Goal: Answer question/provide support

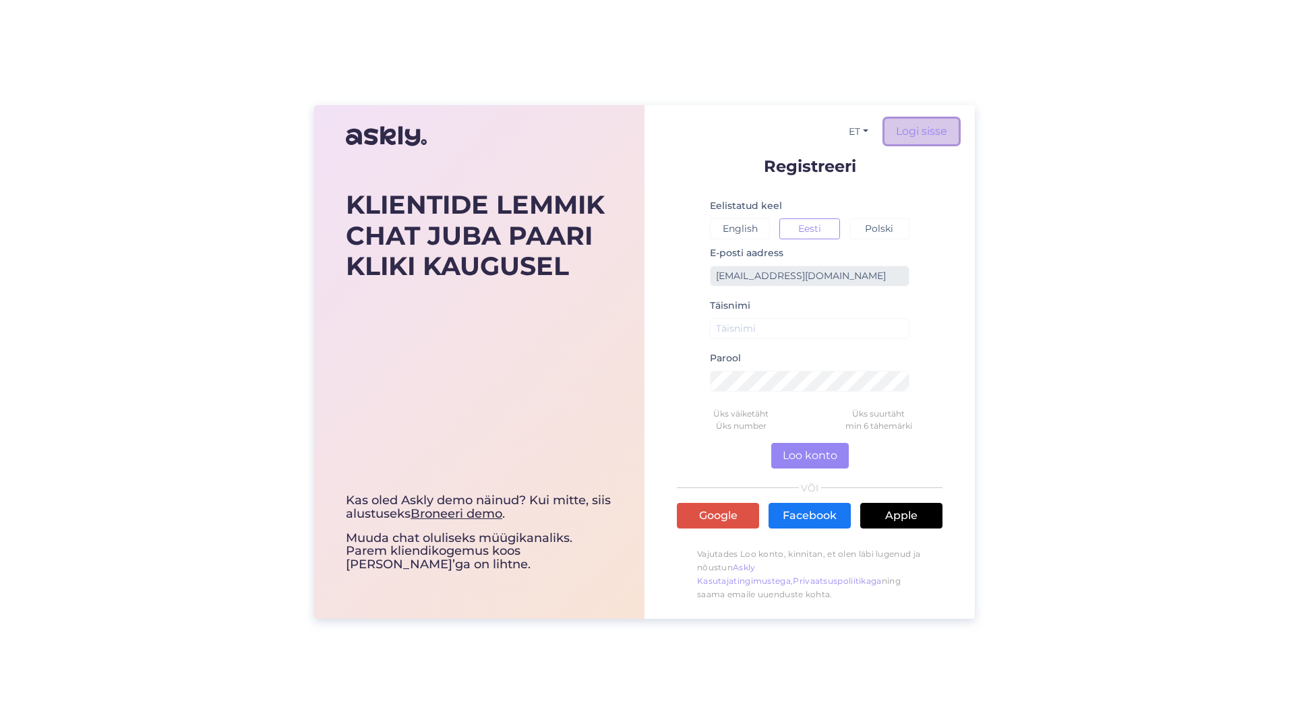
click at [927, 134] on link "Logi sisse" at bounding box center [921, 132] width 74 height 26
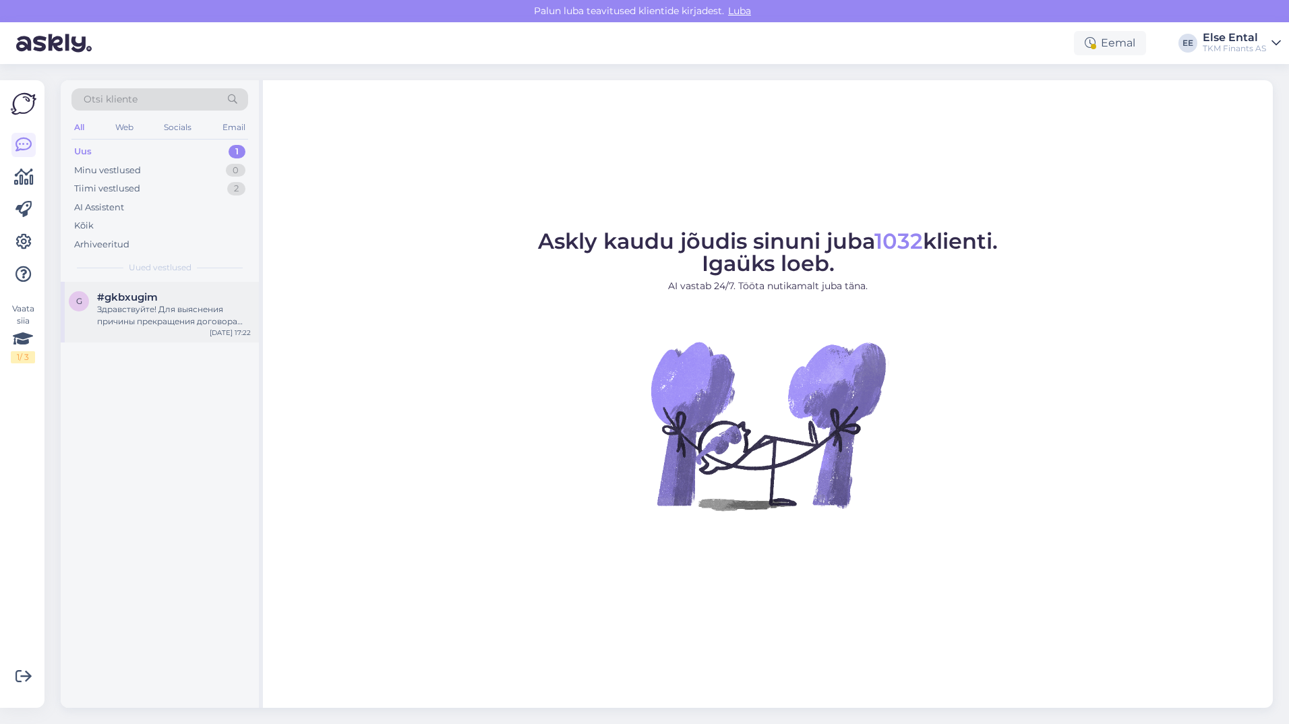
click at [149, 316] on div "Здравствуйте! Для выяснения причины прекращения договора Partner [PERSON_NAME] …" at bounding box center [174, 315] width 154 height 24
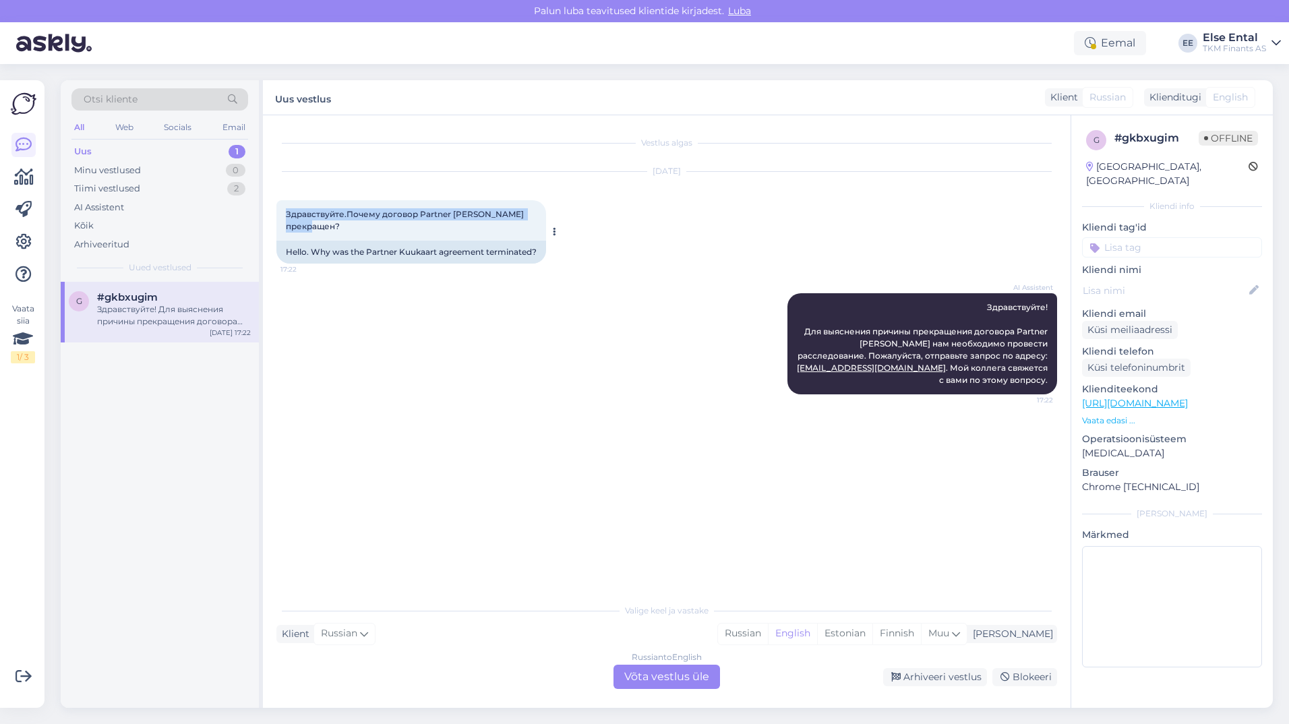
drag, startPoint x: 350, startPoint y: 231, endPoint x: 278, endPoint y: 216, distance: 73.6
click at [278, 216] on div "Здравствуйте.Почему договор Partner [PERSON_NAME] прекращен? 17:22" at bounding box center [411, 220] width 270 height 40
copy span "Здравствуйте.Почему договор Partner [PERSON_NAME] прекращен?"
click at [1100, 52] on div "Eemal" at bounding box center [1110, 43] width 72 height 24
click at [1125, 36] on div "Eemal" at bounding box center [1110, 43] width 72 height 24
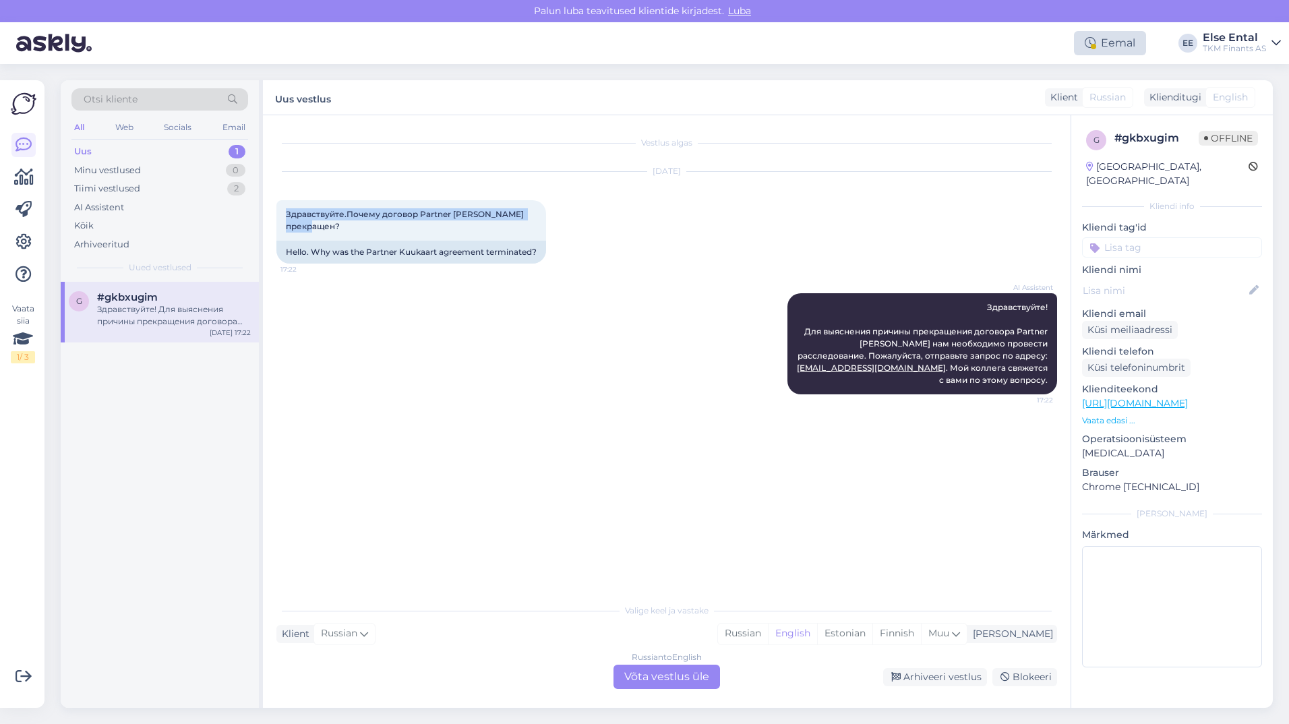
click at [1124, 36] on div "Eemal" at bounding box center [1110, 43] width 72 height 24
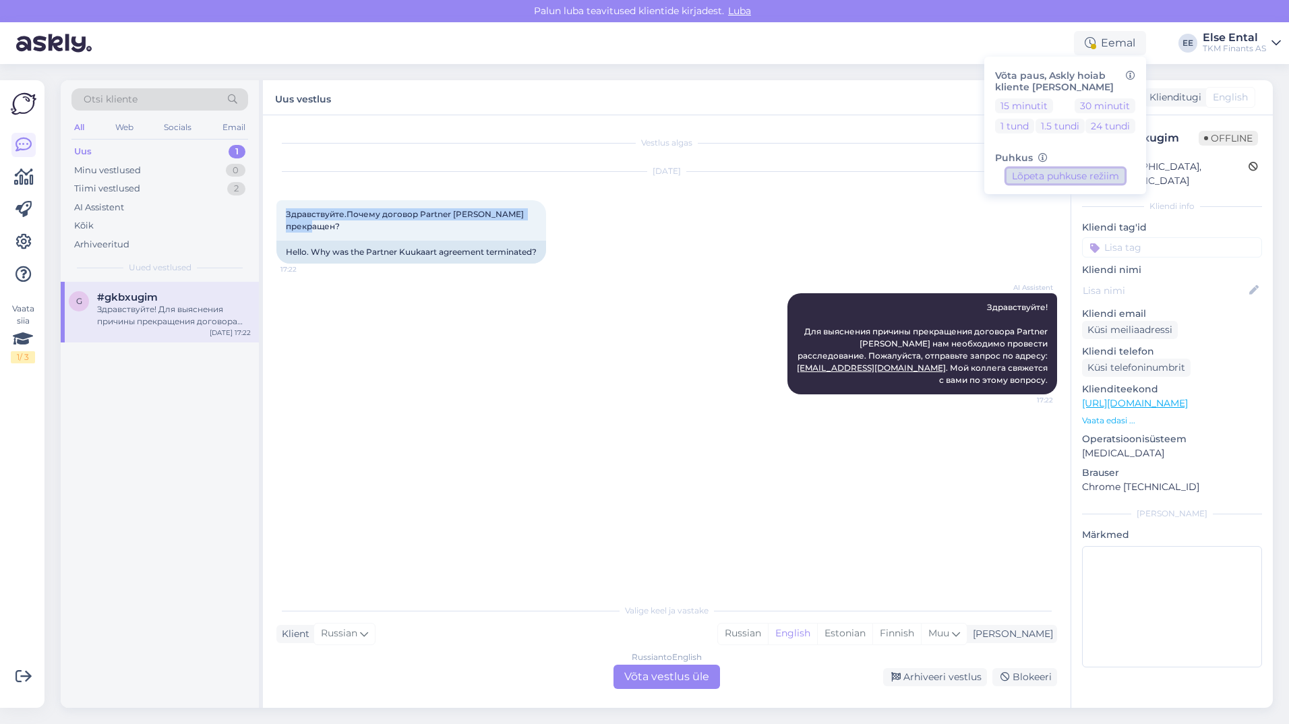
drag, startPoint x: 1124, startPoint y: 36, endPoint x: 1066, endPoint y: 178, distance: 152.9
click at [1066, 178] on button "Lõpeta puhkuse režiim" at bounding box center [1065, 175] width 118 height 15
click at [1045, 176] on button "Alusta puhkuse režiimi" at bounding box center [1065, 175] width 118 height 15
click at [1043, 177] on button "Lõpeta puhkuse režiim" at bounding box center [1065, 175] width 118 height 15
click at [672, 424] on div "Vestlus algas [DATE] Здравствуйте.Почему договор Partner [PERSON_NAME] прекраще…" at bounding box center [672, 357] width 793 height 456
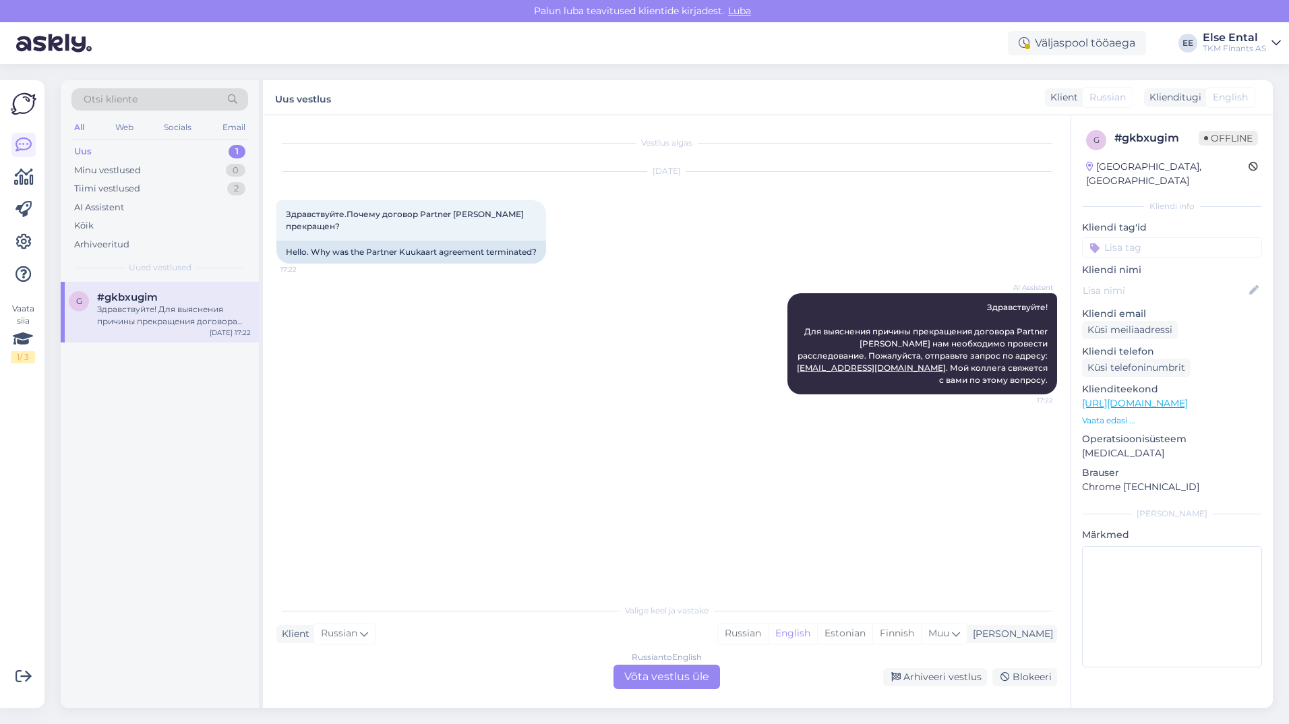
click at [695, 672] on div "Russian to English Võta vestlus üle" at bounding box center [666, 676] width 106 height 24
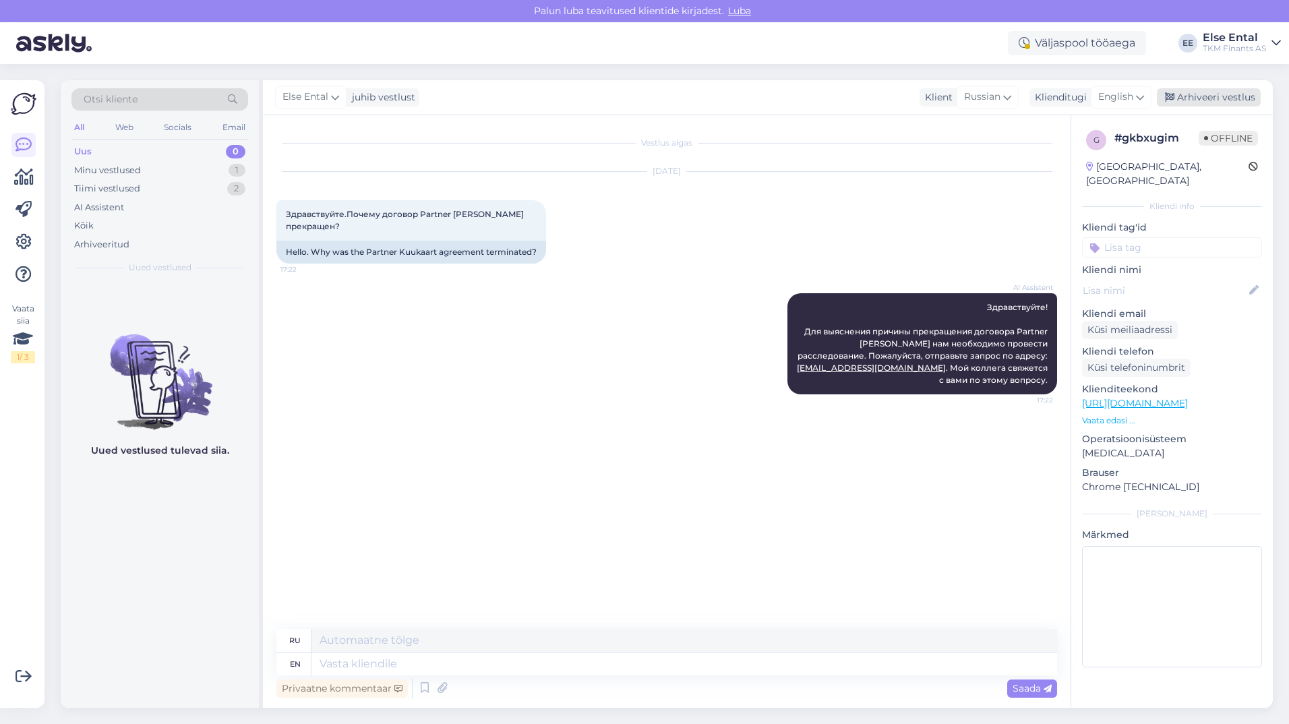
click at [1205, 95] on div "Arhiveeri vestlus" at bounding box center [1208, 97] width 104 height 18
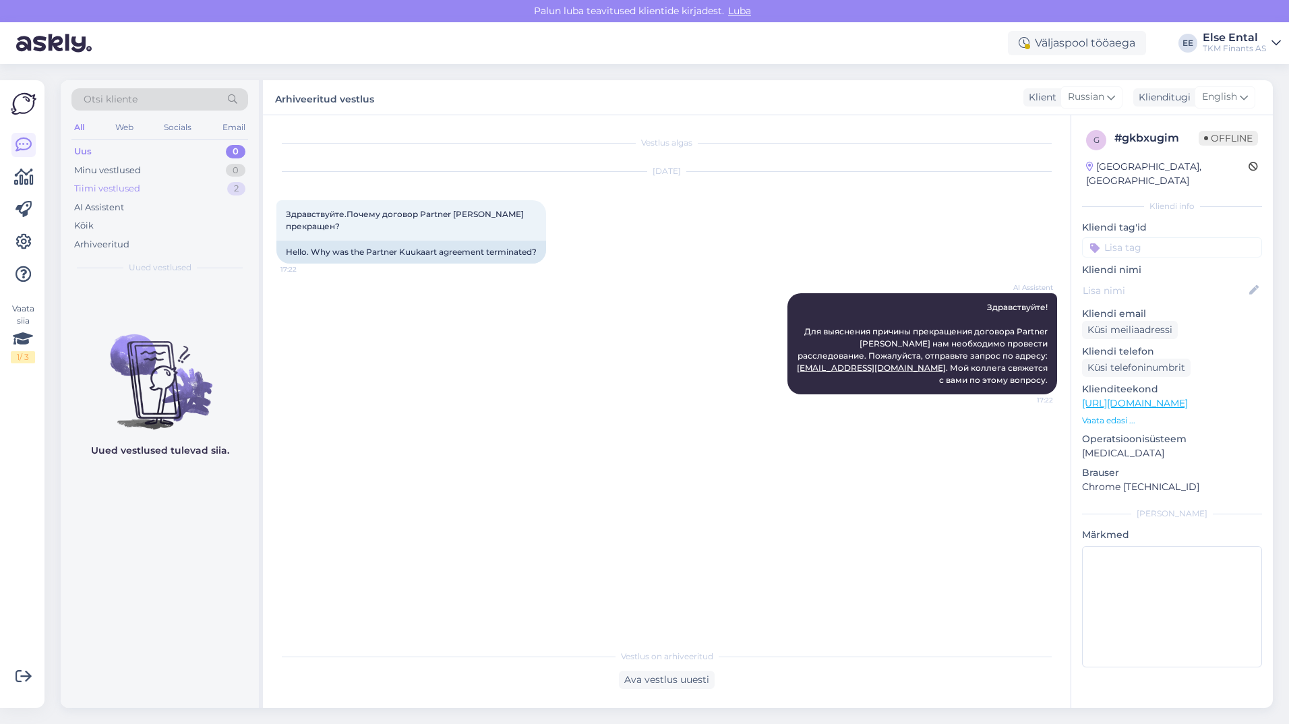
click at [163, 188] on div "Tiimi vestlused 2" at bounding box center [159, 188] width 177 height 19
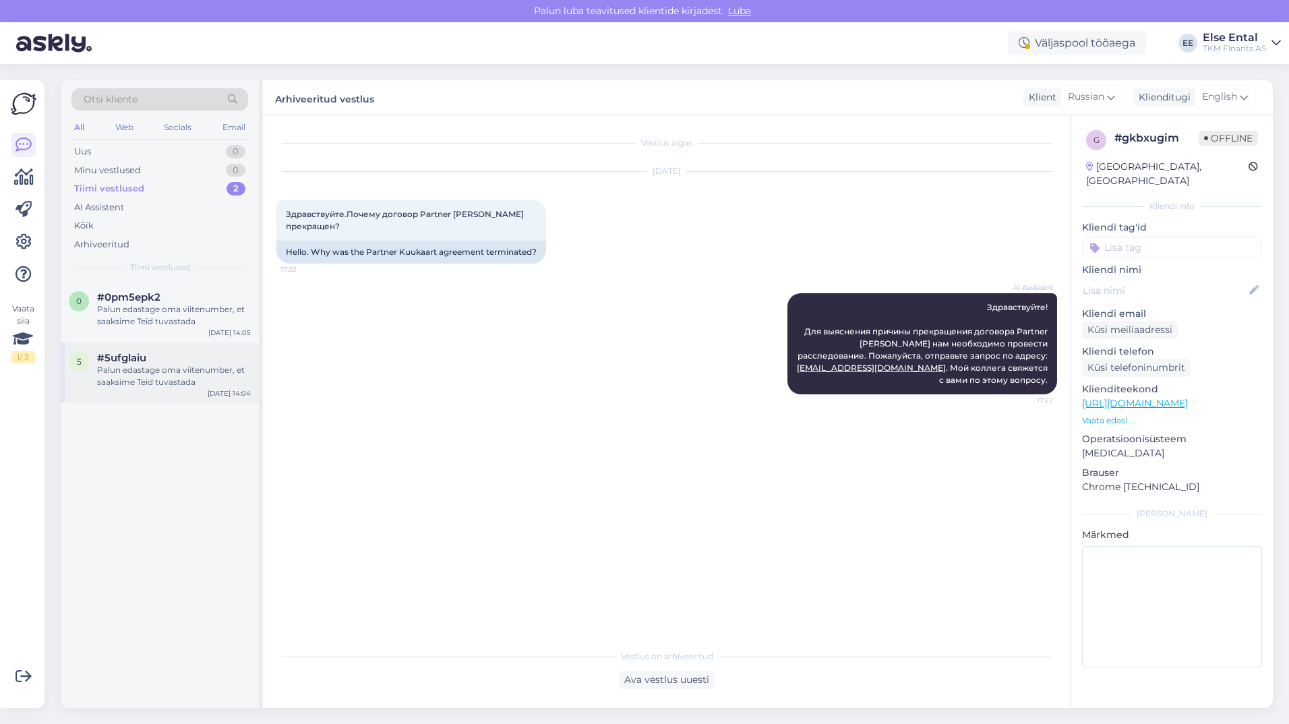
click at [168, 355] on div "#5ufglaiu" at bounding box center [174, 358] width 154 height 12
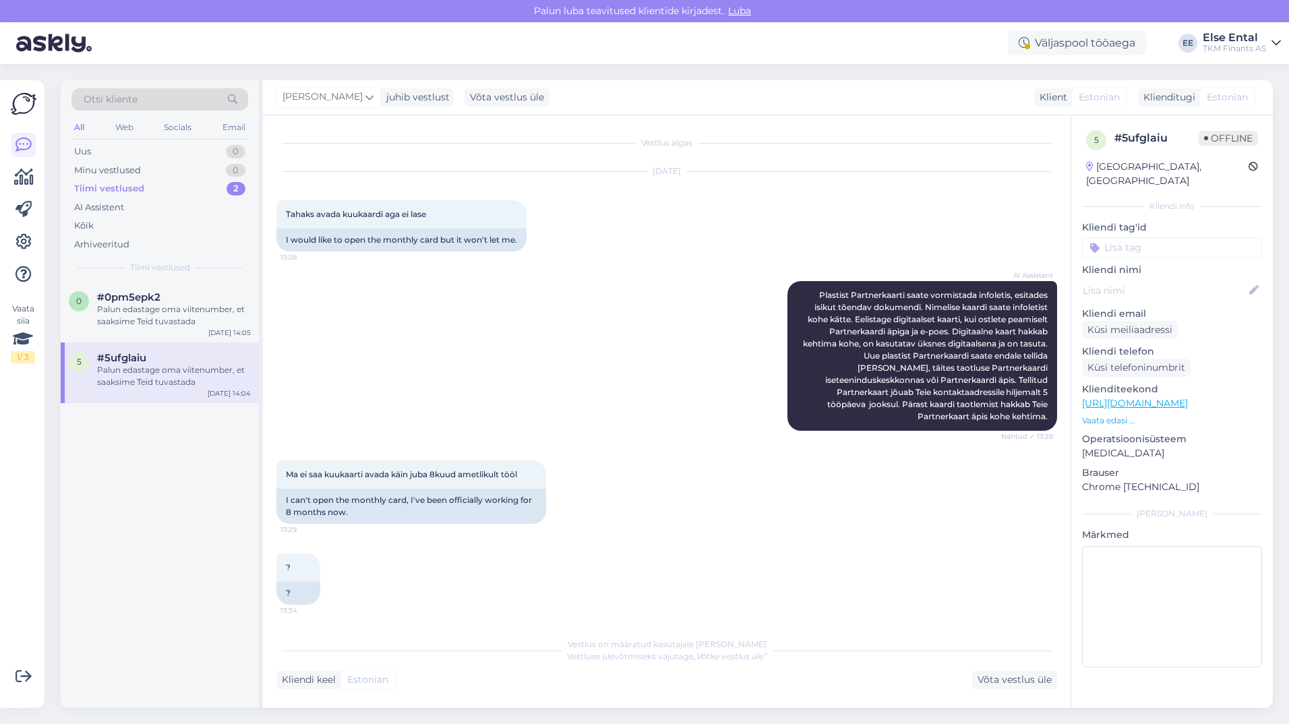
scroll to position [59, 0]
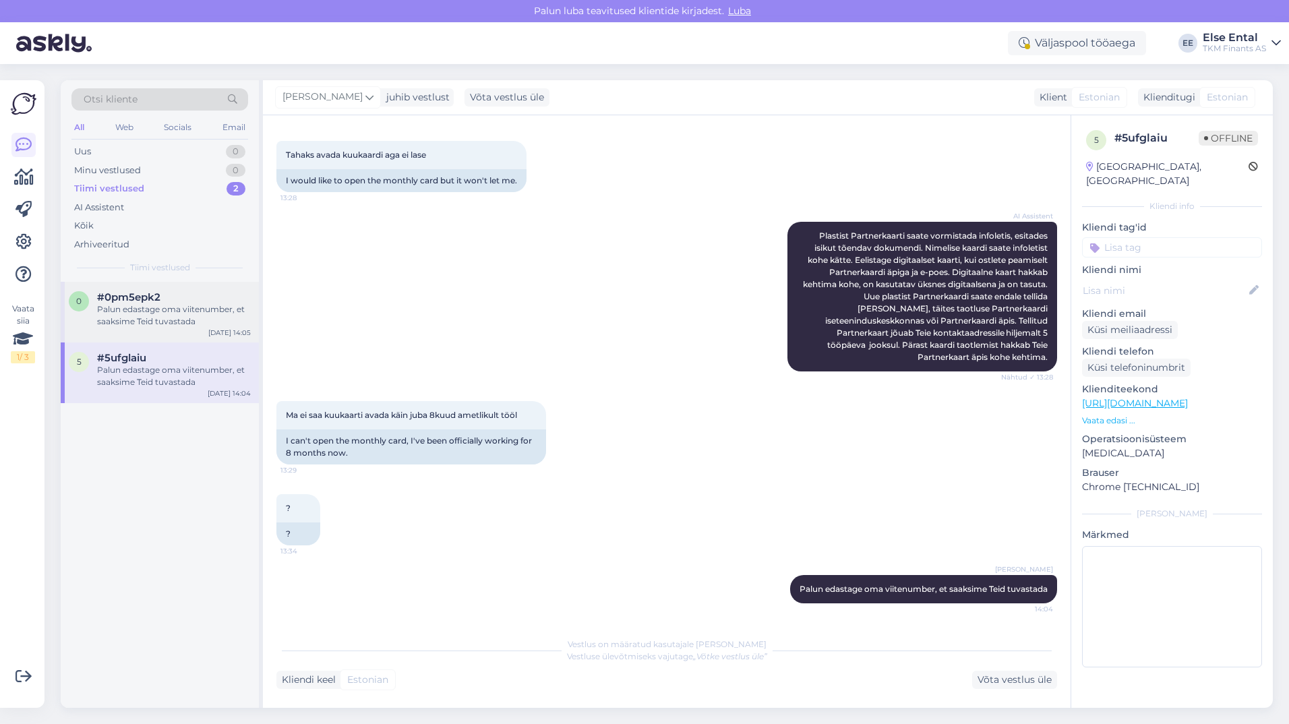
click at [183, 326] on div "Palun edastage oma viitenumber, et saaksime Teid tuvastada" at bounding box center [174, 315] width 154 height 24
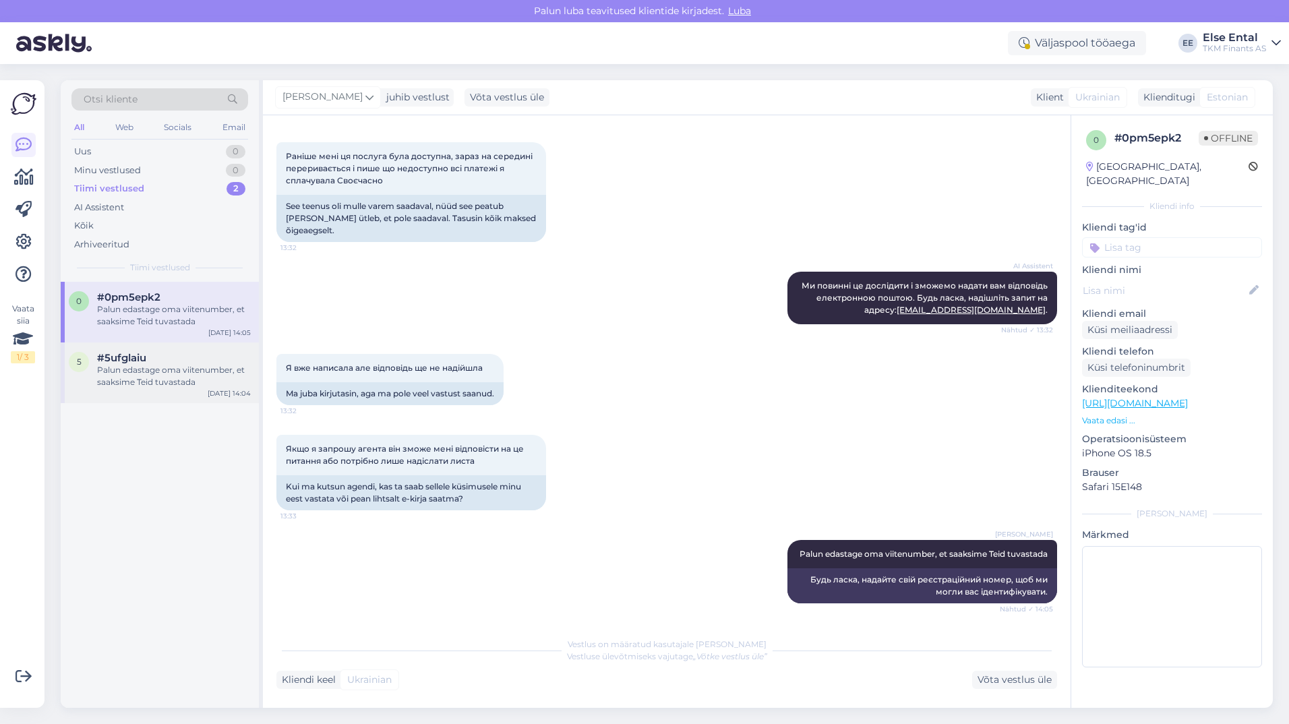
click at [166, 377] on div "Palun edastage oma viitenumber, et saaksime Teid tuvastada" at bounding box center [174, 376] width 154 height 24
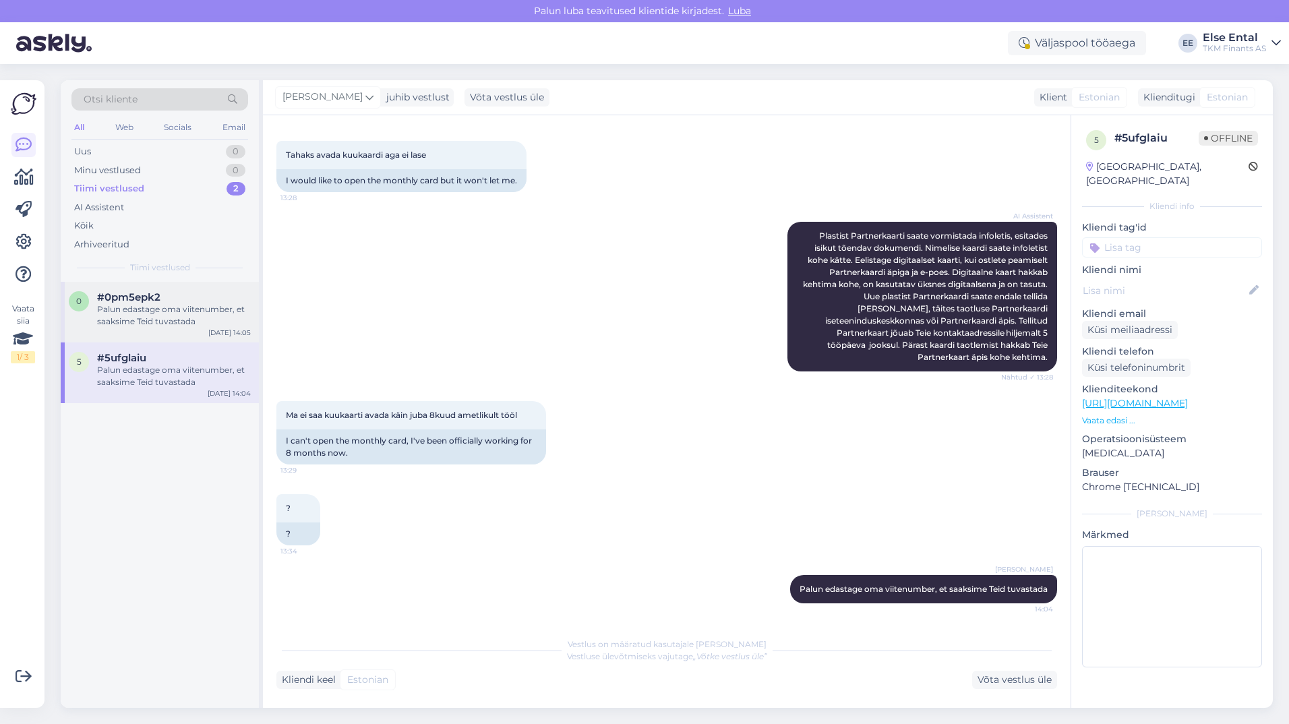
click at [170, 324] on div "Palun edastage oma viitenumber, et saaksime Teid tuvastada" at bounding box center [174, 315] width 154 height 24
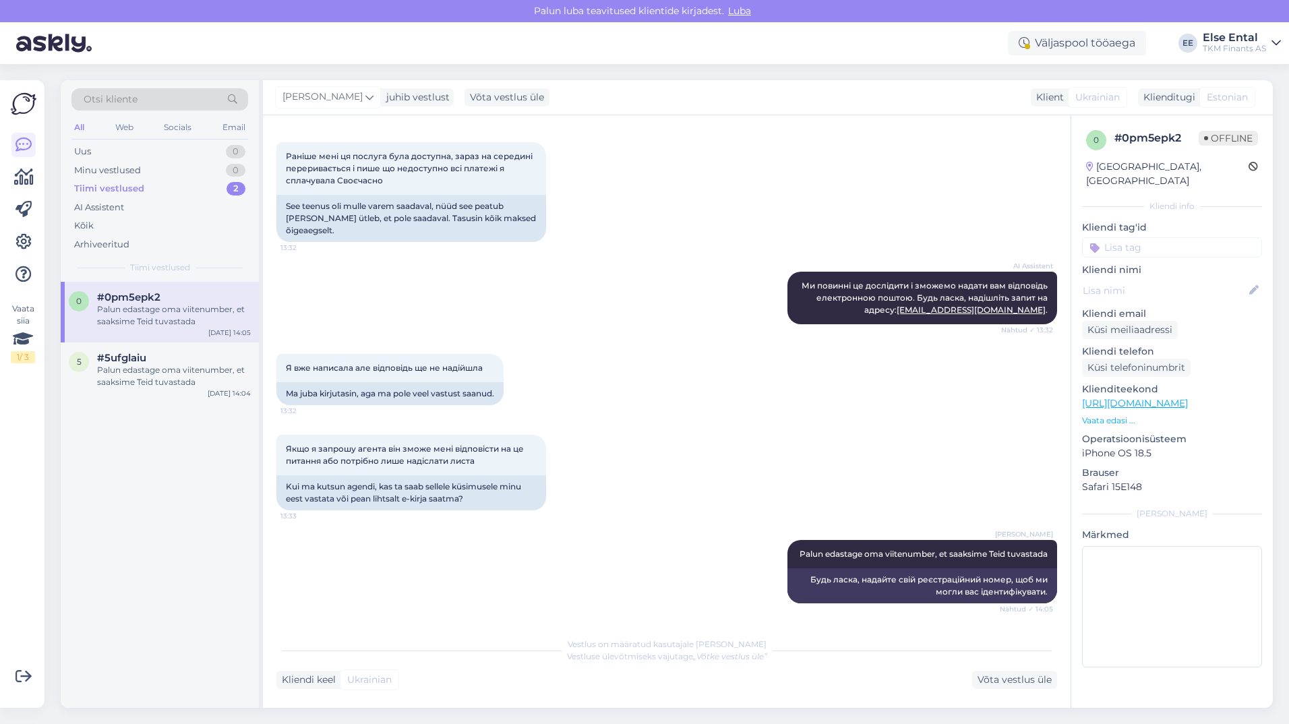
scroll to position [306, 0]
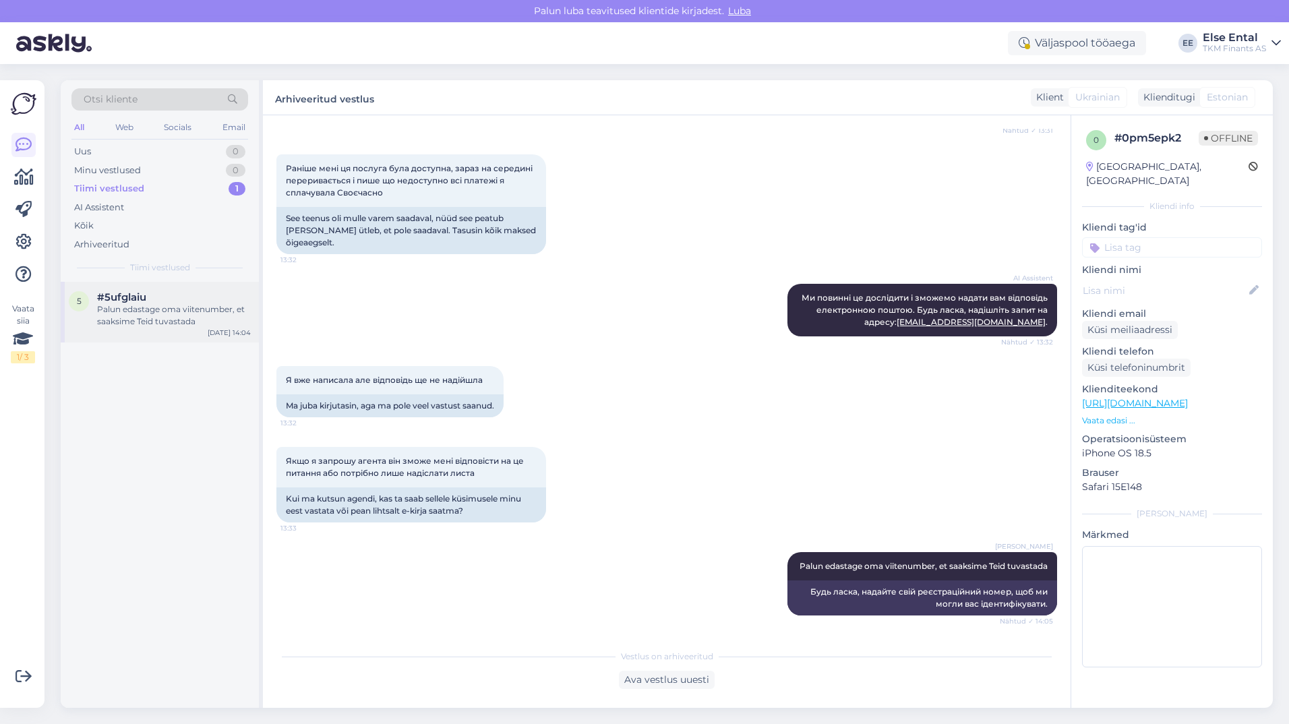
click at [160, 313] on div "Palun edastage oma viitenumber, et saaksime Teid tuvastada" at bounding box center [174, 315] width 154 height 24
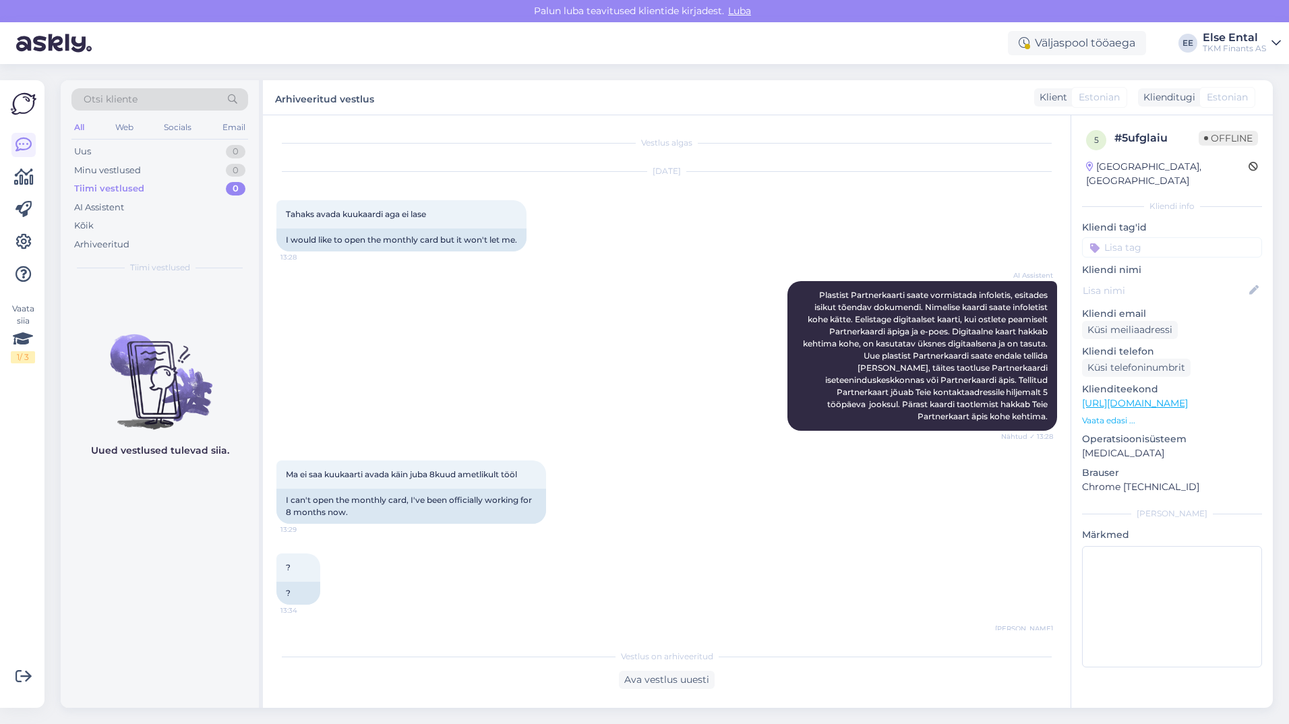
scroll to position [47, 0]
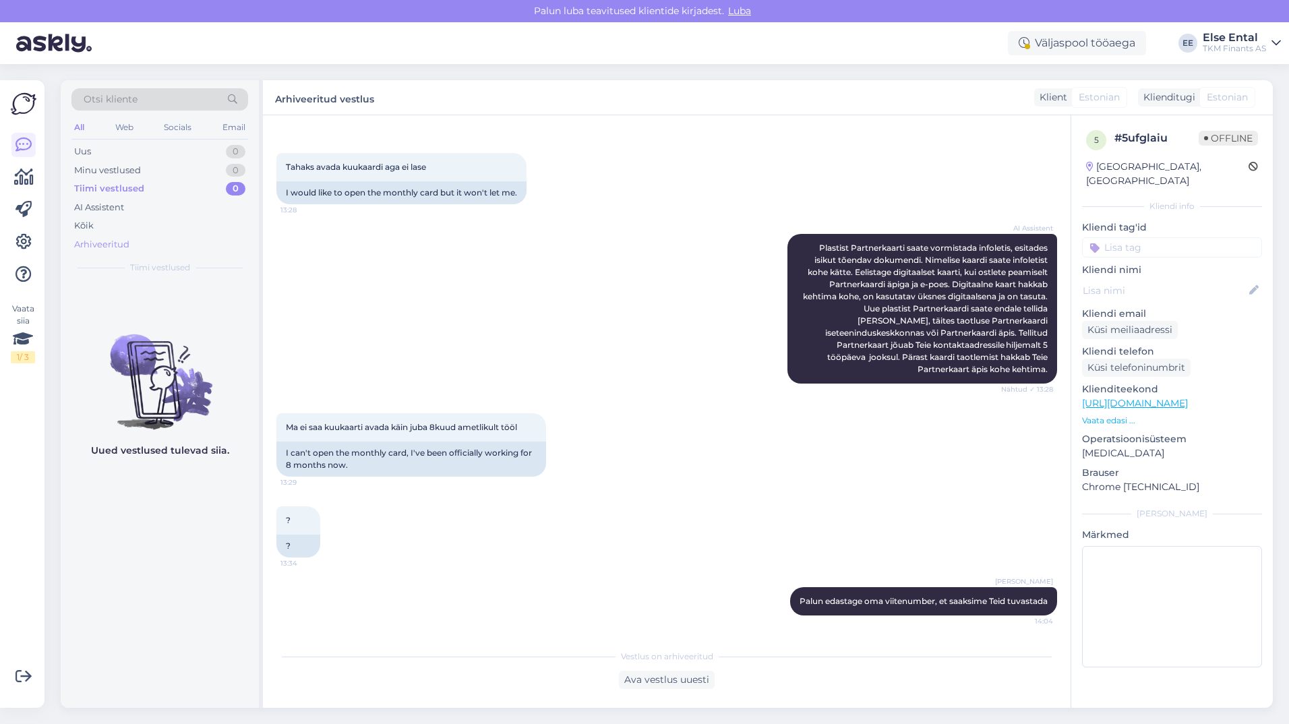
click at [136, 248] on div "Arhiveeritud" at bounding box center [159, 244] width 177 height 19
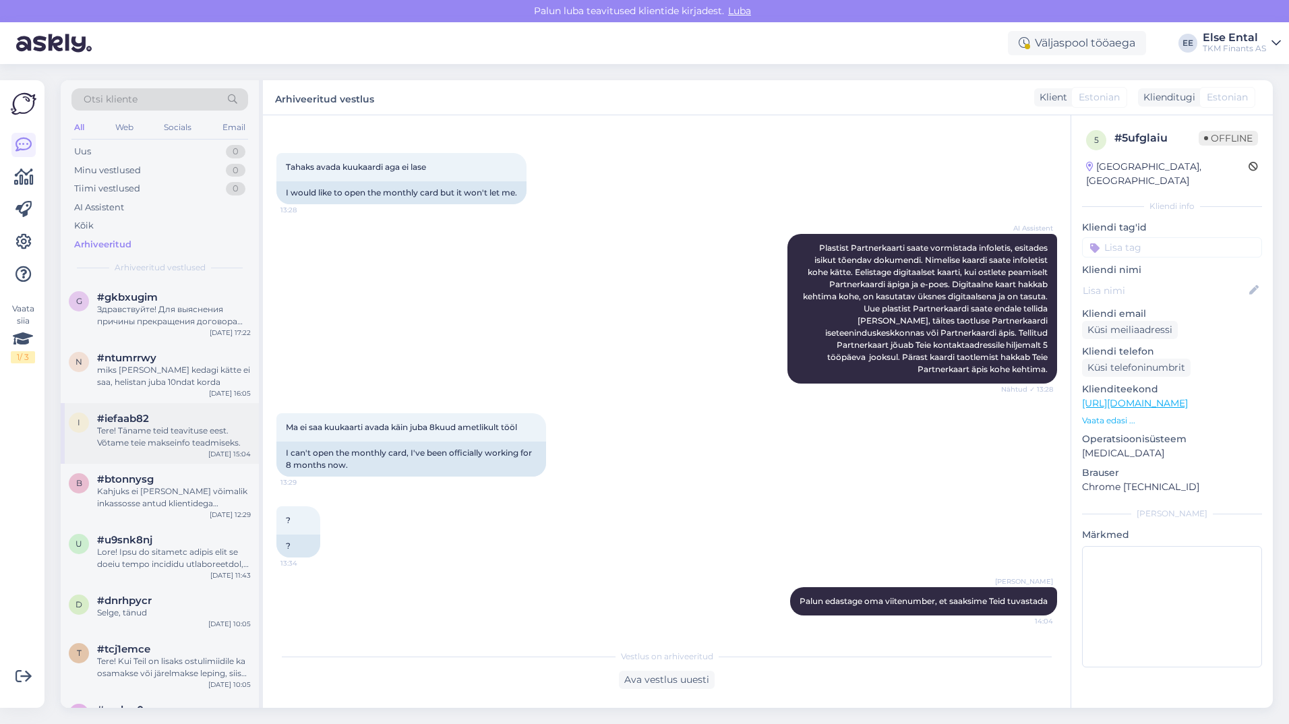
click at [127, 419] on span "#iefaab82" at bounding box center [123, 418] width 52 height 12
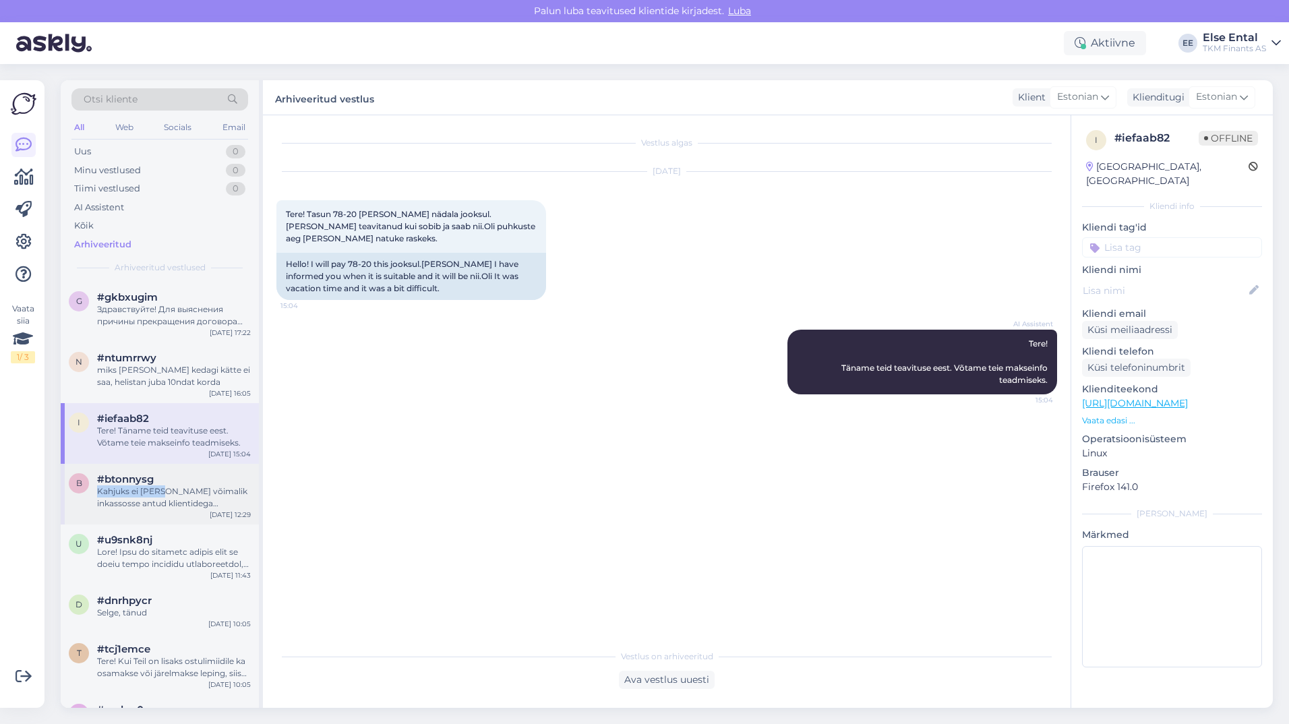
click at [160, 485] on div "#btonnysg Kahjuks ei [PERSON_NAME] võimalik inkassosse antud klientidega kokkul…" at bounding box center [174, 491] width 154 height 36
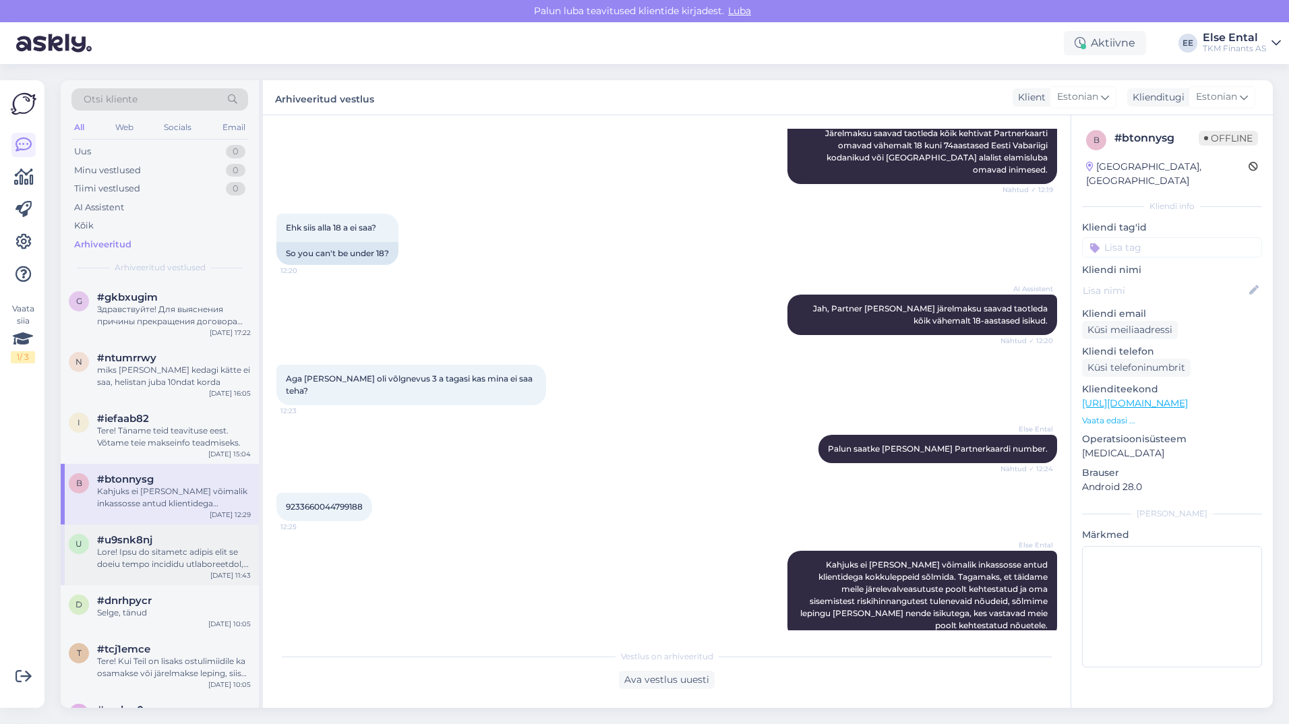
click at [156, 557] on div at bounding box center [174, 558] width 154 height 24
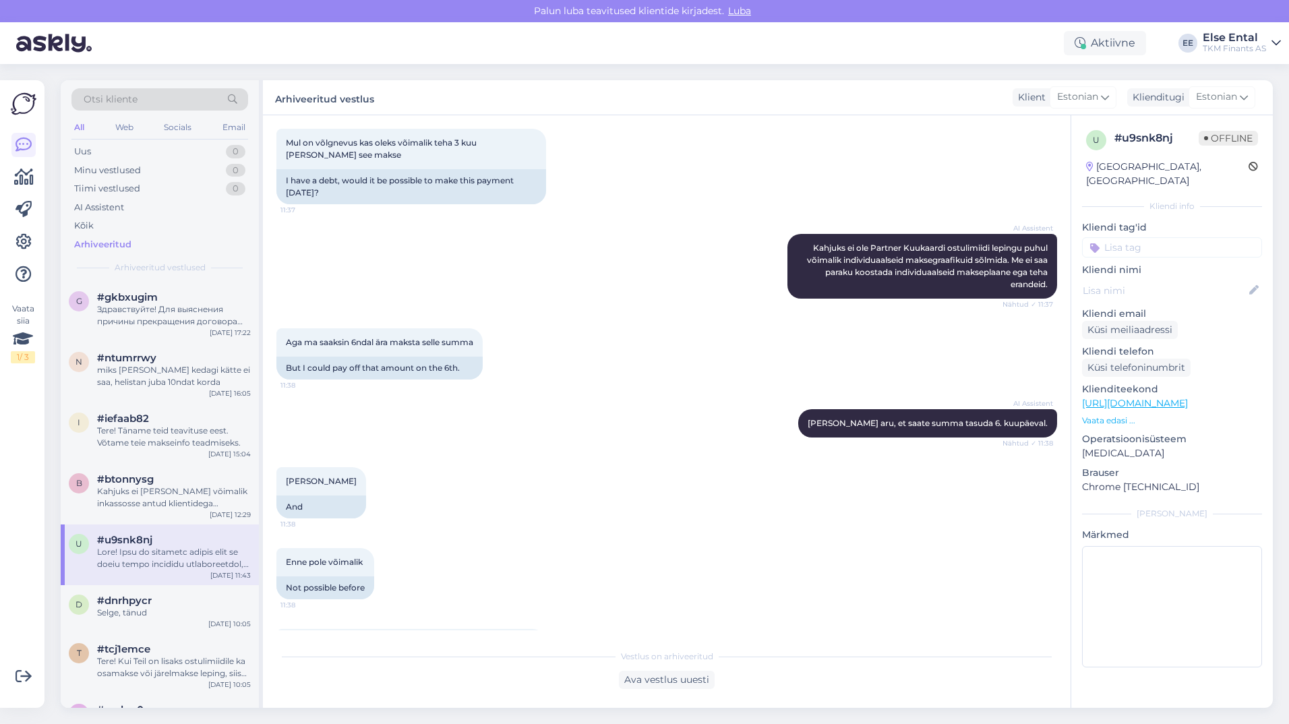
scroll to position [636, 0]
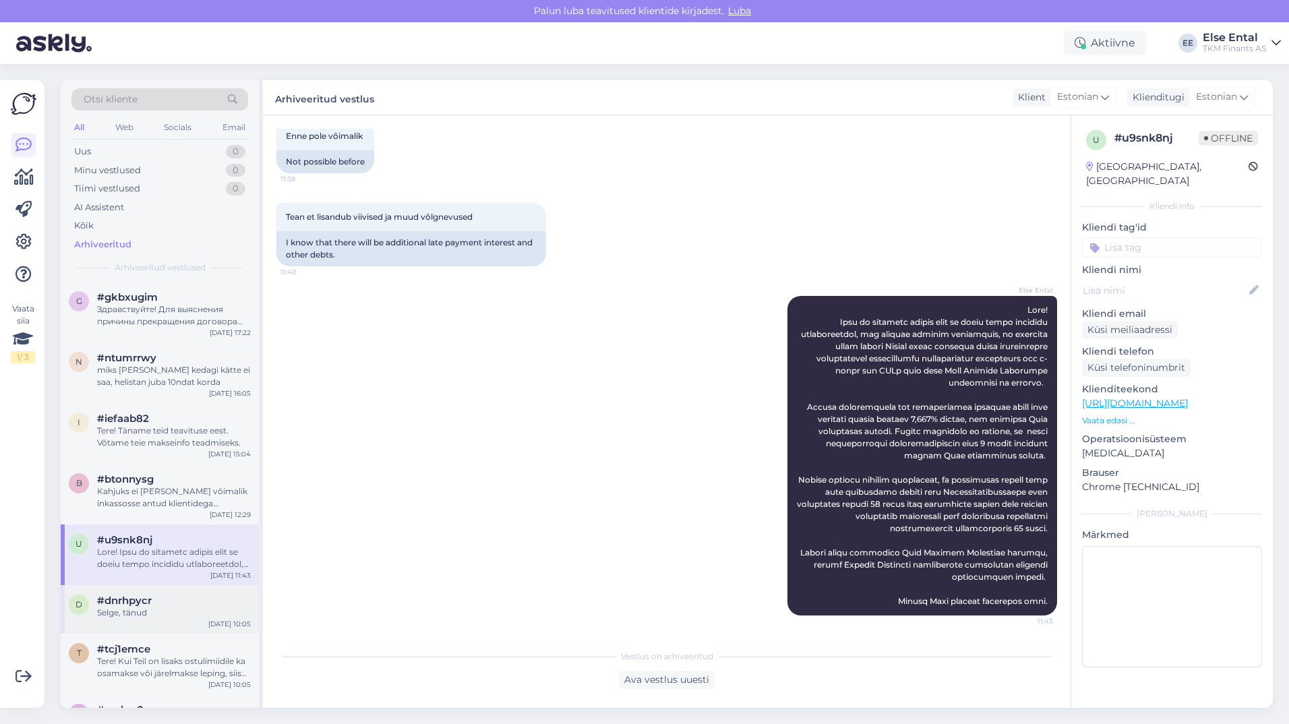
click at [154, 609] on div "Selge, tänud" at bounding box center [174, 613] width 154 height 12
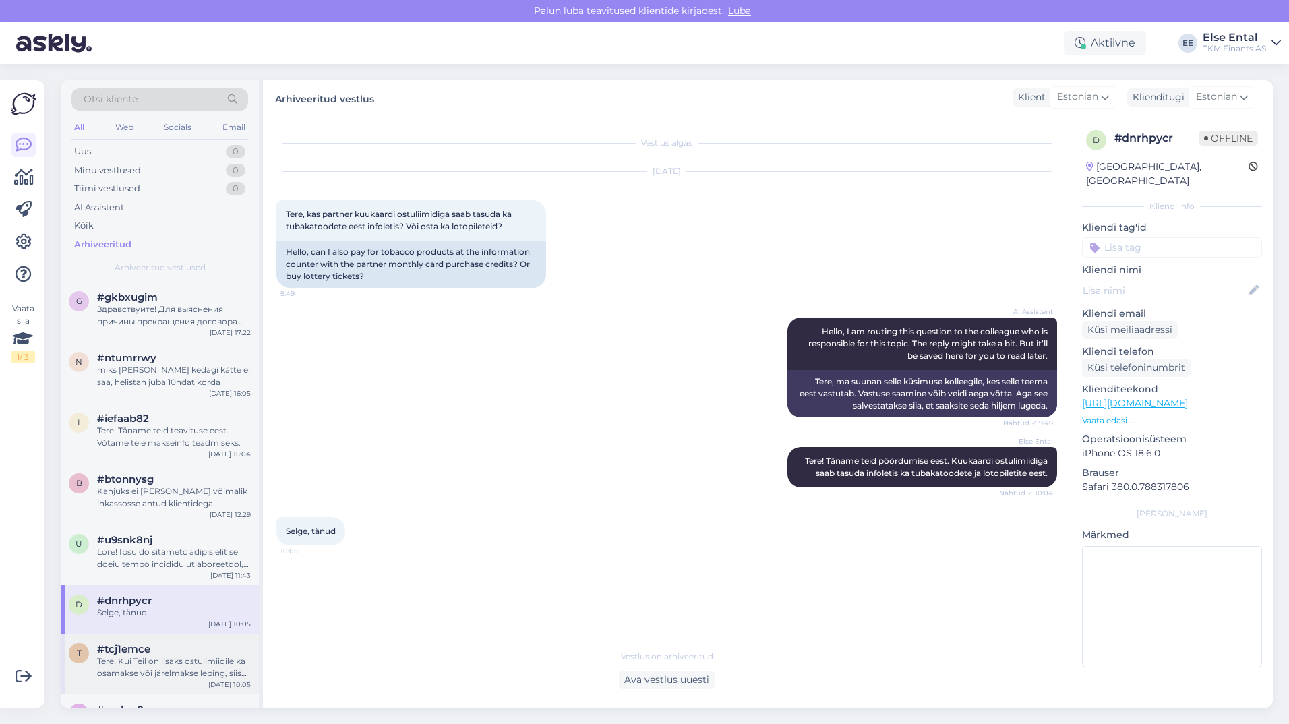
scroll to position [202, 0]
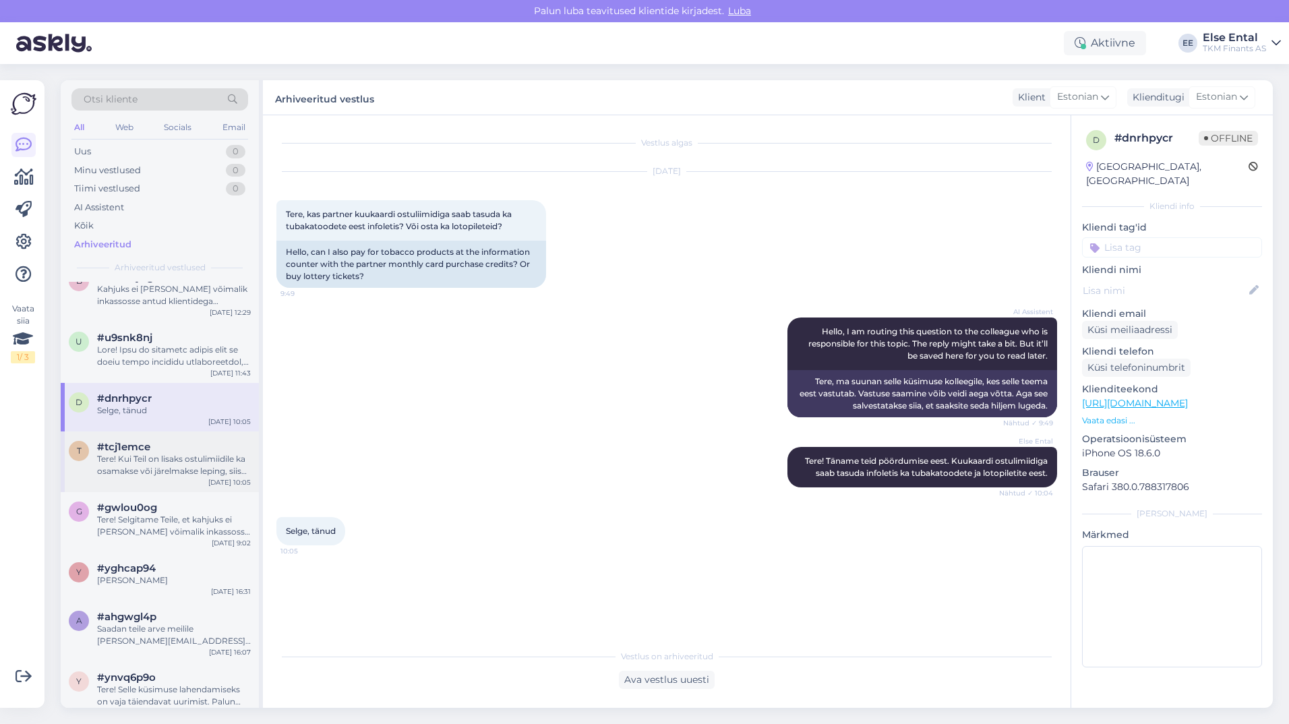
click at [145, 459] on div "Tere! Kui Teil on lisaks ostulimiidile ka osamakse või järelmakse leping, siis …" at bounding box center [174, 465] width 154 height 24
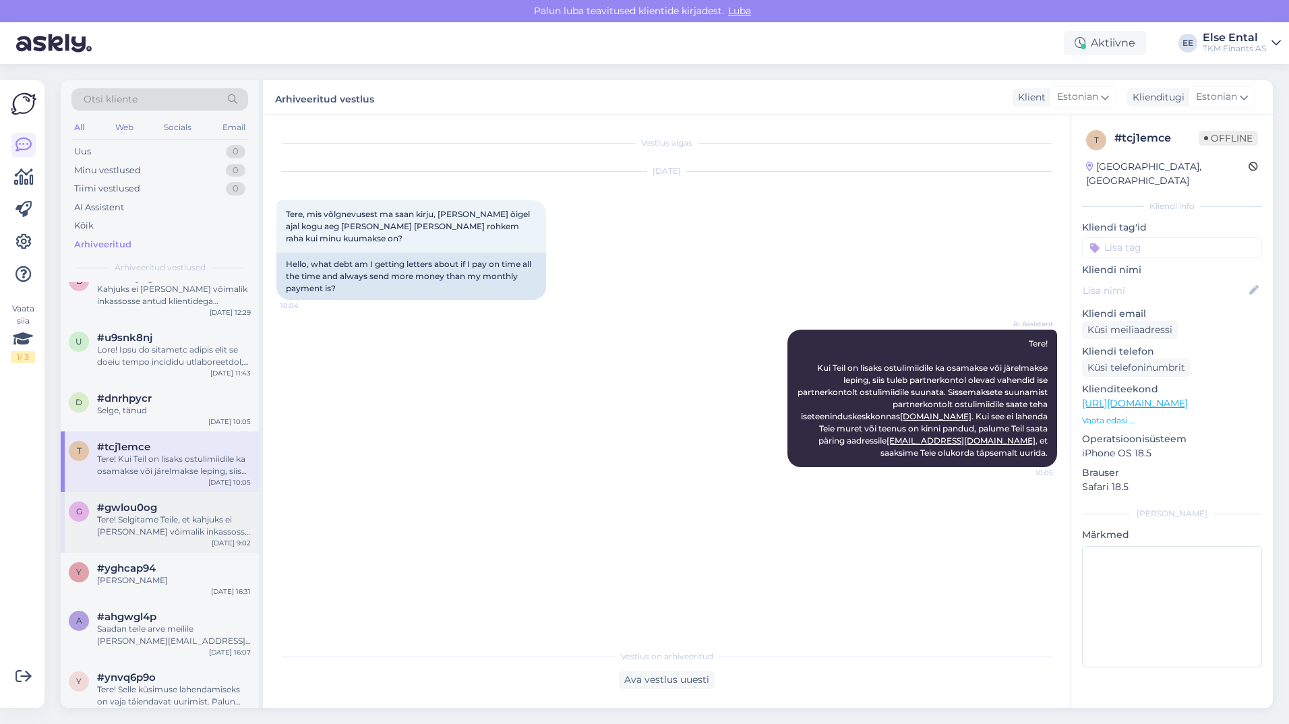
click at [162, 523] on div "Tere! Selgitame Teile, et kahjuks ei [PERSON_NAME] võimalik inkassosse antud kl…" at bounding box center [174, 526] width 154 height 24
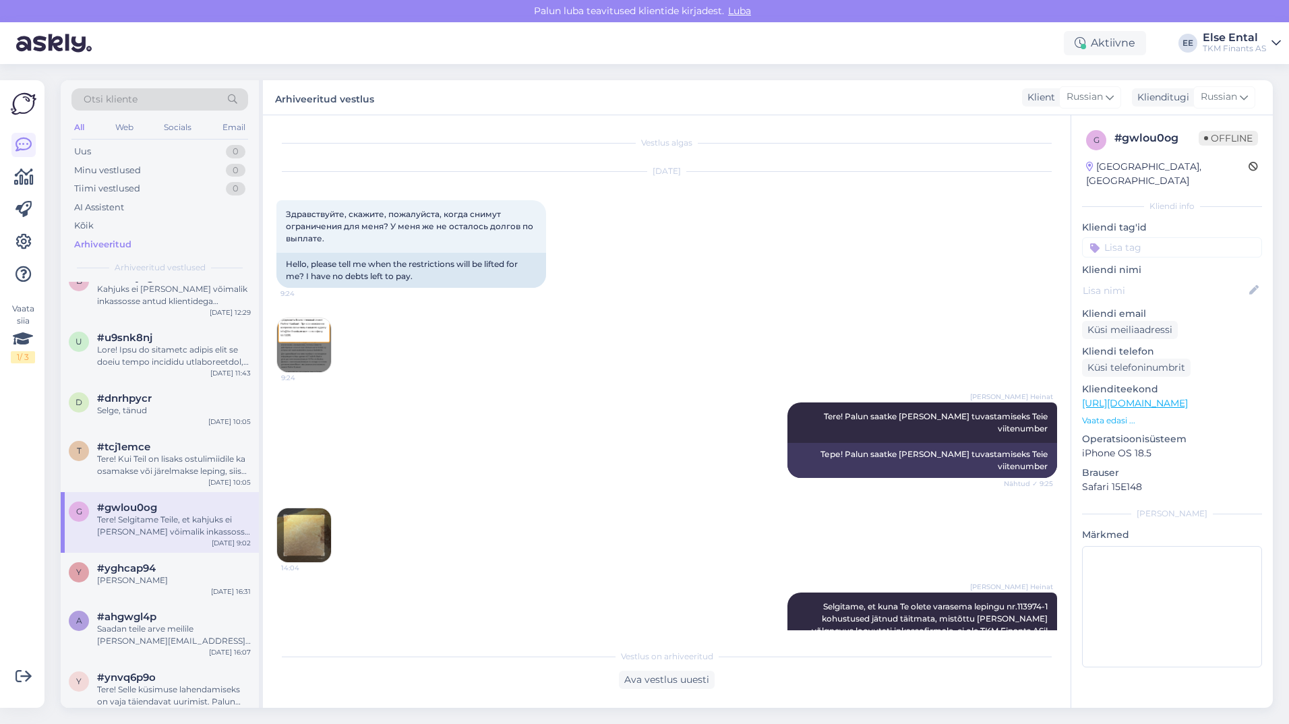
scroll to position [1128, 0]
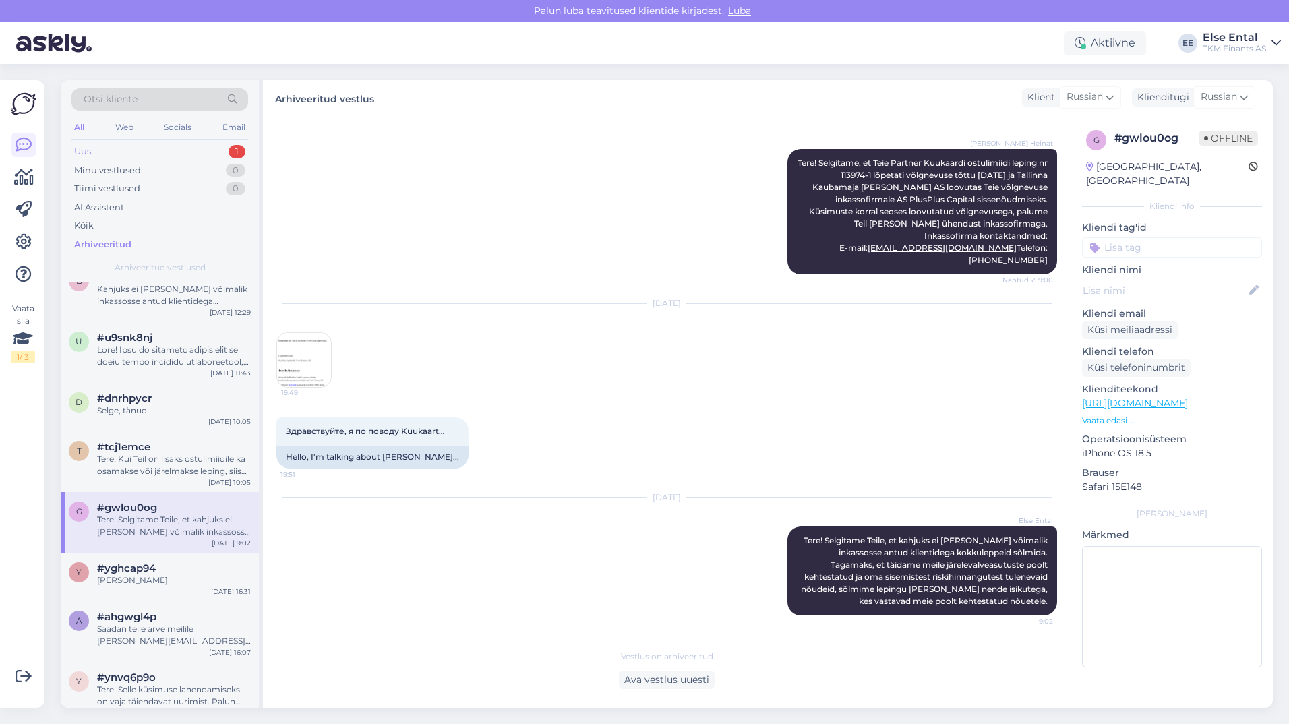
click at [111, 149] on div "Uus 1" at bounding box center [159, 151] width 177 height 19
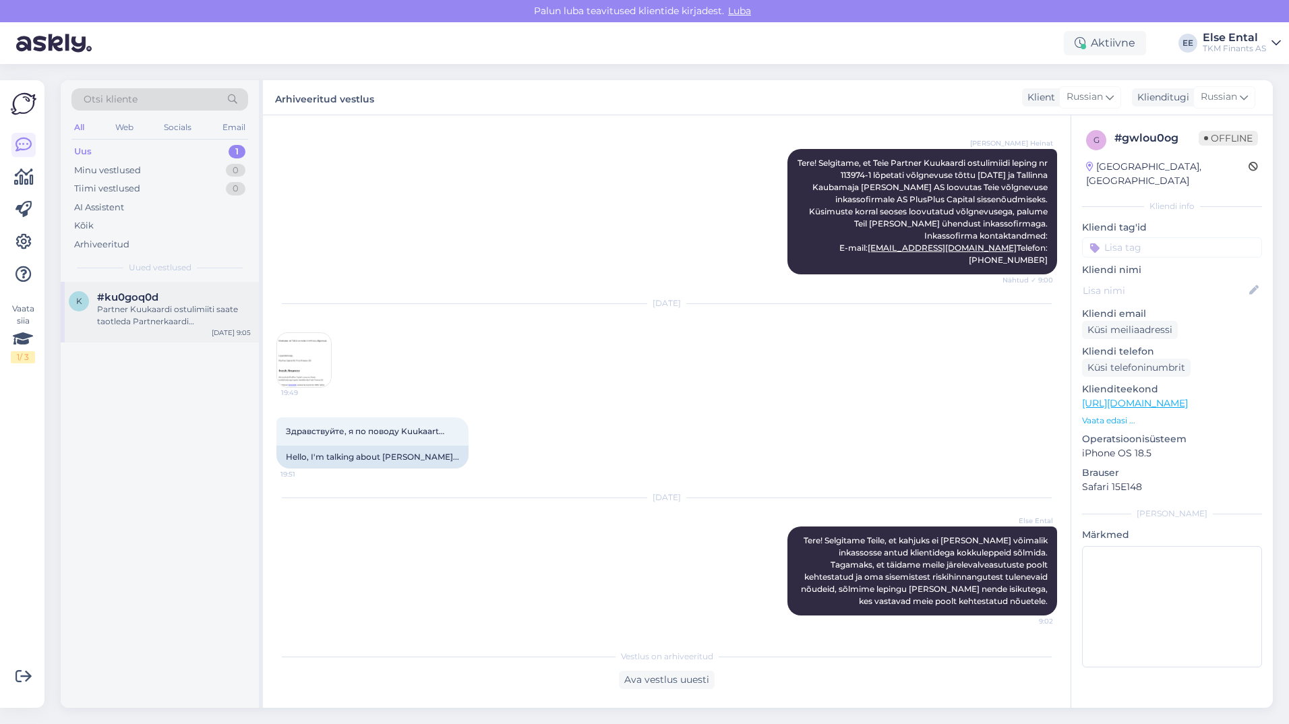
click at [133, 313] on div "Partner Kuukaardi ostulimiiti saate taotleda Partnerkaardi iseteeninduskeskkonn…" at bounding box center [174, 315] width 154 height 24
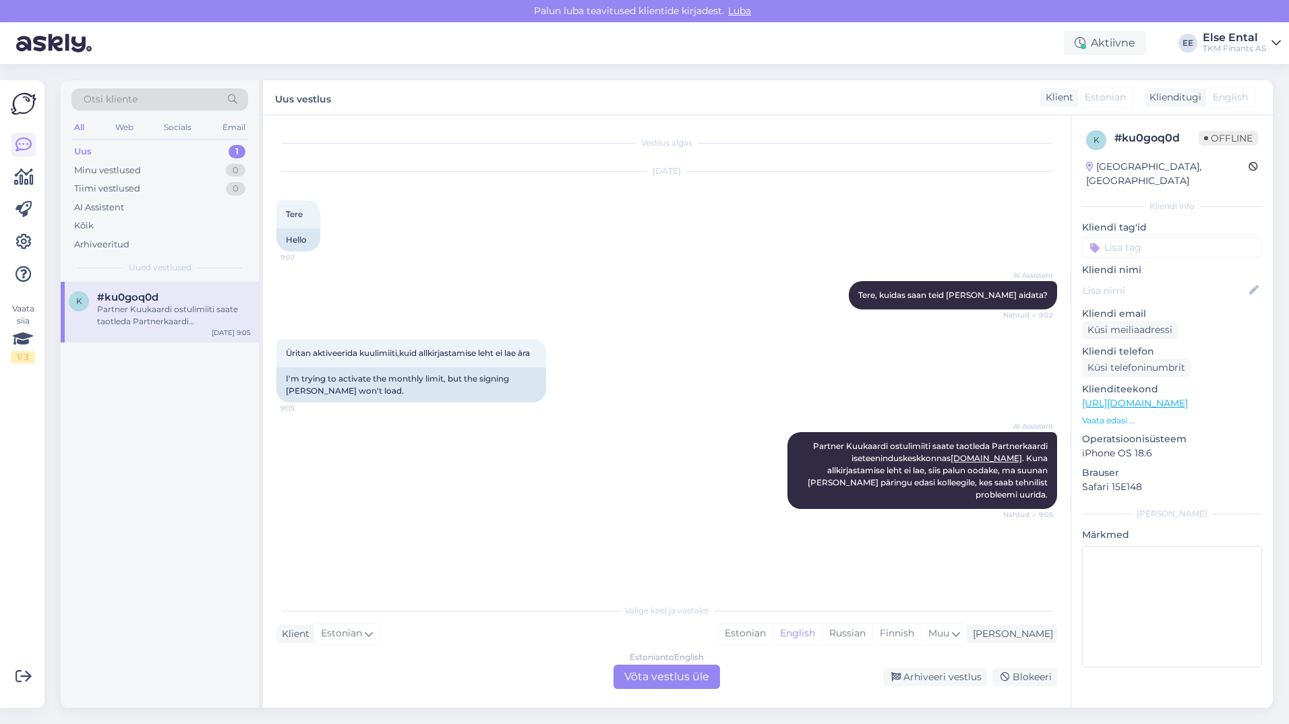
click at [660, 683] on div "Estonian to English Võta vestlus üle" at bounding box center [666, 676] width 106 height 24
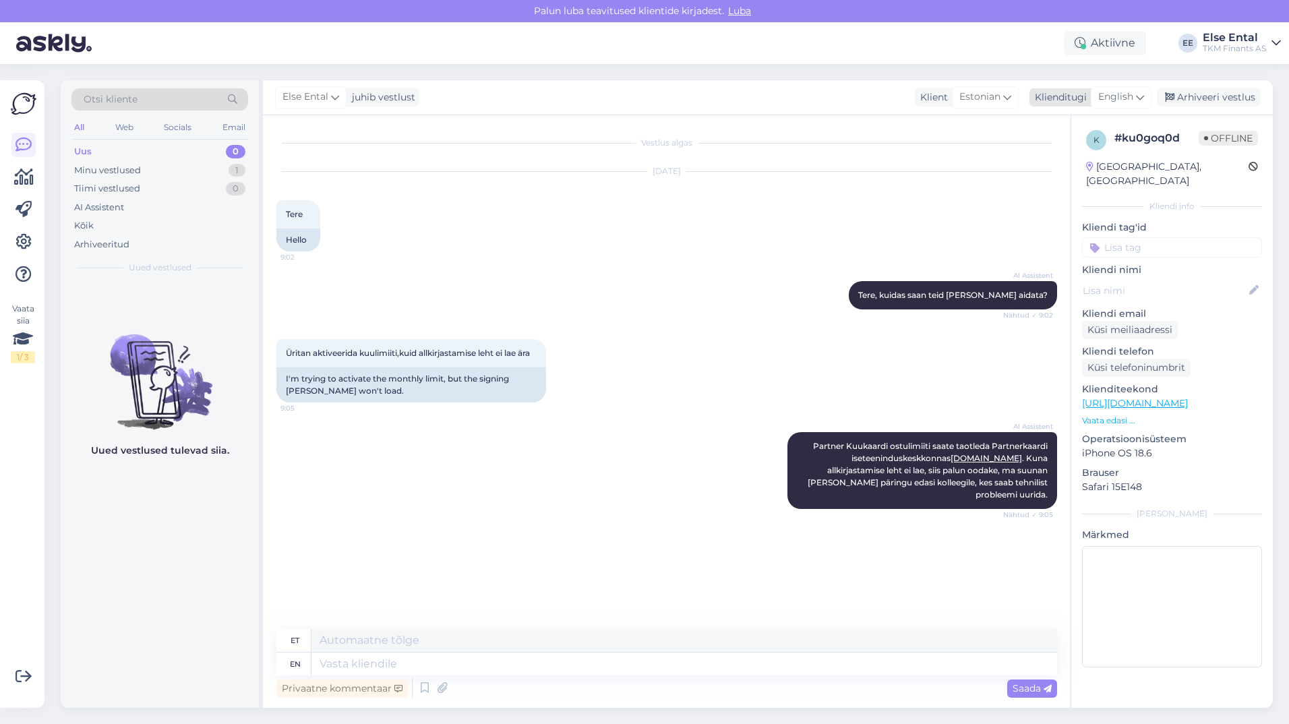
click at [1103, 99] on span "English" at bounding box center [1115, 97] width 35 height 15
type input "es"
click at [1079, 182] on link "Estonian" at bounding box center [1090, 179] width 148 height 22
click at [396, 653] on textarea at bounding box center [666, 661] width 780 height 28
click at [573, 664] on textarea at bounding box center [666, 661] width 780 height 28
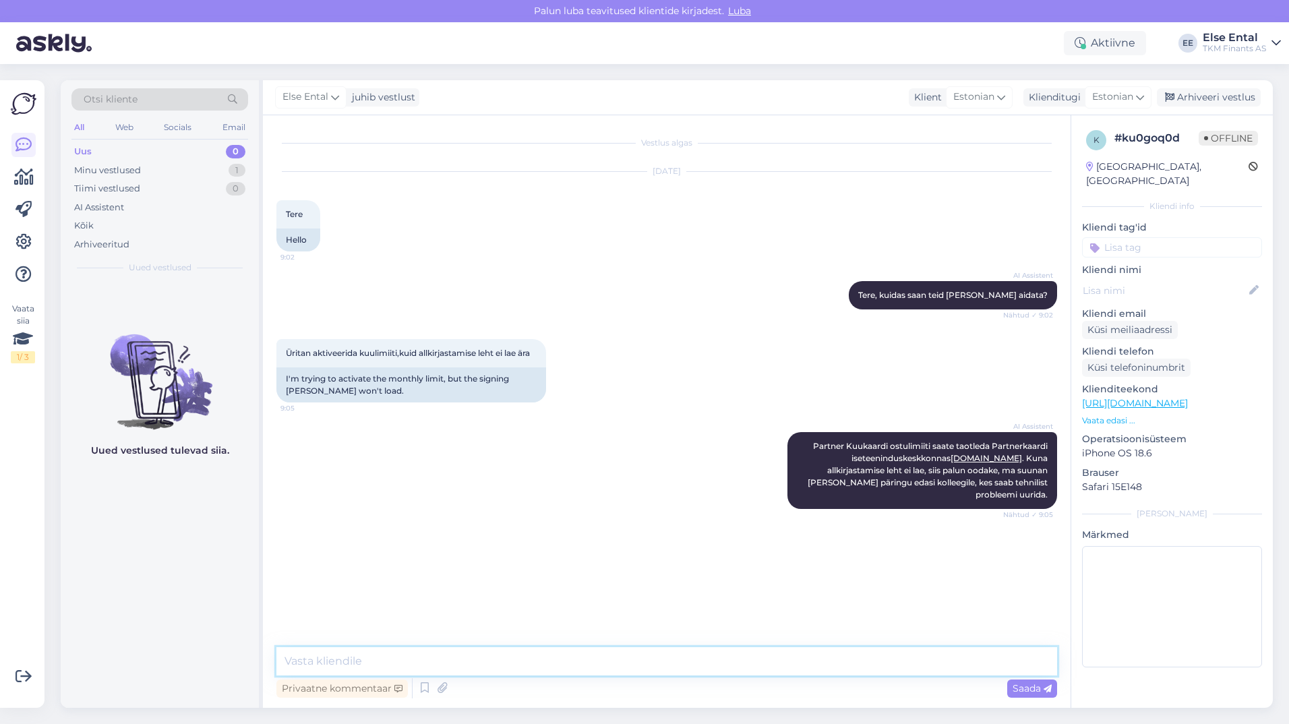
click at [555, 663] on textarea at bounding box center [666, 661] width 780 height 28
click at [540, 663] on textarea "Kui võimalik, proovige kasutada teist seadet või brauserit" at bounding box center [666, 661] width 780 height 28
click at [638, 656] on textarea "Kui võimalik, proovige kasutada teist seadet või teist brauserit" at bounding box center [666, 661] width 780 height 28
click at [646, 662] on textarea "Kui võimalik, proovige kasutada teist seadet või teist brauserit" at bounding box center [666, 661] width 780 height 28
click at [286, 662] on textarea "Kui võimalik, proovige kasutada teist seadet või teist brauserit" at bounding box center [666, 661] width 780 height 28
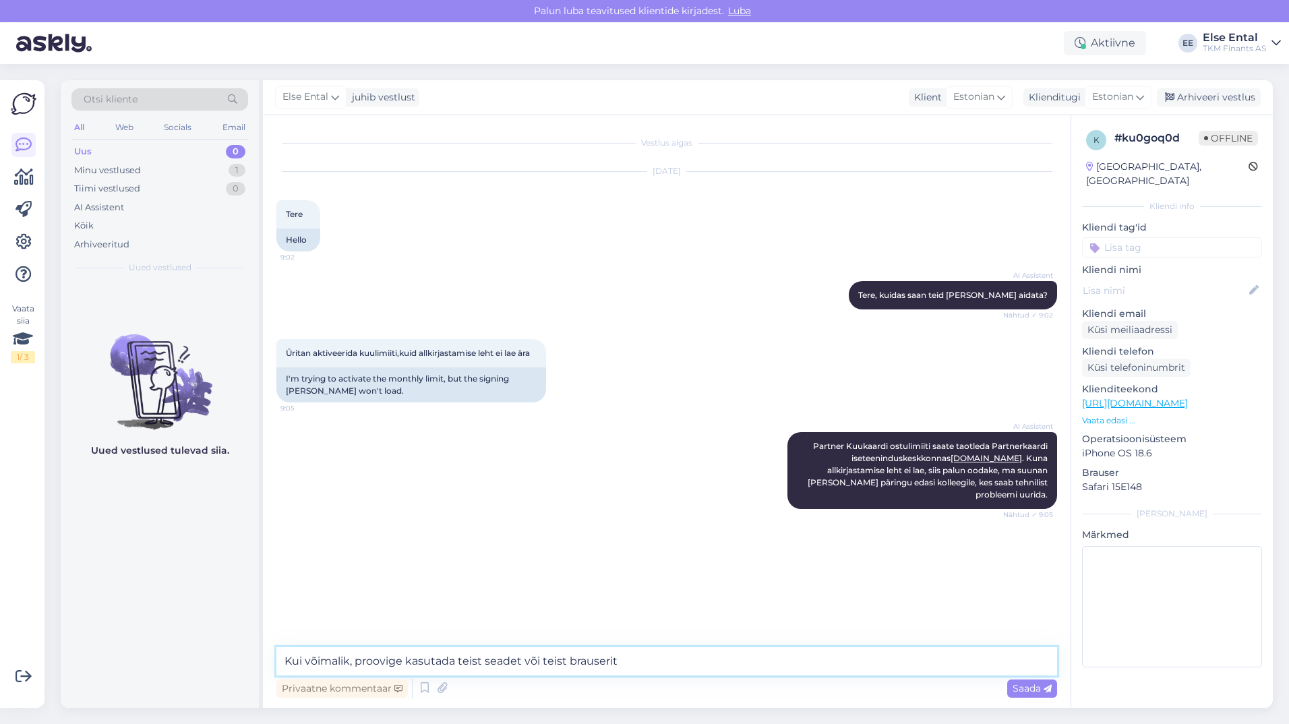
click at [638, 667] on textarea "Kui võimalik, proovige kasutada teist seadet või teist brauserit" at bounding box center [666, 661] width 780 height 28
click at [653, 658] on textarea "Kui võimalik, proovige kasutada teist seadet või teist brauserit" at bounding box center [666, 661] width 780 height 28
click at [284, 659] on textarea "Kui võimalik, proovige kasutada teist seadet või teist brauserit" at bounding box center [666, 661] width 780 height 28
click at [828, 659] on textarea "Vabandame tehnilise [PERSON_NAME] pärast. Kui võimalik, proovige kasutada teist…" at bounding box center [666, 661] width 780 height 28
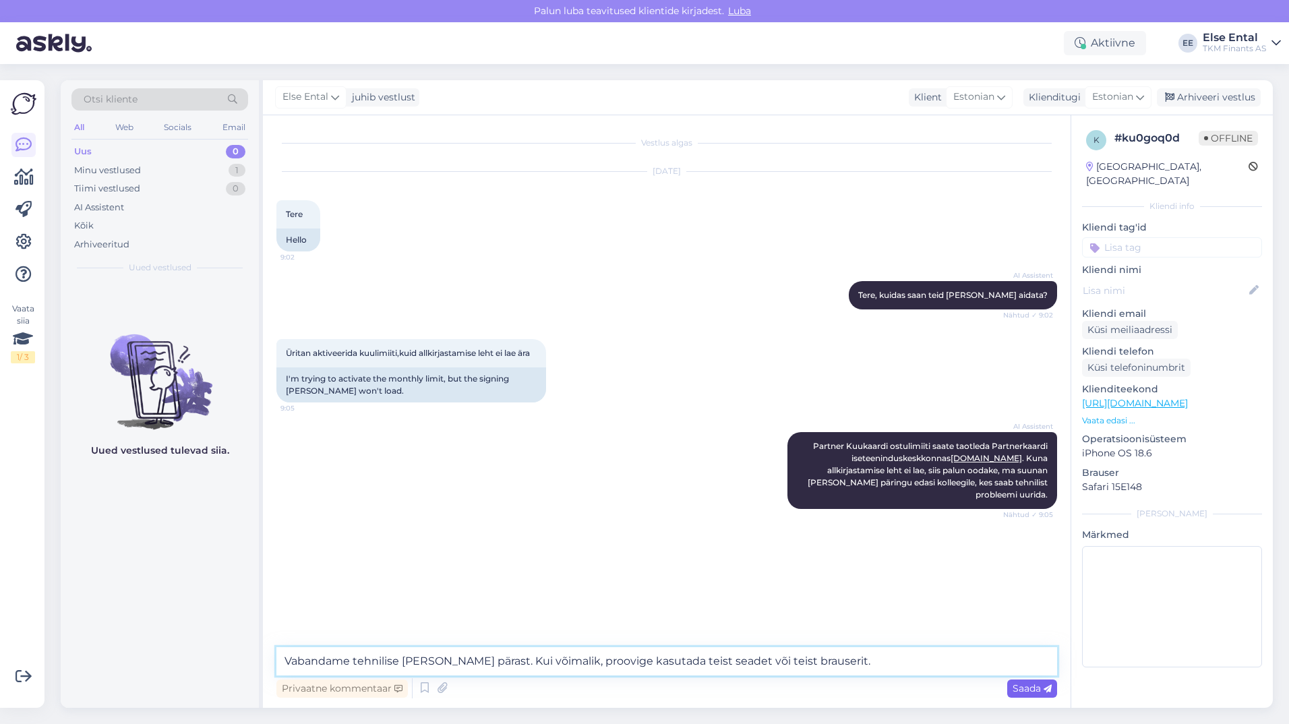
type textarea "Vabandame tehnilise [PERSON_NAME] pärast. Kui võimalik, proovige kasutada teist…"
click at [1043, 693] on icon at bounding box center [1047, 689] width 8 height 8
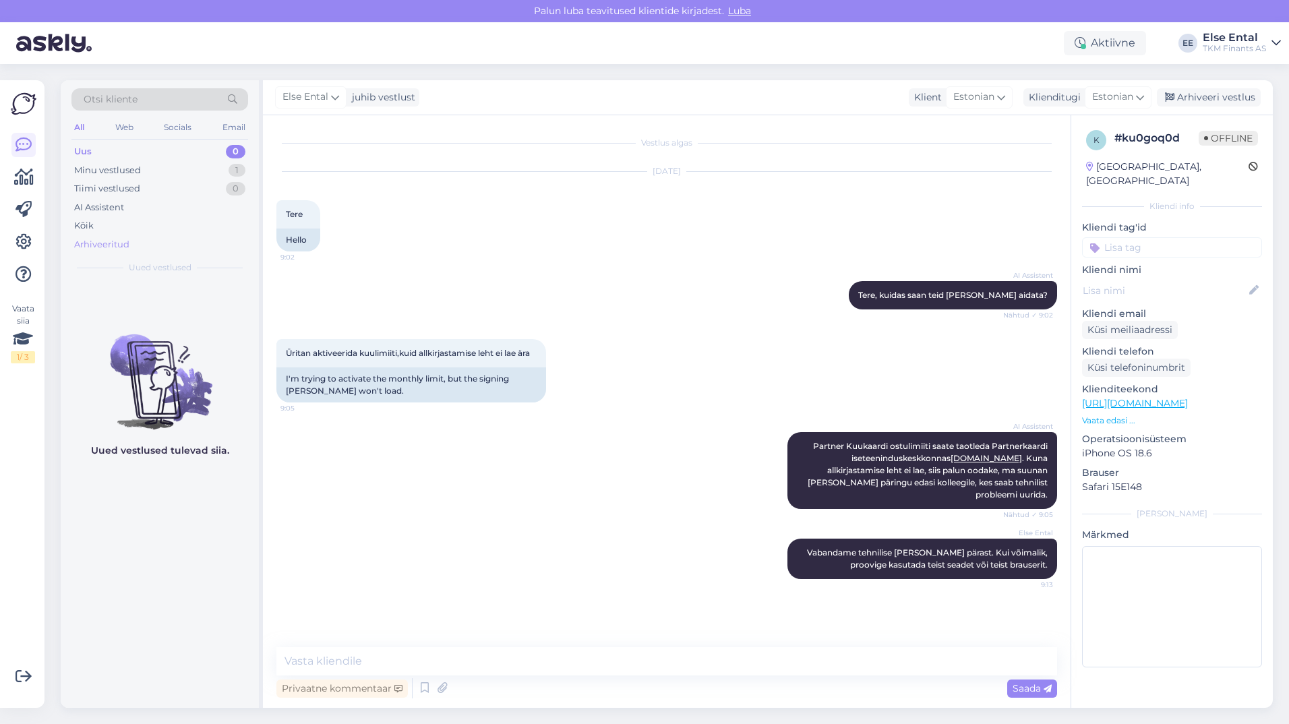
click at [98, 236] on div "Arhiveeritud" at bounding box center [159, 244] width 177 height 19
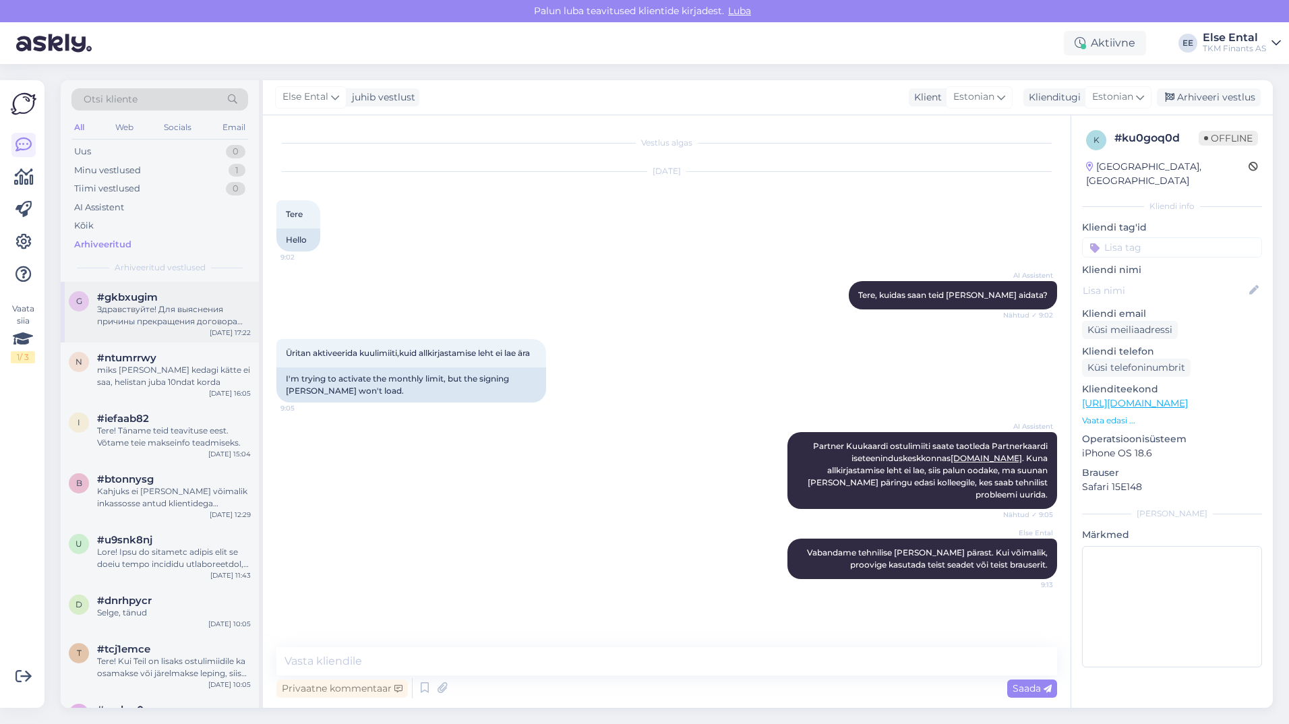
click at [139, 302] on span "#gkbxugim" at bounding box center [127, 297] width 61 height 12
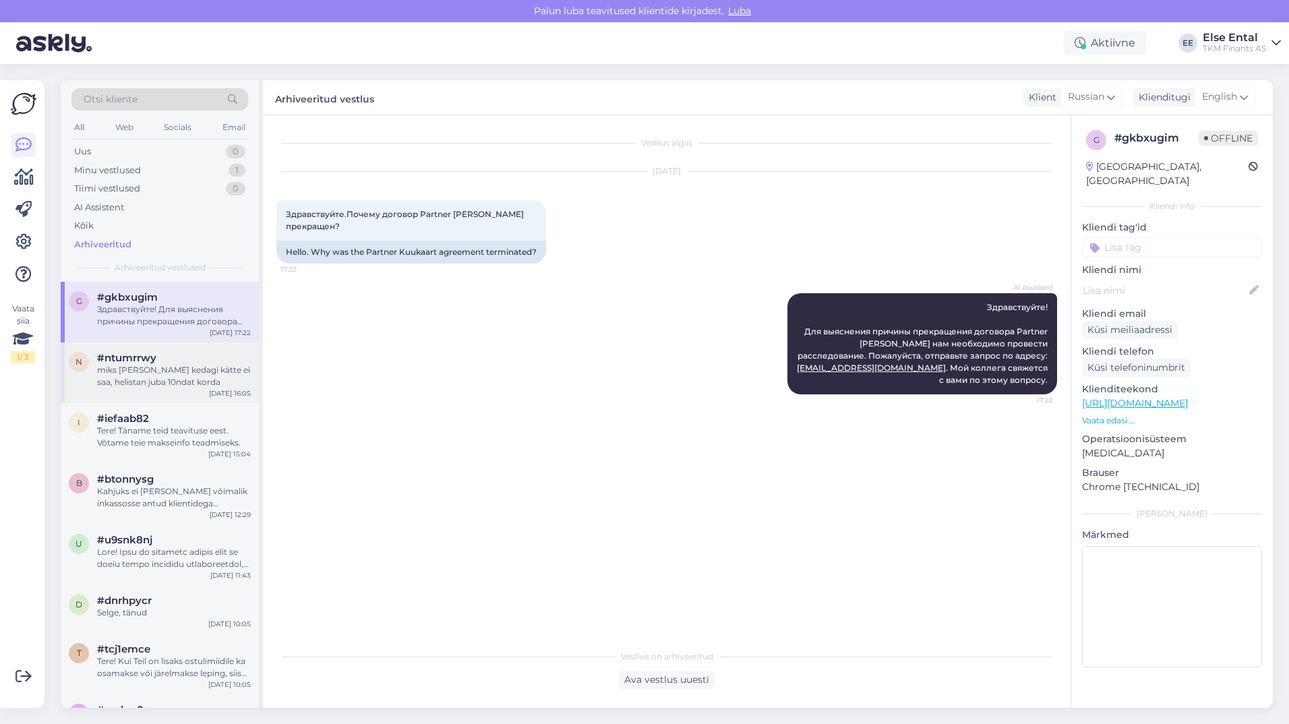
click at [136, 369] on div "miks [PERSON_NAME] kedagi kätte ei saa, helistan juba 10ndat korda" at bounding box center [174, 376] width 154 height 24
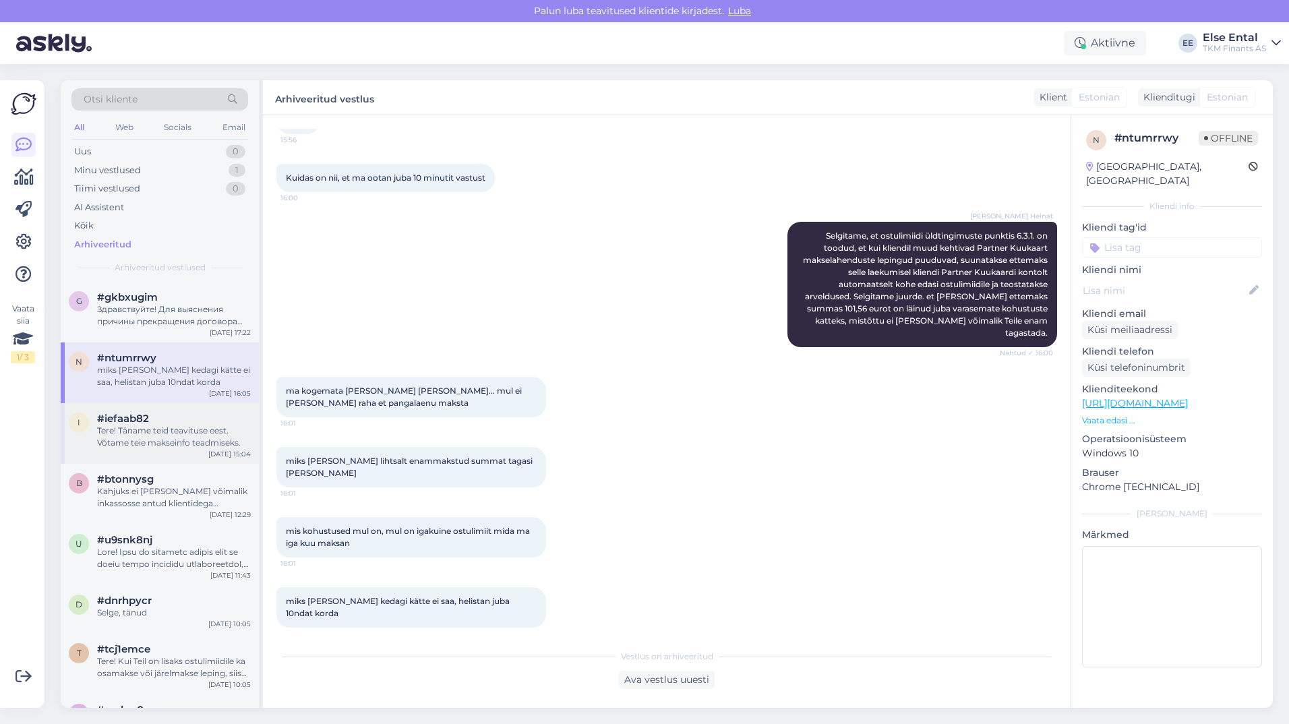
click at [183, 427] on div "Tere! Täname teid teavituse eest. Võtame teie makseinfo teadmiseks." at bounding box center [174, 437] width 154 height 24
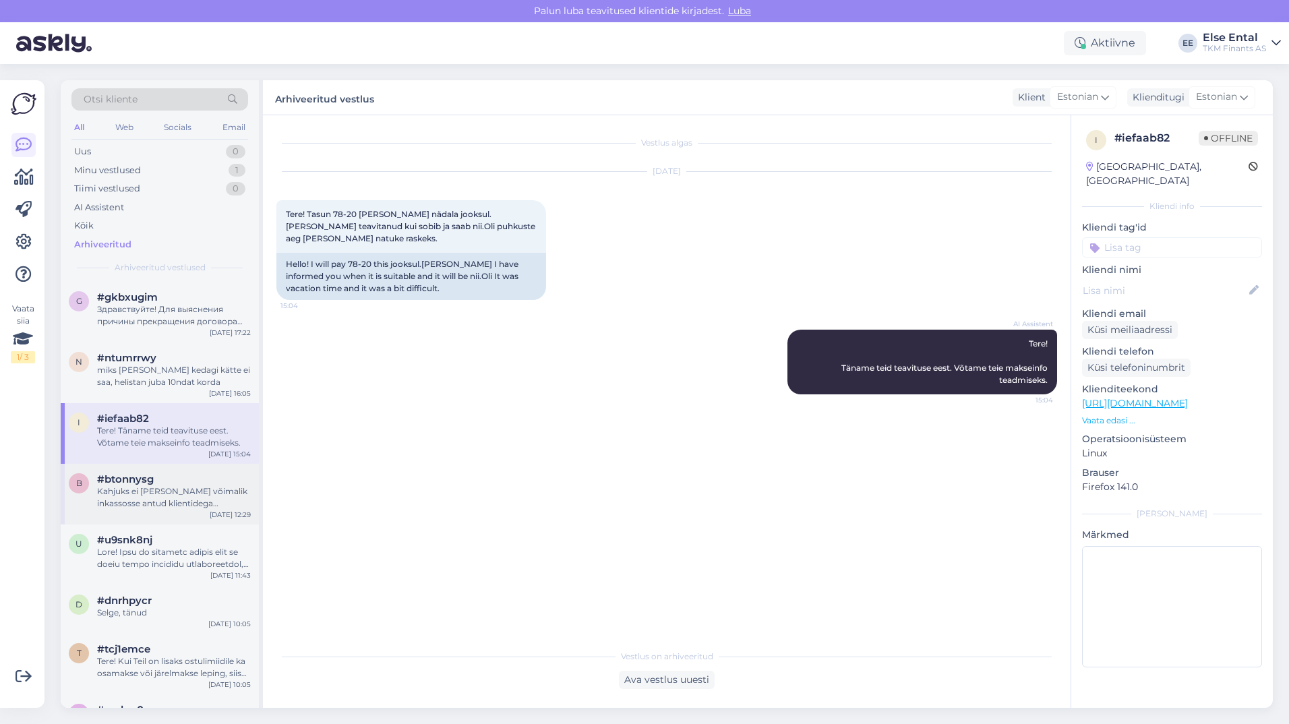
click at [139, 479] on span "#btonnysg" at bounding box center [125, 479] width 57 height 12
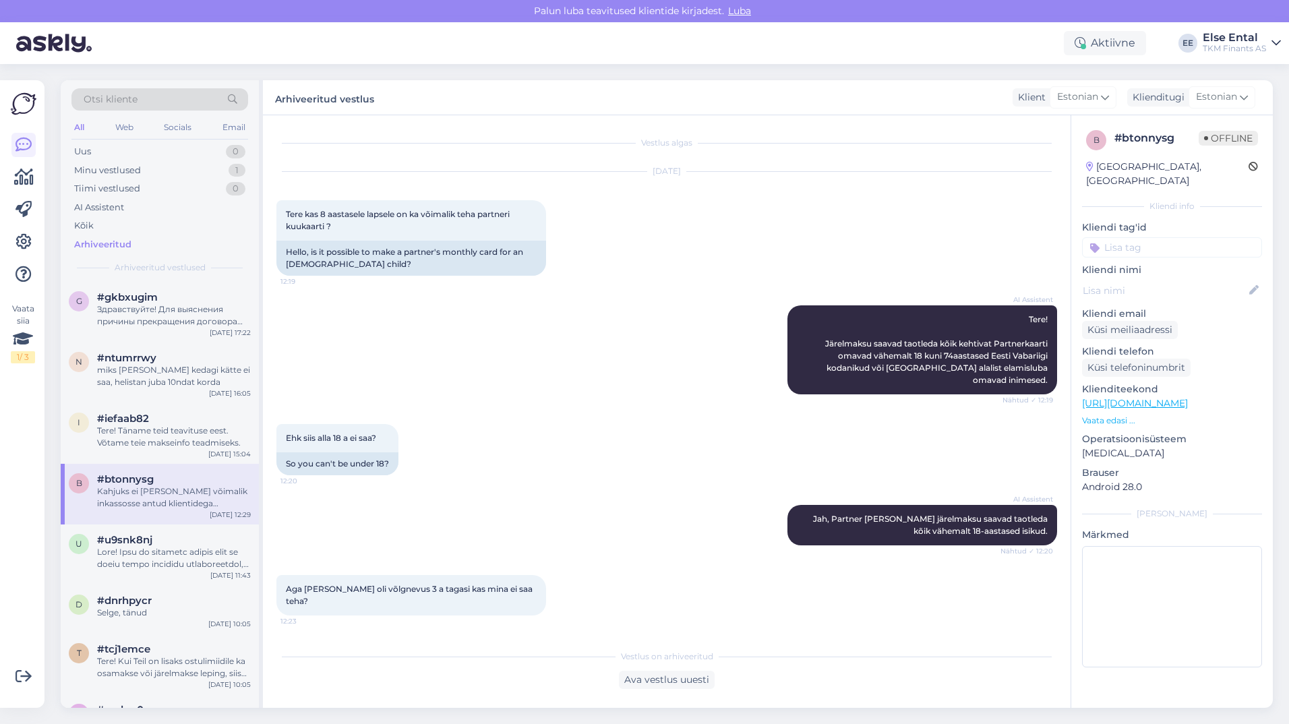
scroll to position [210, 0]
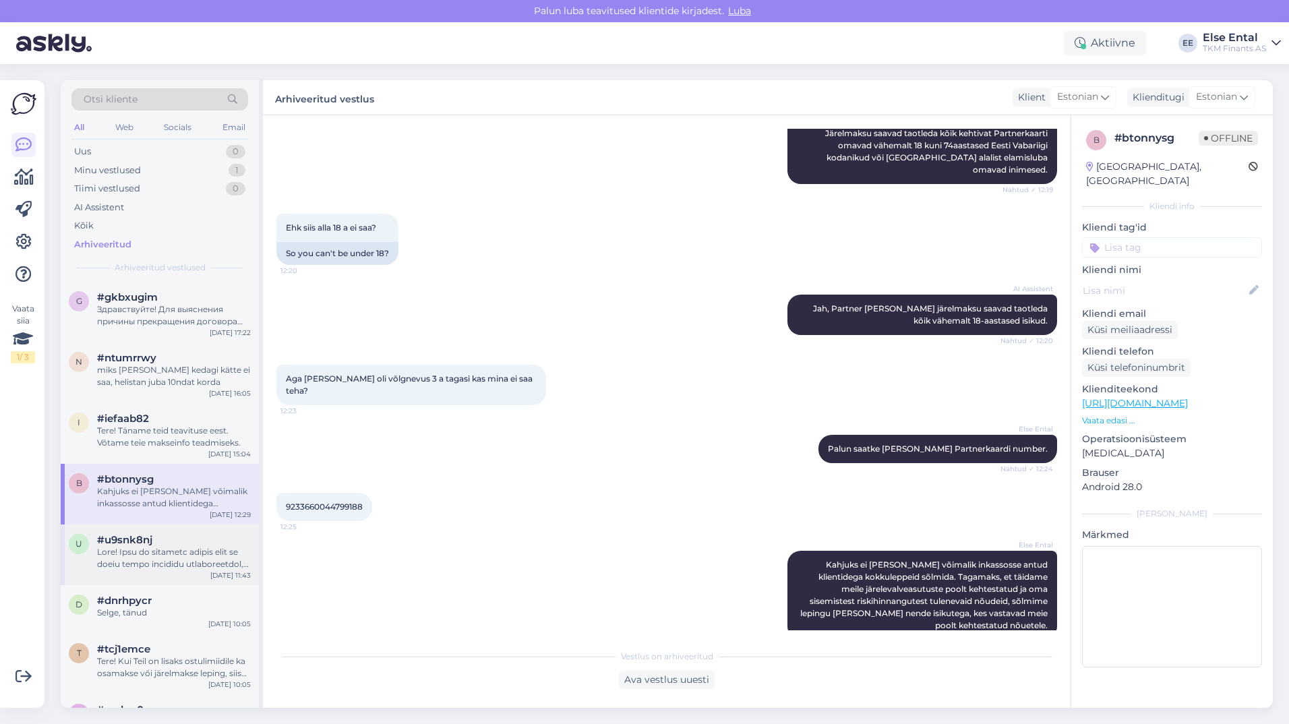
click at [140, 544] on span "#u9snk8nj" at bounding box center [124, 540] width 55 height 12
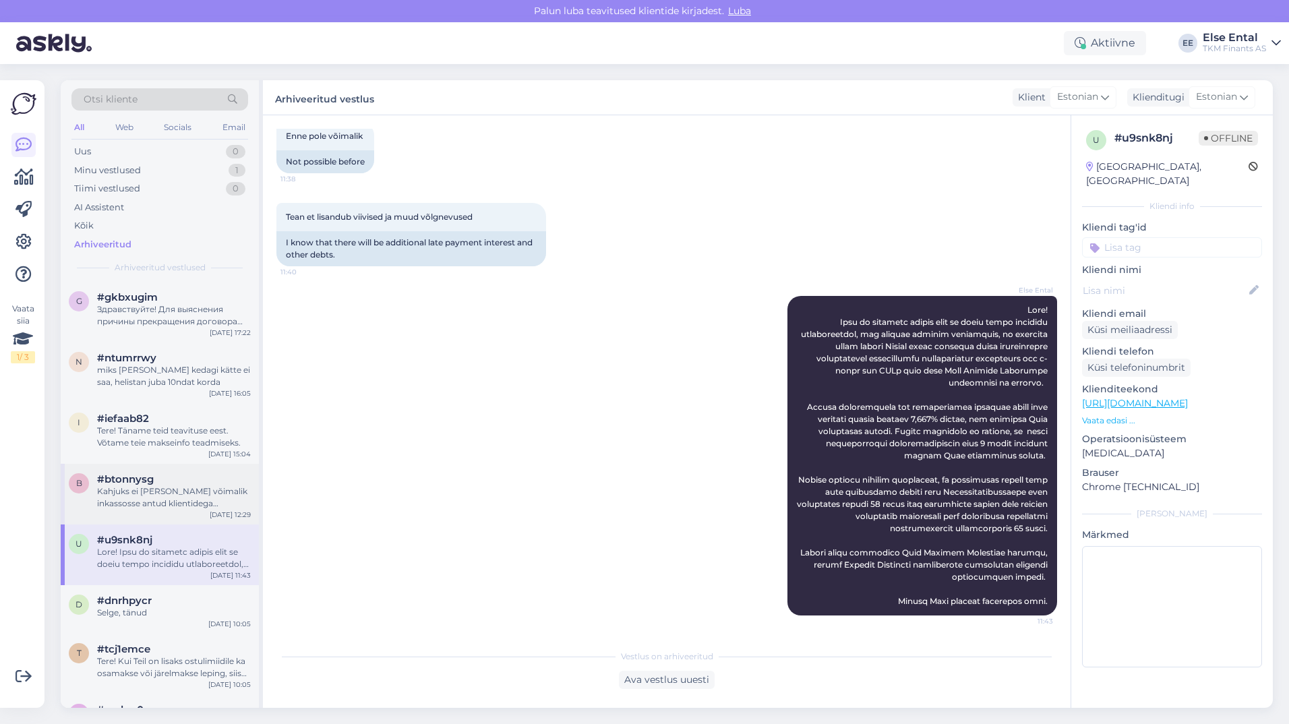
click at [144, 501] on div "Kahjuks ei [PERSON_NAME] võimalik inkassosse antud klientidega kokkuleppeid sõl…" at bounding box center [174, 497] width 154 height 24
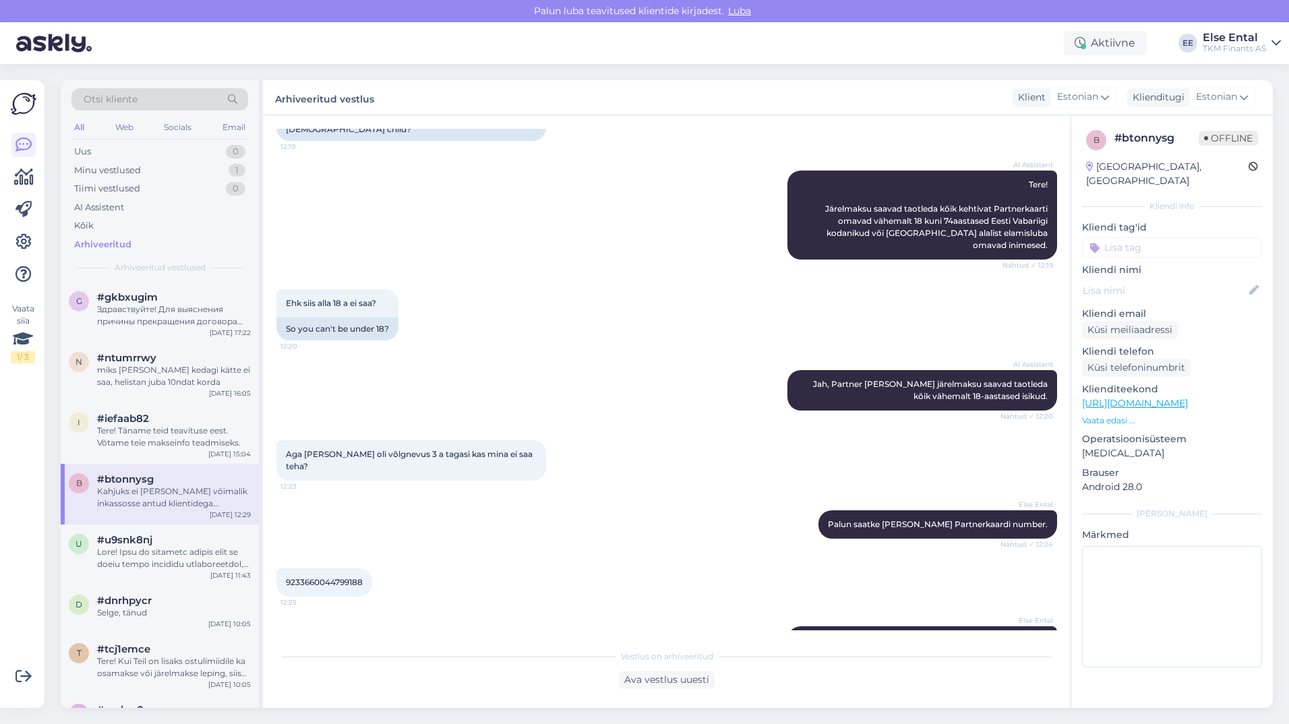
scroll to position [210, 0]
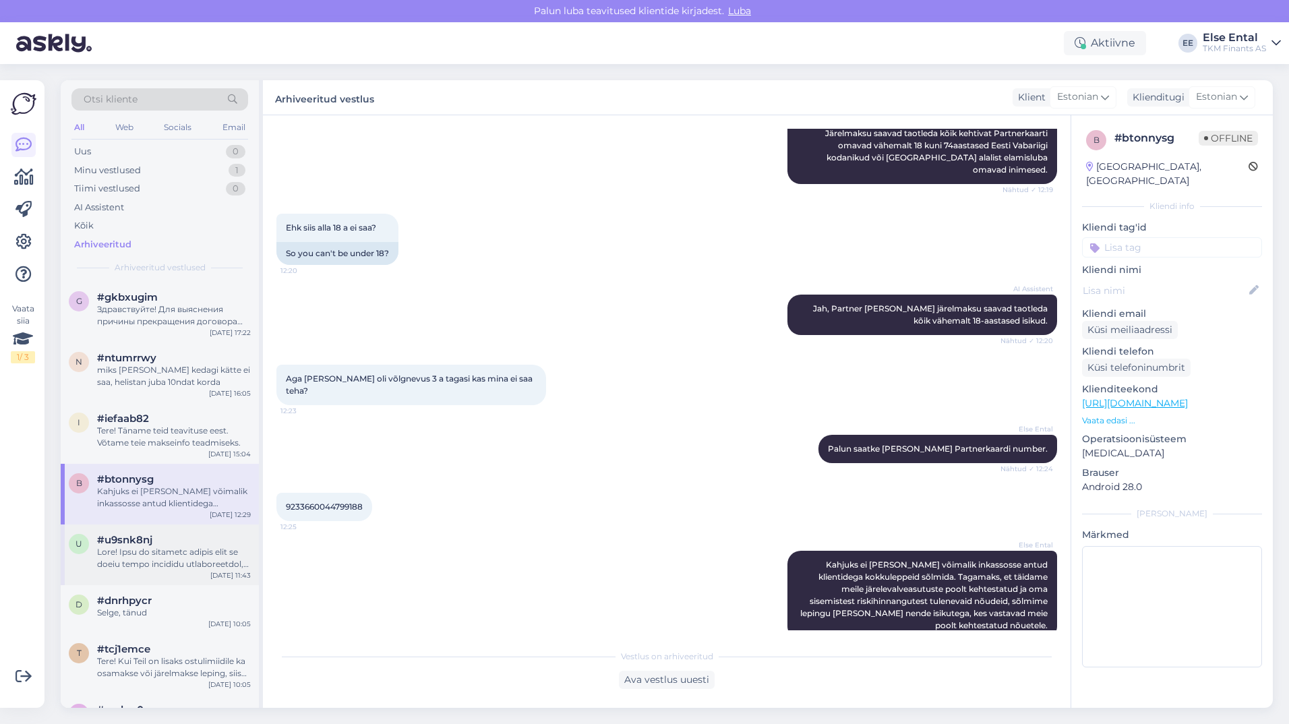
click at [169, 550] on div at bounding box center [174, 558] width 154 height 24
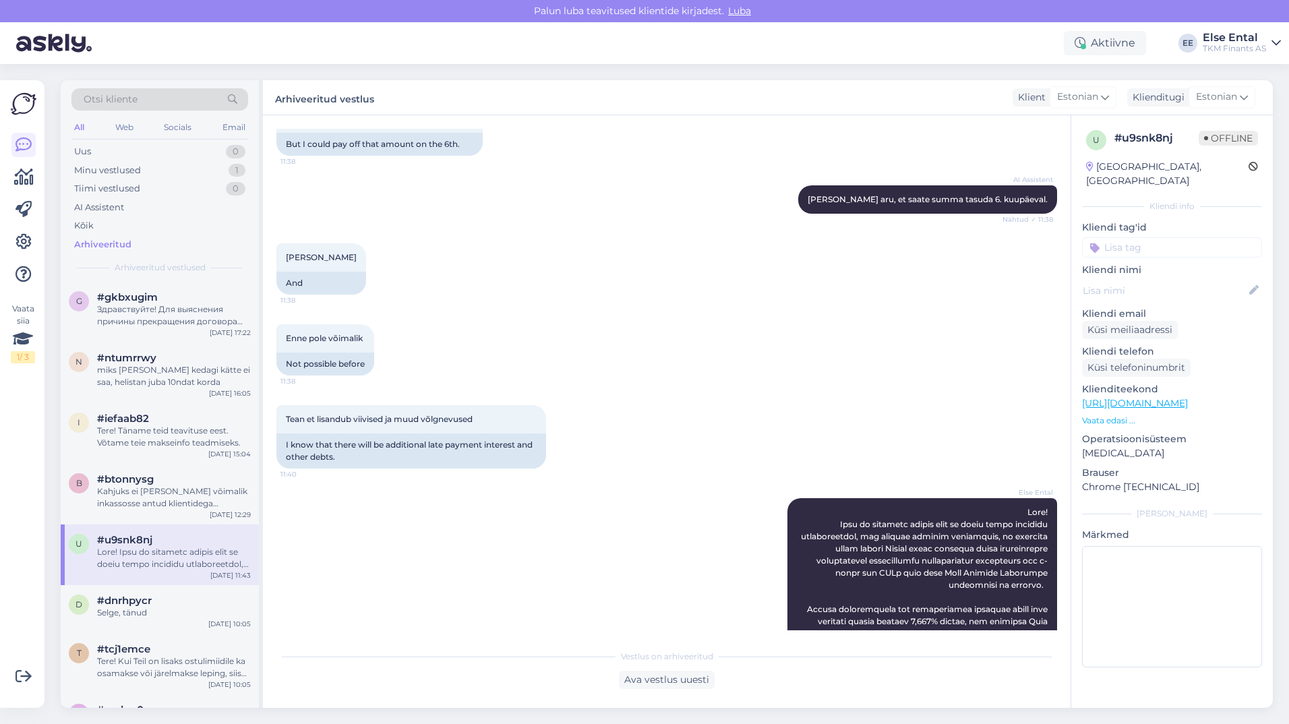
scroll to position [636, 0]
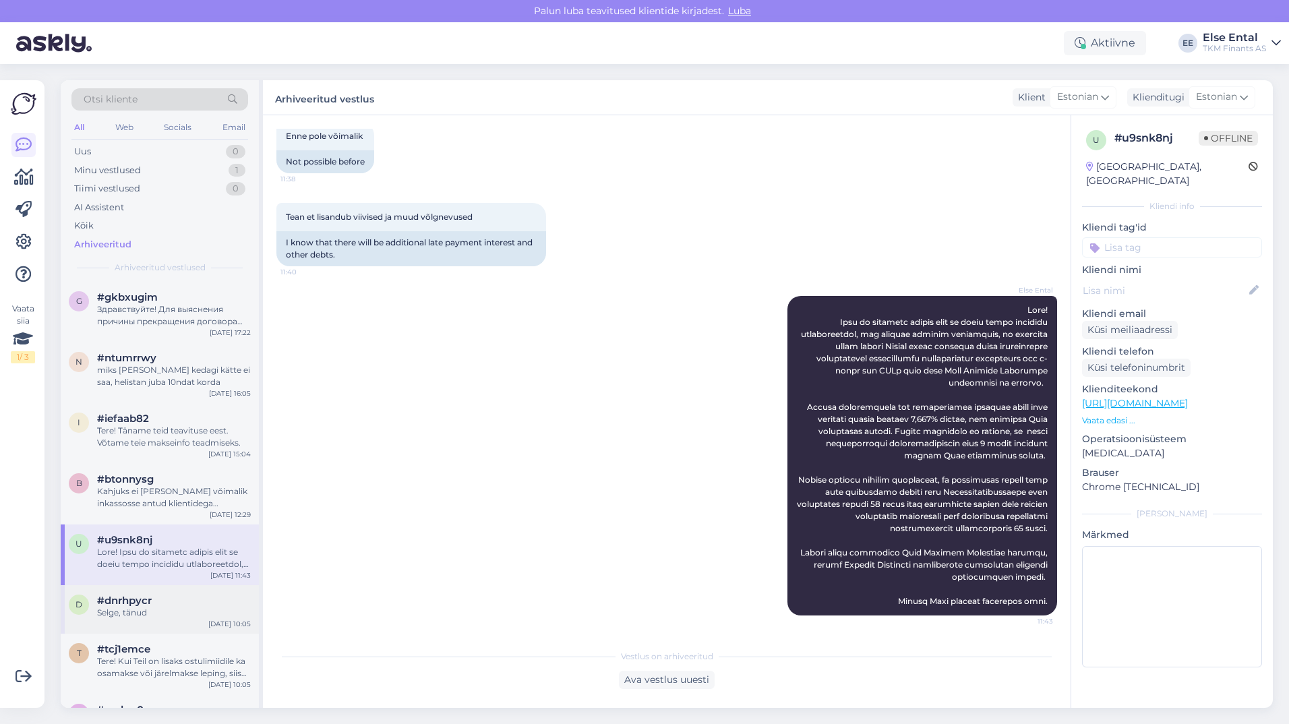
click at [125, 602] on span "#dnrhpycr" at bounding box center [124, 600] width 55 height 12
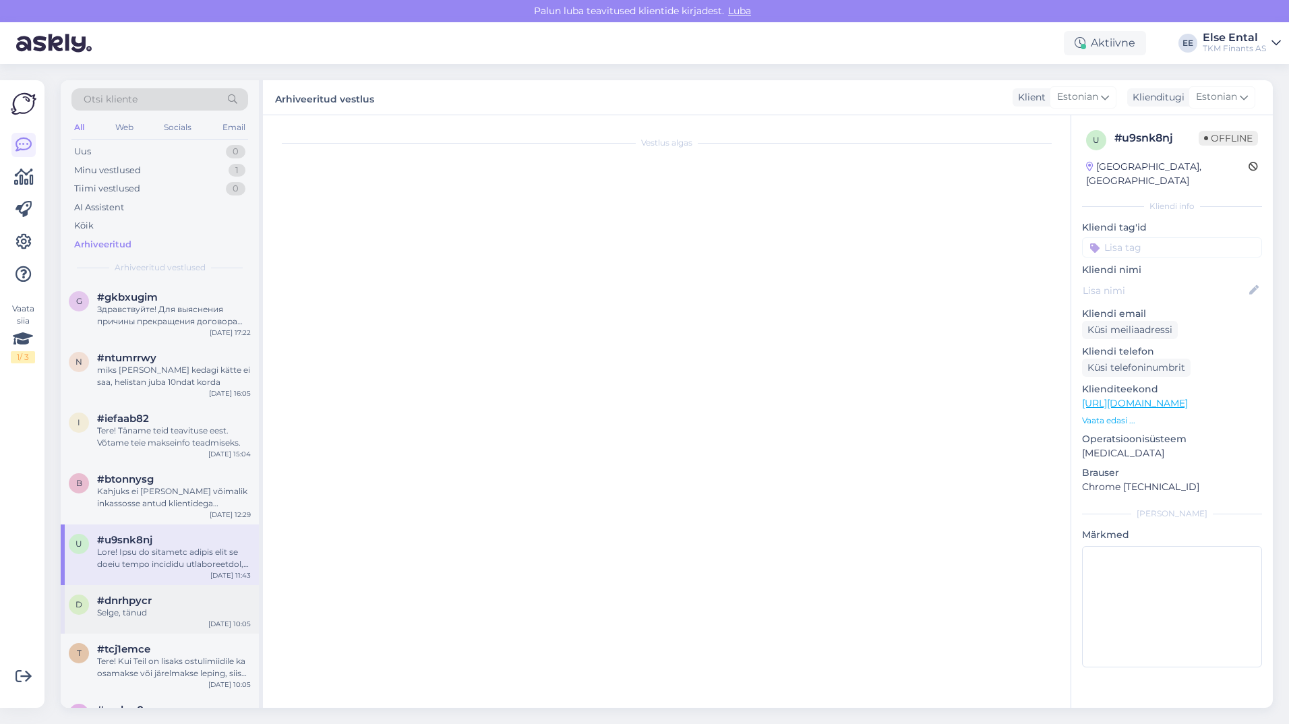
scroll to position [0, 0]
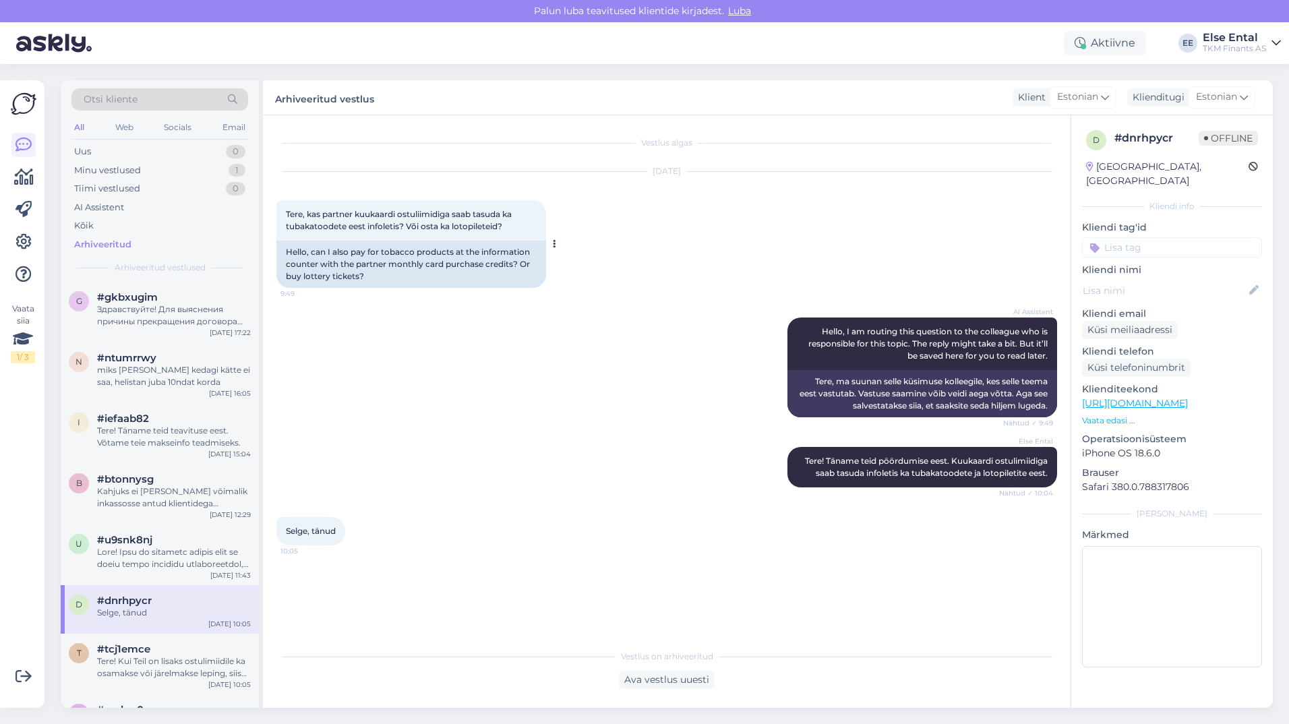
click at [474, 216] on span "Tere, kas partner kuukaardi ostuliimidiga saab tasuda ka tubakatoodete eest inf…" at bounding box center [400, 220] width 228 height 22
drag, startPoint x: 511, startPoint y: 227, endPoint x: 285, endPoint y: 213, distance: 226.2
click at [285, 213] on div "Tere, kas partner kuukaardi ostuliimidiga saab tasuda ka tubakatoodete eest inf…" at bounding box center [411, 220] width 270 height 40
copy span "Tere, kas partner kuukaardi ostuliimidiga saab tasuda ka tubakatoodete eest inf…"
drag, startPoint x: 1053, startPoint y: 474, endPoint x: 948, endPoint y: 464, distance: 104.9
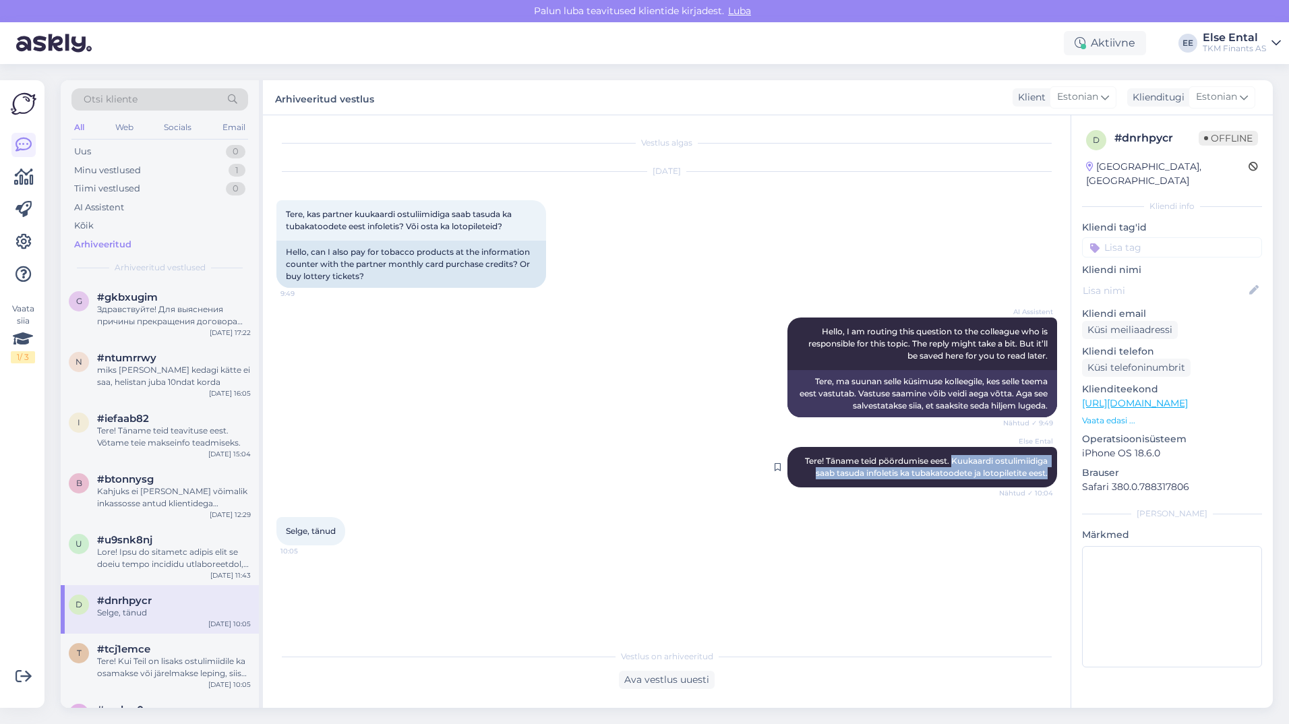
click at [948, 464] on div "Else Ental Tere! Täname teid pöördumise eest. Kuukaardi ostulimiidiga saab tasu…" at bounding box center [922, 467] width 270 height 40
copy span "Kuukaardi ostulimiidiga saab tasuda infoletis ka tubakatoodete ja lotopiletite …"
click at [139, 679] on div "Tere! Kui Teil on lisaks ostulimiidile ka osamakse või järelmakse leping, siis …" at bounding box center [174, 667] width 154 height 24
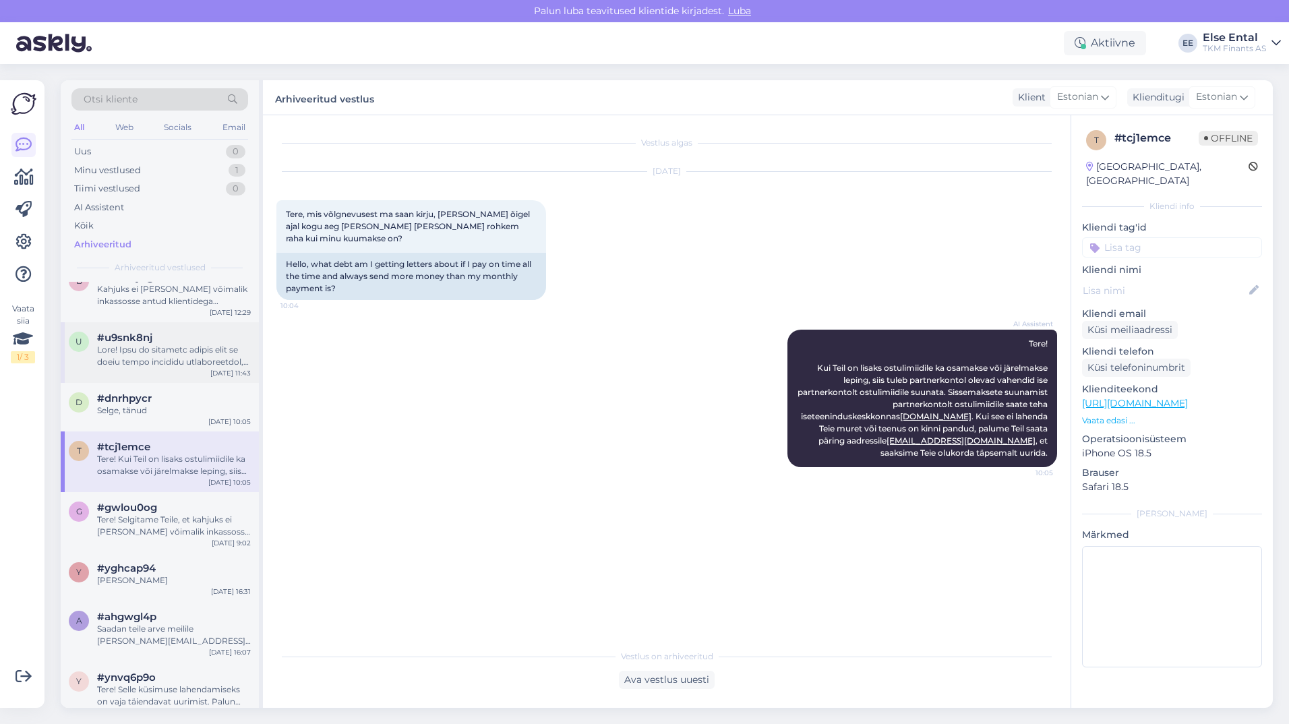
scroll to position [270, 0]
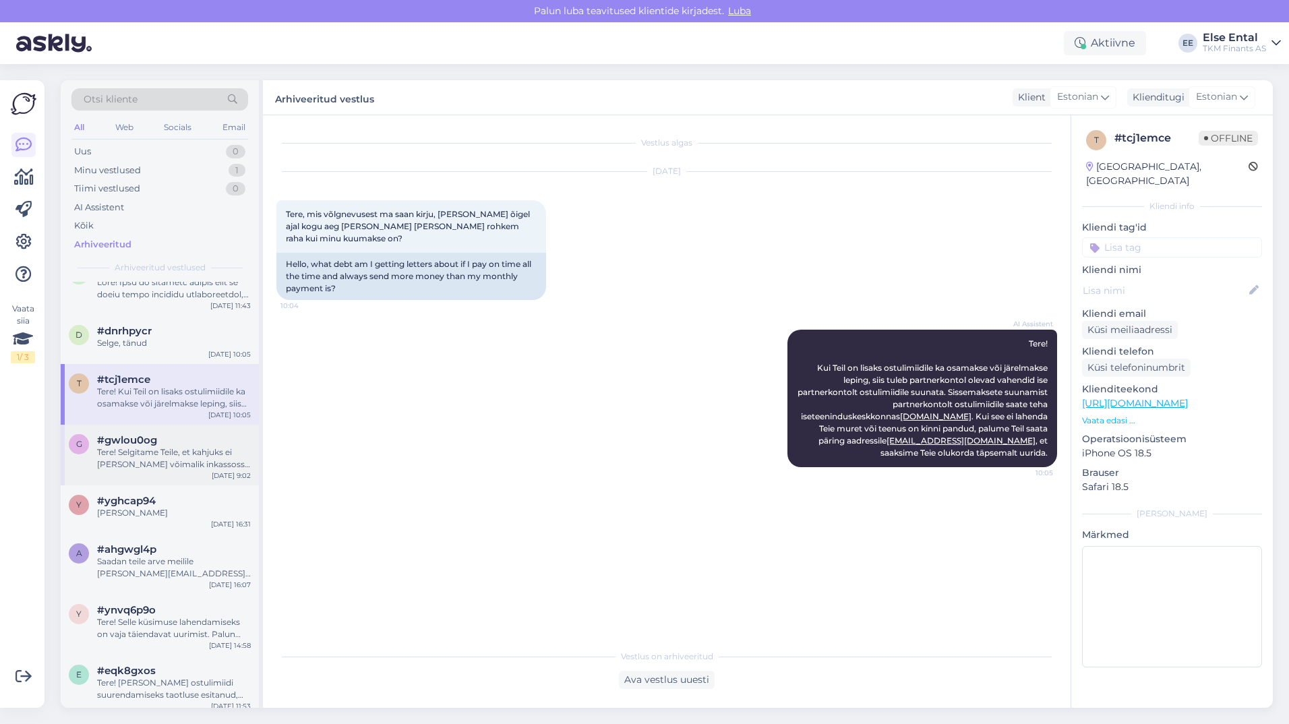
click at [133, 454] on div "Tere! Selgitame Teile, et kahjuks ei [PERSON_NAME] võimalik inkassosse antud kl…" at bounding box center [174, 458] width 154 height 24
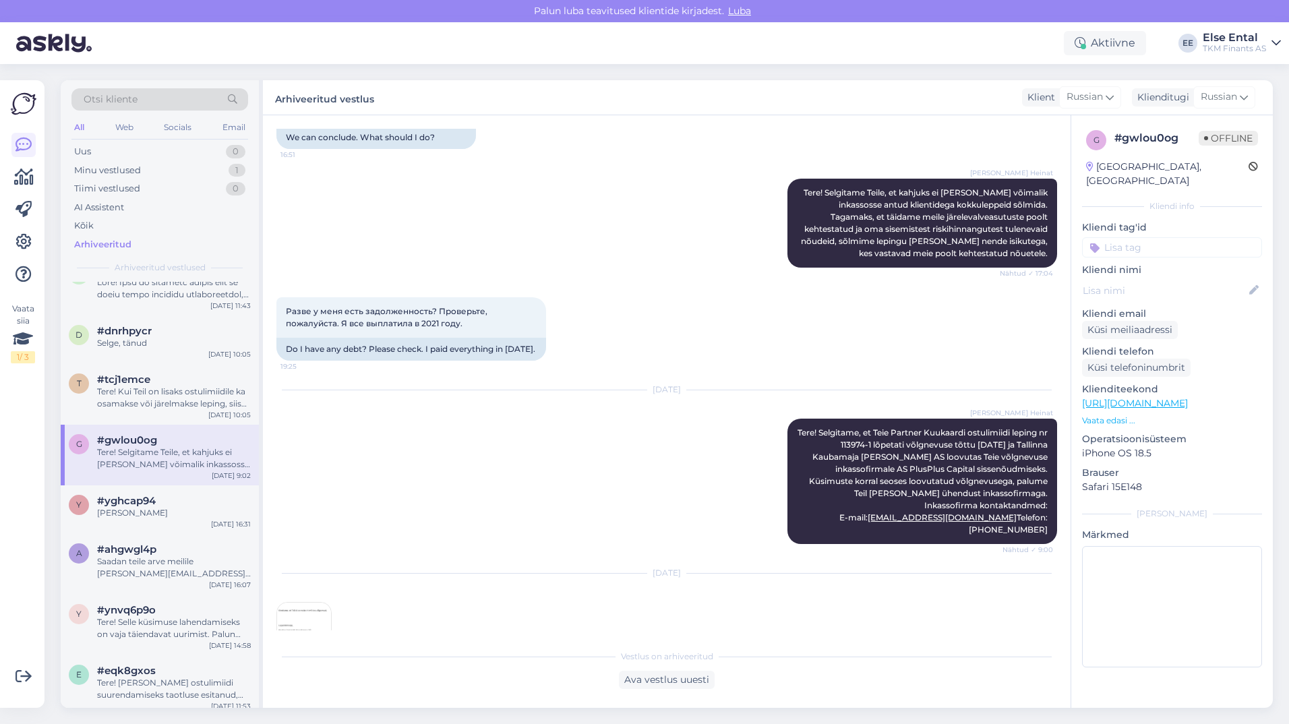
scroll to position [1061, 0]
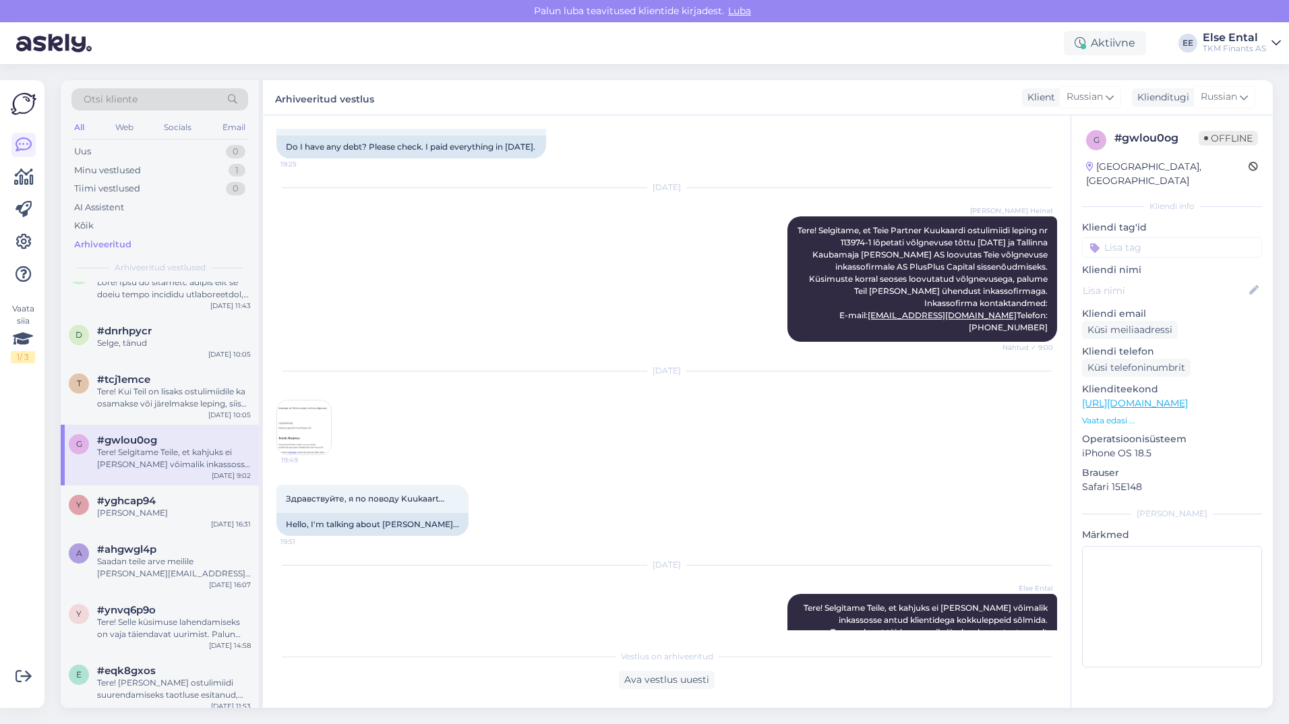
click at [312, 429] on img at bounding box center [304, 427] width 54 height 54
click at [186, 502] on div "#yghcap94" at bounding box center [174, 501] width 154 height 12
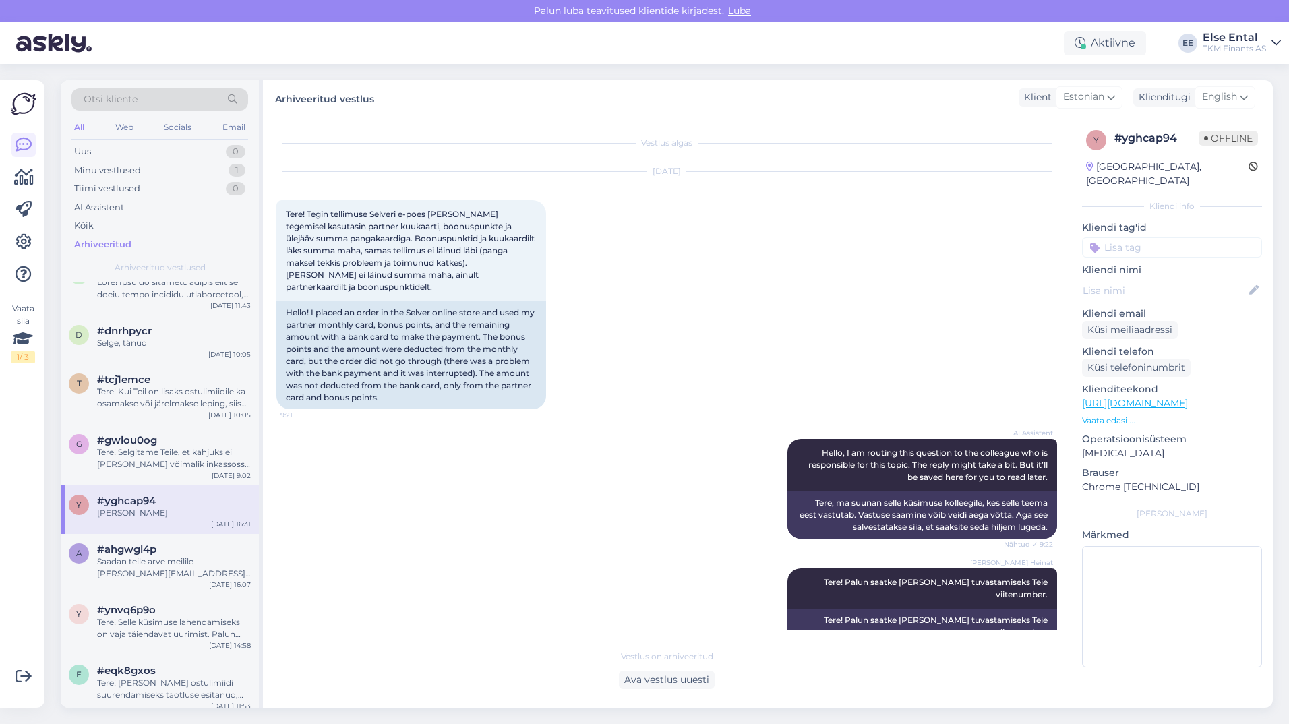
scroll to position [202, 0]
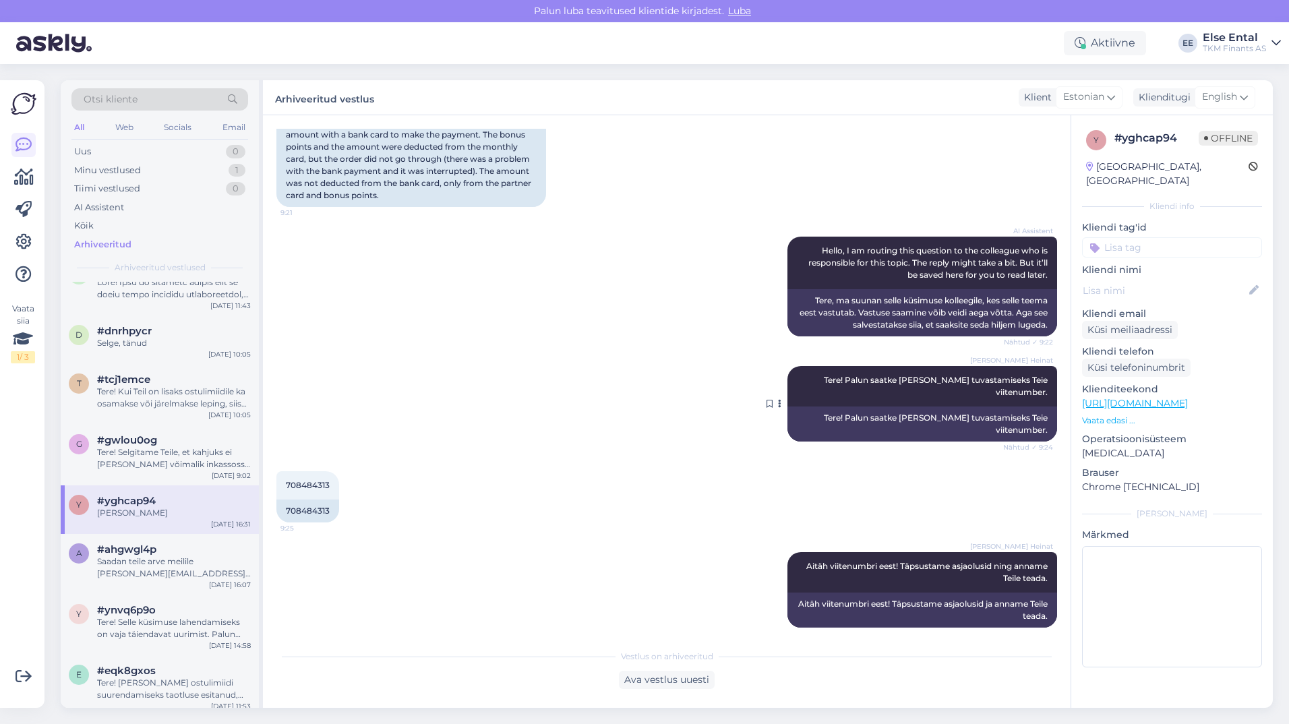
click at [948, 382] on div "[PERSON_NAME] Heinat Tere! Palun saatke [PERSON_NAME] tuvastamiseks Teie viiten…" at bounding box center [922, 386] width 270 height 40
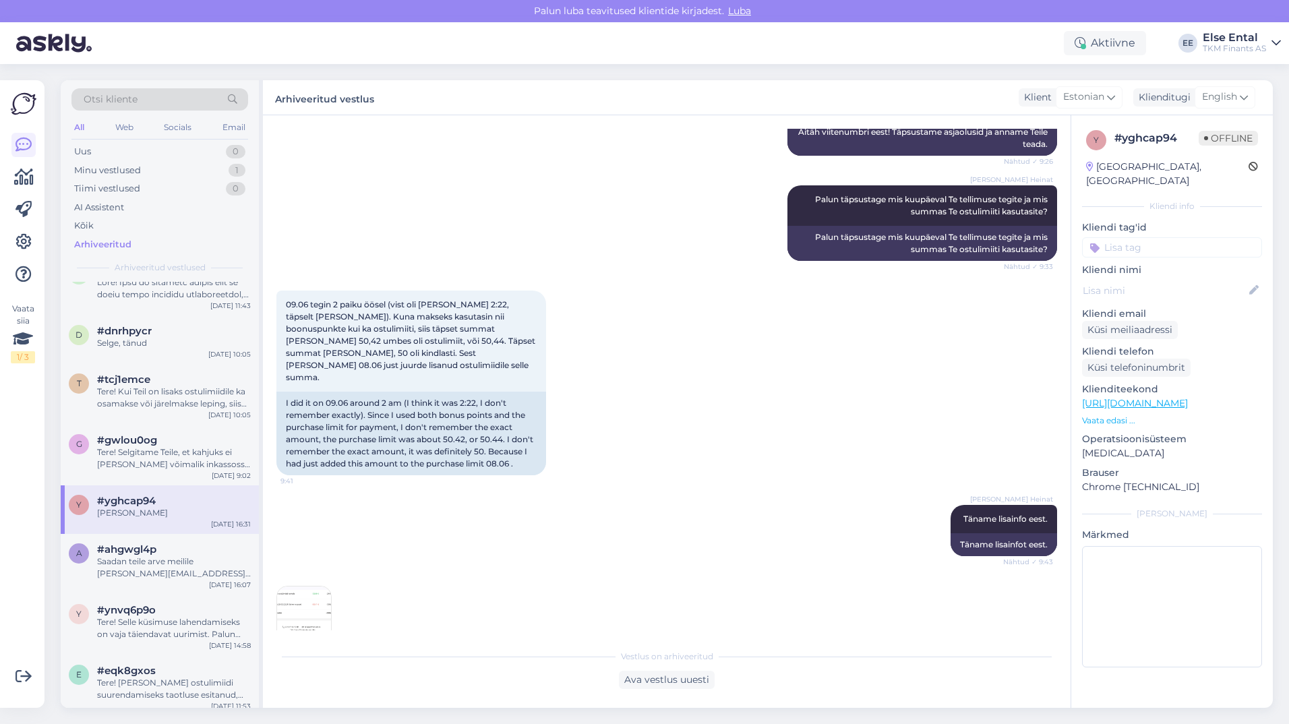
scroll to position [809, 0]
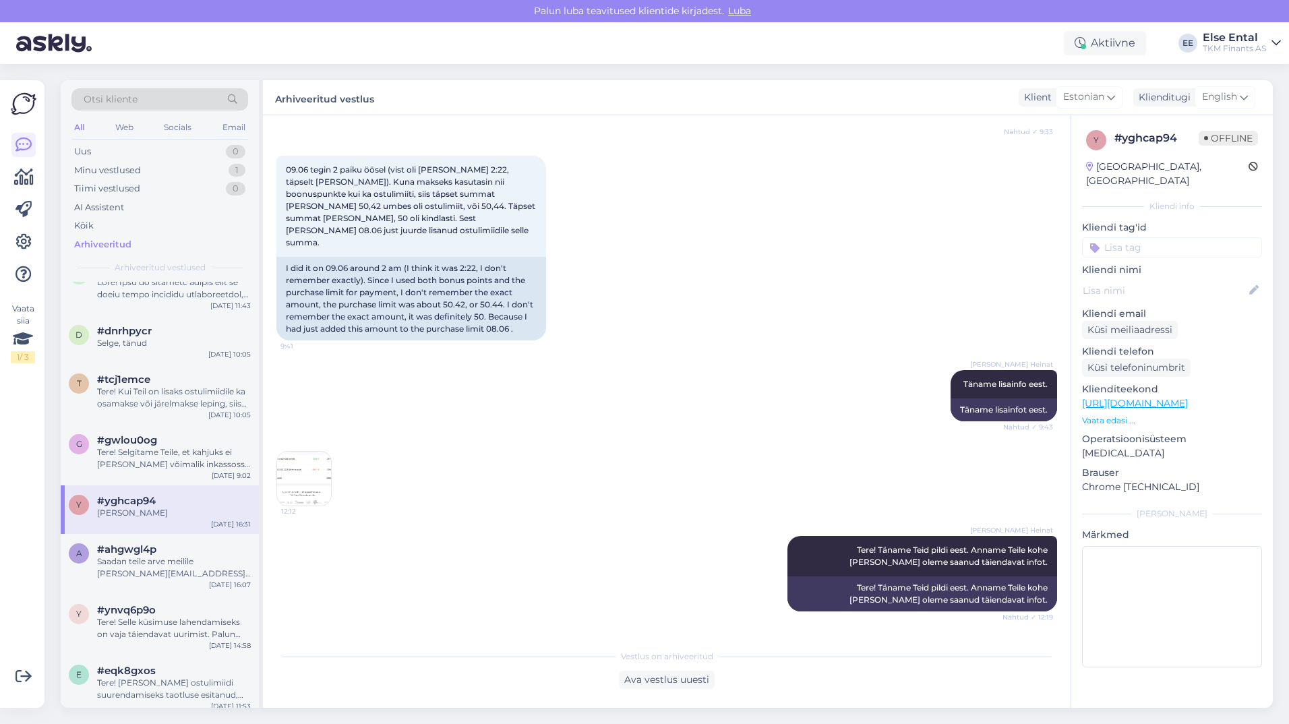
click at [299, 452] on img at bounding box center [304, 479] width 54 height 54
click at [320, 452] on img at bounding box center [304, 479] width 54 height 54
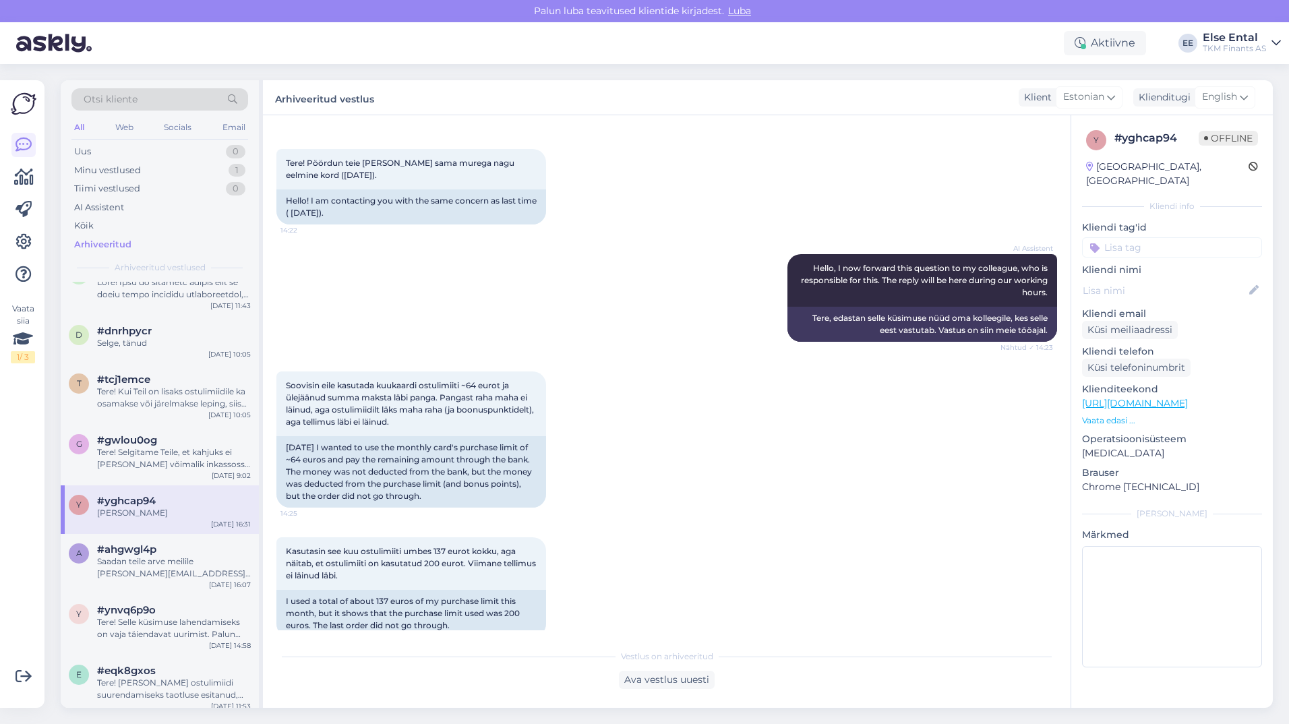
scroll to position [2136, 0]
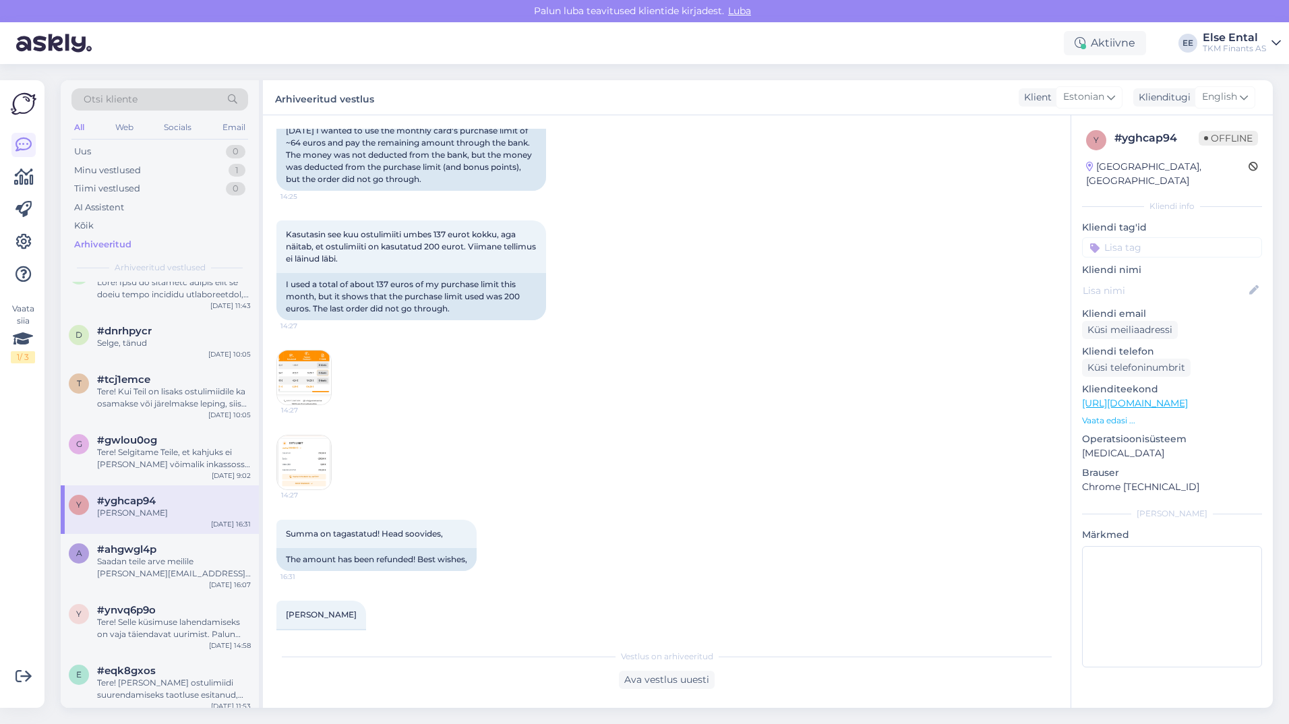
click at [311, 350] on img at bounding box center [304, 377] width 54 height 54
click at [298, 435] on img at bounding box center [304, 462] width 54 height 54
click at [169, 565] on div "Saadan teile arve meilile [PERSON_NAME][EMAIL_ADDRESS][DOMAIN_NAME] Palun uuend…" at bounding box center [174, 567] width 154 height 24
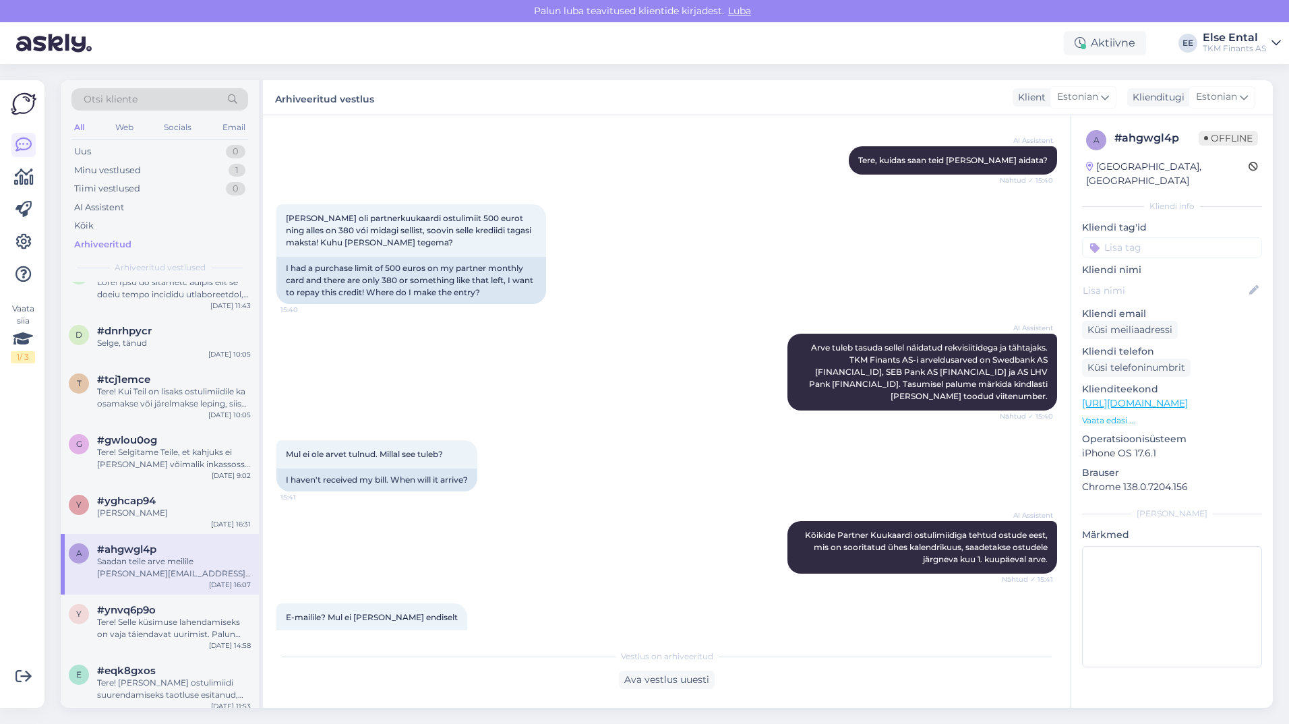
scroll to position [539, 0]
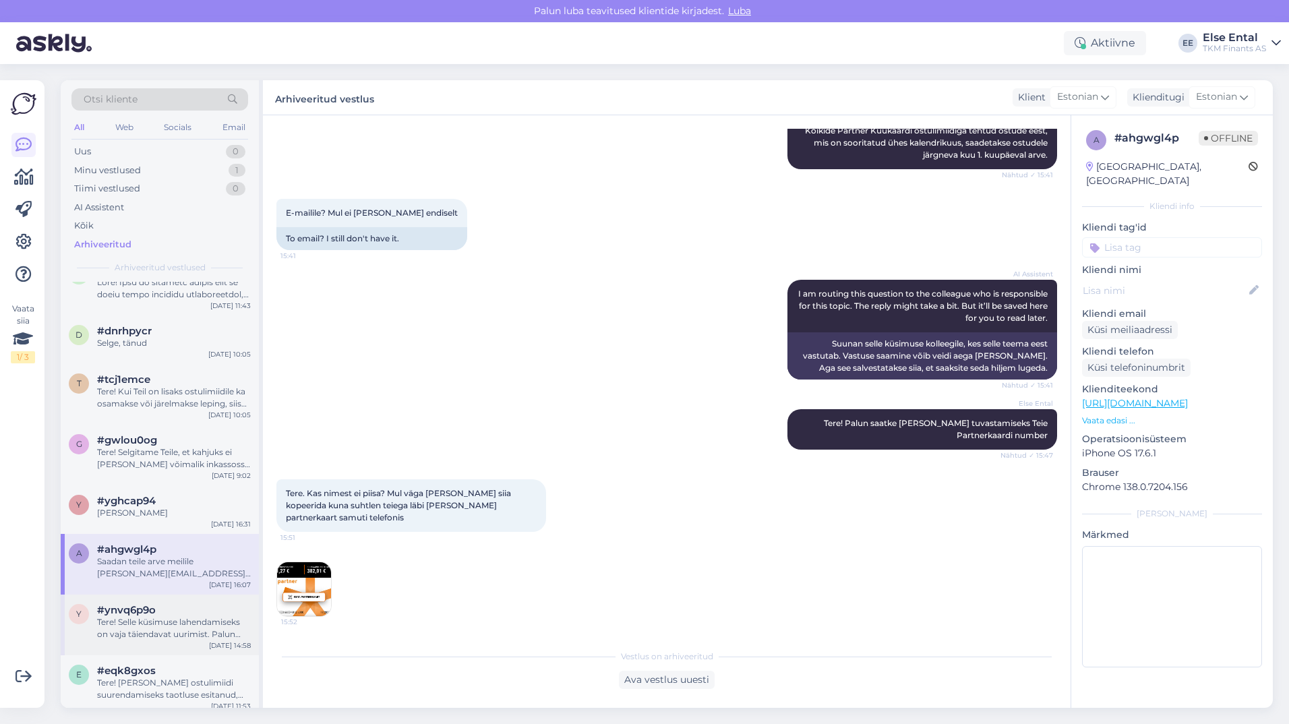
click at [199, 615] on div "#ynvq6p9o" at bounding box center [174, 610] width 154 height 12
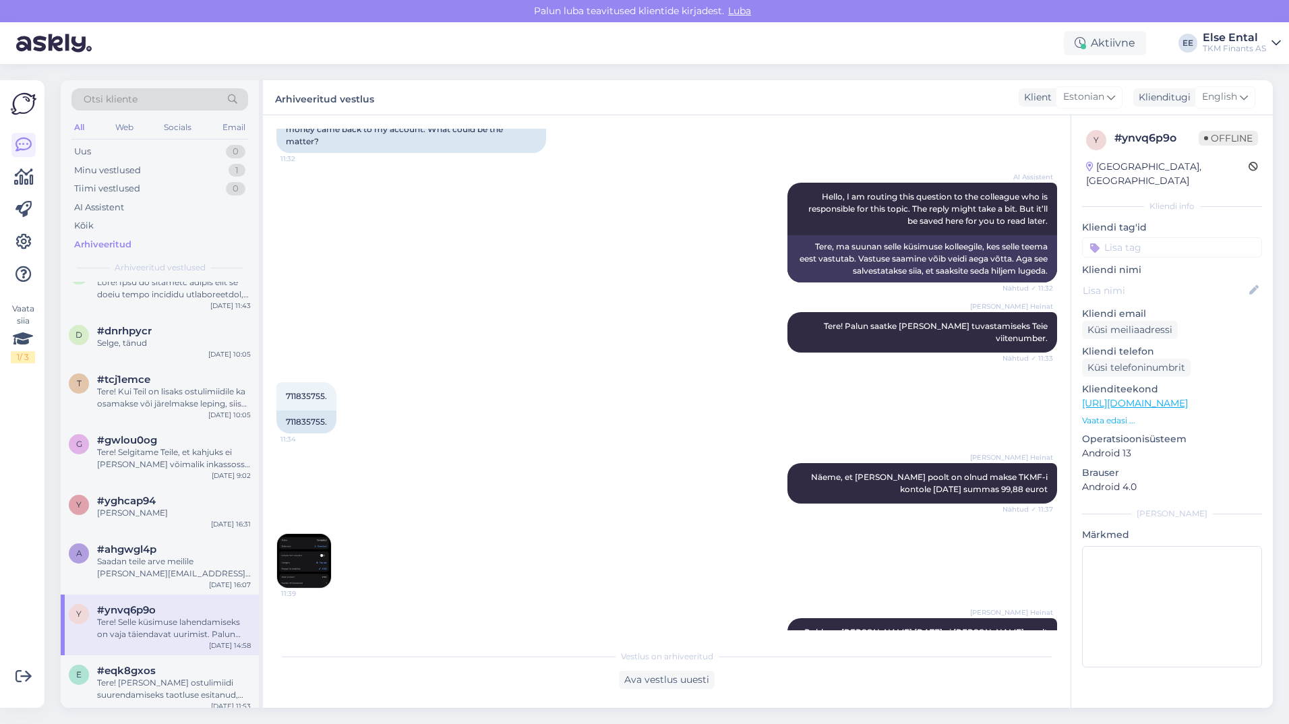
scroll to position [270, 0]
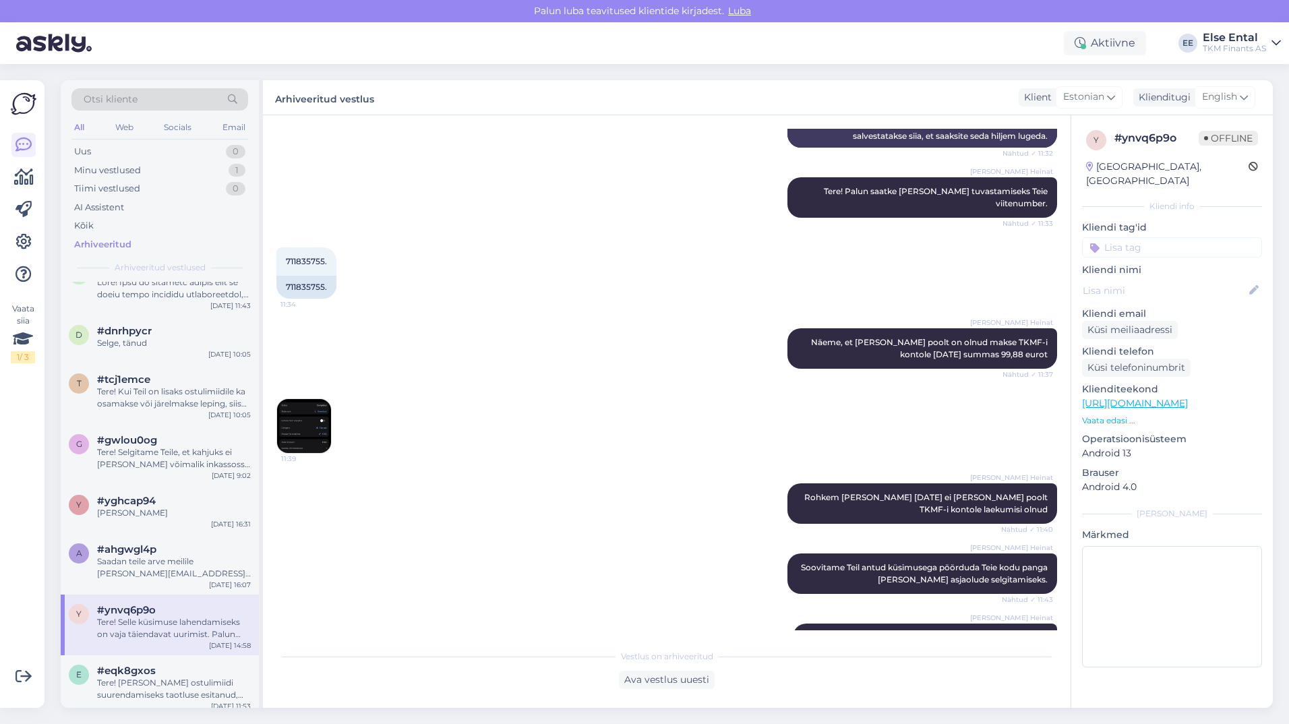
click at [334, 441] on div "11:39" at bounding box center [666, 425] width 780 height 85
click at [326, 436] on img at bounding box center [304, 426] width 54 height 54
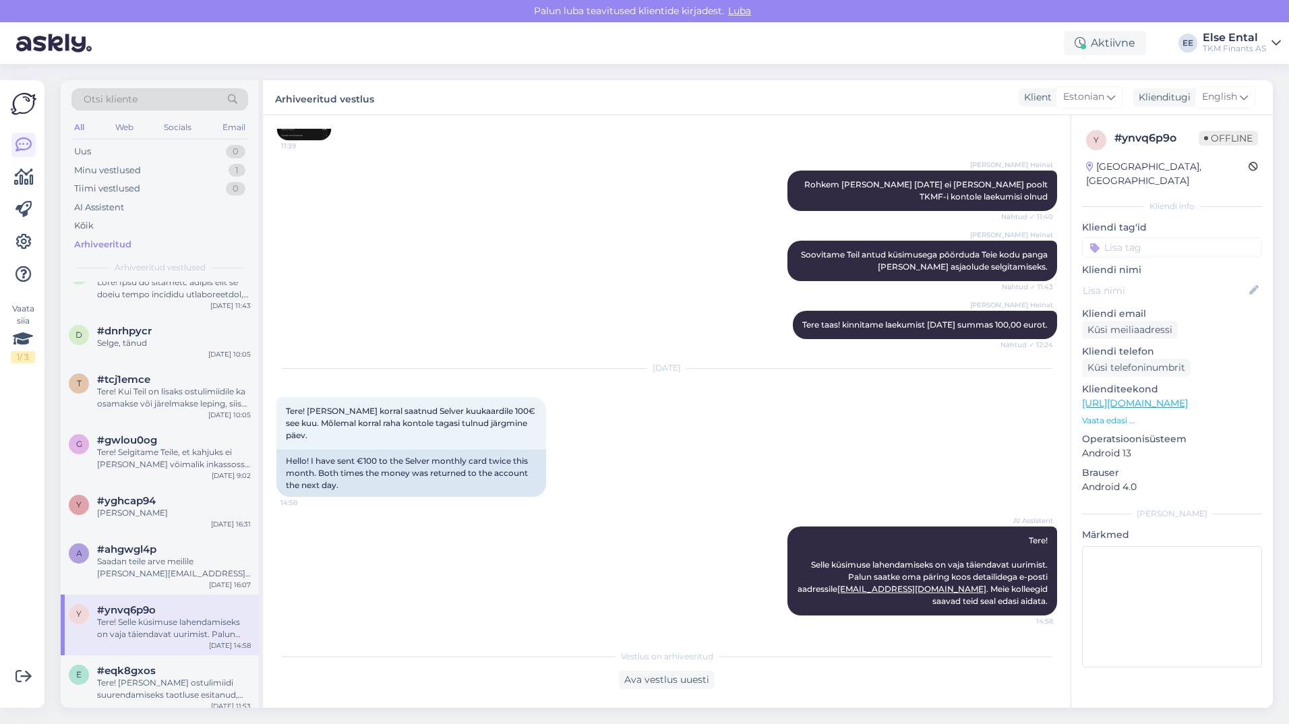
scroll to position [404, 0]
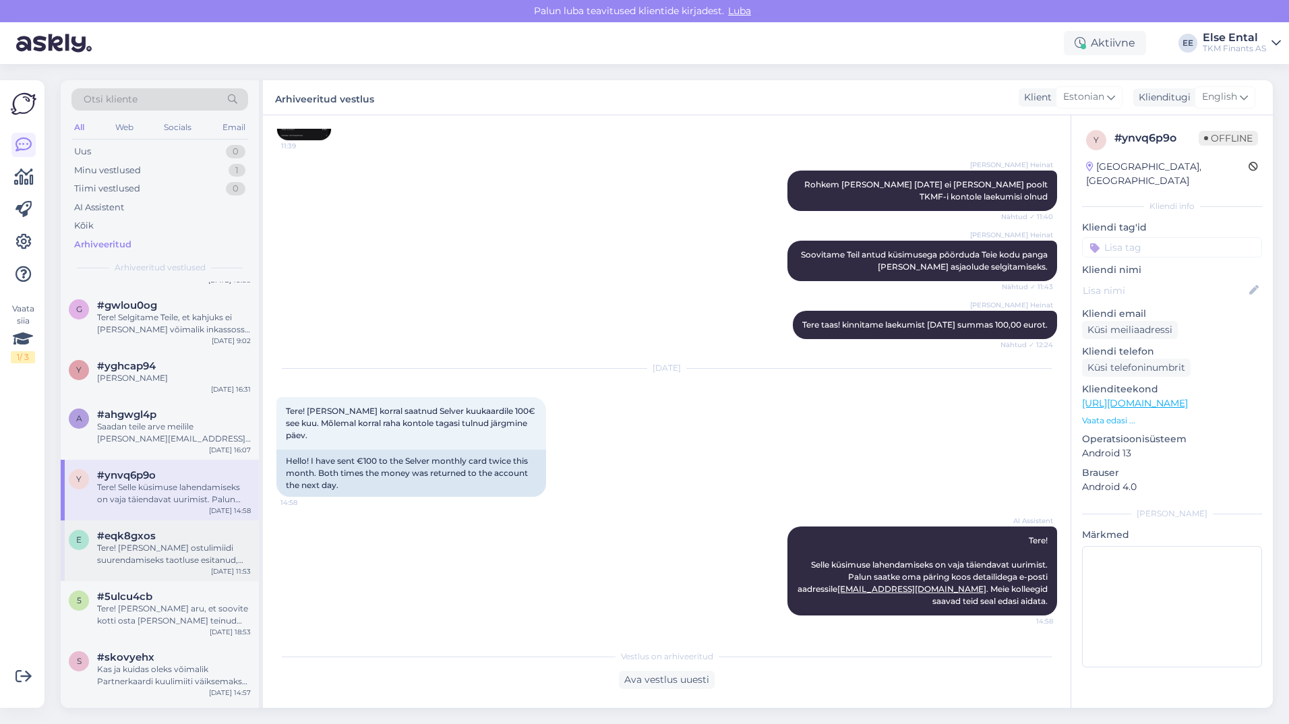
click at [143, 566] on div "e #eqk8gxos Tere! [PERSON_NAME] ostulimiidi suurendamiseks taotluse esitanud, s…" at bounding box center [160, 550] width 198 height 61
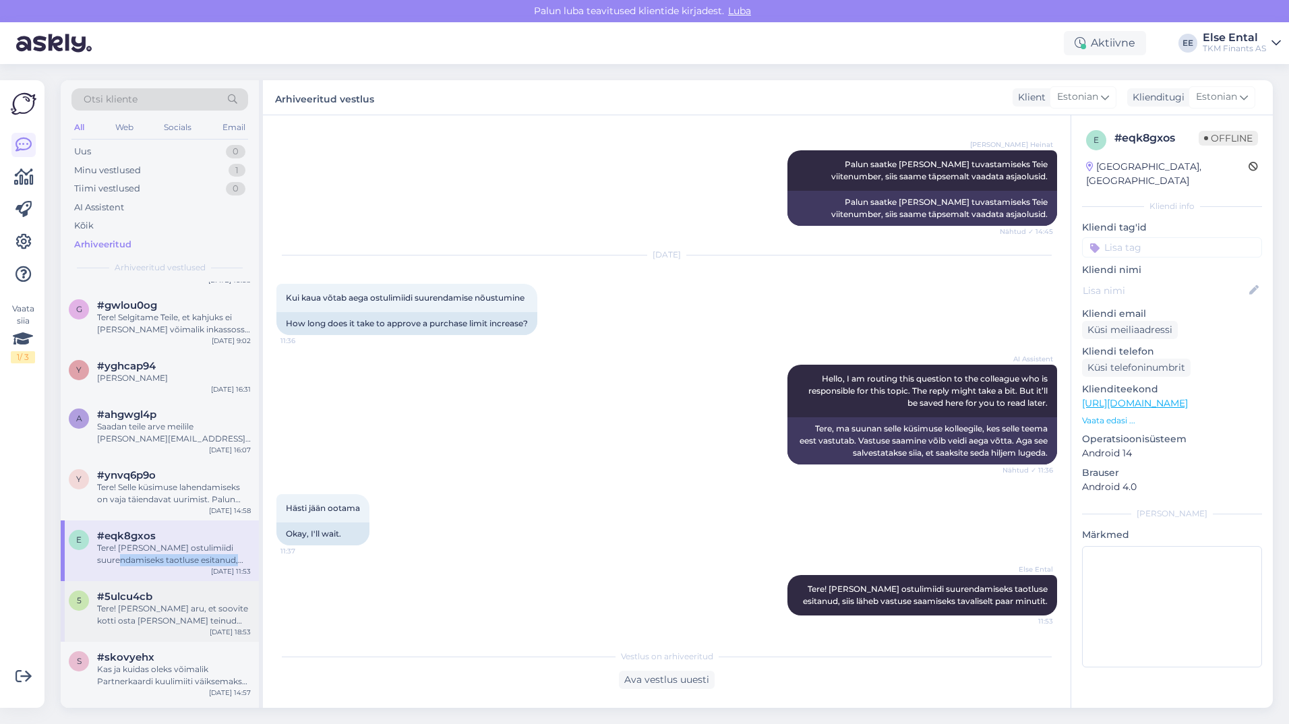
scroll to position [472, 0]
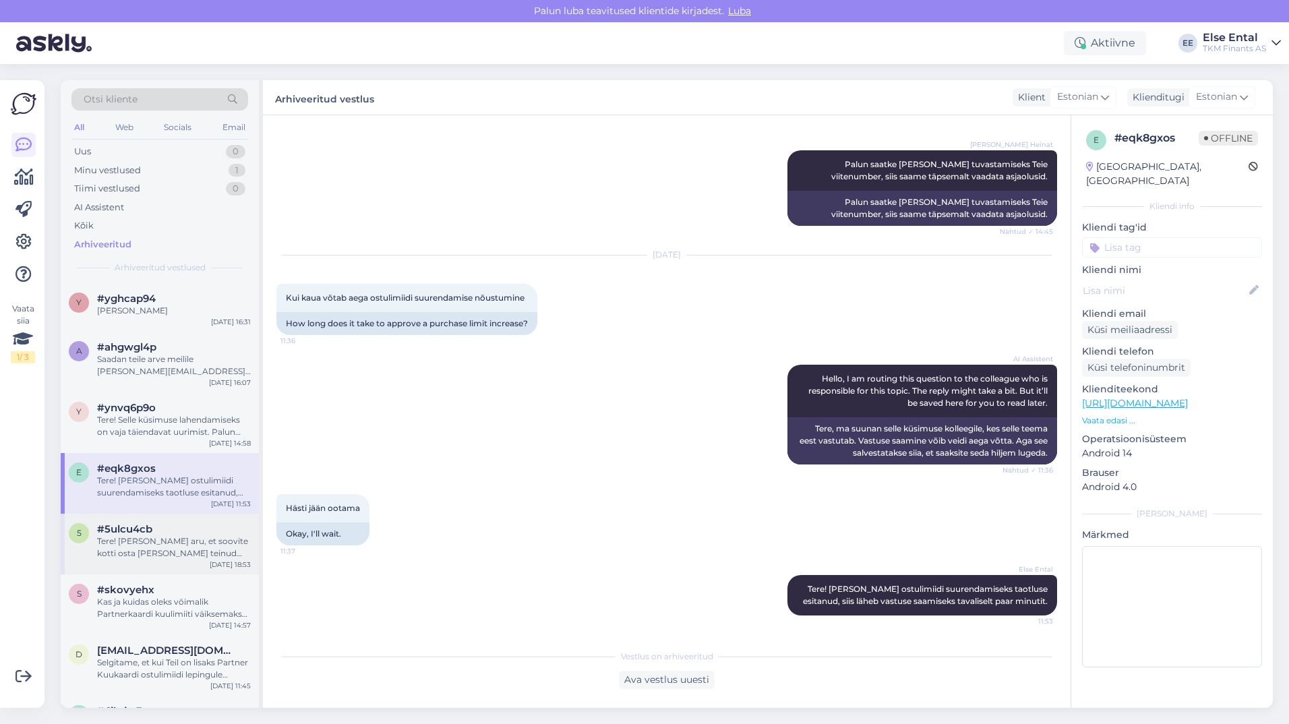
click at [152, 548] on div "Tere! [PERSON_NAME] aru, et soovite kotti osta [PERSON_NAME] teinud ühe järelma…" at bounding box center [174, 547] width 154 height 24
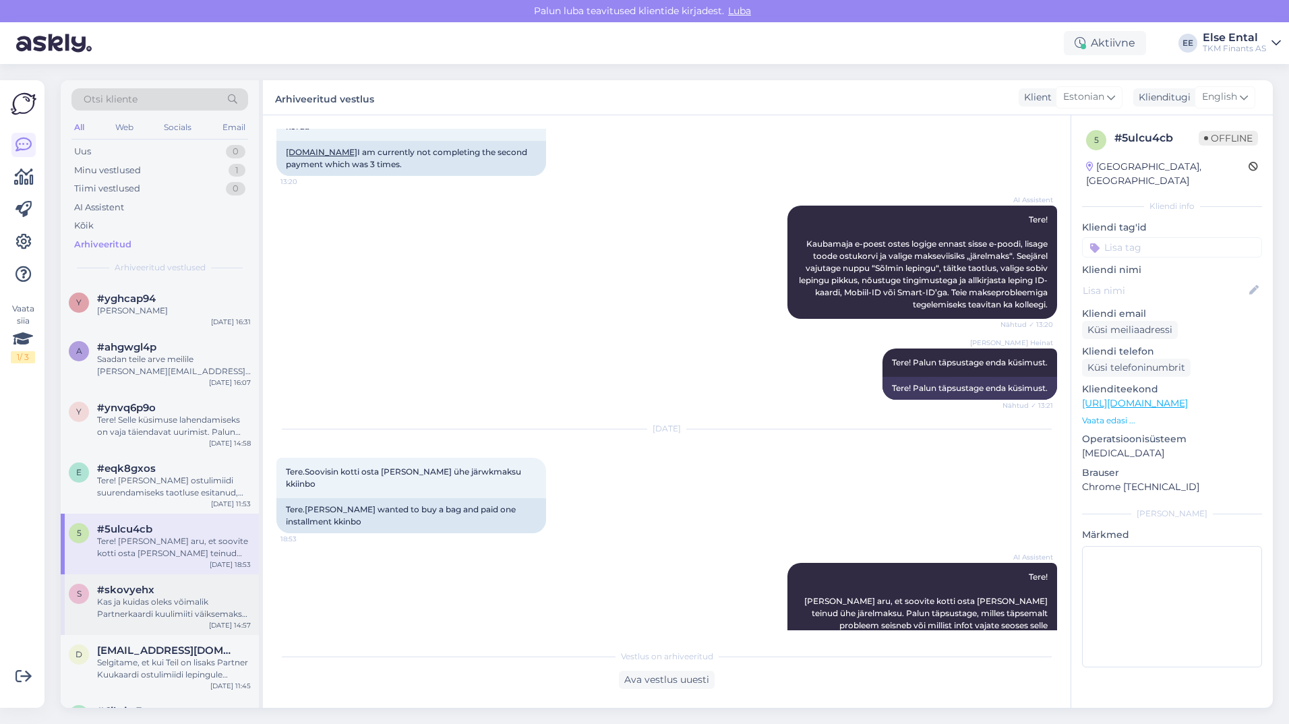
click at [159, 596] on div "Kas ja kuidas oleks võimalik Partnerkaardi kuulimiiti väiksemaks muuta?" at bounding box center [174, 608] width 154 height 24
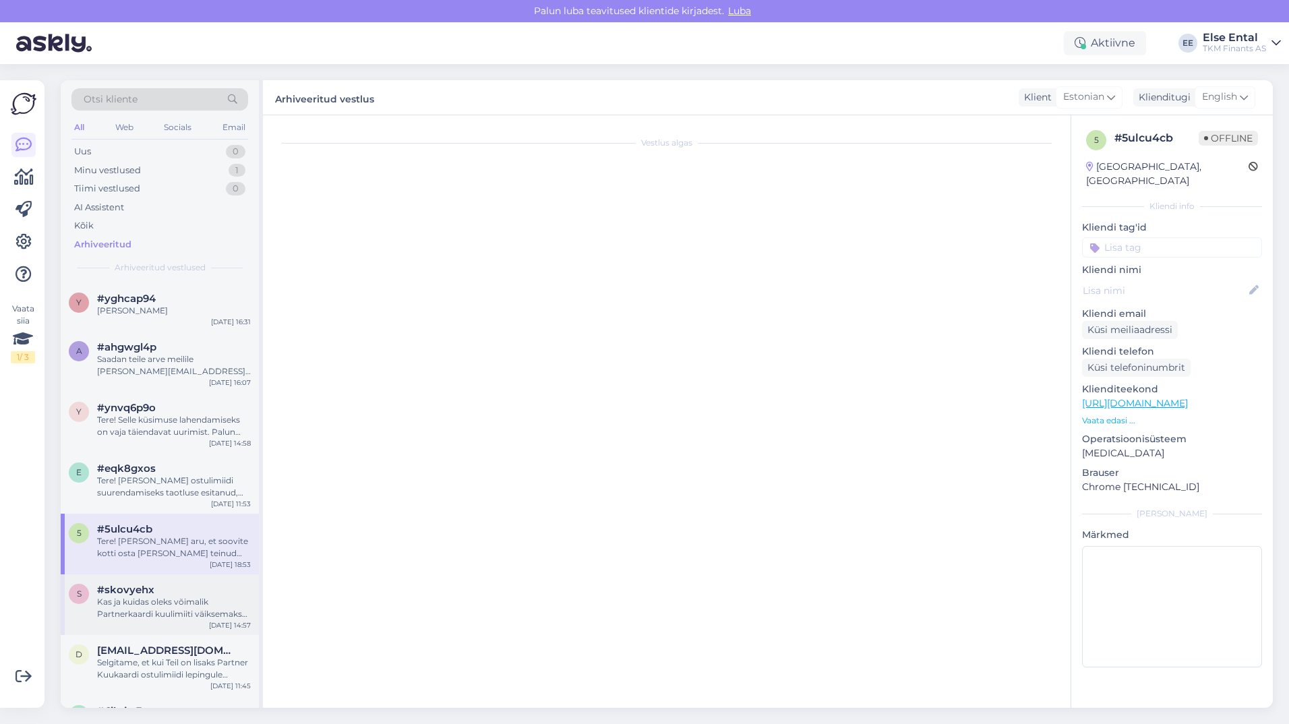
scroll to position [0, 0]
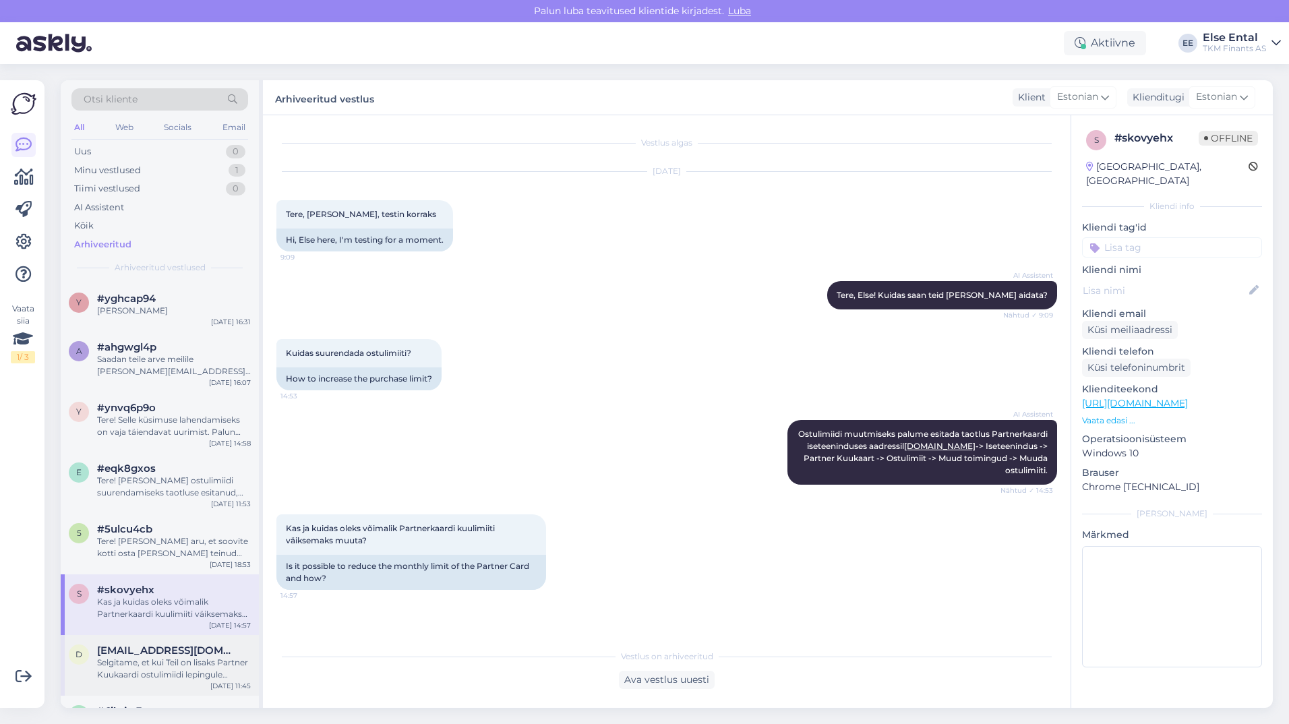
click at [146, 642] on div "d [EMAIL_ADDRESS][DOMAIN_NAME] Selgitame, et kui Teil on lisaks Partner Kuukaar…" at bounding box center [160, 665] width 198 height 61
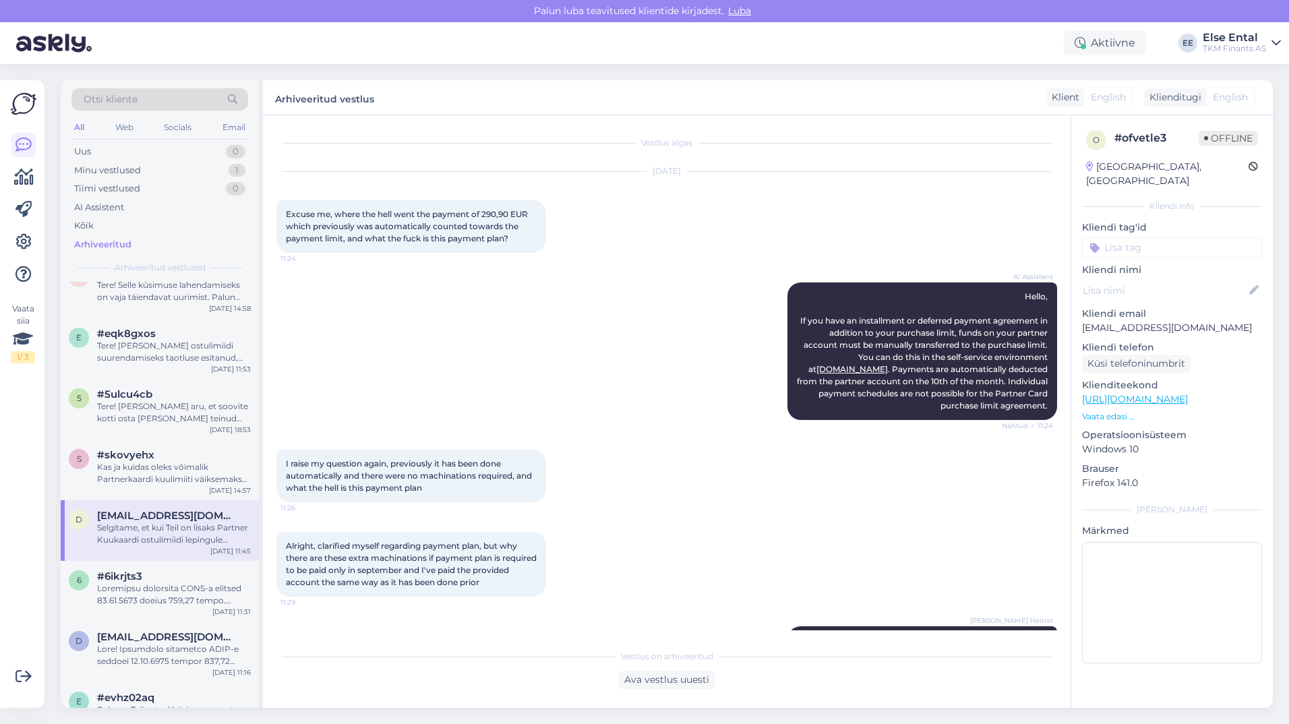
scroll to position [148, 0]
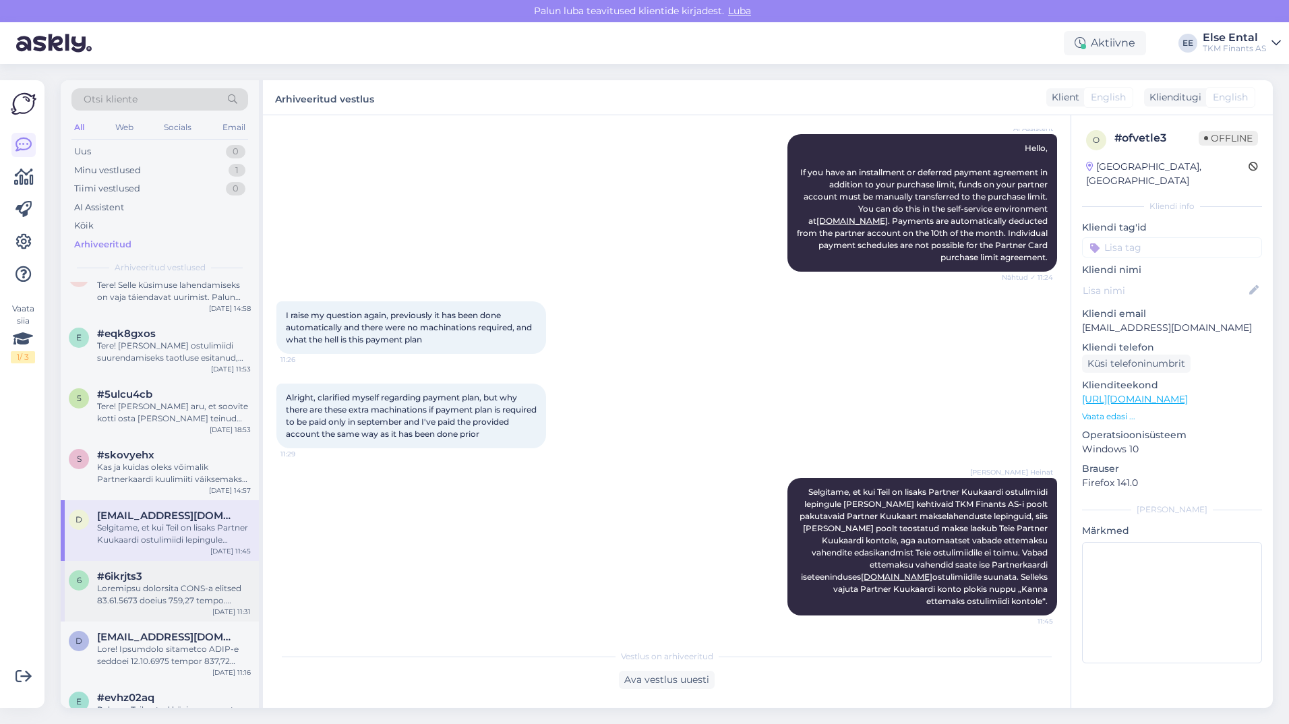
click at [181, 568] on div "6 #6ikrjts3 [DATE] 11:31" at bounding box center [160, 591] width 198 height 61
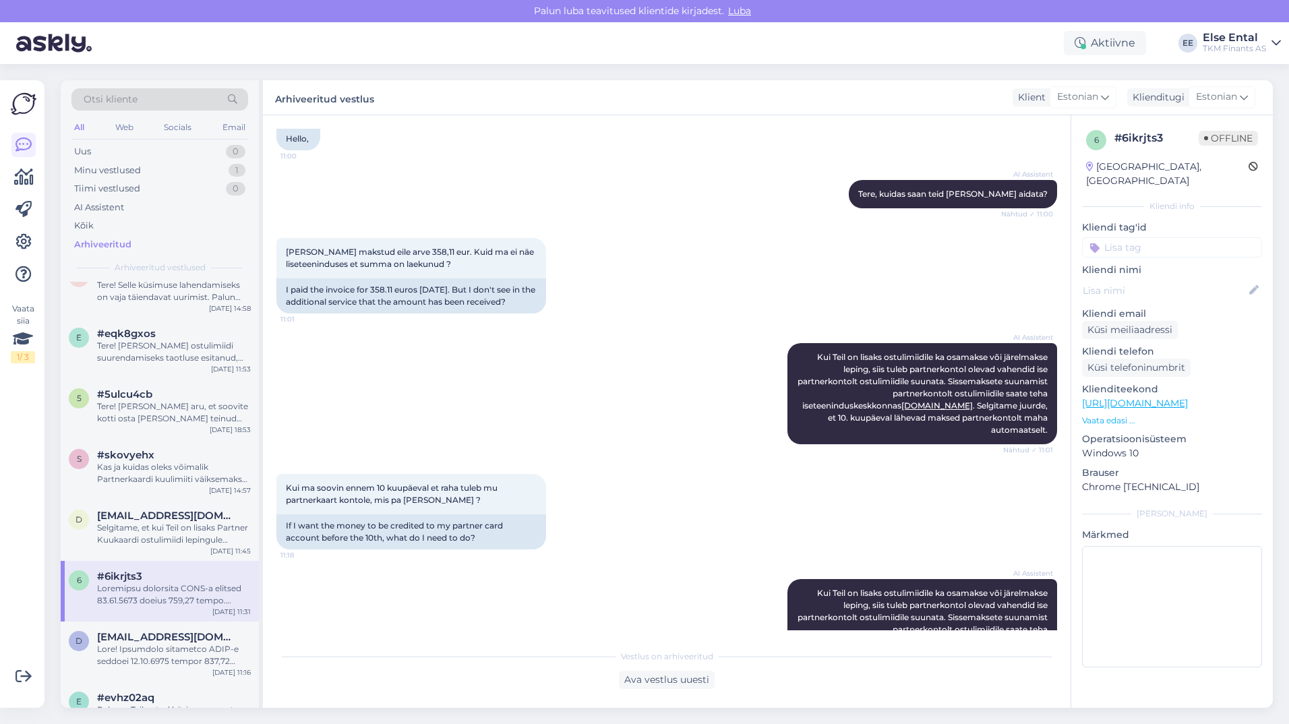
scroll to position [2403, 0]
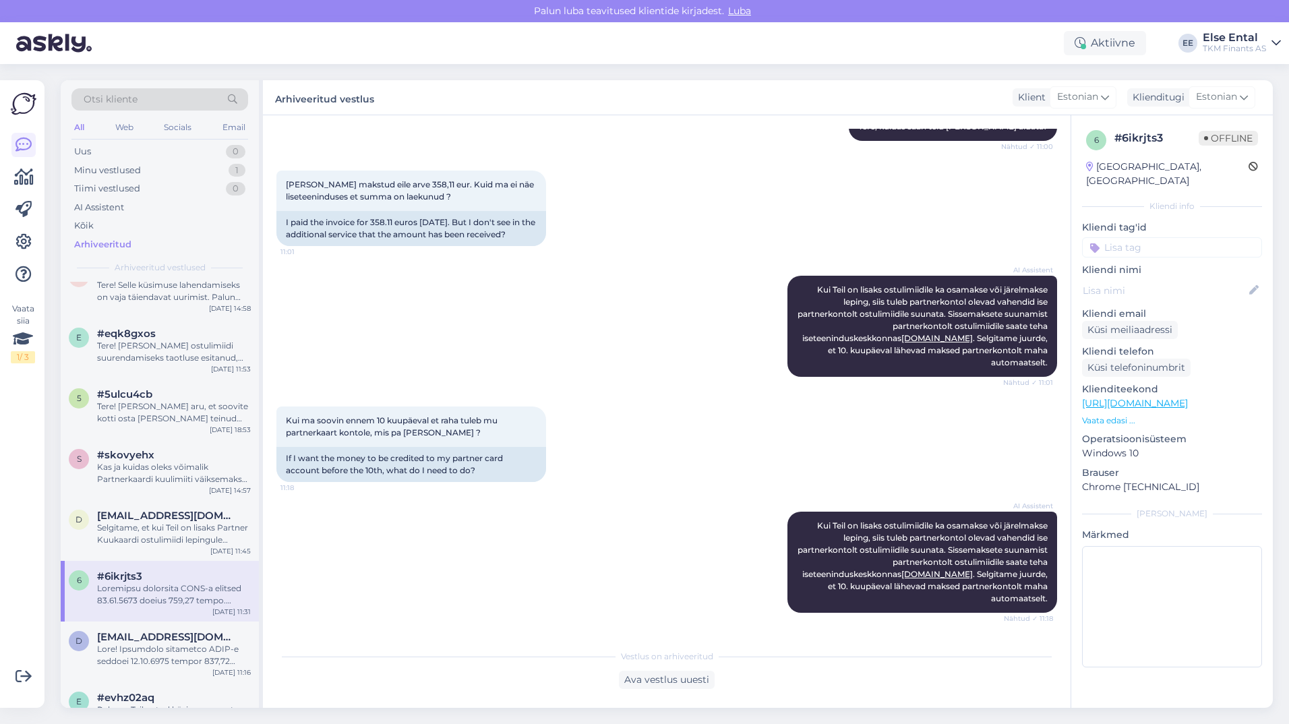
click at [654, 423] on div "Kui ma soovin ennem 10 kuupäeval et raha tuleb mu partnerkaart kontole, mis pa …" at bounding box center [666, 444] width 780 height 105
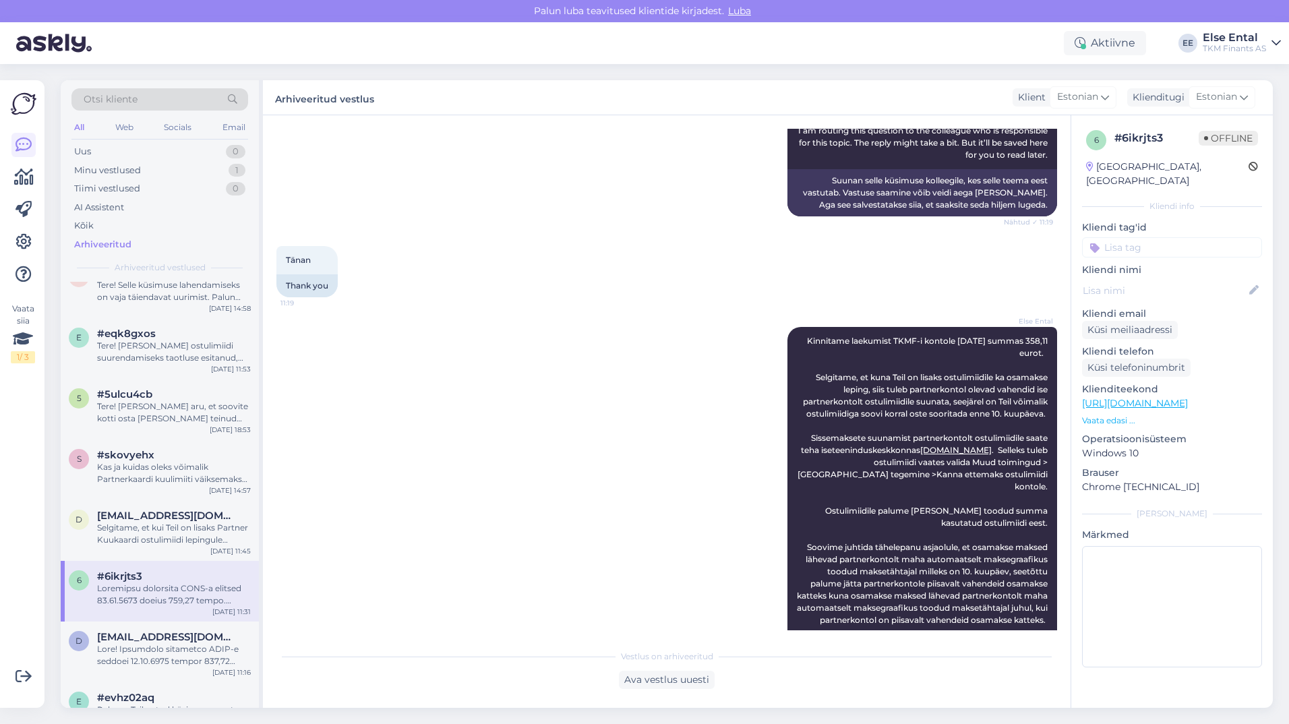
scroll to position [3077, 0]
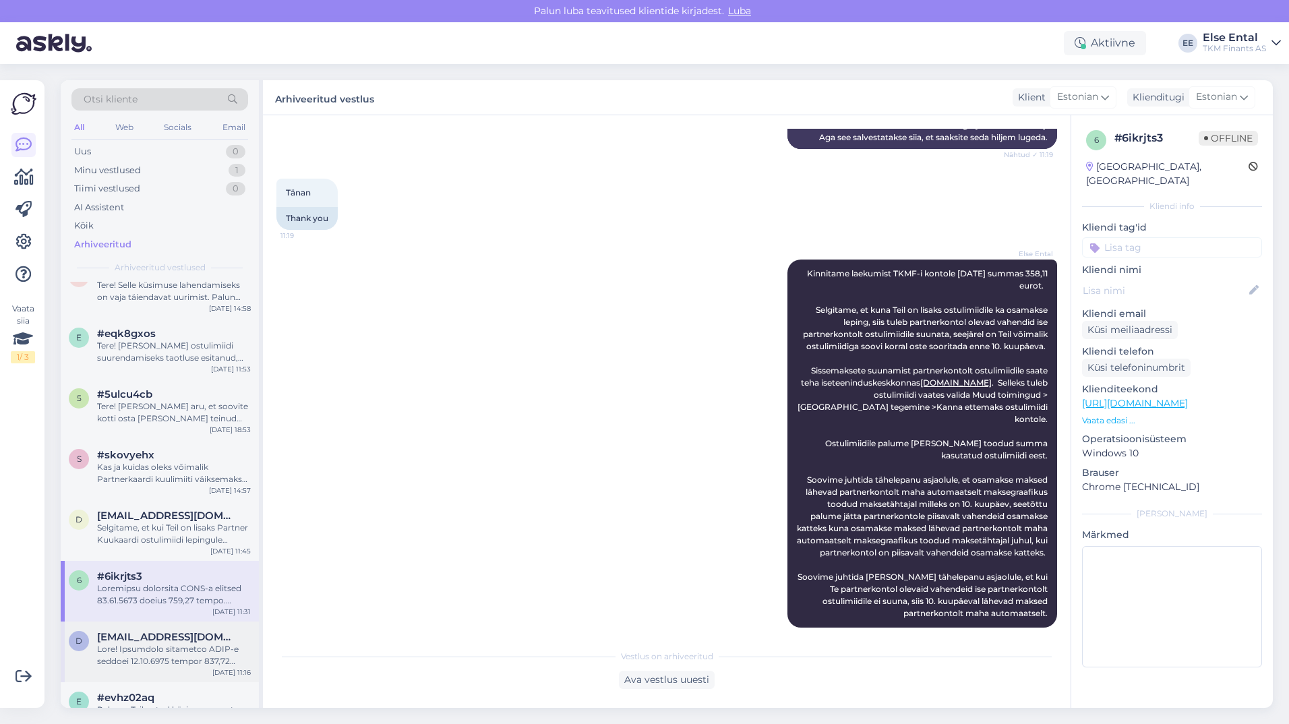
click at [200, 643] on div at bounding box center [174, 655] width 154 height 24
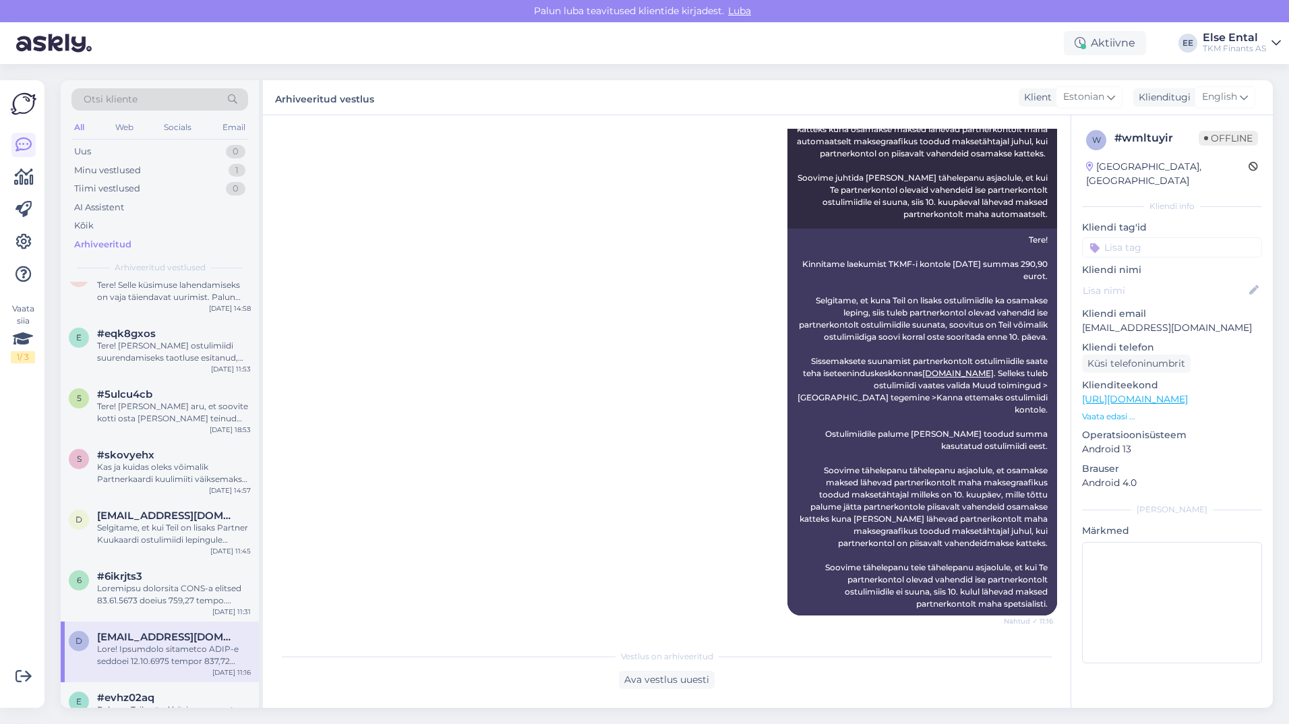
scroll to position [809, 0]
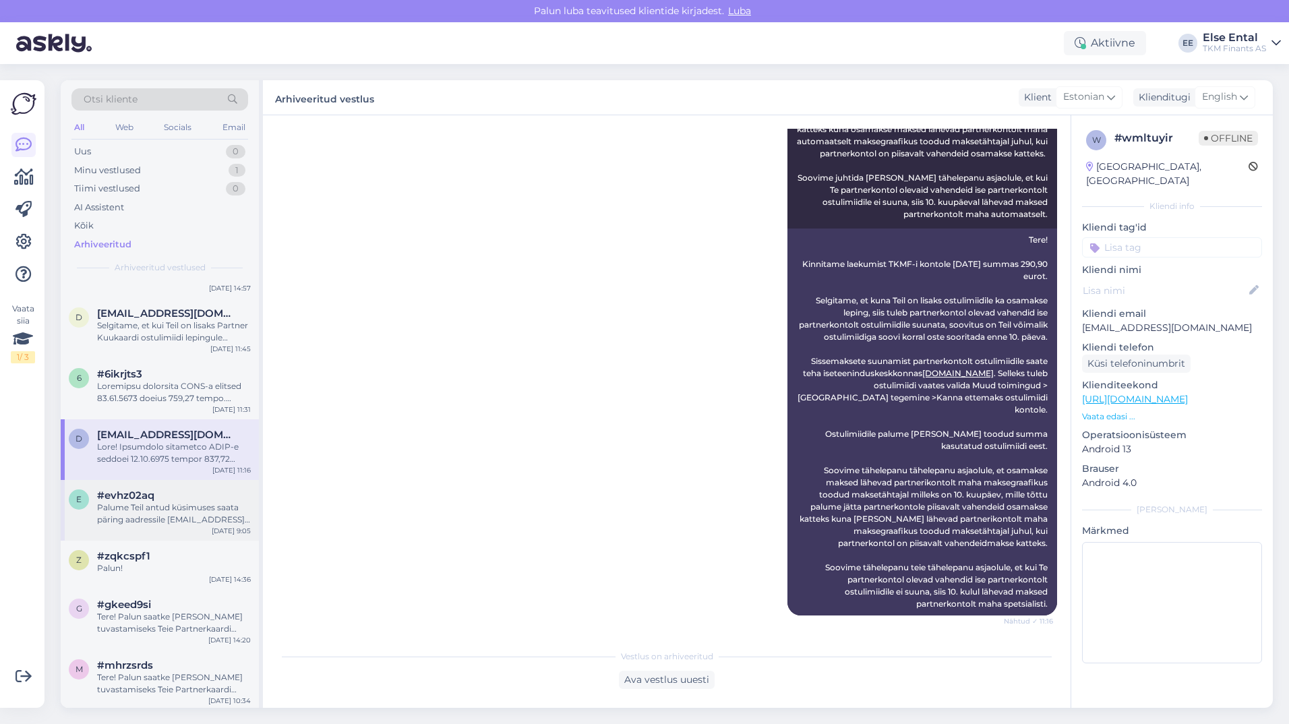
click at [142, 493] on span "#evhz02aq" at bounding box center [125, 495] width 57 height 12
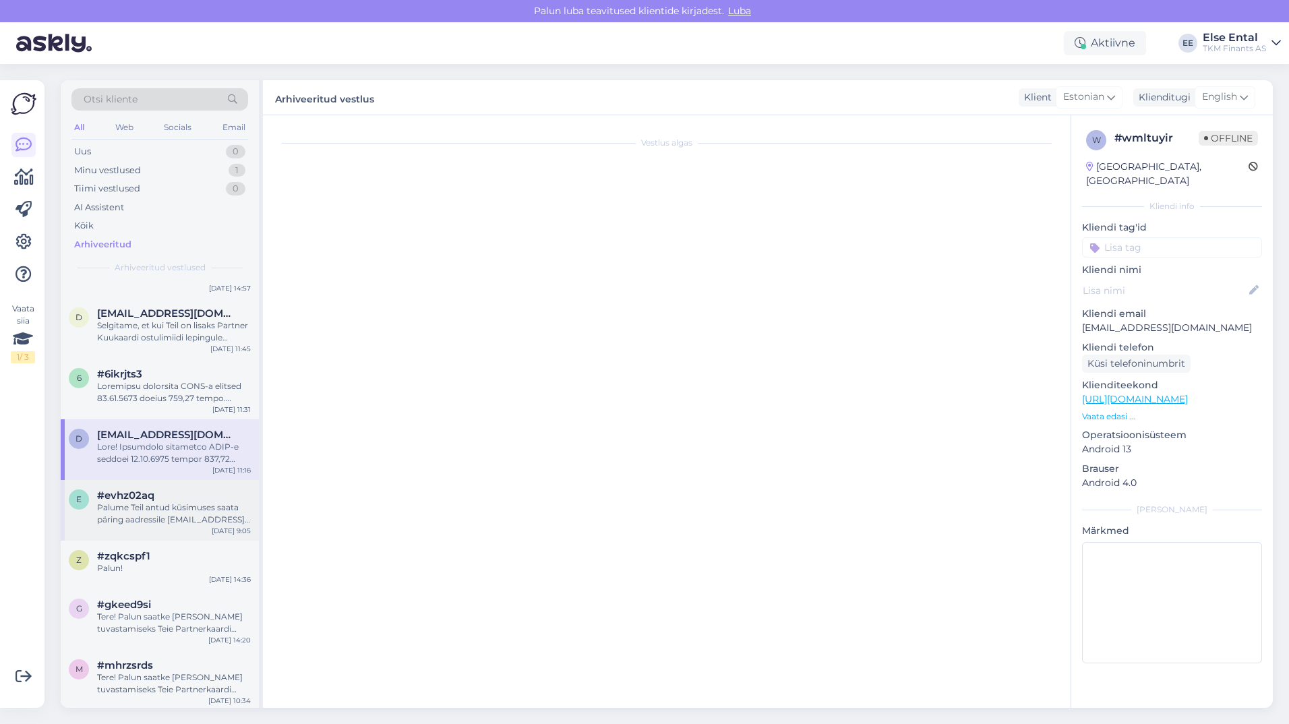
scroll to position [32, 0]
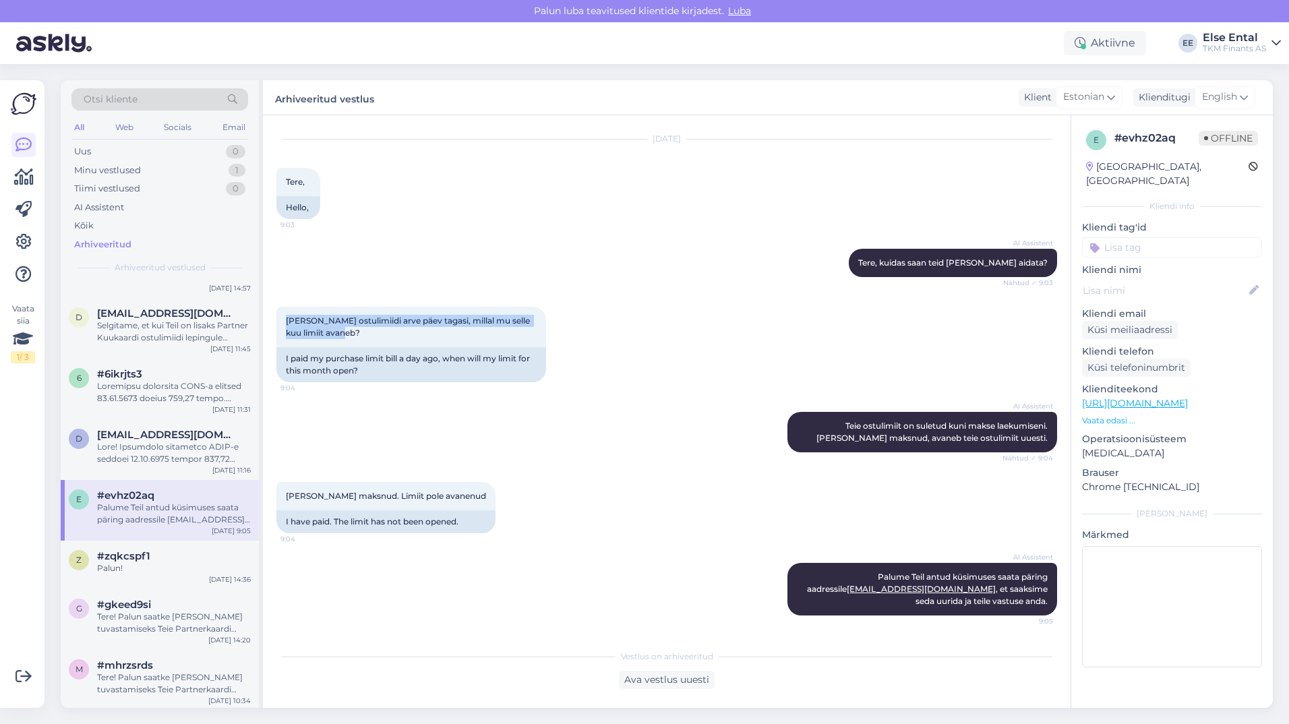
drag, startPoint x: 363, startPoint y: 339, endPoint x: 276, endPoint y: 321, distance: 88.7
click at [276, 321] on div "Vestlus algas [DATE] Tere, 9:03 Hello, AI Assistent [PERSON_NAME], kuidas saan …" at bounding box center [666, 411] width 807 height 592
copy span "[PERSON_NAME] ostulimiidi arve päev tagasi, millal mu selle kuu limiit avaneb?"
click at [141, 458] on div at bounding box center [174, 453] width 154 height 24
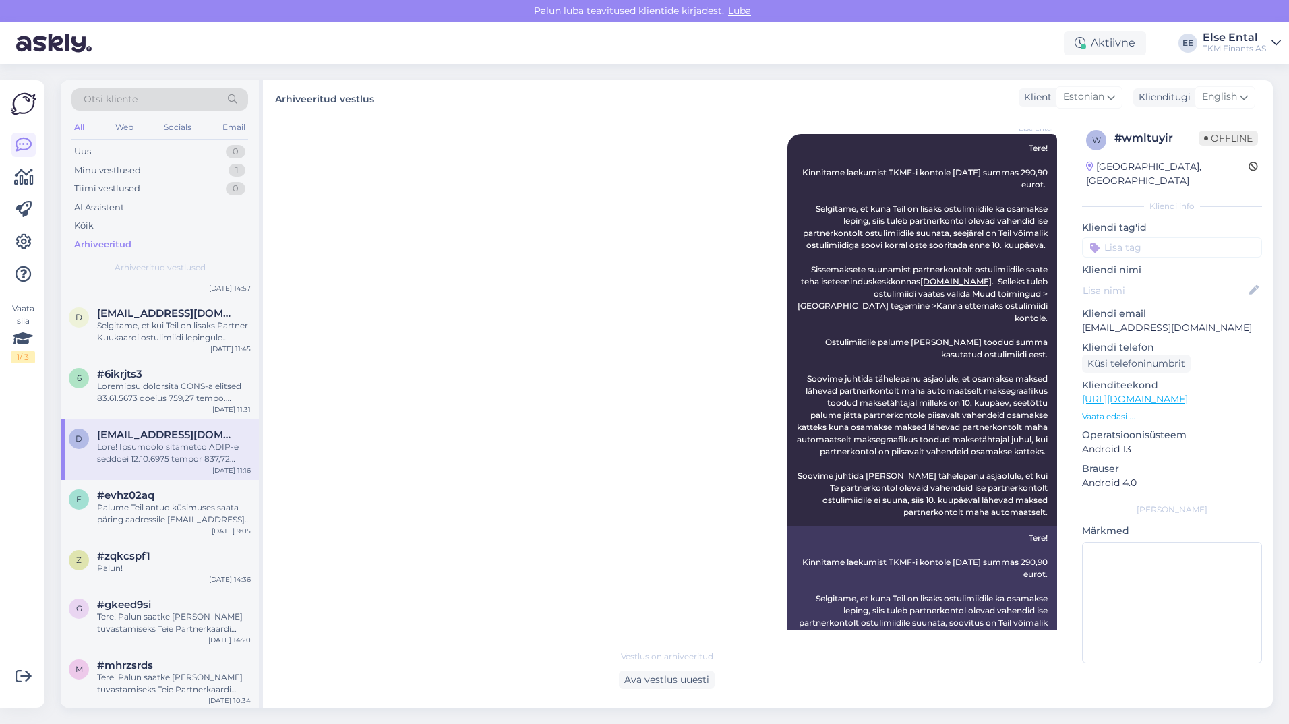
scroll to position [0, 0]
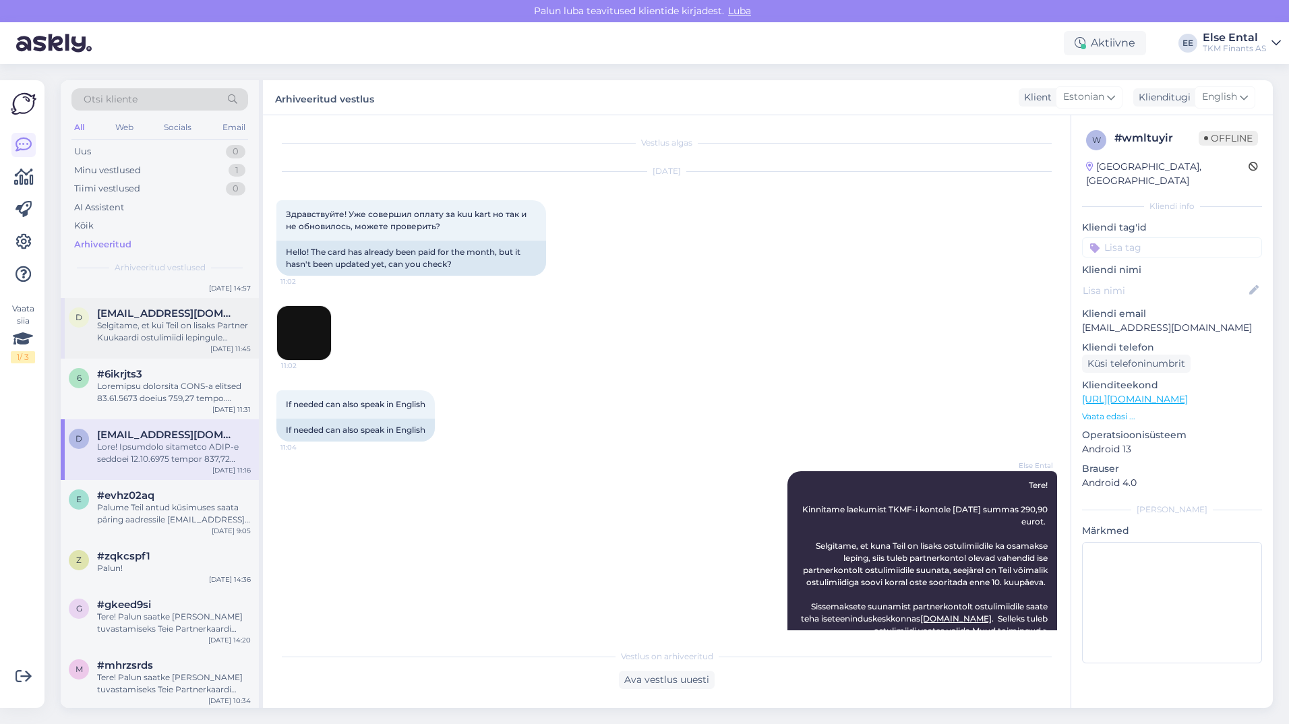
click at [137, 337] on div "Selgitame, et kui Teil on lisaks Partner Kuukaardi ostulimiidi lepingule [PERSO…" at bounding box center [174, 331] width 154 height 24
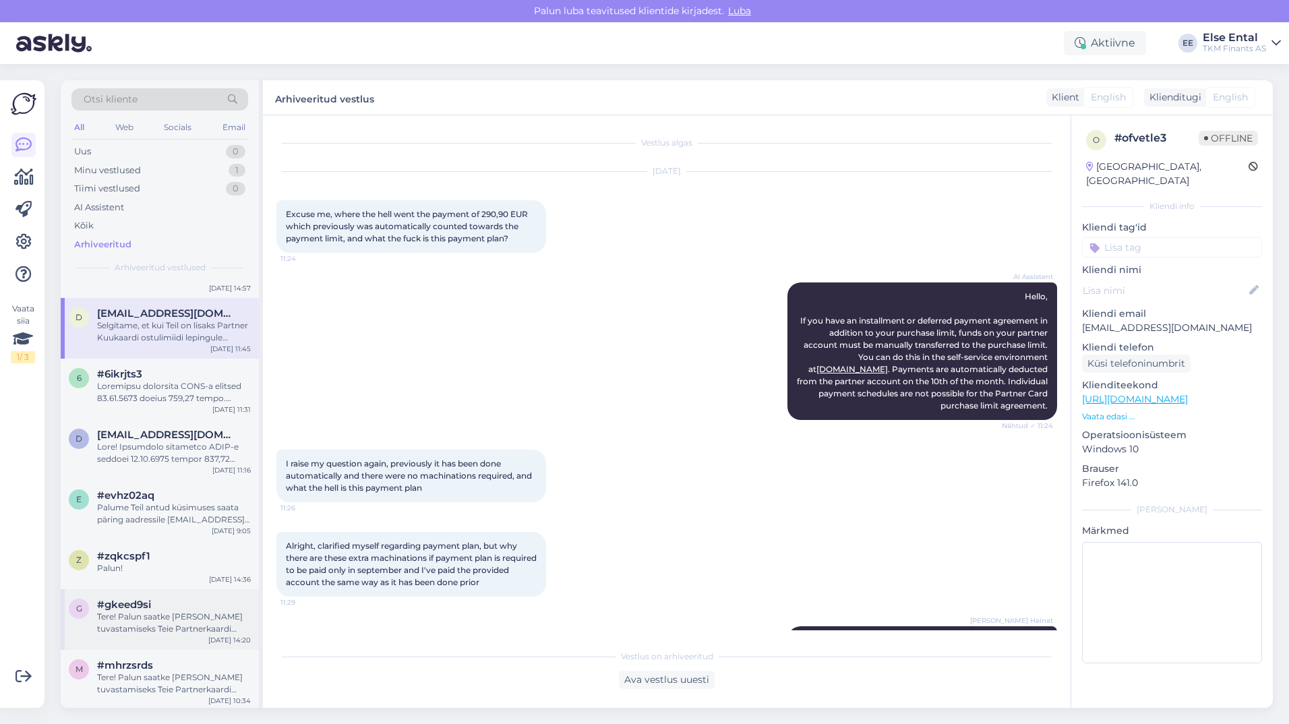
click at [152, 615] on div "Tere! Palun saatke [PERSON_NAME] tuvastamiseks Teie Partnerkaardi number" at bounding box center [174, 623] width 154 height 24
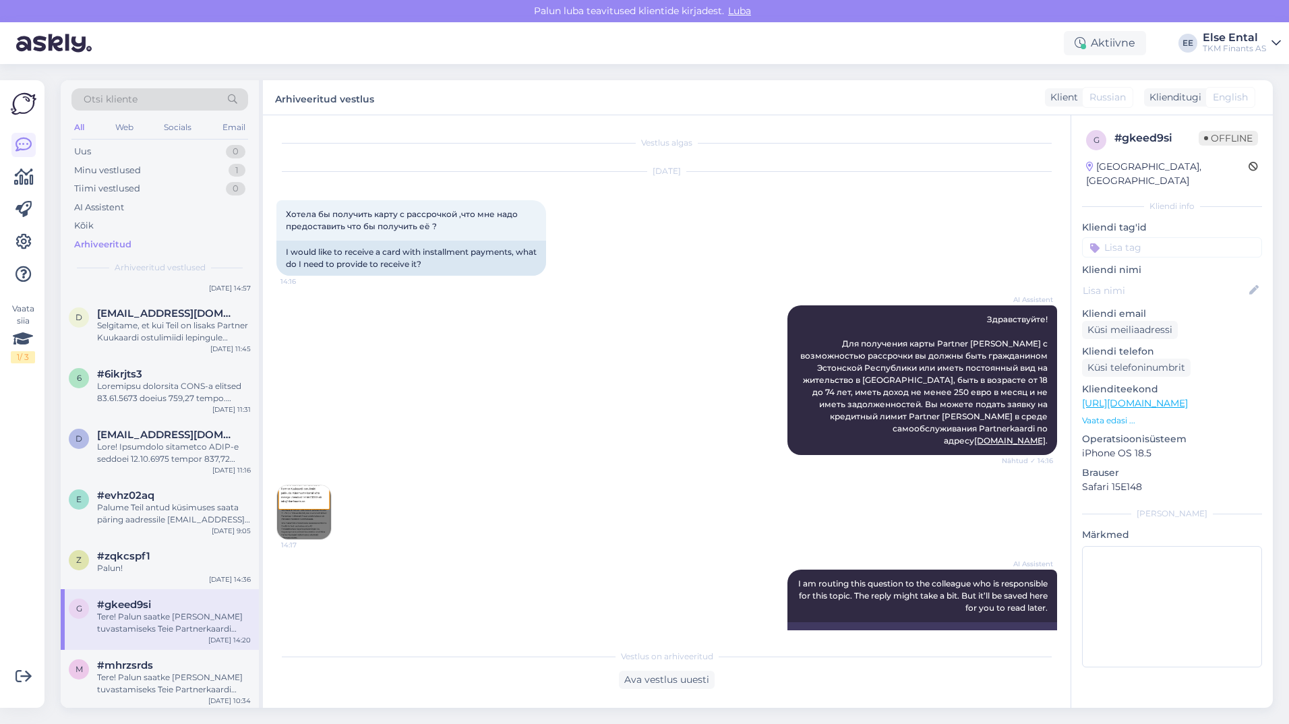
scroll to position [159, 0]
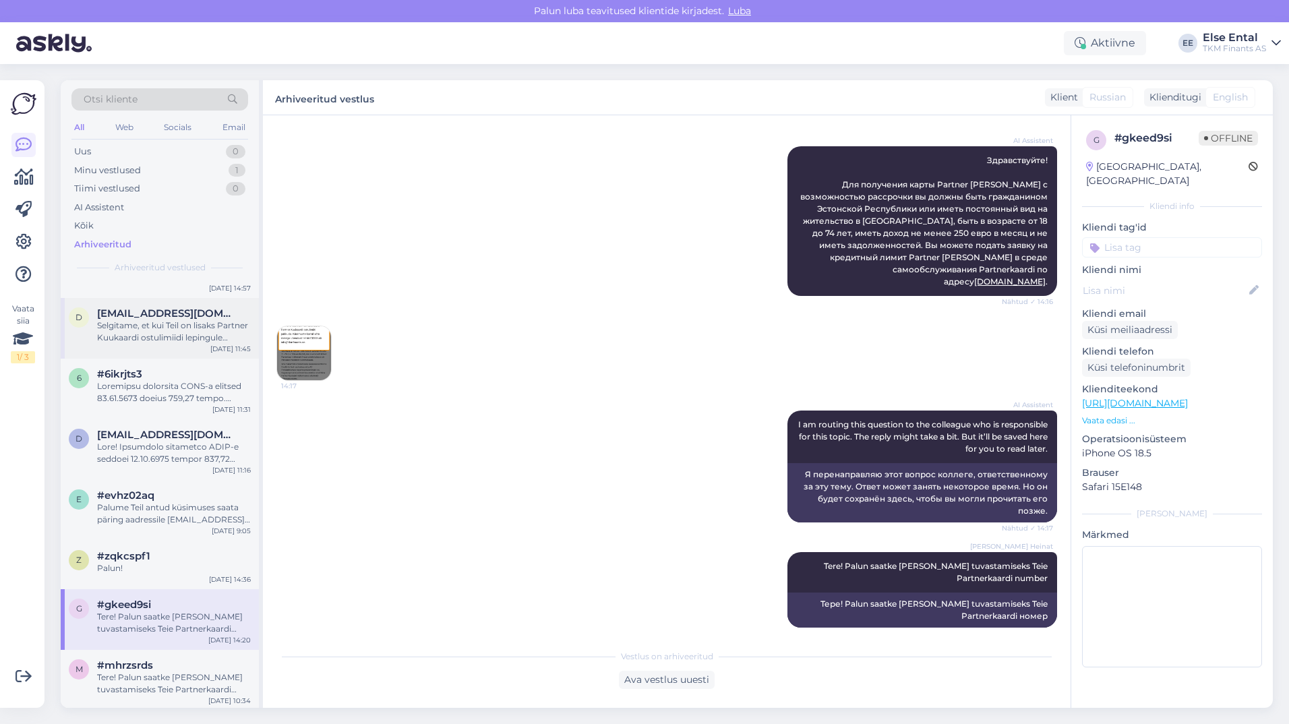
click at [140, 313] on span "[EMAIL_ADDRESS][DOMAIN_NAME]" at bounding box center [167, 313] width 140 height 12
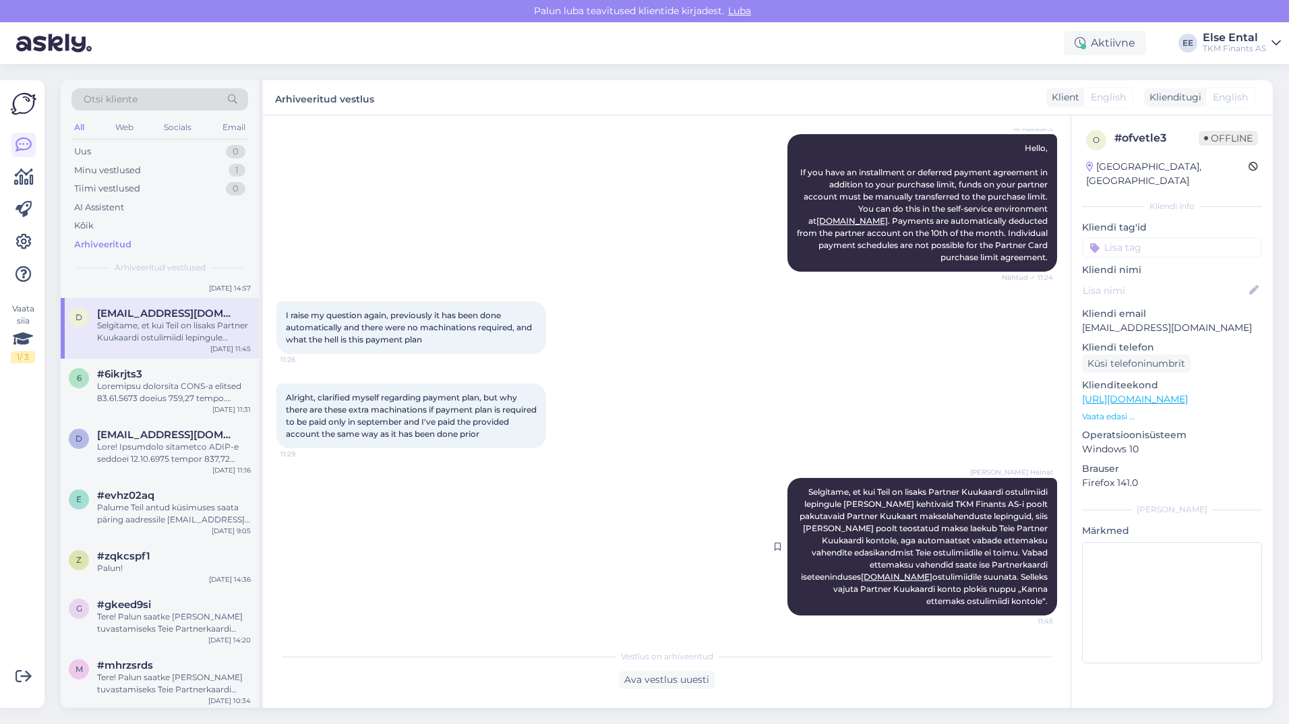
scroll to position [0, 0]
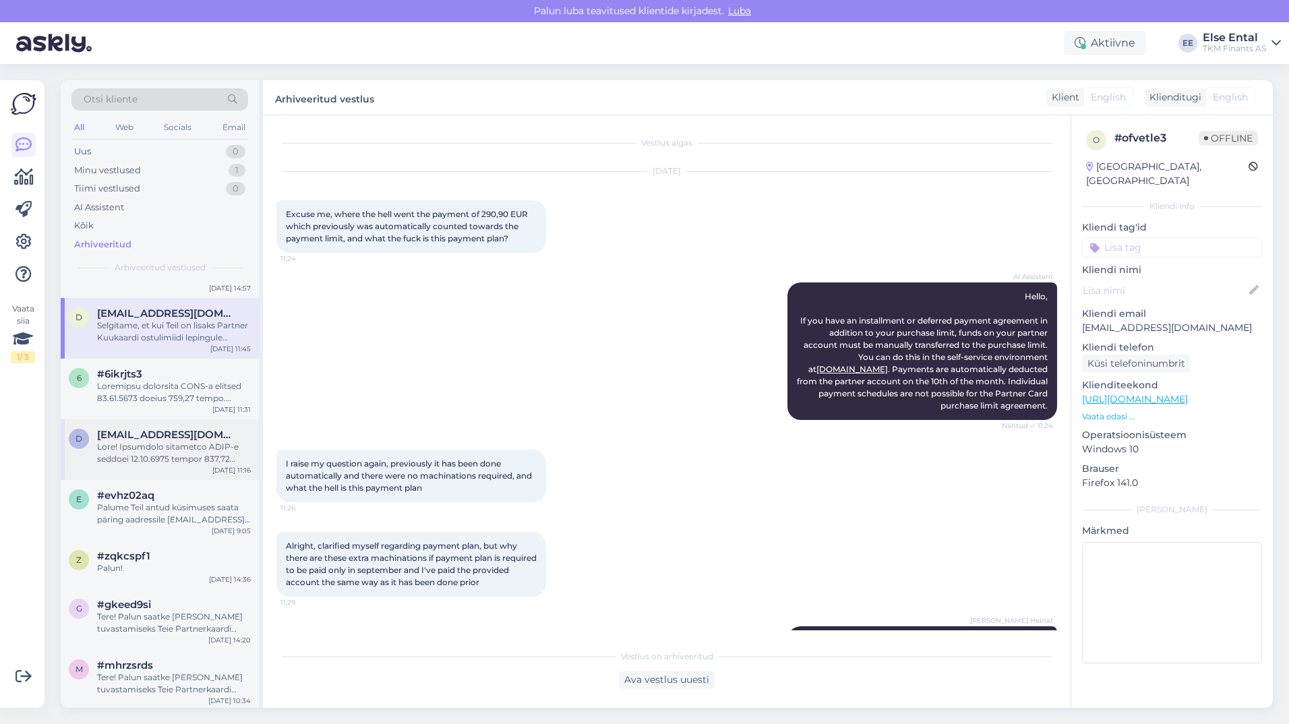
click at [136, 457] on div at bounding box center [174, 453] width 154 height 24
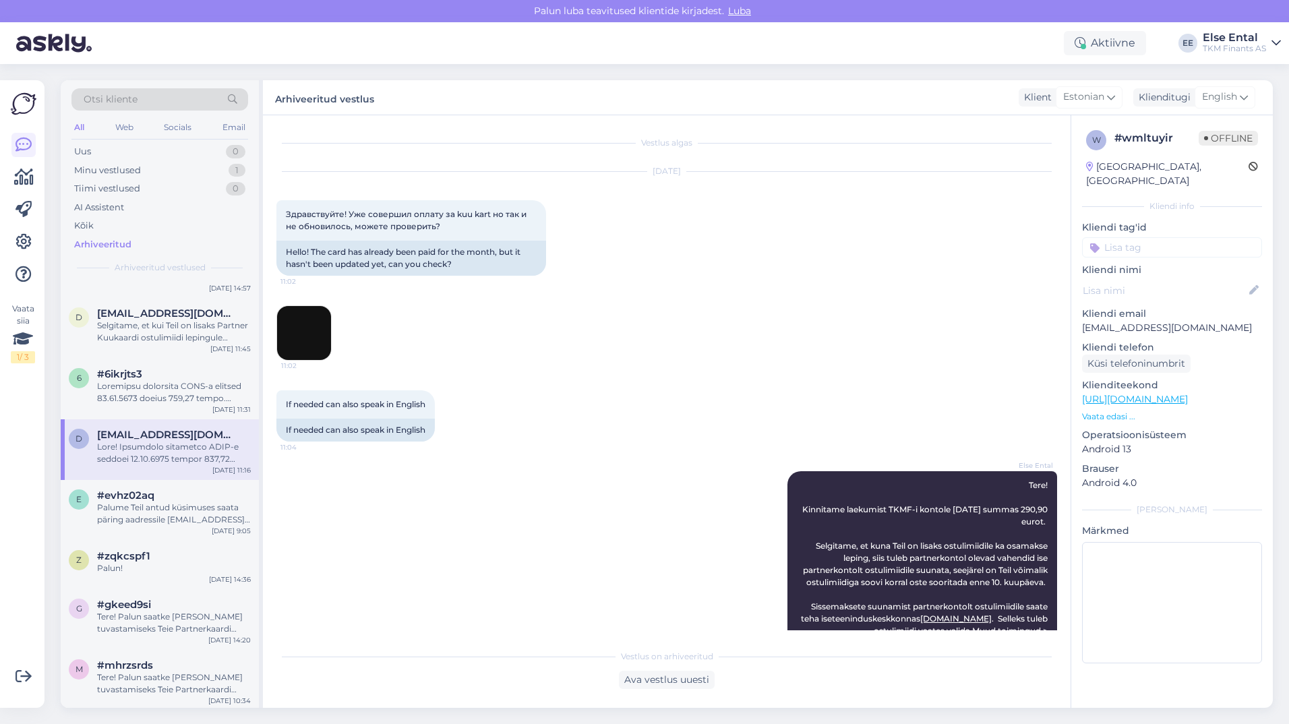
scroll to position [328, 0]
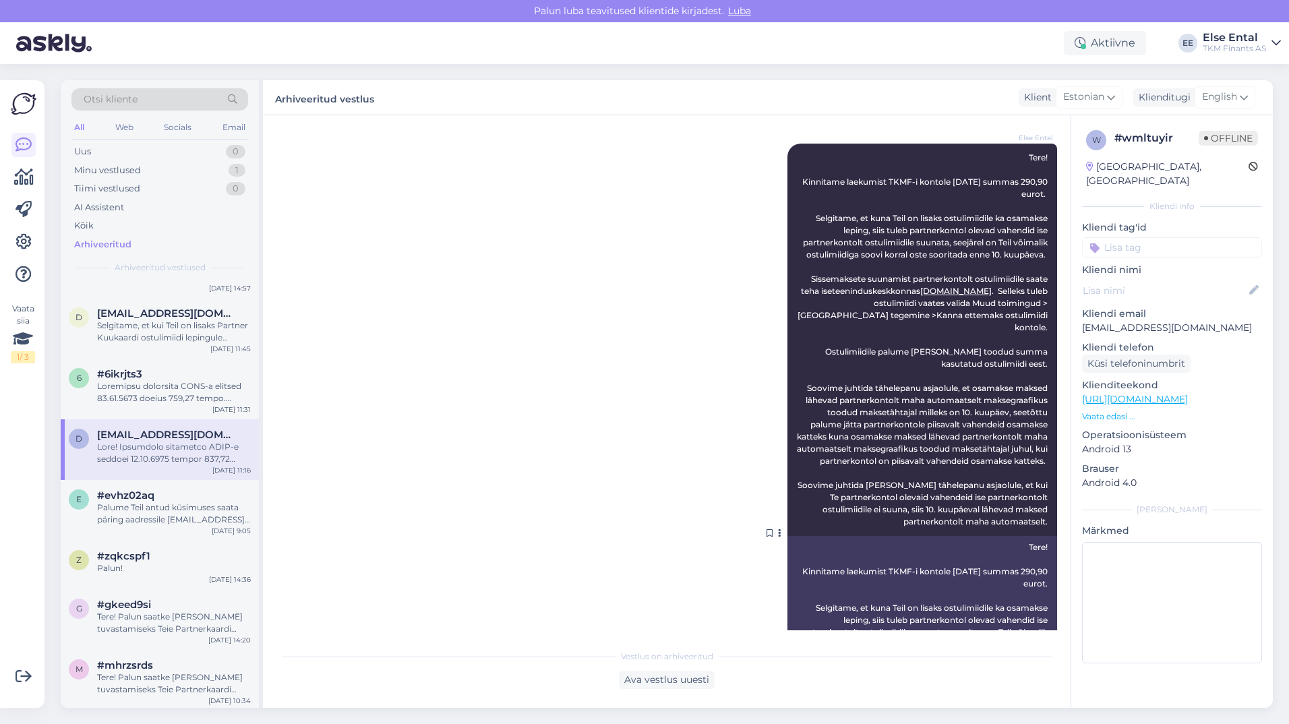
click at [826, 268] on div "Else Ental Tere! Kinnitame laekumist TKMF-i kontole [DATE] summas 290,90 eurot.…" at bounding box center [922, 340] width 270 height 392
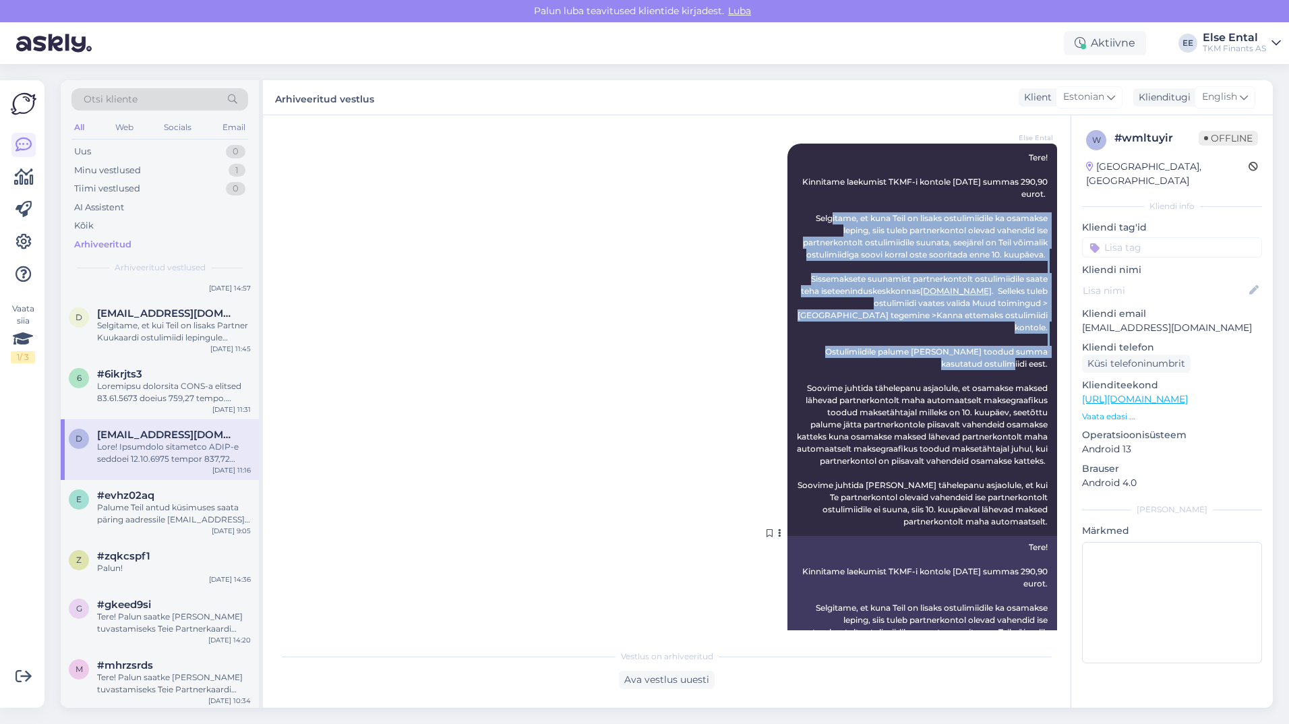
drag, startPoint x: 796, startPoint y: 213, endPoint x: 1038, endPoint y: 348, distance: 277.3
click at [1038, 348] on div "Else Ental Tere! Kinnitame laekumist TKMF-i kontole [DATE] summas 290,90 eurot.…" at bounding box center [922, 340] width 270 height 392
copy span "Selgitame, et kuna Teil on lisaks ostulimiidile ka osamakse leping, siis tuleb …"
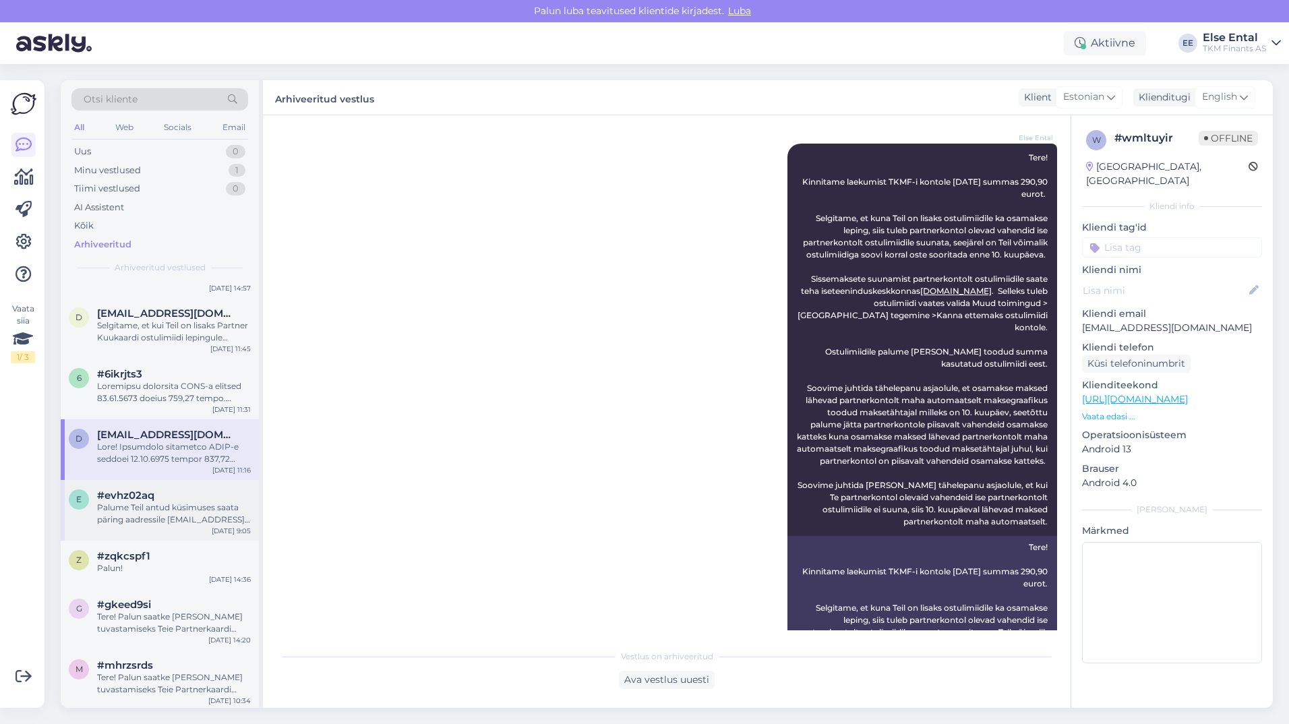
click at [208, 524] on div "Palume Teil antud küsimuses saata päring aadressile [EMAIL_ADDRESS][DOMAIN_NAME…" at bounding box center [174, 513] width 154 height 24
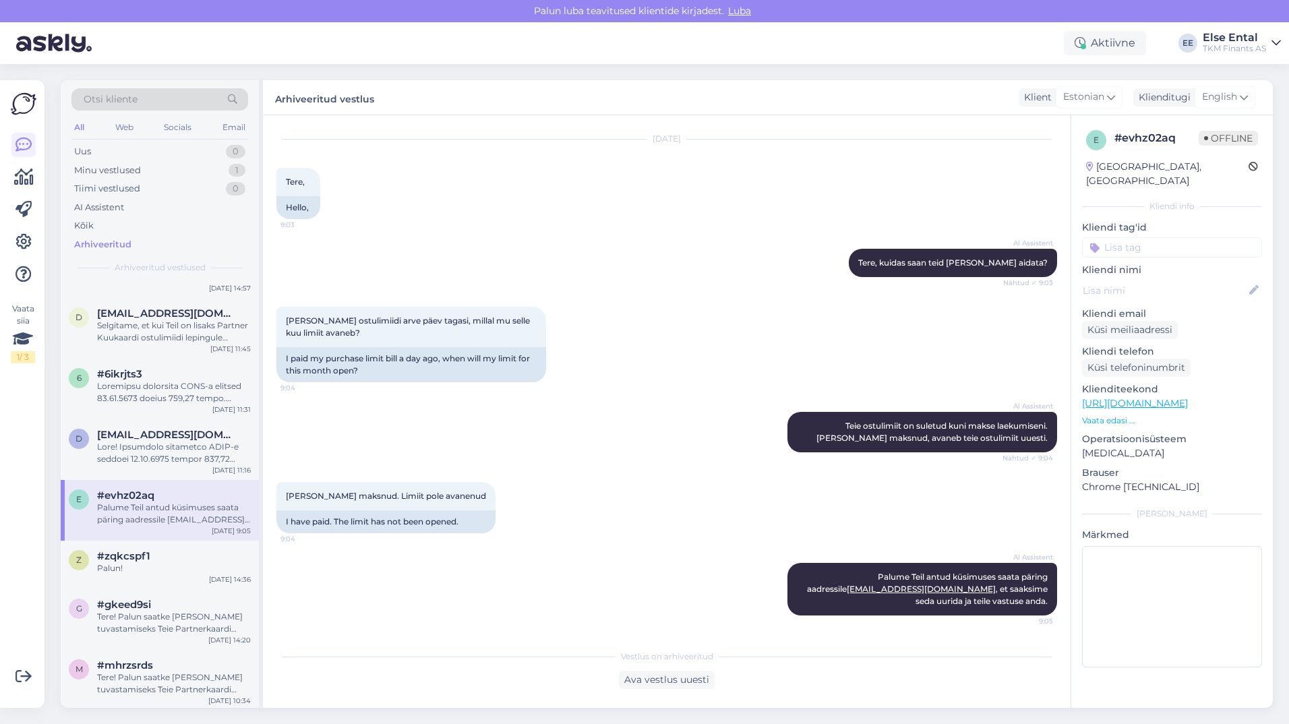
scroll to position [876, 0]
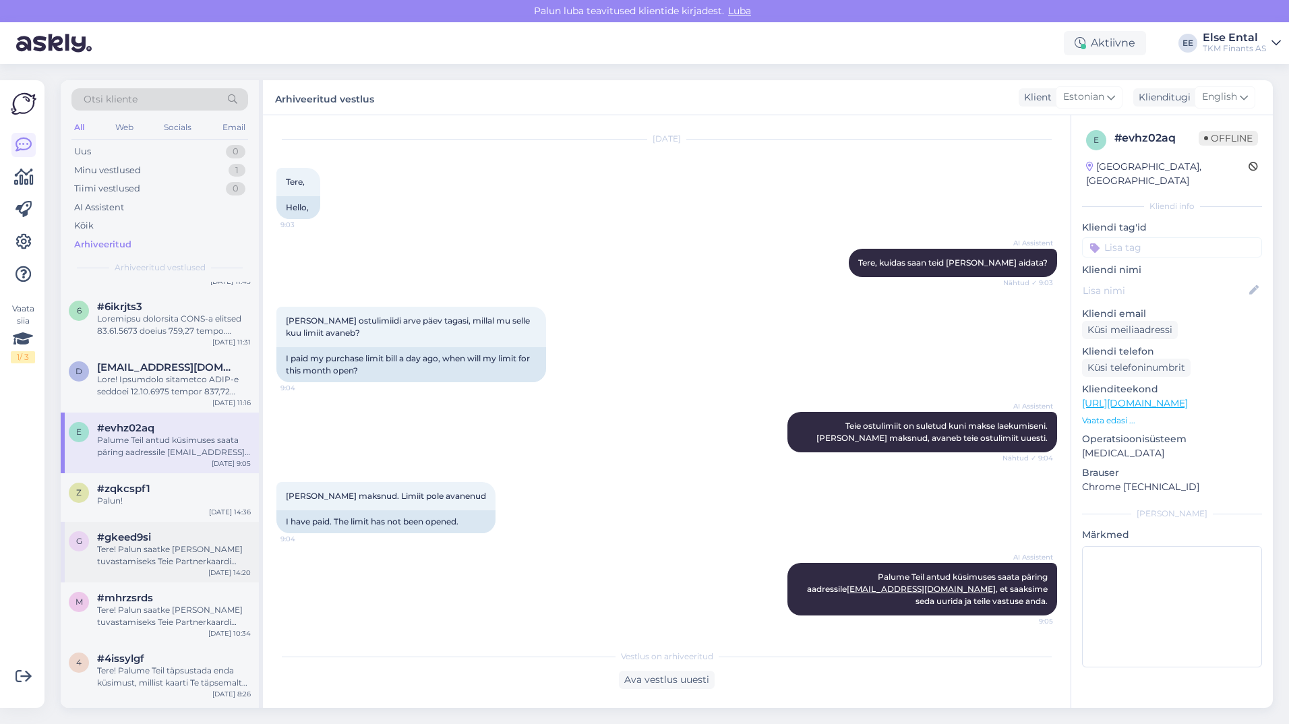
click at [157, 547] on div "Tere! Palun saatke [PERSON_NAME] tuvastamiseks Teie Partnerkaardi number" at bounding box center [174, 555] width 154 height 24
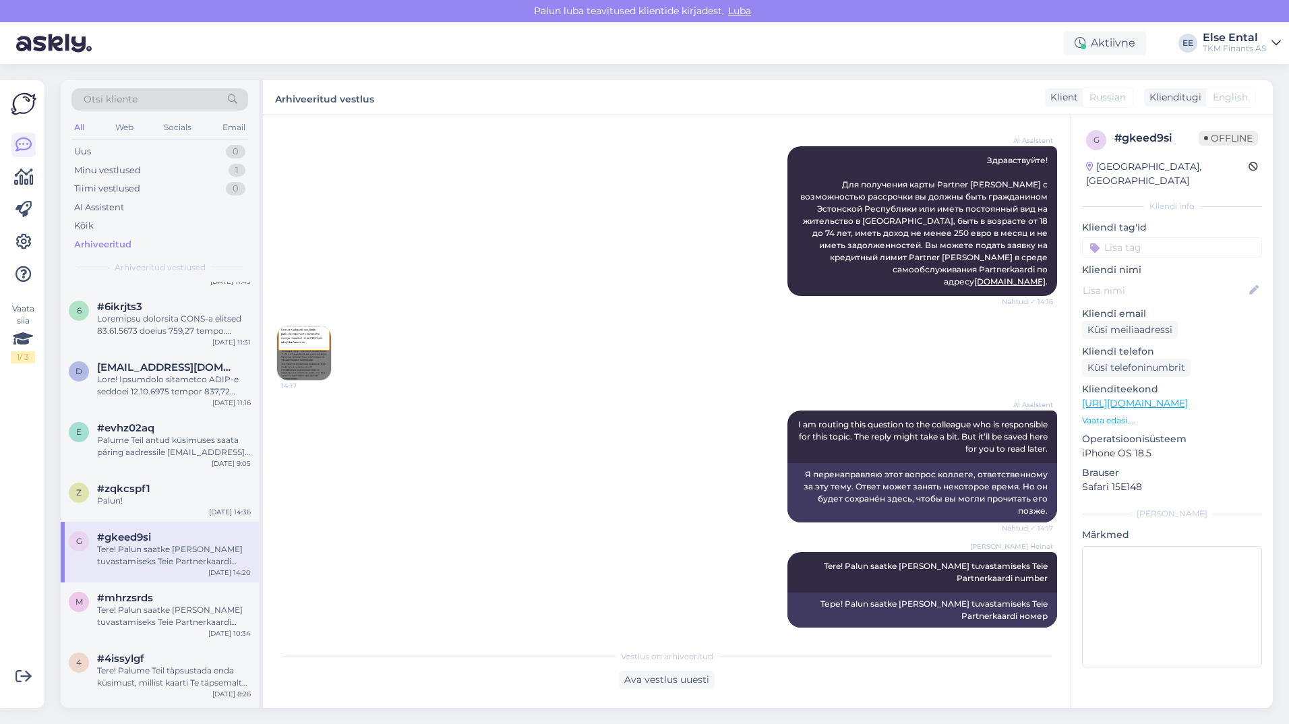
scroll to position [0, 0]
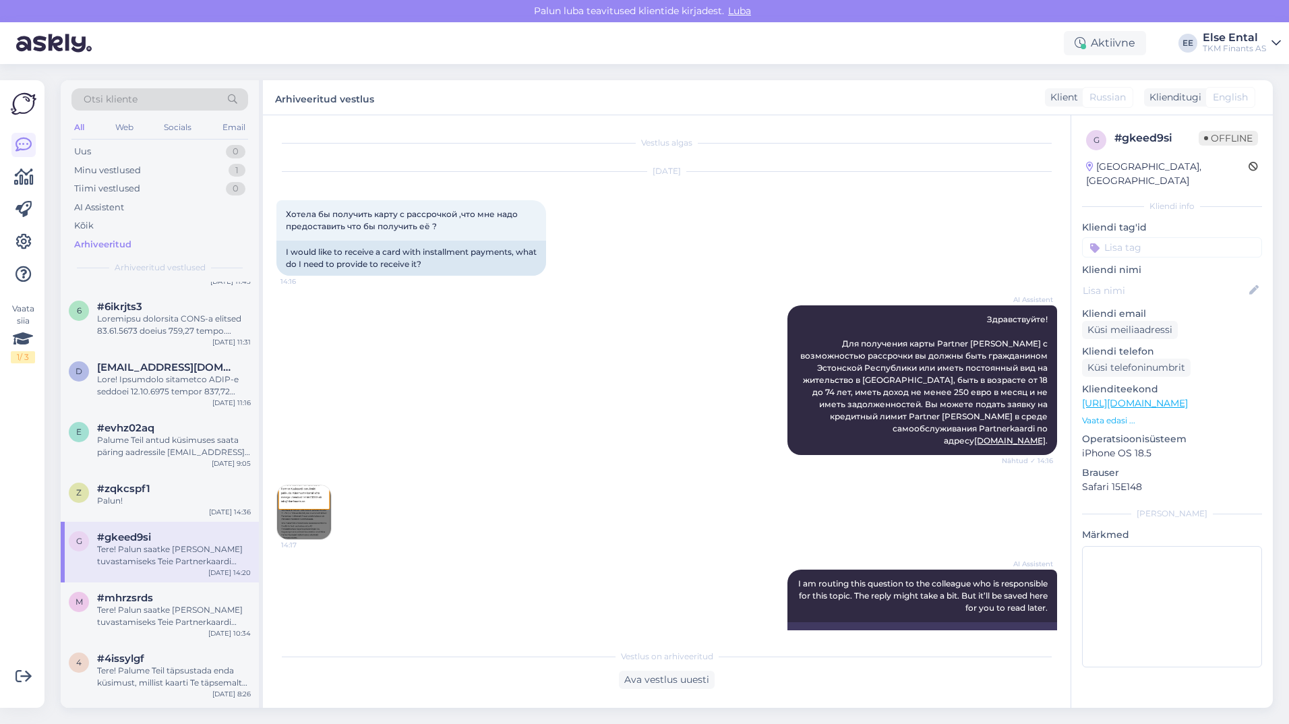
click at [290, 540] on span "14:17" at bounding box center [306, 545] width 51 height 10
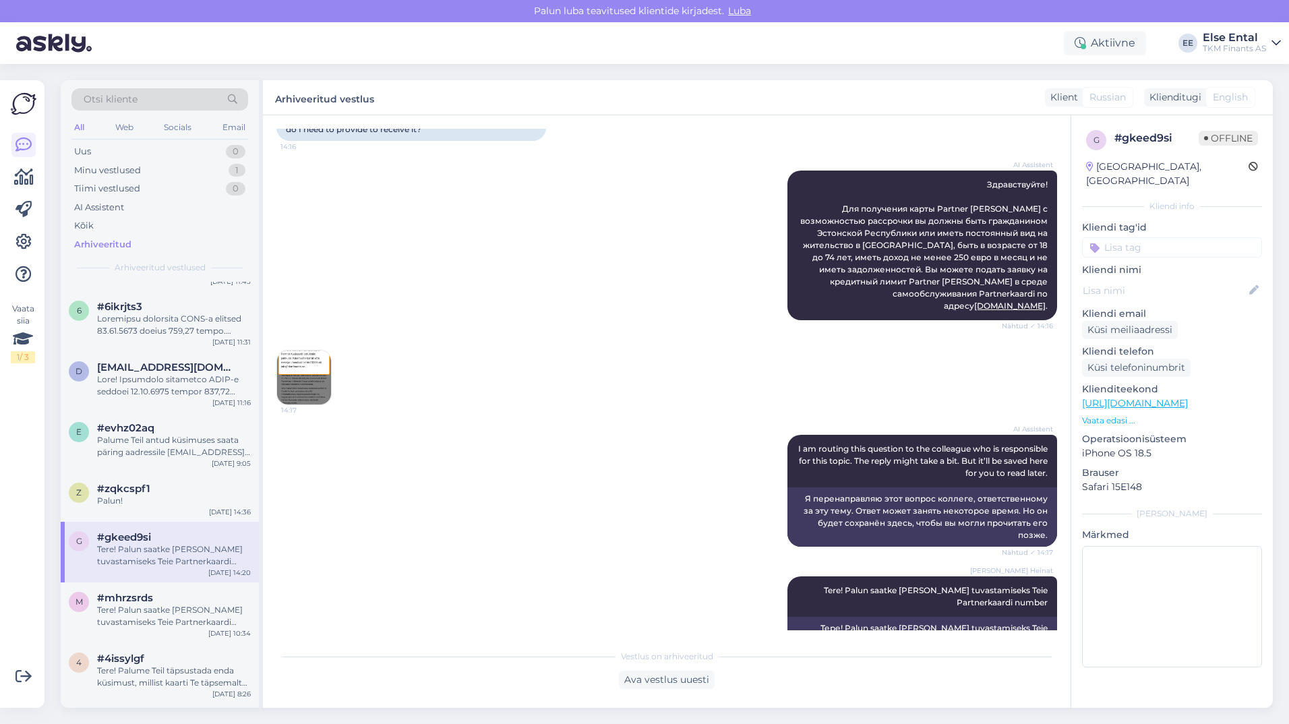
scroll to position [159, 0]
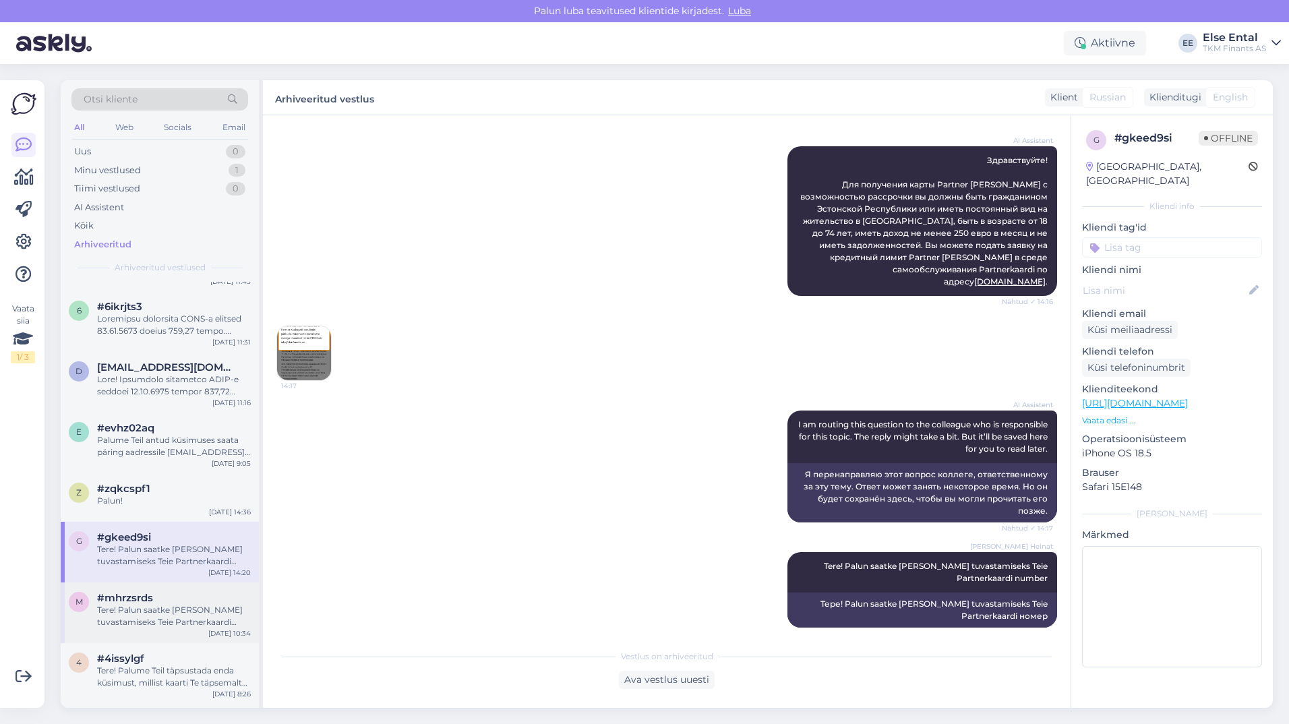
click at [144, 592] on span "#mhrzsrds" at bounding box center [125, 598] width 56 height 12
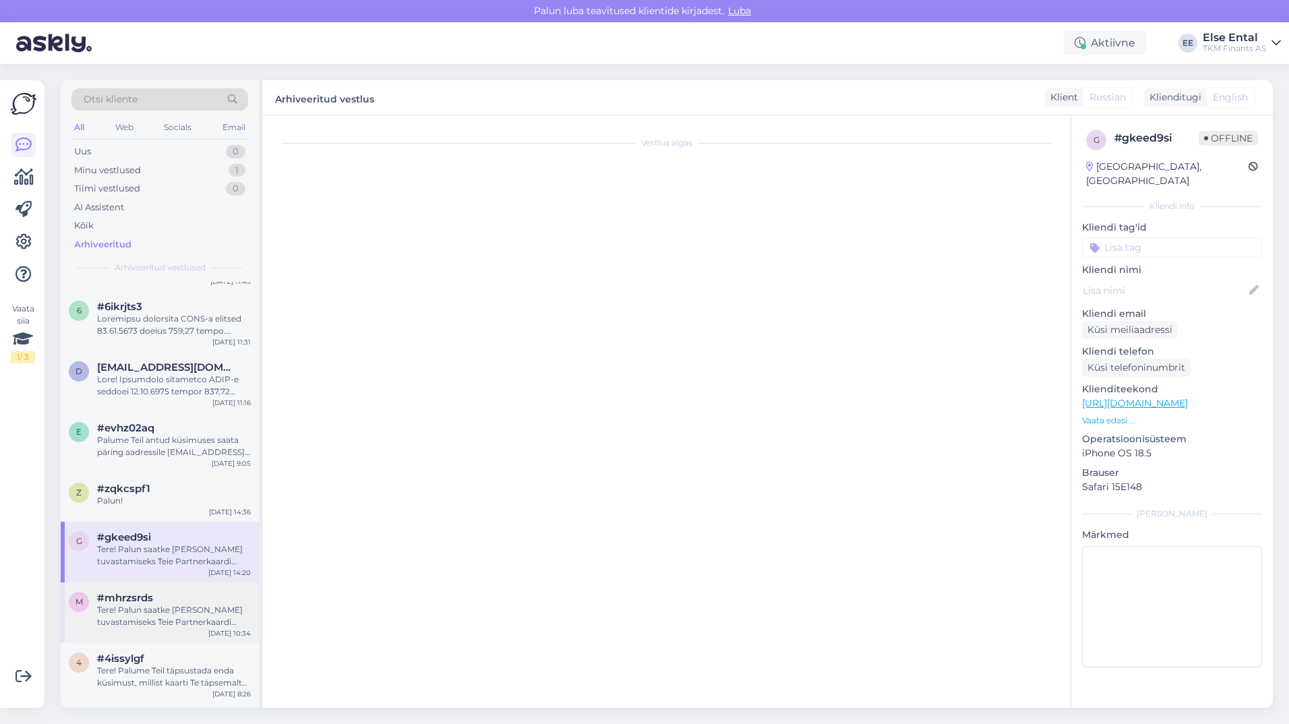
scroll to position [1, 0]
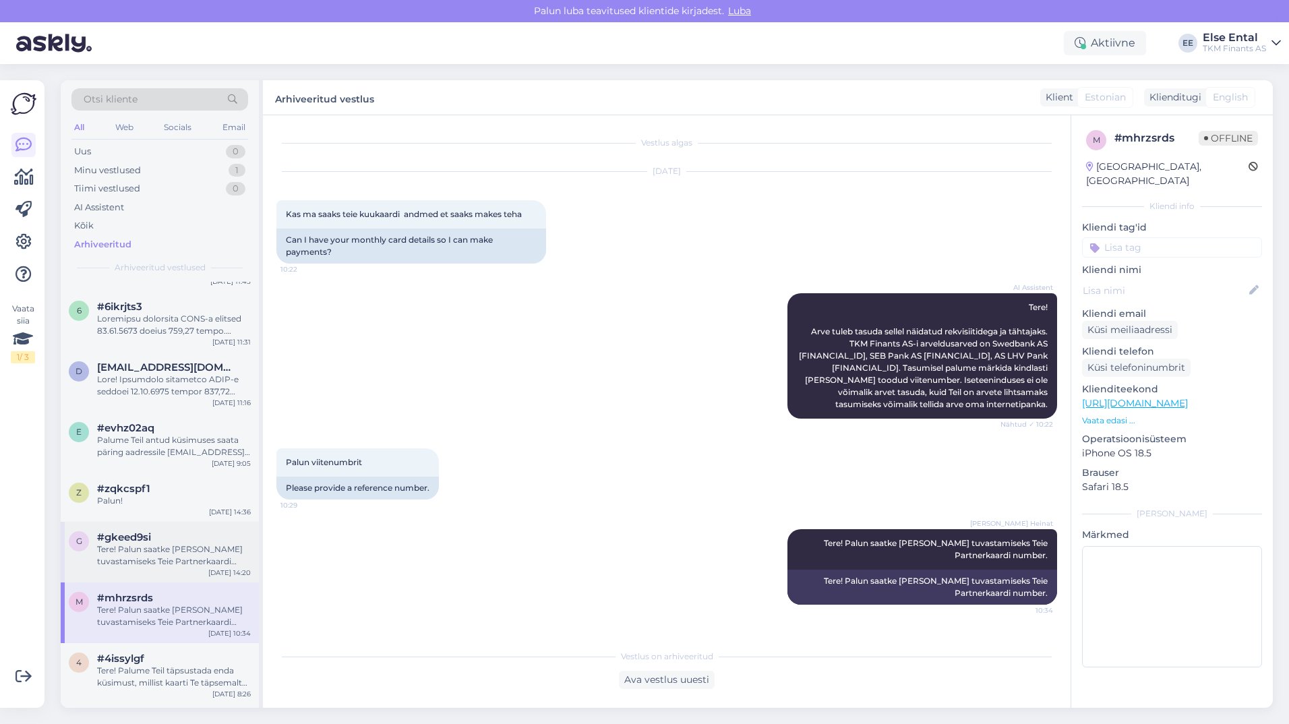
click at [129, 548] on div "Tere! Palun saatke [PERSON_NAME] tuvastamiseks Teie Partnerkaardi number" at bounding box center [174, 555] width 154 height 24
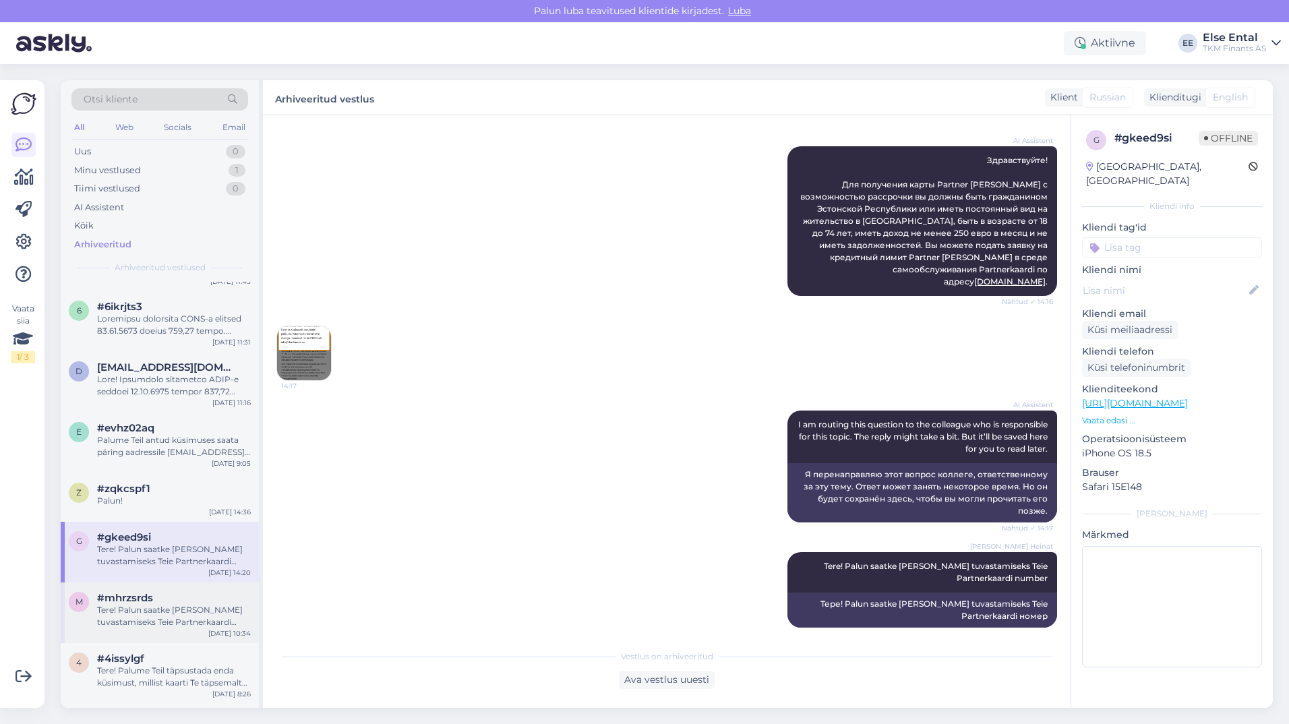
click at [181, 595] on div "#mhrzsrds" at bounding box center [174, 598] width 154 height 12
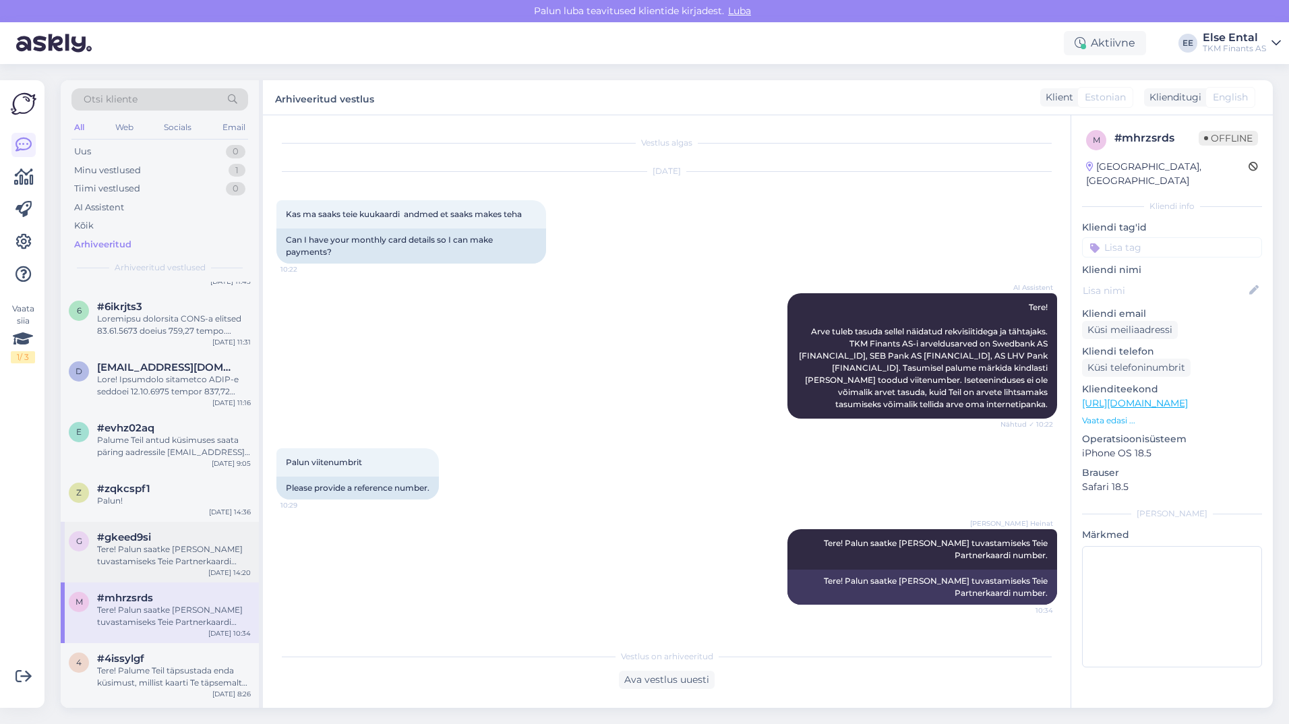
scroll to position [1011, 0]
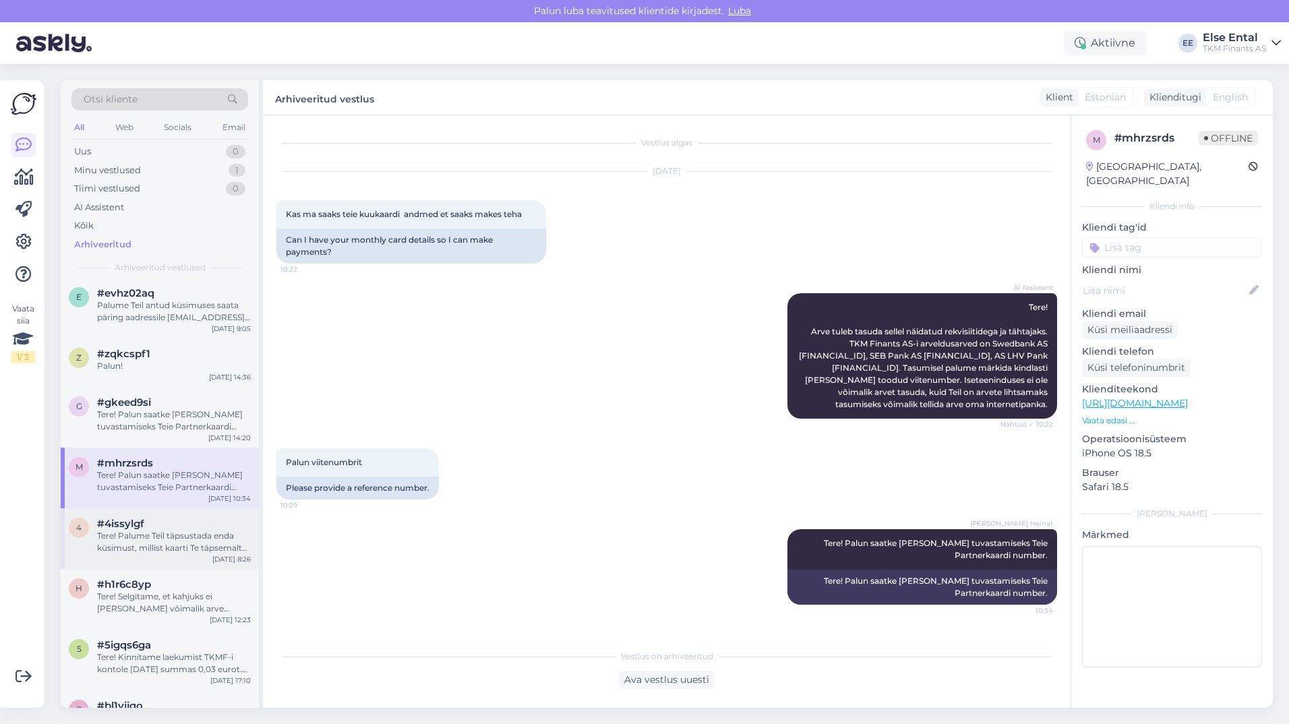
click at [176, 526] on div "#4issylgf" at bounding box center [174, 524] width 154 height 12
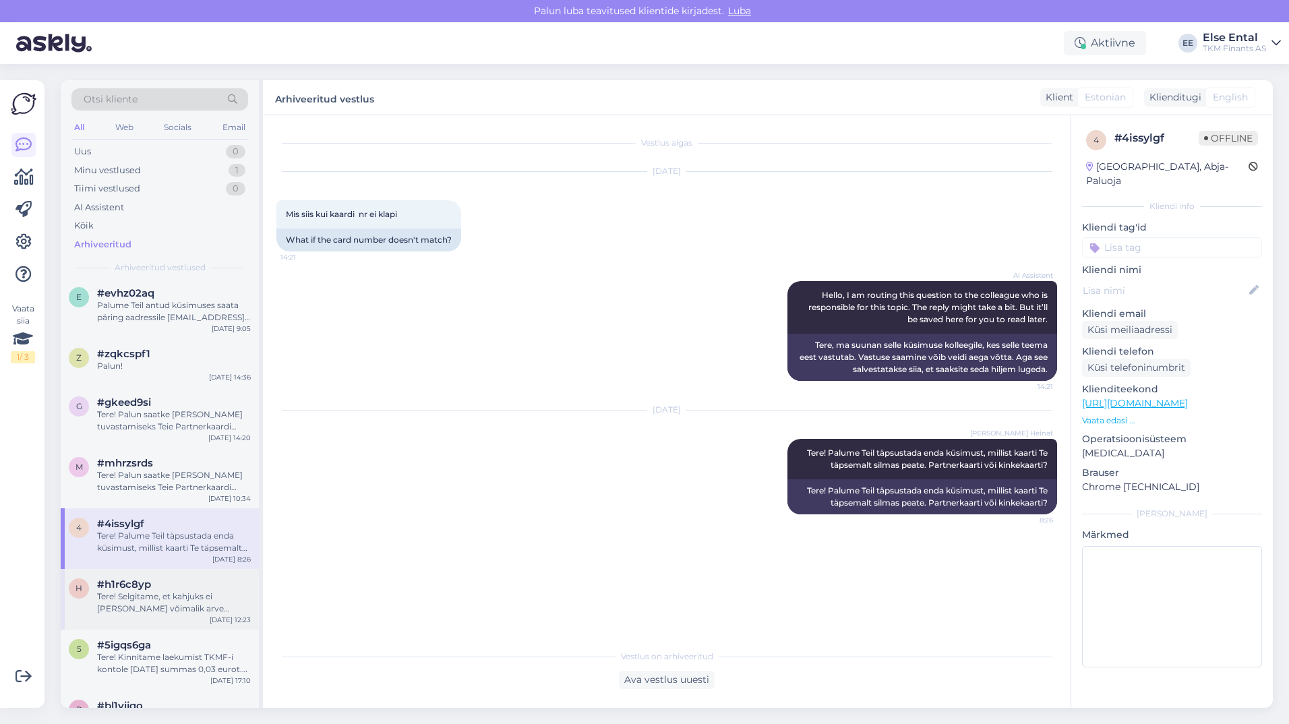
click at [147, 616] on div "h #h1r6c8yp Tere! Selgitame, et kahjuks ei [PERSON_NAME] võimalik arve maksetäh…" at bounding box center [160, 599] width 198 height 61
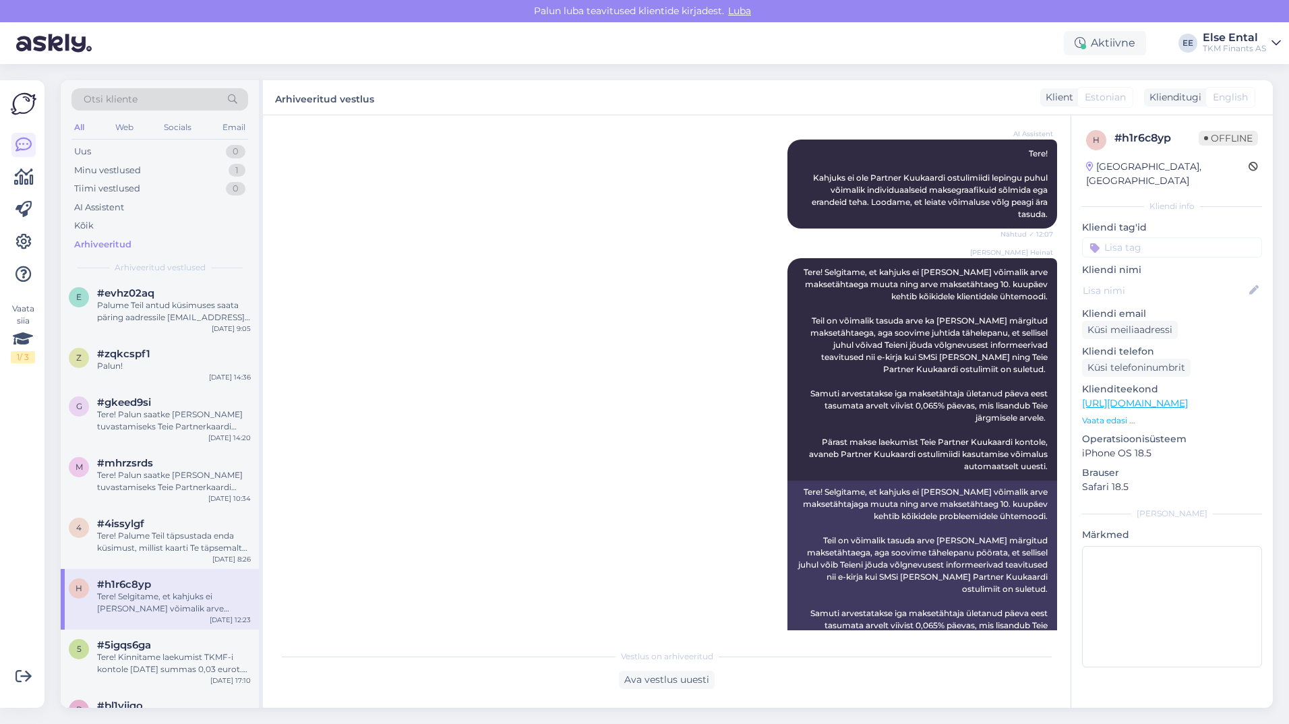
scroll to position [297, 0]
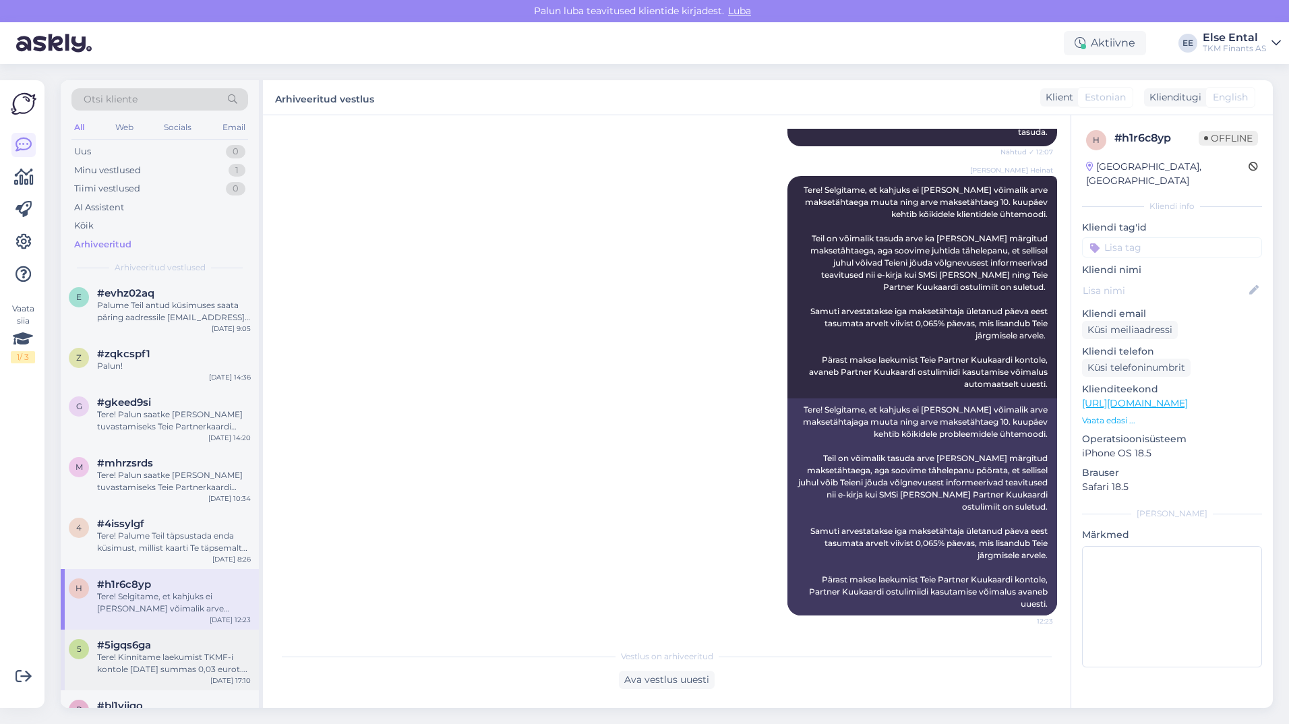
click at [146, 651] on div "Tere! Kinnitame laekumist TKMF-i kontole [DATE] summas 0,03 eurot. [PERSON_NAME…" at bounding box center [174, 663] width 154 height 24
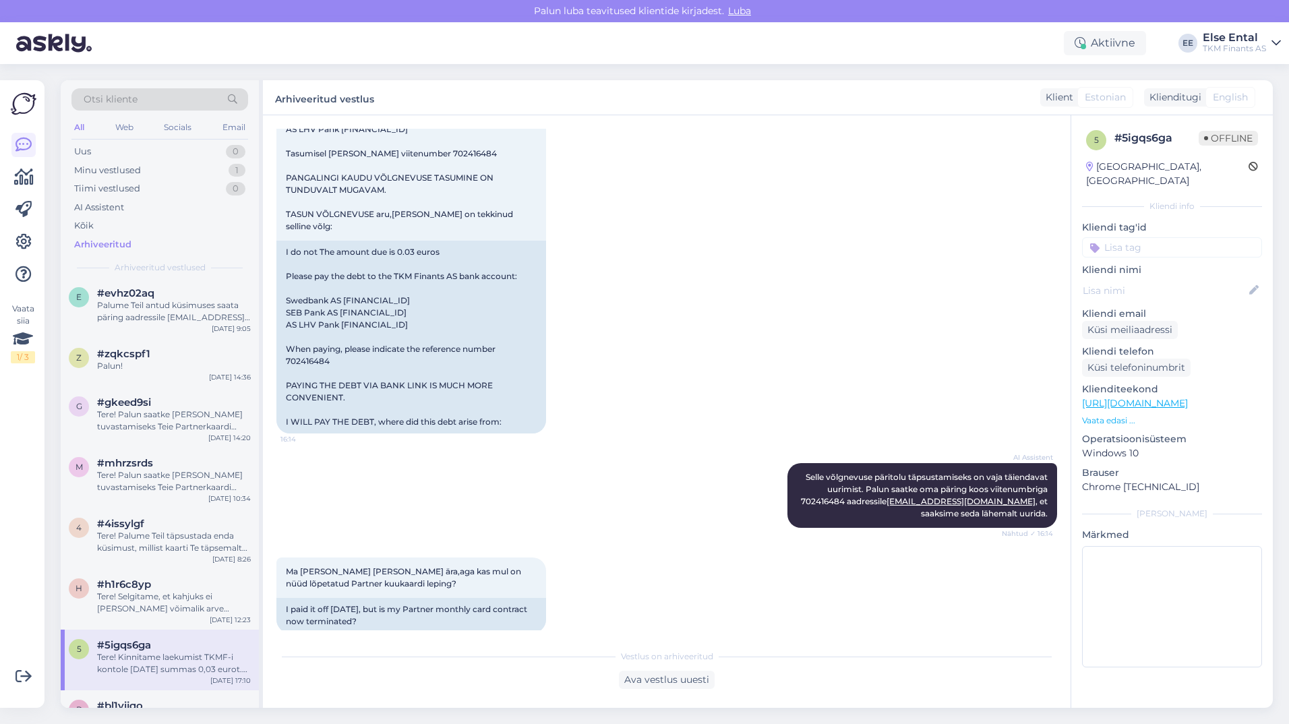
scroll to position [561, 0]
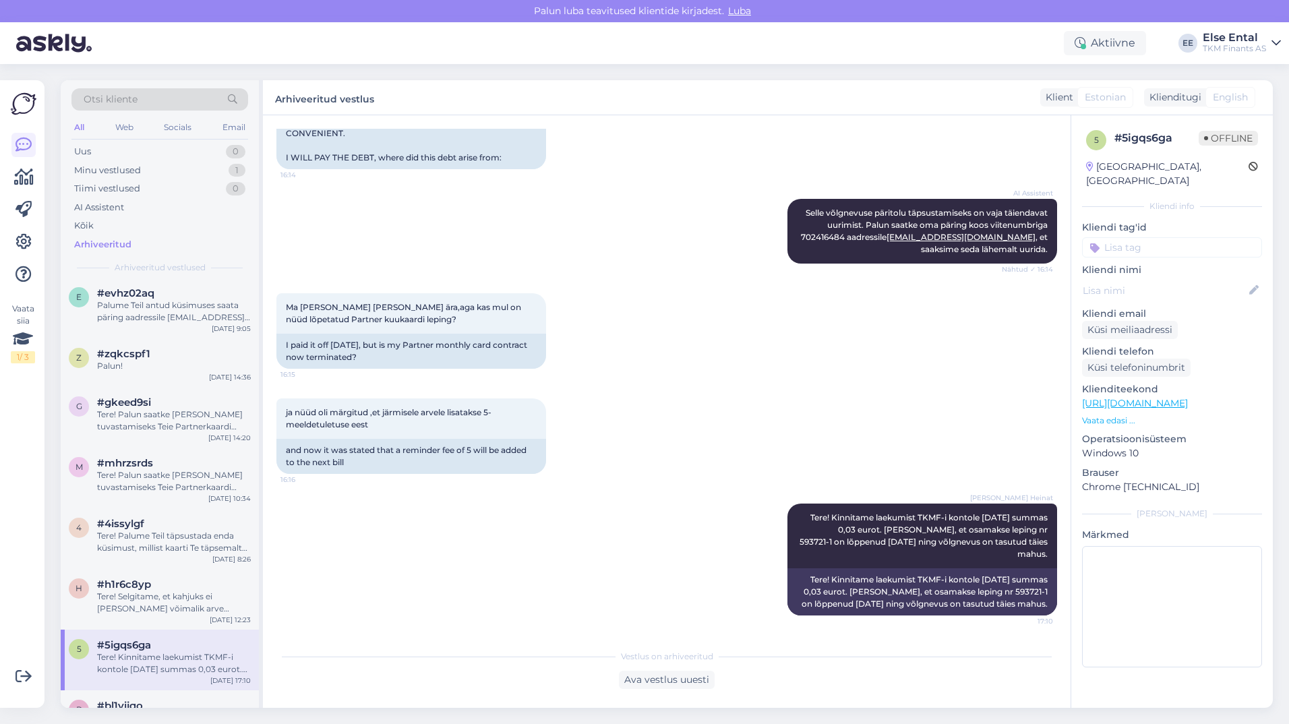
click at [493, 565] on div "[PERSON_NAME] Heinat Tere! Kinnitame laekumist TKMF-i kontole [DATE] summas 0,0…" at bounding box center [666, 560] width 780 height 142
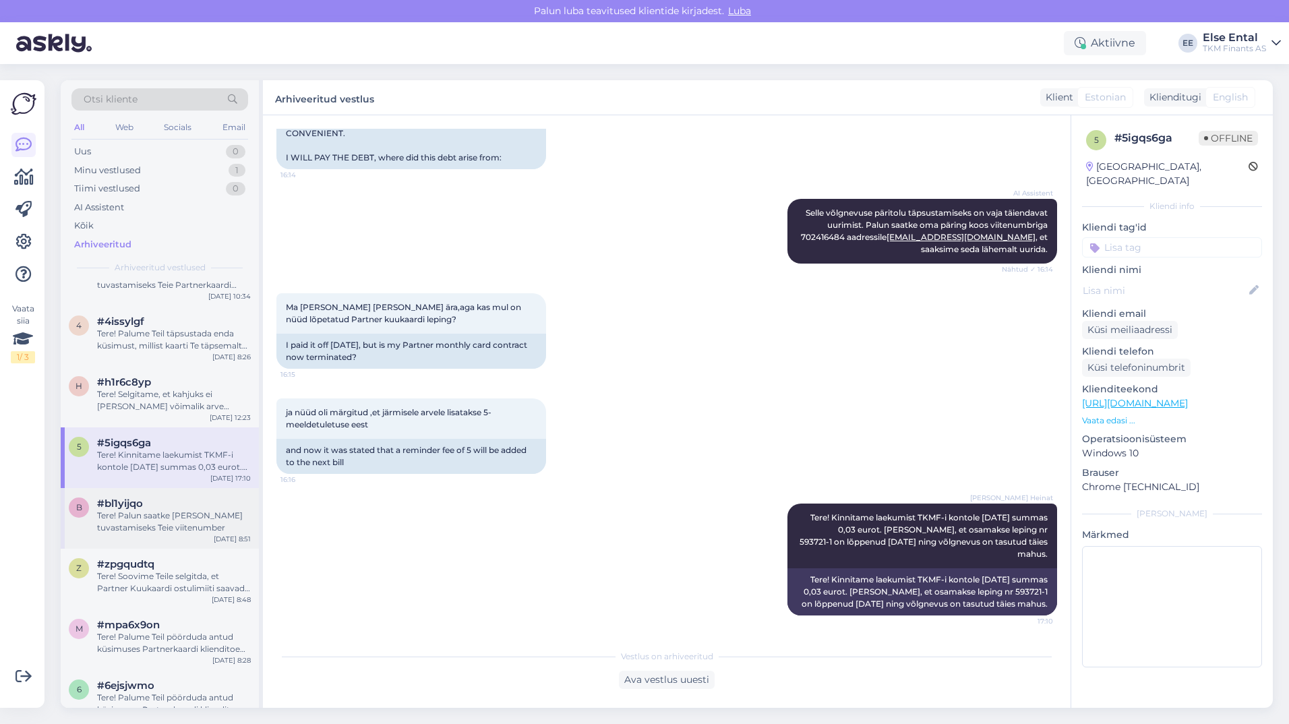
click at [153, 510] on div "Tere! Palun saatke [PERSON_NAME] tuvastamiseks Teie viitenumber" at bounding box center [174, 521] width 154 height 24
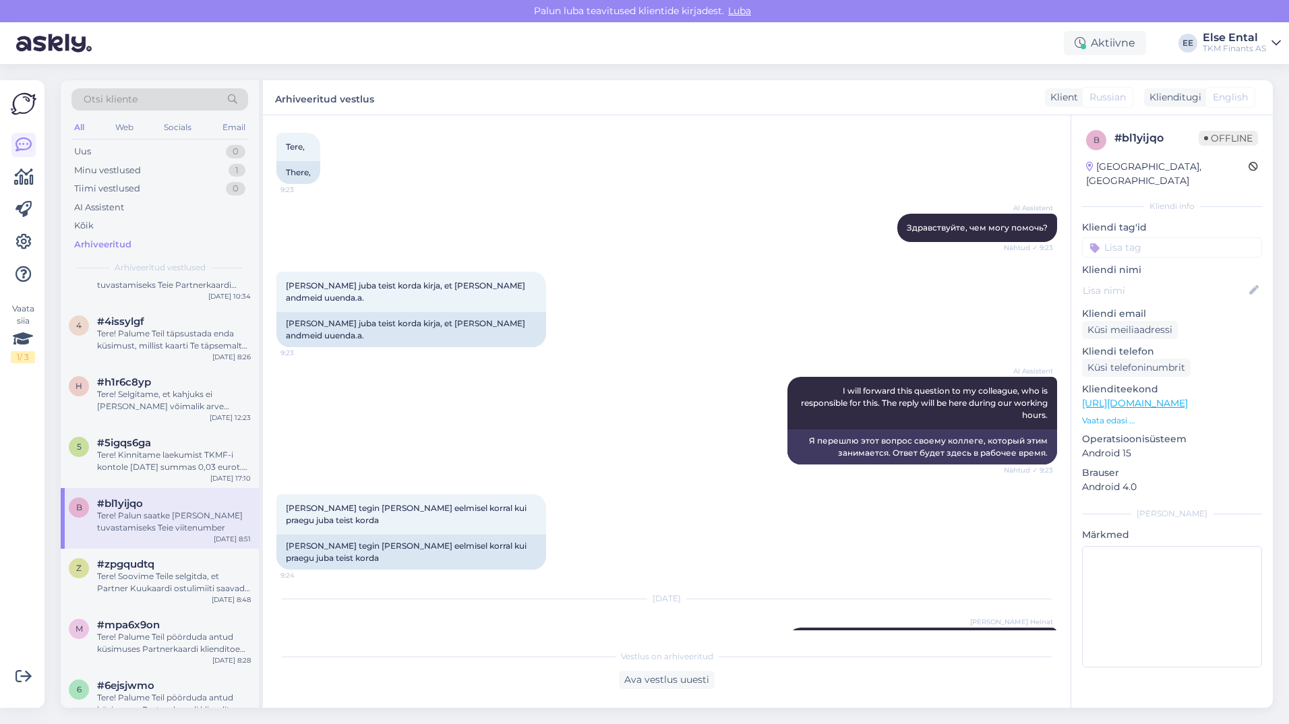
scroll to position [94, 0]
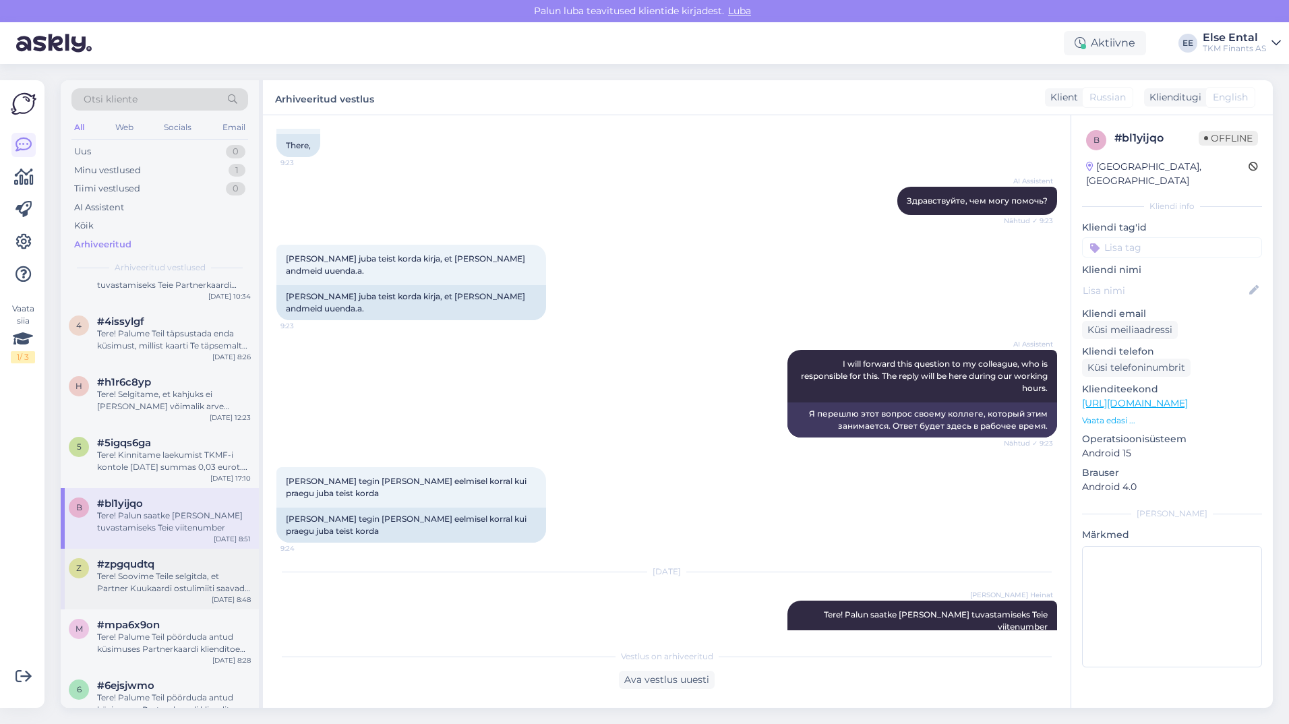
click at [121, 576] on div "Tere! Soovime Teile selgitda, et Partner Kuukaardi ostulimiiti saavad taotleda …" at bounding box center [174, 582] width 154 height 24
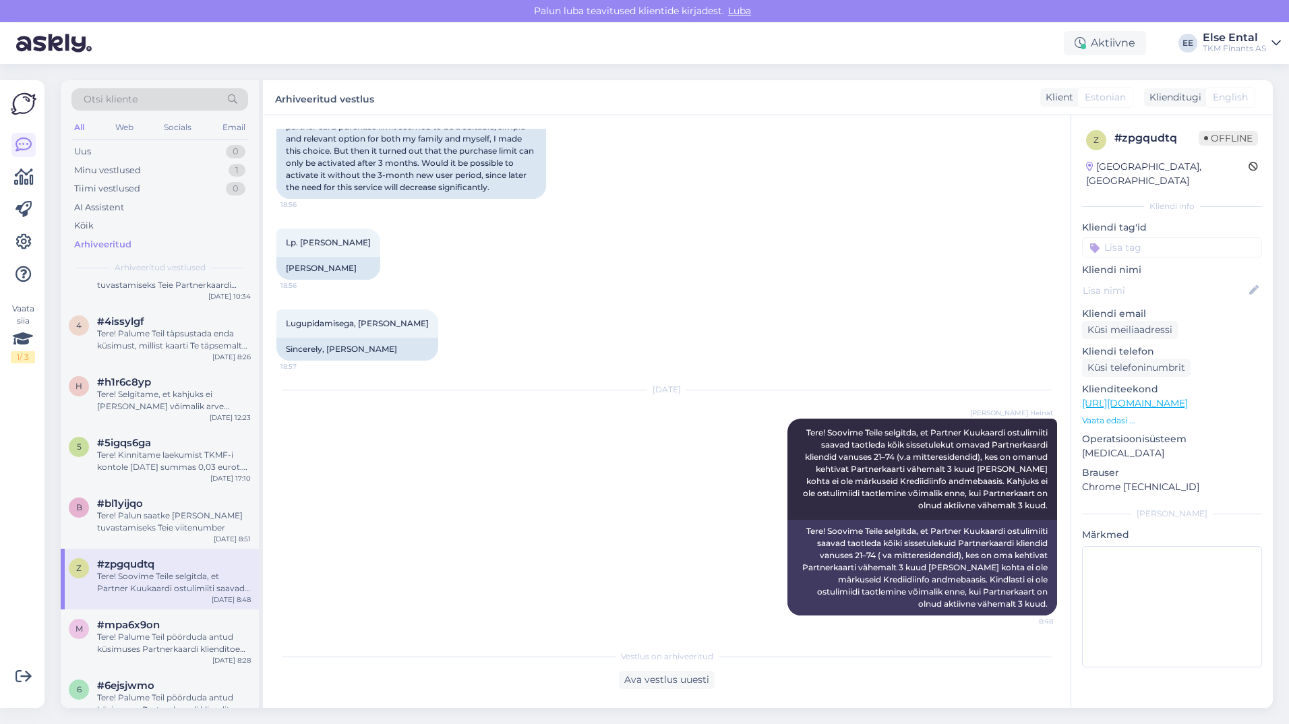
scroll to position [1483, 0]
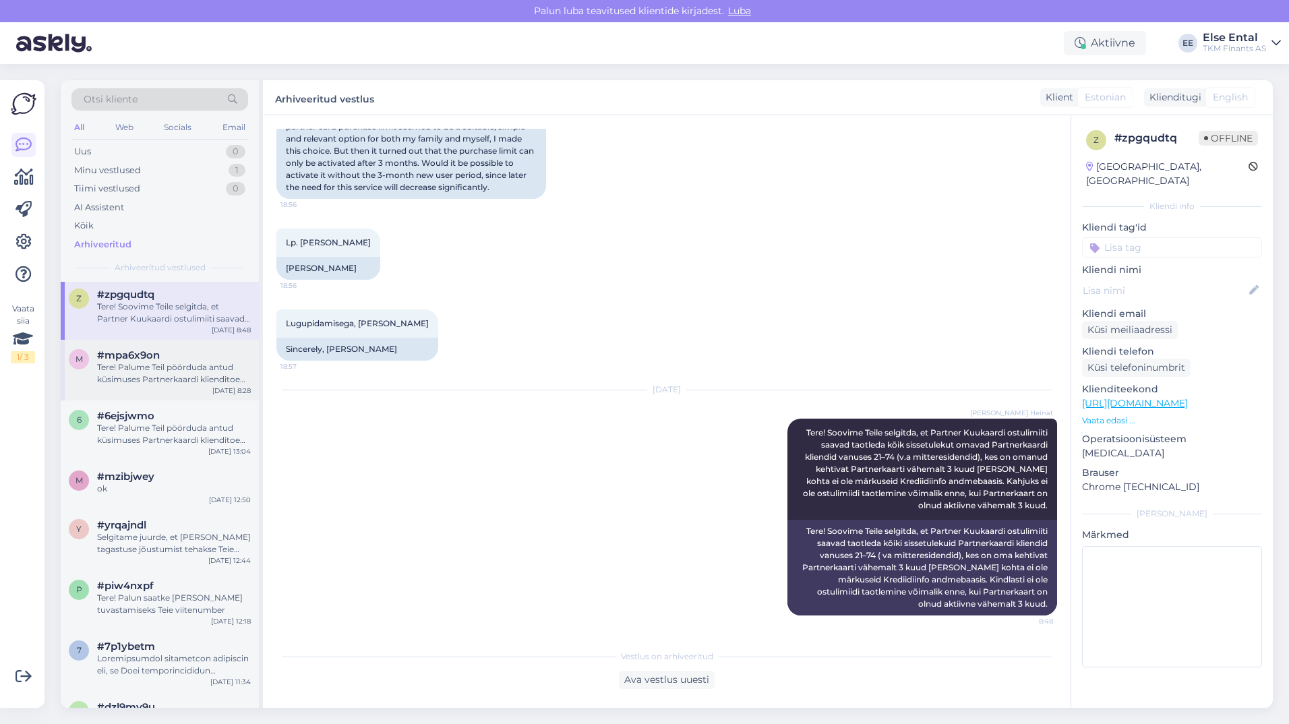
click at [152, 382] on div "Tere! Palume Teil pöörduda antud küsimuses Partnerkaardi klienditoe [PERSON_NAM…" at bounding box center [174, 373] width 154 height 24
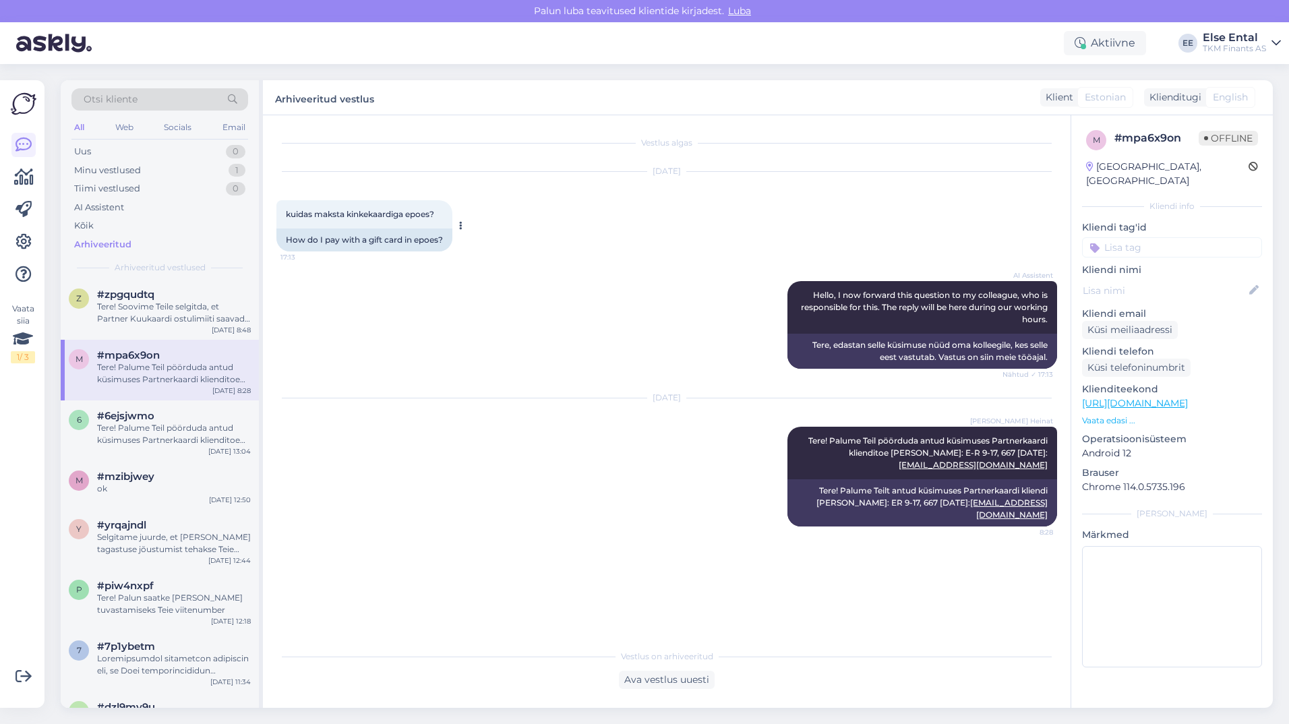
drag, startPoint x: 284, startPoint y: 214, endPoint x: 444, endPoint y: 217, distance: 160.4
click at [444, 217] on div "kuidas maksta kinkekaardiga epoes? 17:13" at bounding box center [364, 214] width 176 height 28
drag, startPoint x: 388, startPoint y: 220, endPoint x: 383, endPoint y: 225, distance: 7.6
copy span "kuidas maksta kinkekaardiga epoes?"
click at [782, 535] on div "Vestlus algas [DATE] kuidas maksta kinkekaardiga epoes? 17:13 How do I pay with…" at bounding box center [672, 379] width 793 height 501
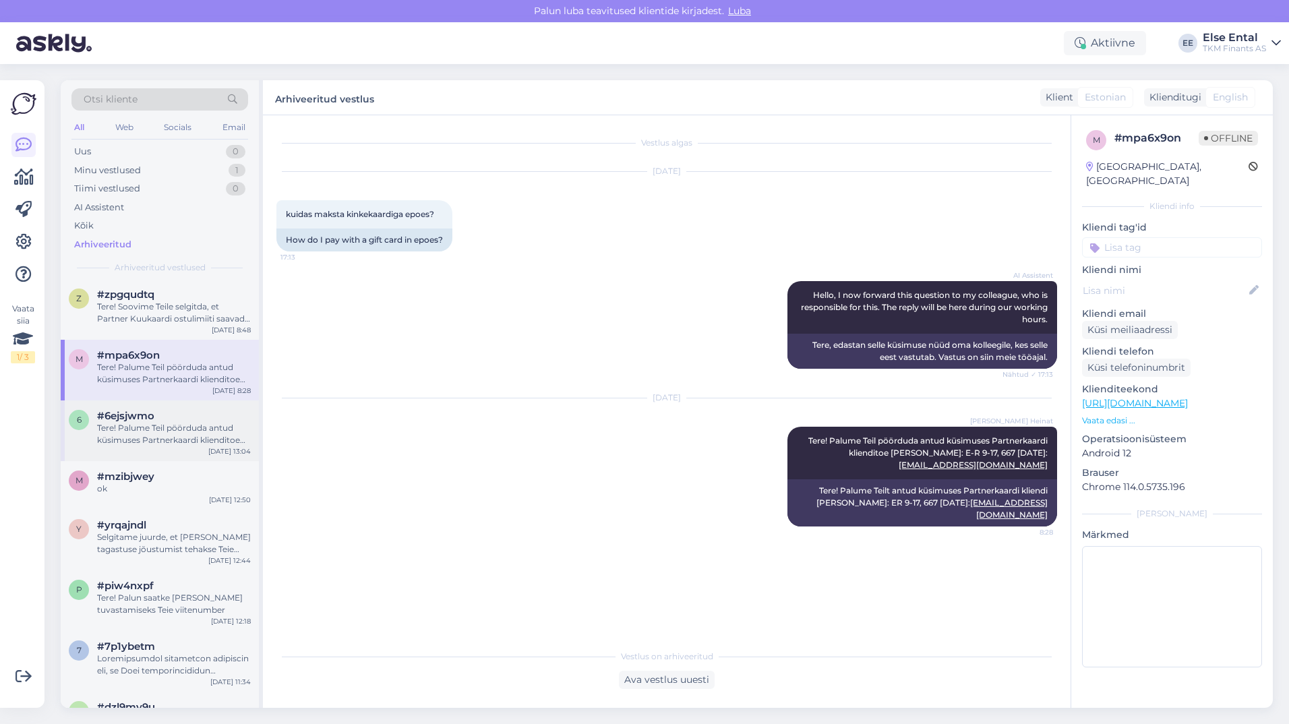
click at [115, 431] on div "Tere! Palume Teil pöörduda antud küsimuses Partnerkaardi klienditoe [PERSON_NAM…" at bounding box center [174, 434] width 154 height 24
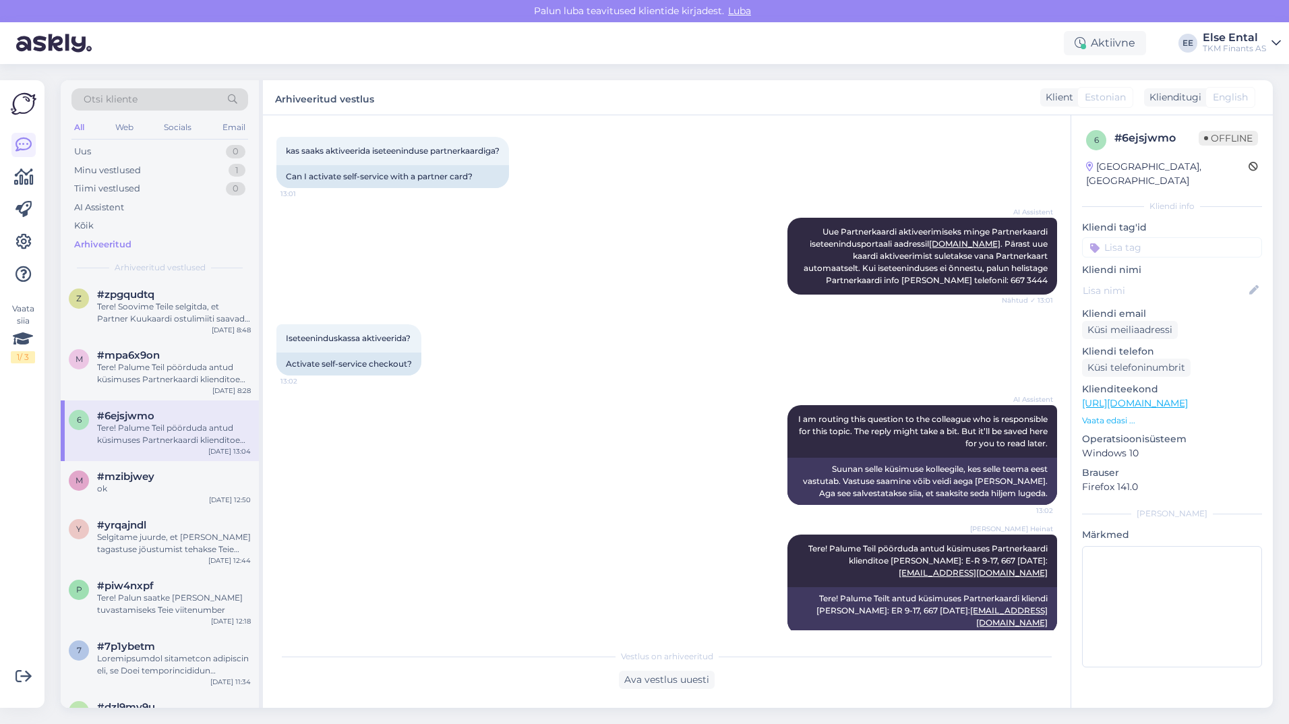
scroll to position [209, 0]
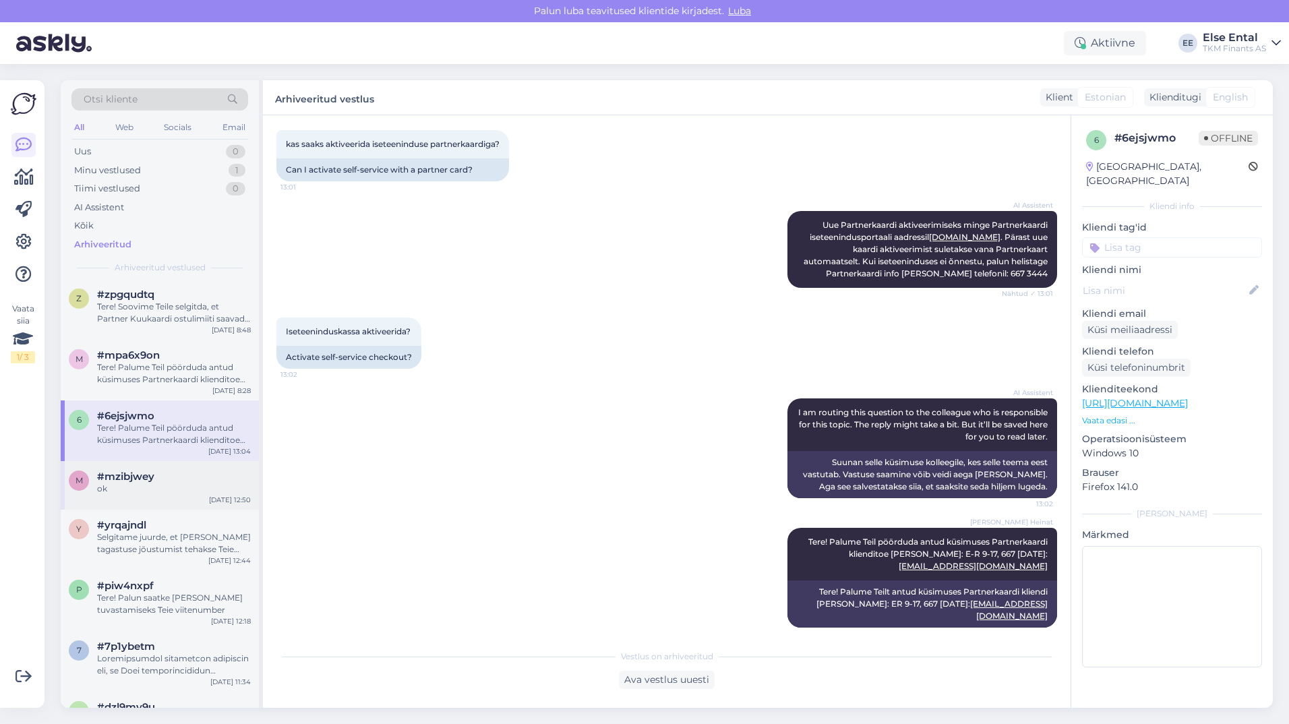
click at [160, 483] on div "ok" at bounding box center [174, 489] width 154 height 12
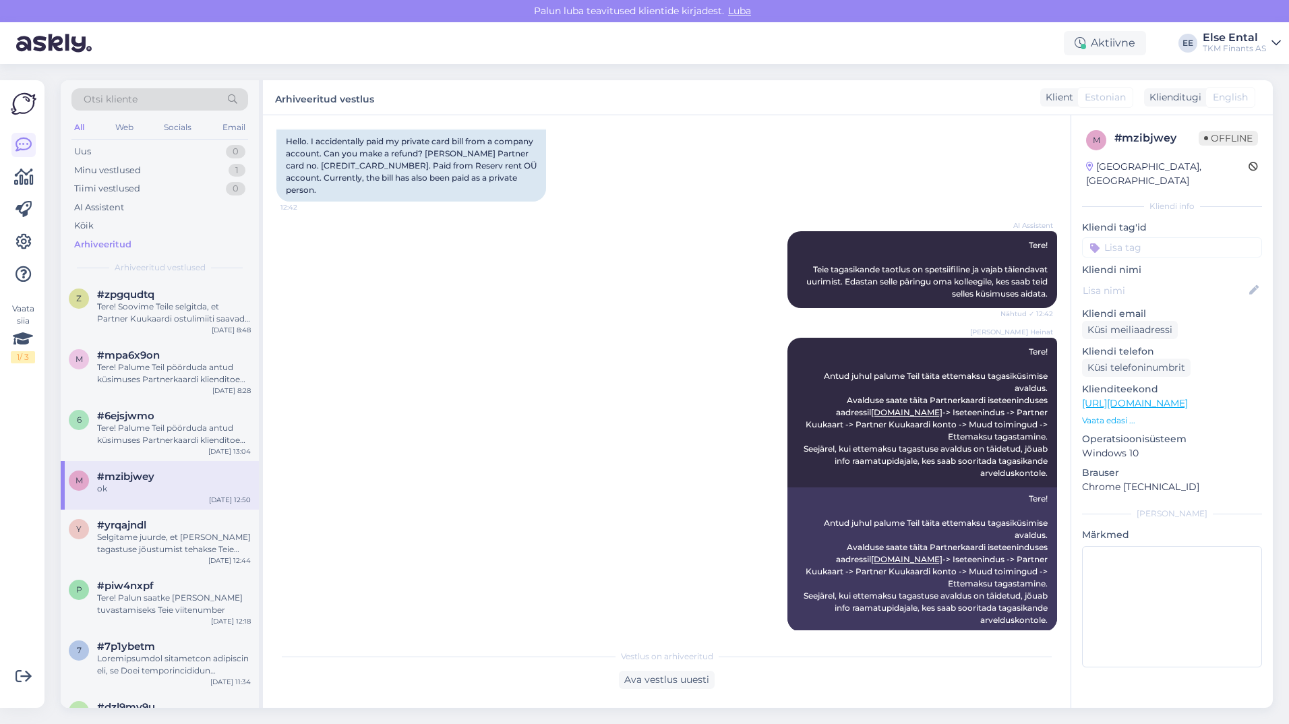
scroll to position [220, 0]
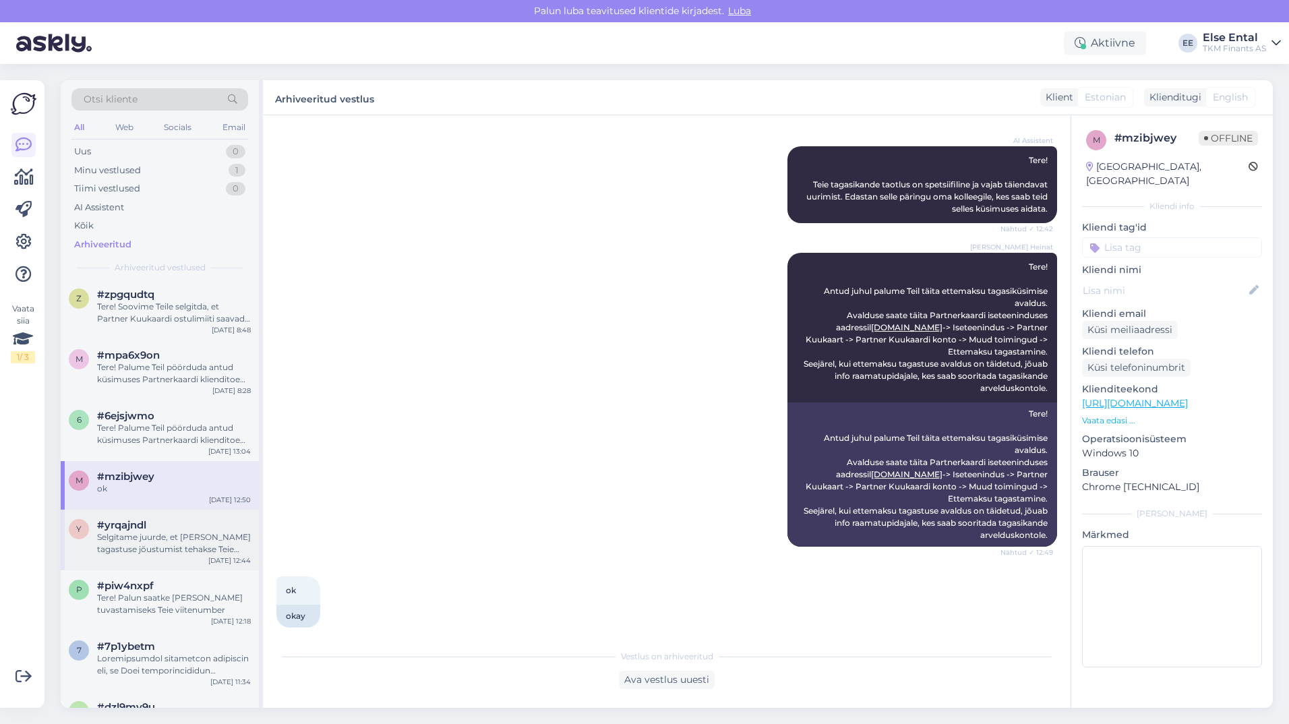
click at [161, 527] on div "#yrqajndl" at bounding box center [174, 525] width 154 height 12
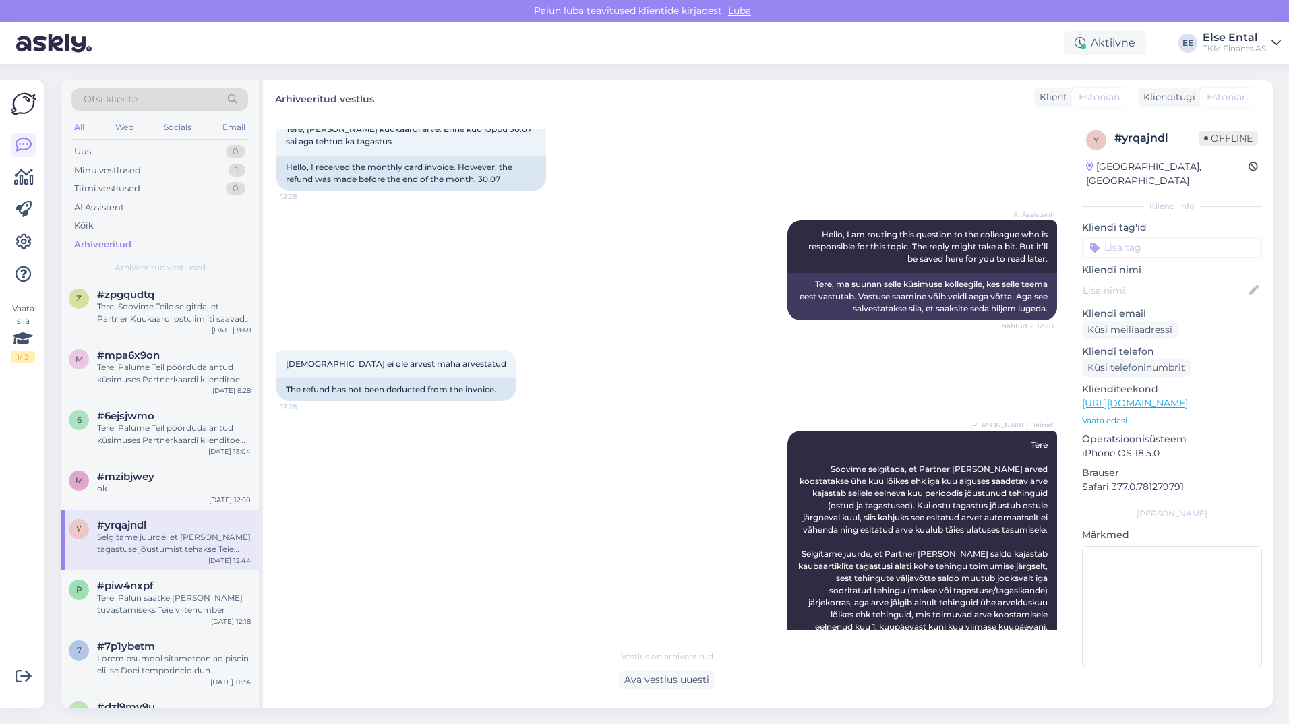
scroll to position [0, 0]
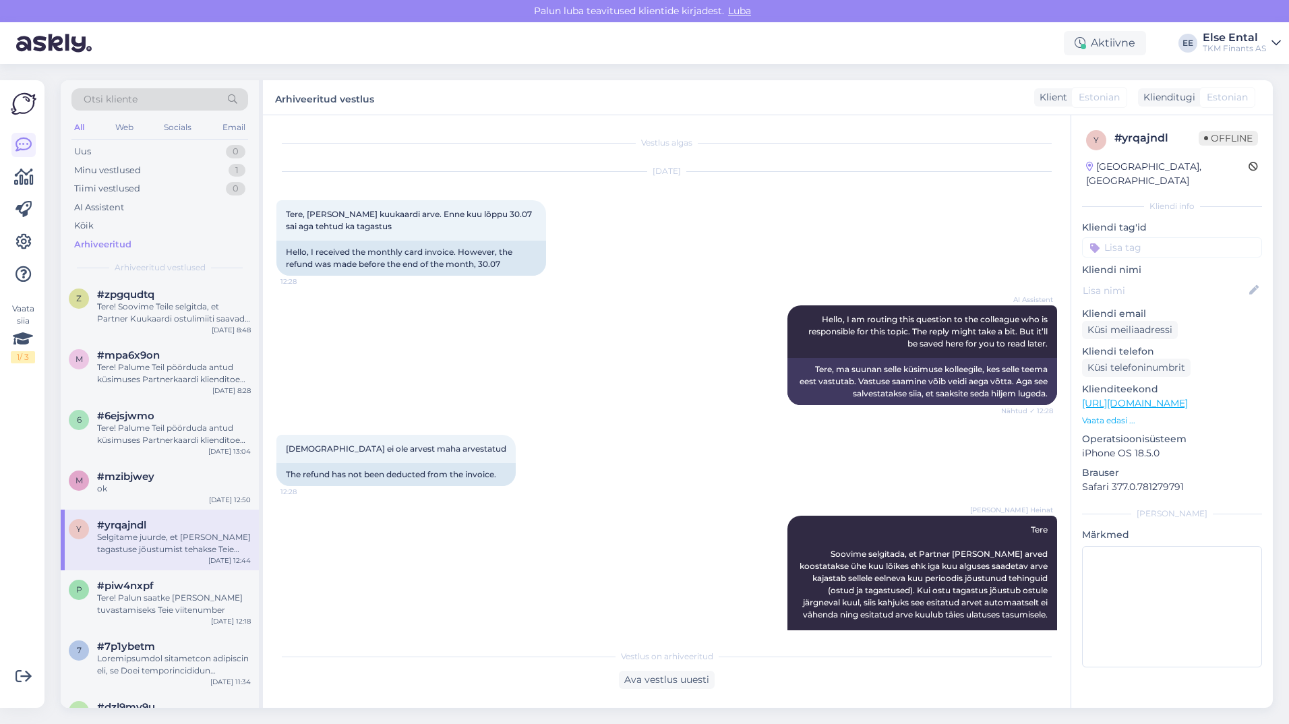
click at [591, 301] on div "AI Assistent Hello, I am routing this question to the colleague who is responsi…" at bounding box center [666, 354] width 780 height 129
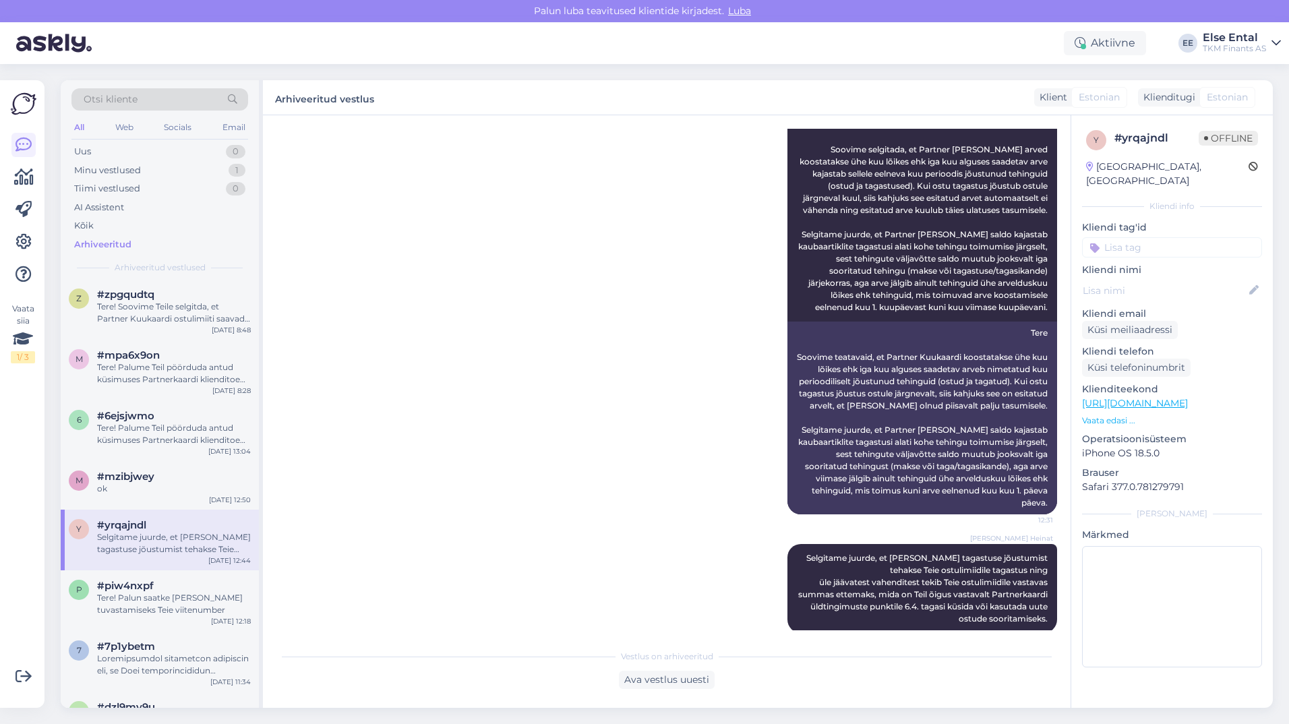
scroll to position [202, 0]
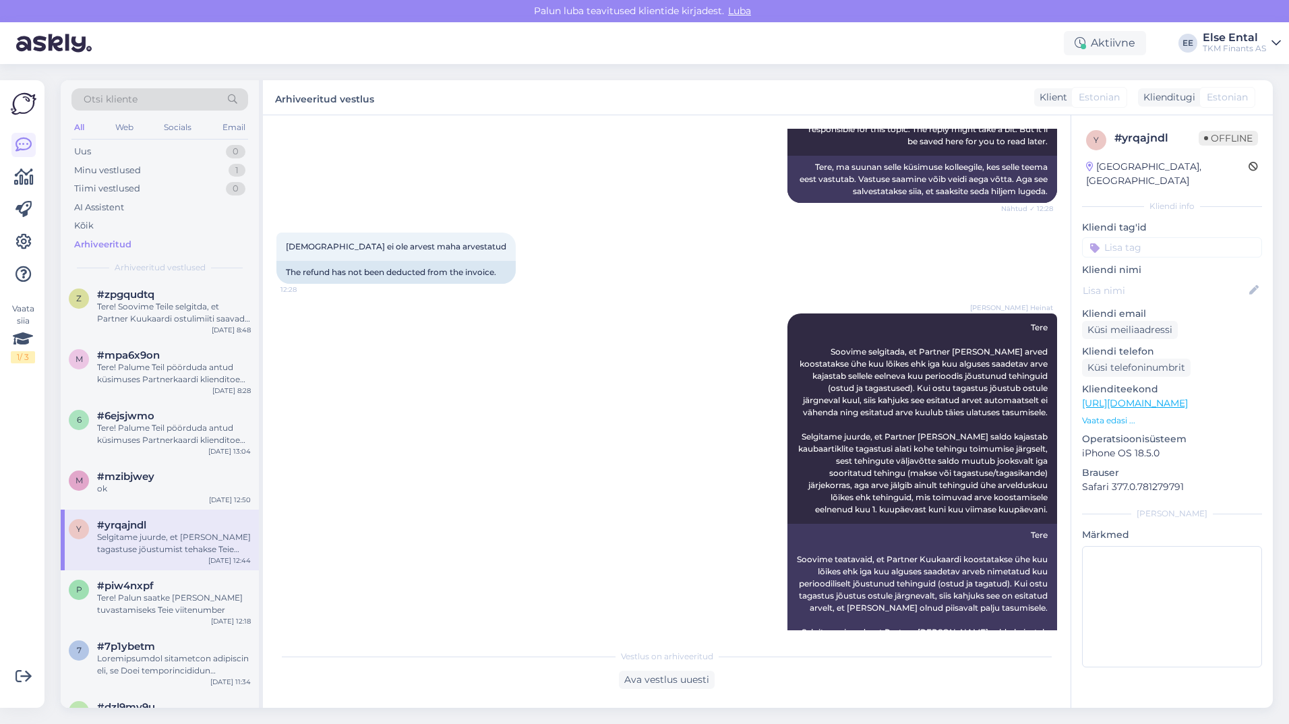
click at [593, 316] on div "[PERSON_NAME] Heinat Tere Soovime selgitada, et Partner [PERSON_NAME] arved koo…" at bounding box center [666, 515] width 780 height 433
click at [584, 328] on div "[PERSON_NAME] Heinat Tere Soovime selgitada, et Partner [PERSON_NAME] arved koo…" at bounding box center [666, 515] width 780 height 433
click at [598, 427] on div "[PERSON_NAME] Heinat Tere Soovime selgitada, et Partner [PERSON_NAME] arved koo…" at bounding box center [666, 515] width 780 height 433
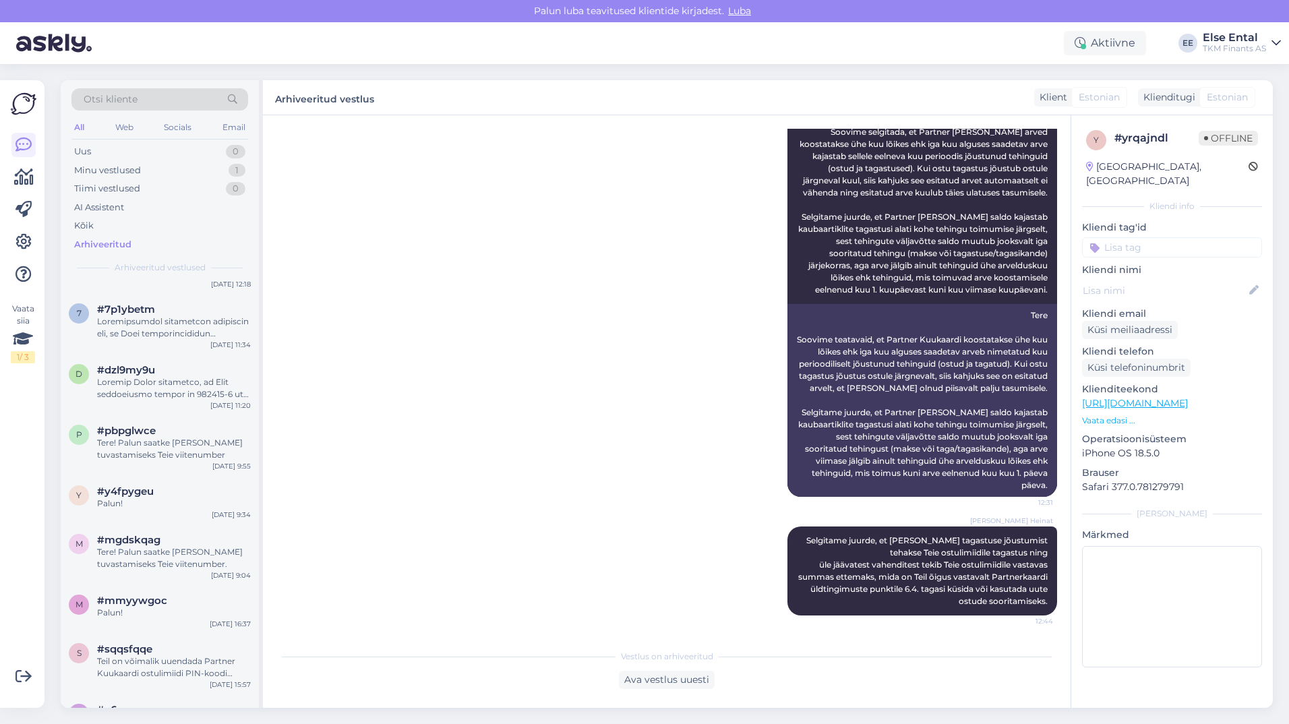
scroll to position [1550, 0]
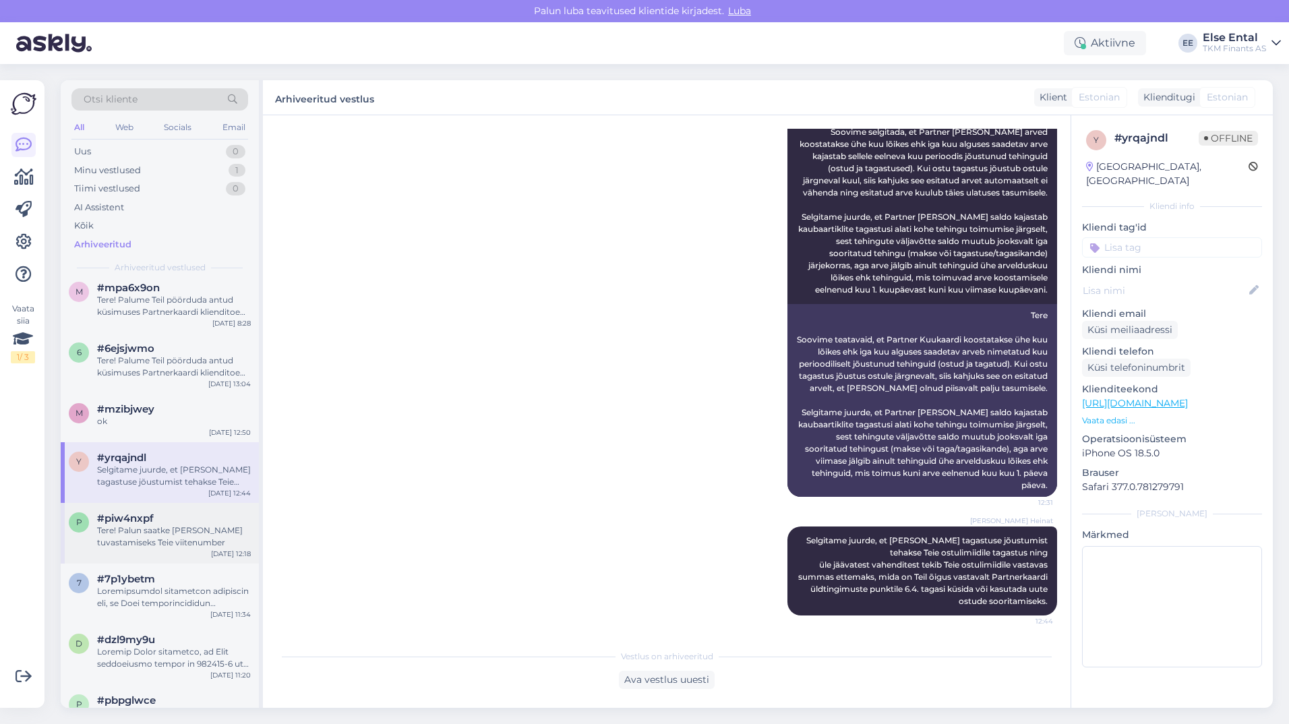
click at [162, 535] on div "Tere! Palun saatke [PERSON_NAME] tuvastamiseks Teie viitenumber" at bounding box center [174, 536] width 154 height 24
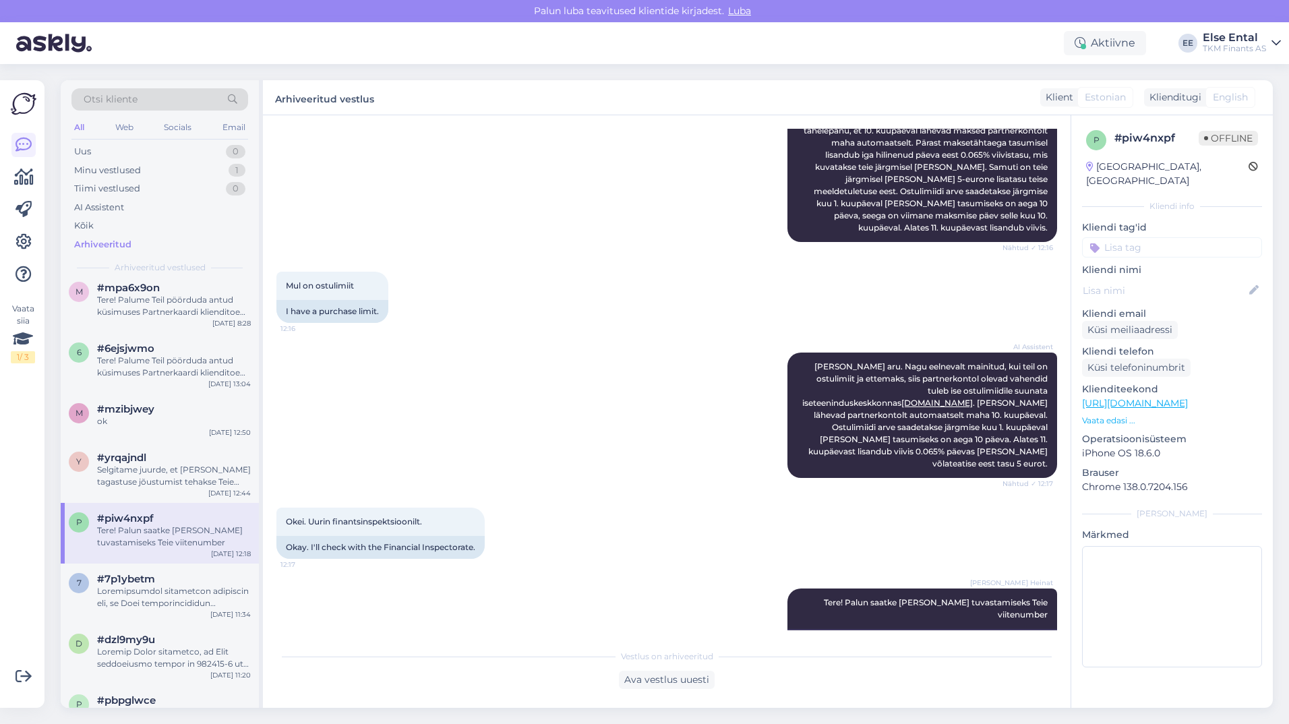
scroll to position [0, 0]
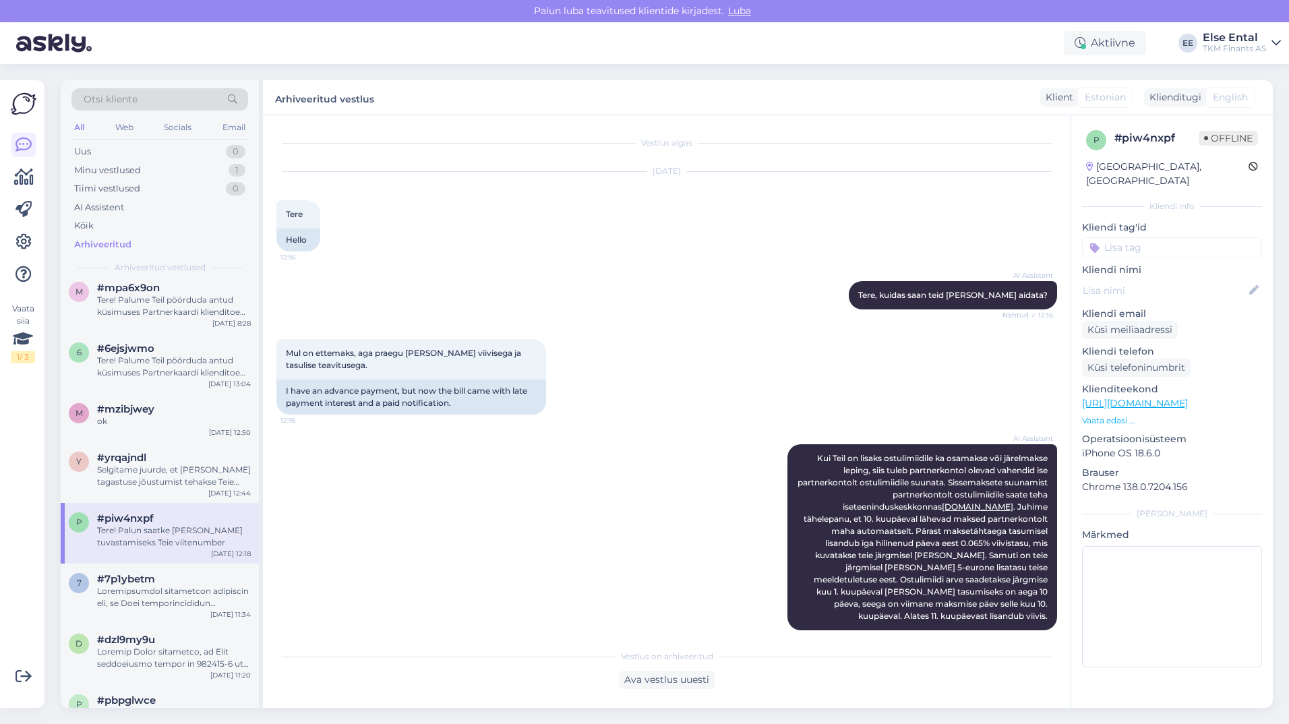
click at [586, 294] on div "AI Assistent [PERSON_NAME], kuidas saan teid [PERSON_NAME] aidata? Nähtud ✓ 12:…" at bounding box center [666, 295] width 780 height 58
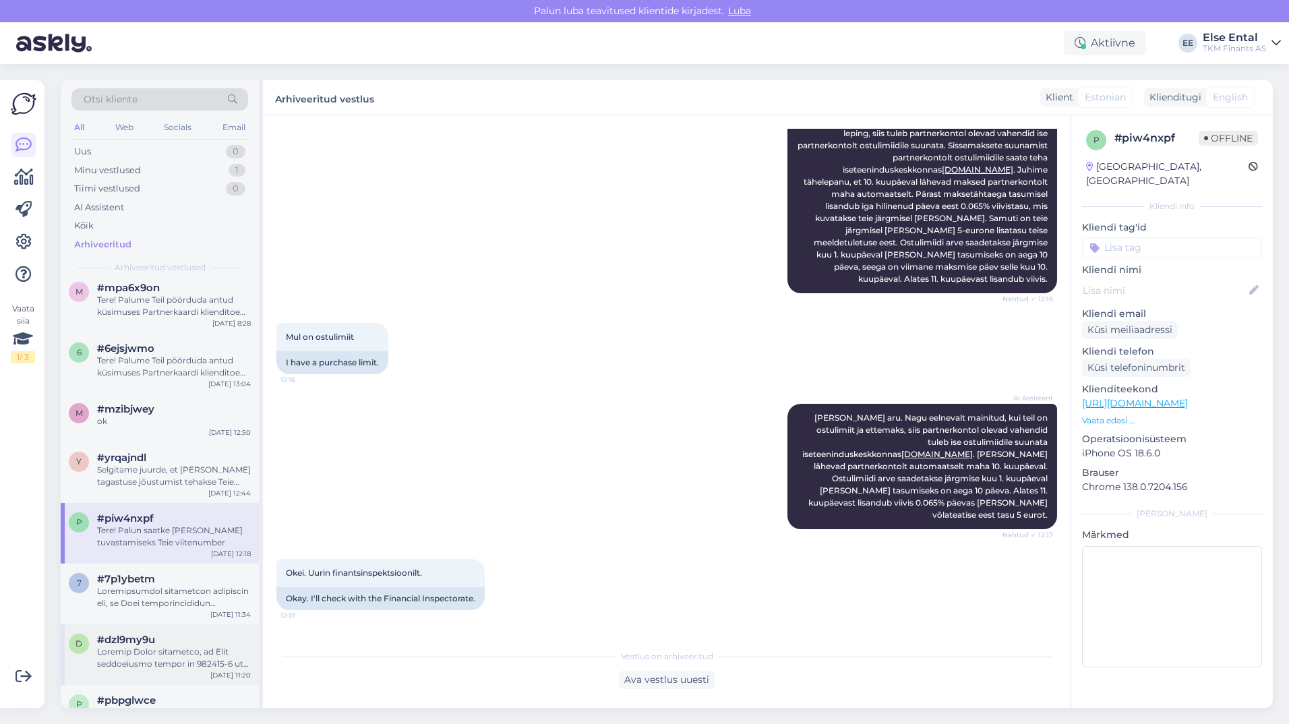
scroll to position [1685, 0]
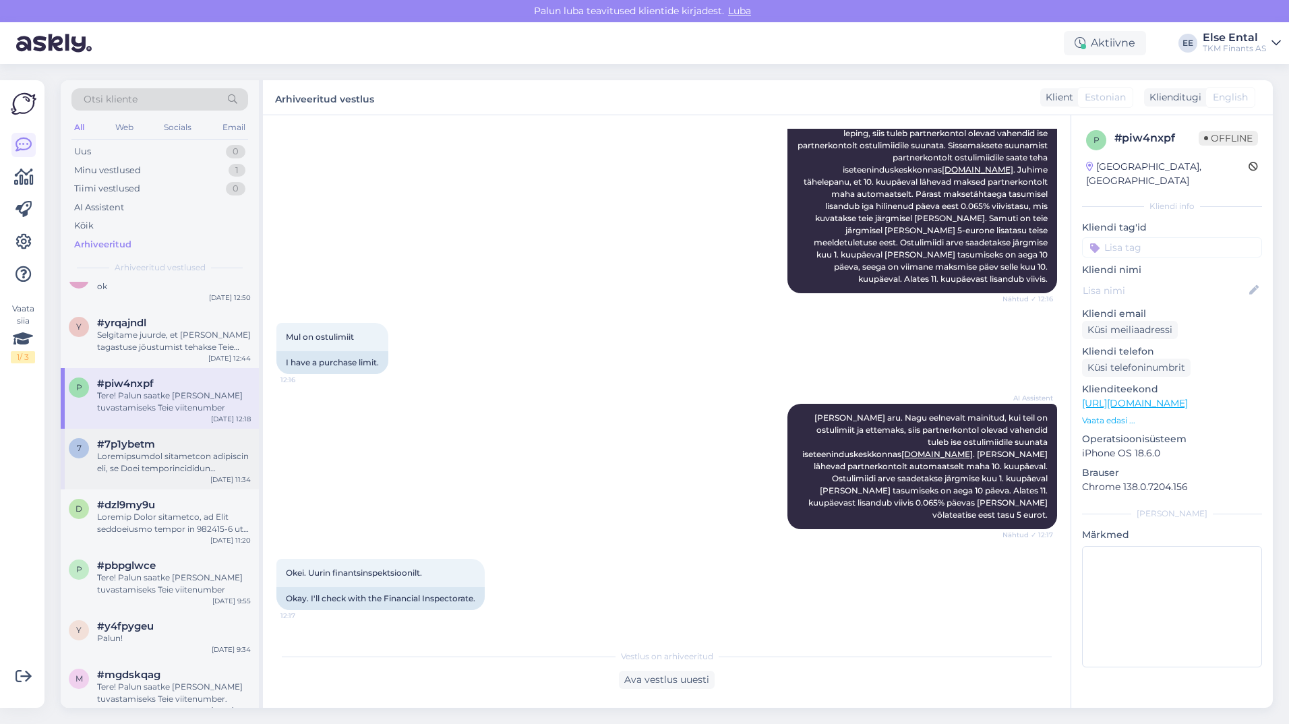
click at [132, 469] on div at bounding box center [174, 462] width 154 height 24
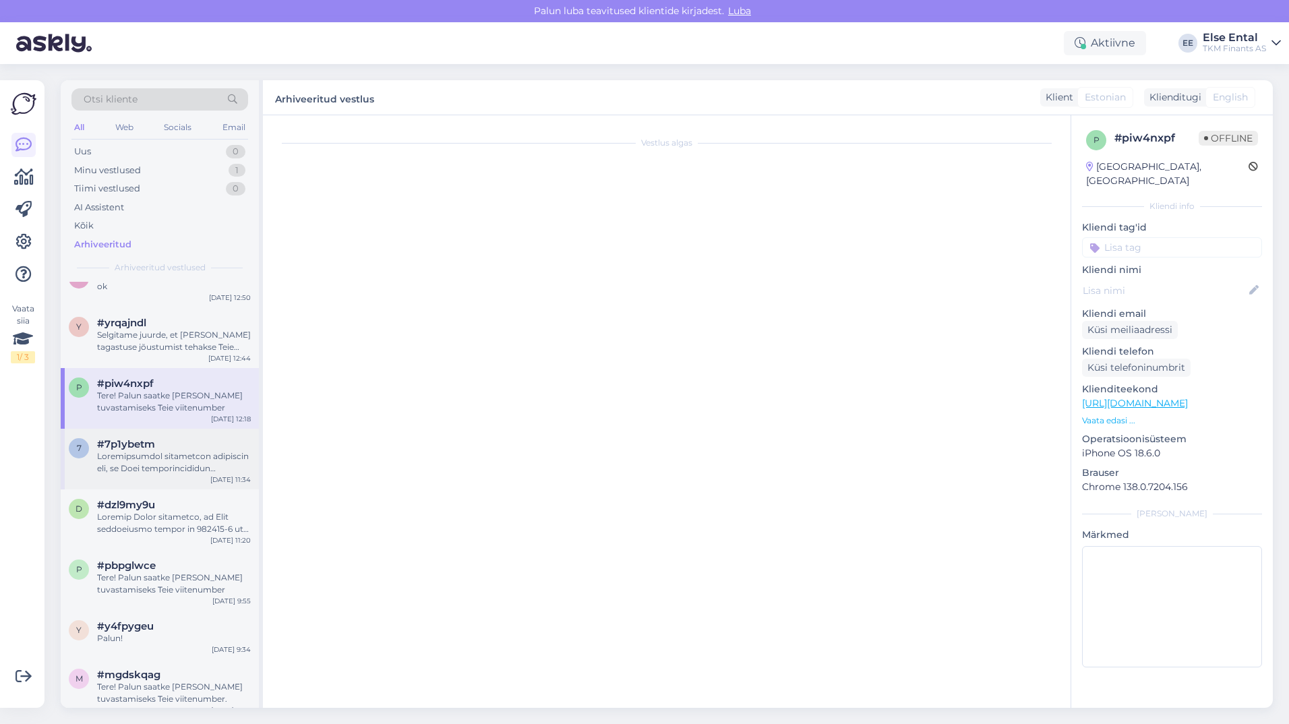
scroll to position [744, 0]
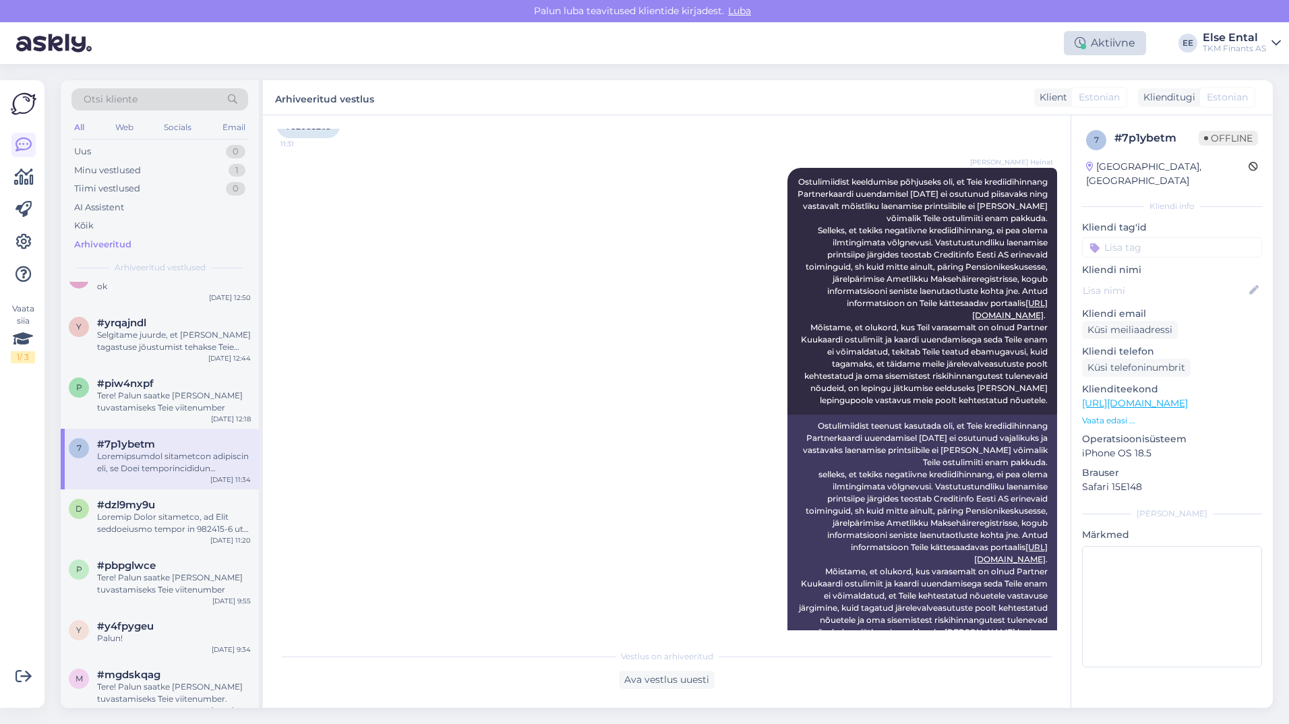
click at [1115, 40] on div "Aktiivne" at bounding box center [1104, 43] width 82 height 24
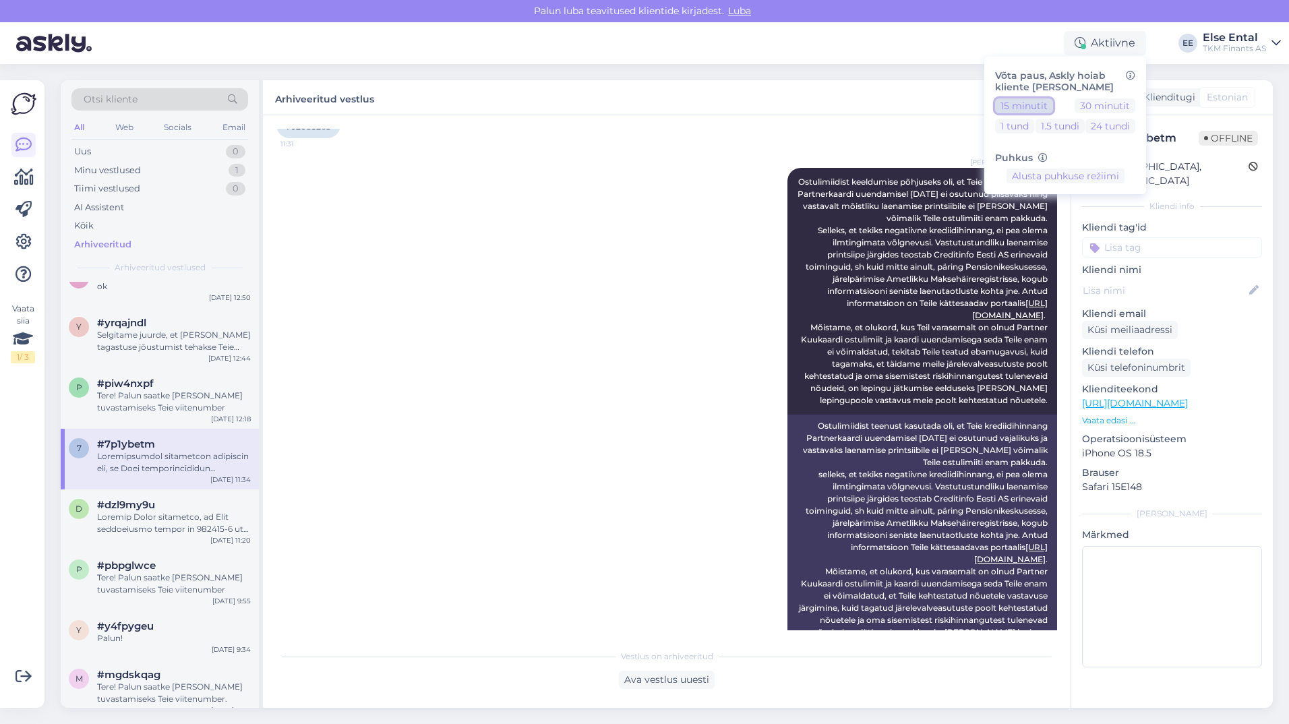
click at [1020, 107] on button "15 minutit" at bounding box center [1024, 105] width 58 height 15
click at [1061, 219] on button "Lõpeta paus" at bounding box center [1065, 218] width 68 height 15
click at [140, 518] on div at bounding box center [174, 523] width 154 height 24
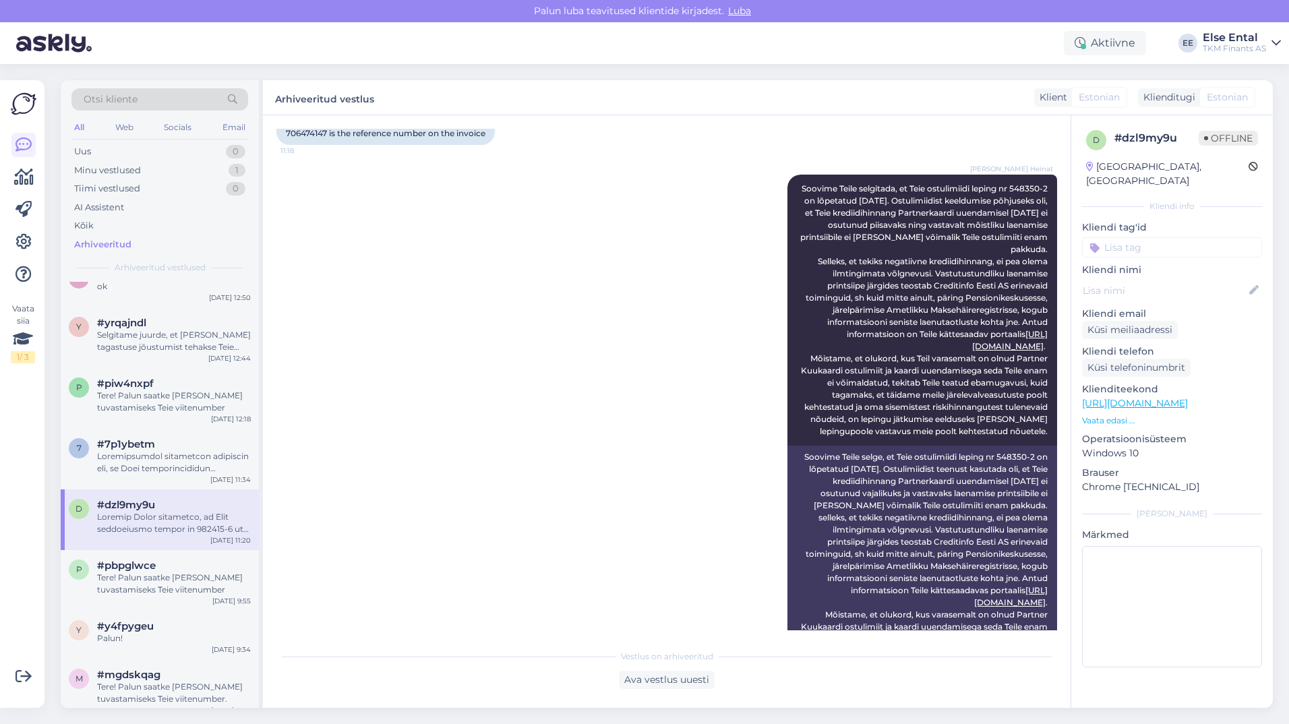
scroll to position [598, 0]
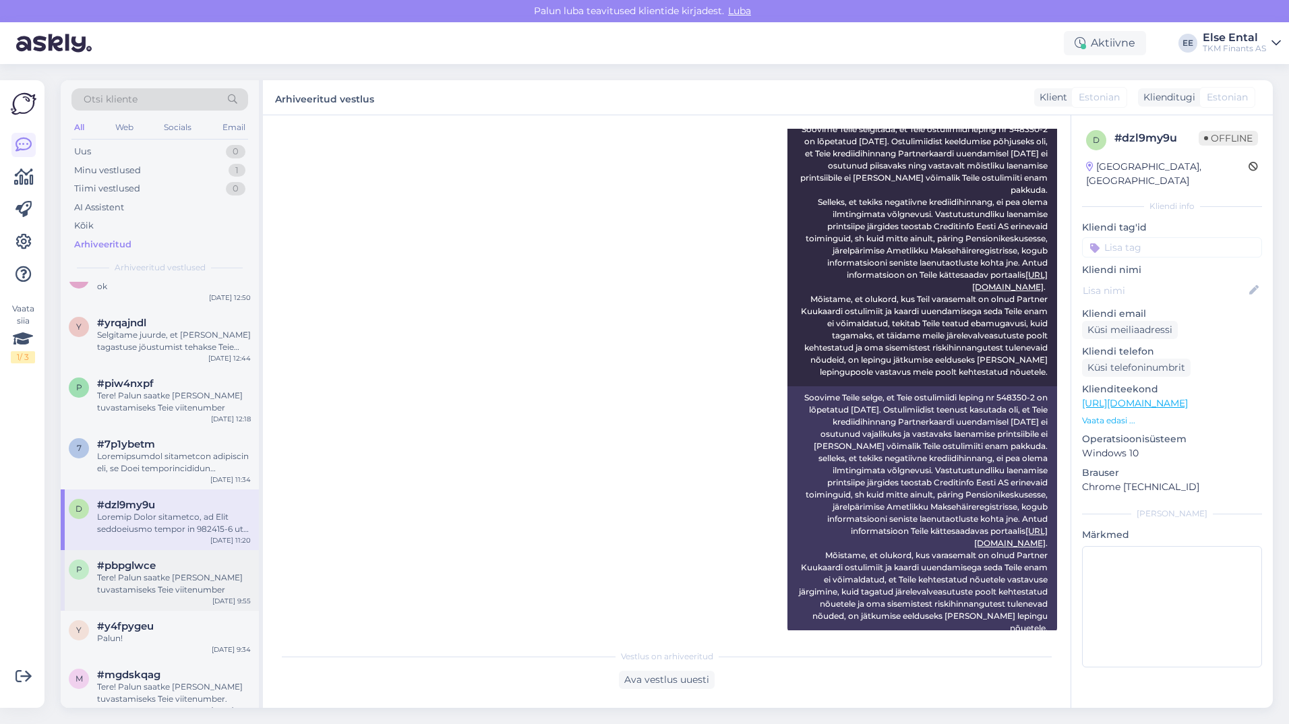
click at [197, 583] on div "Tere! Palun saatke [PERSON_NAME] tuvastamiseks Teie viitenumber" at bounding box center [174, 583] width 154 height 24
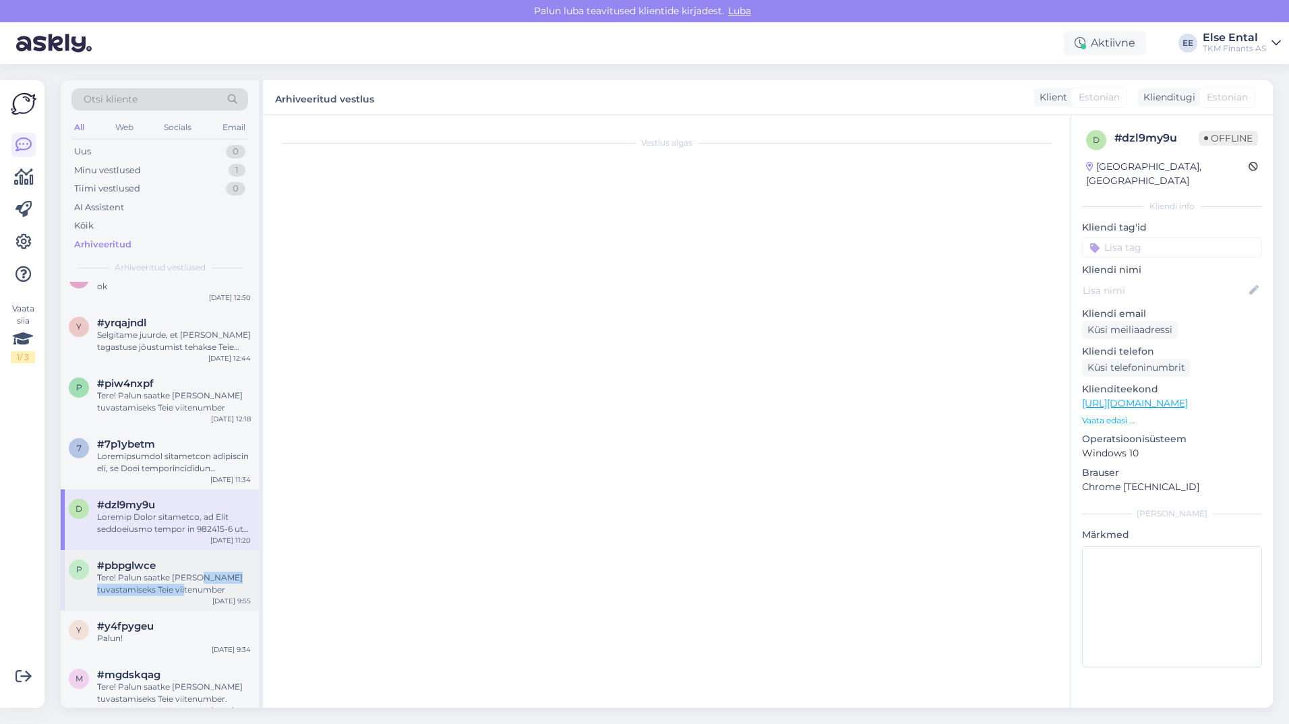
scroll to position [0, 0]
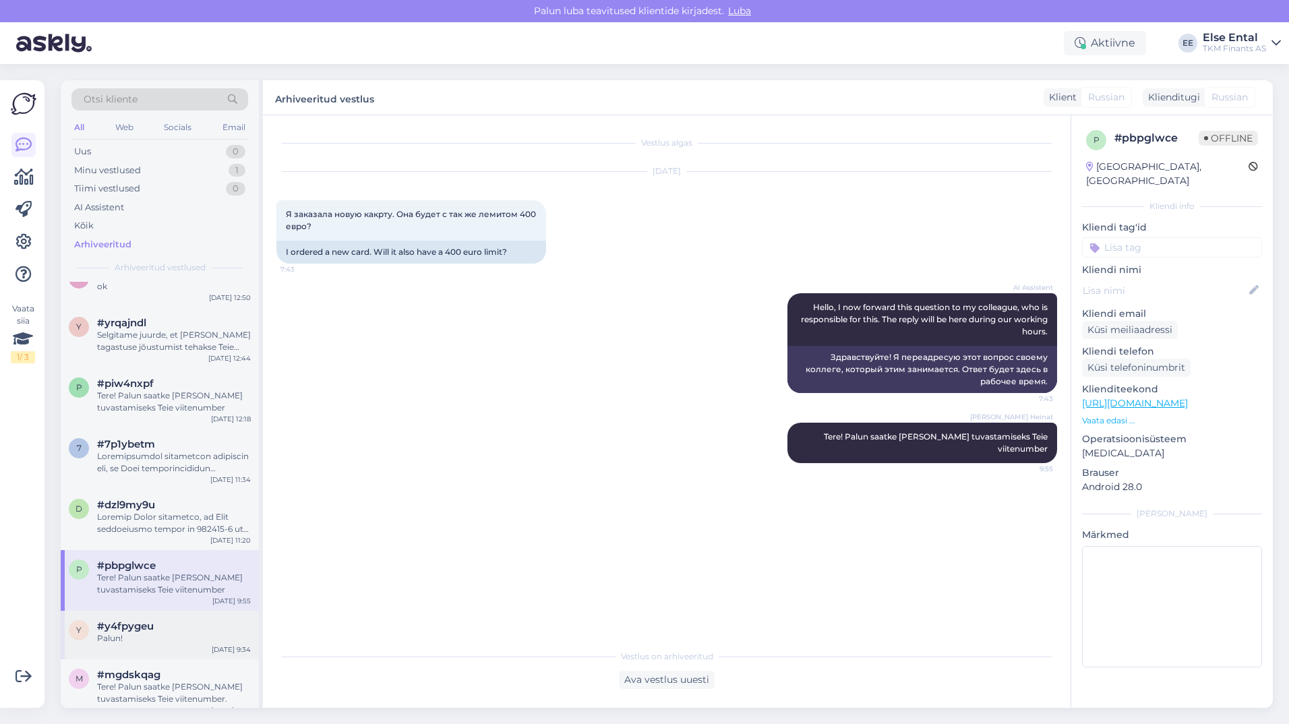
click at [162, 621] on div "#y4fpygeu" at bounding box center [174, 626] width 154 height 12
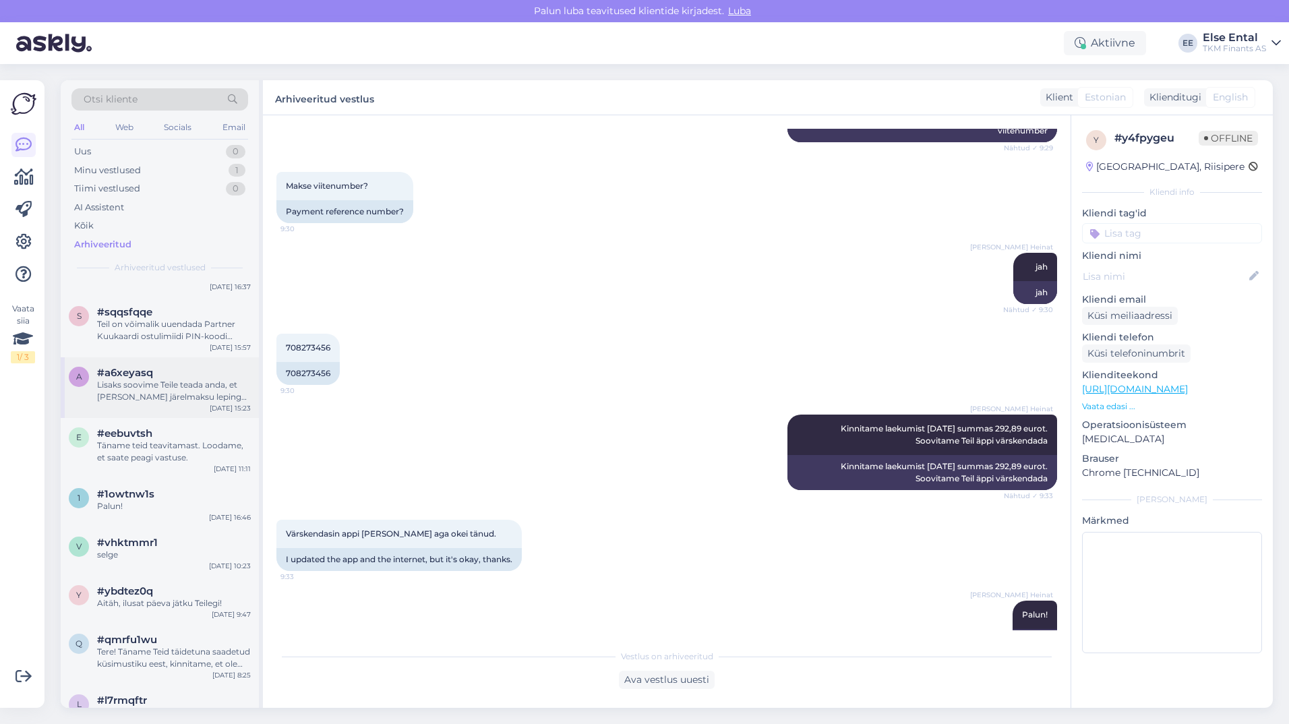
scroll to position [2628, 0]
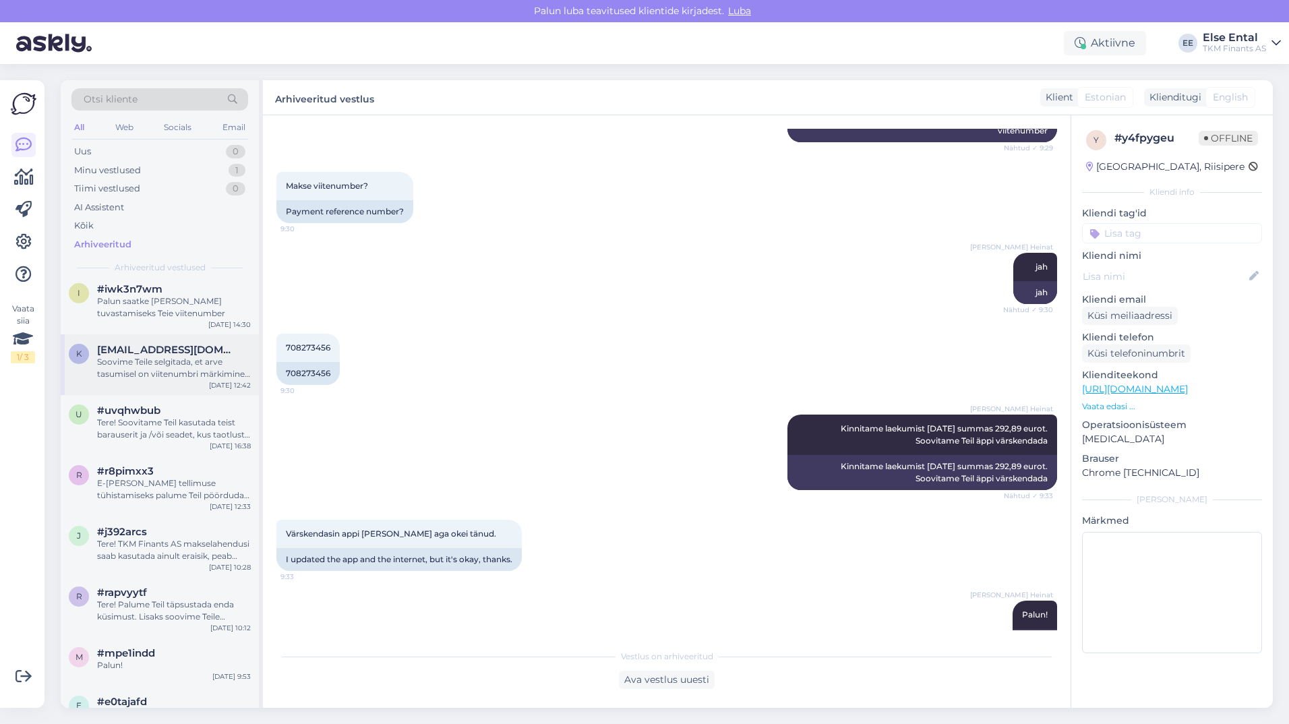
click at [168, 367] on div "Soovime Teile selgitada, et arve tasumisel on viitenumbri märkimine selleks ett…" at bounding box center [174, 368] width 154 height 24
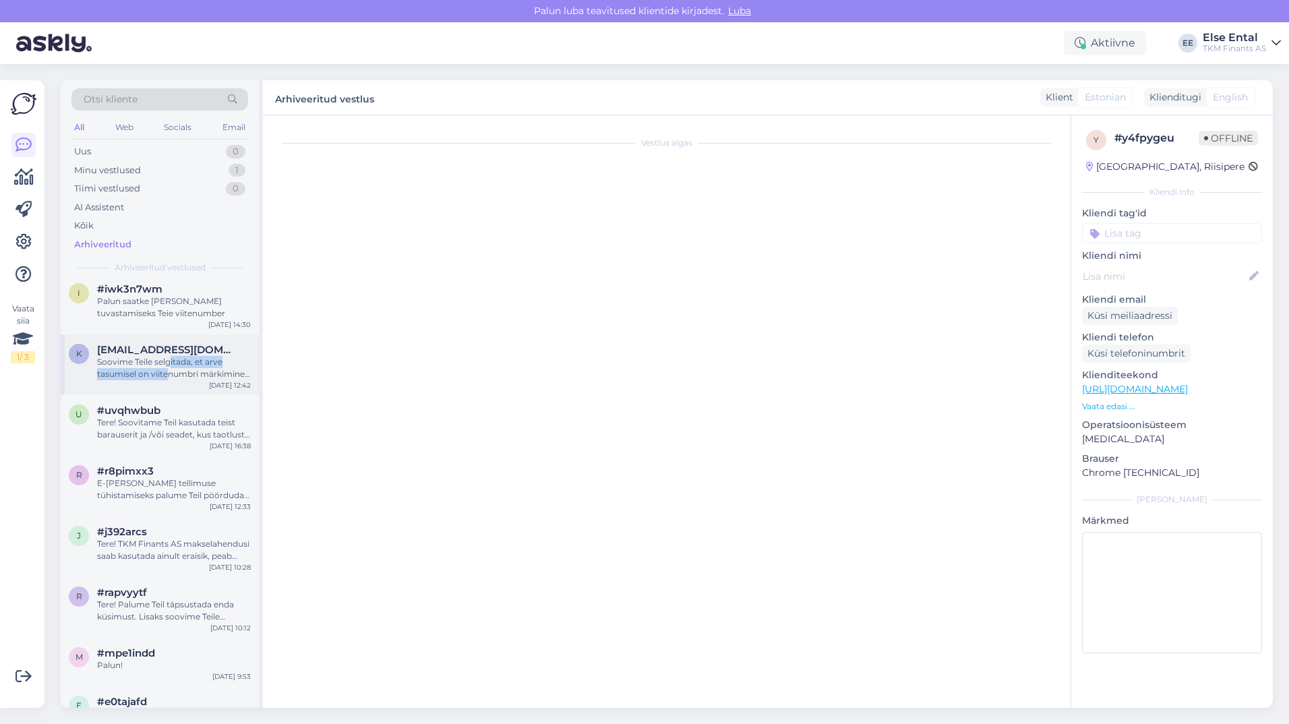
scroll to position [172, 0]
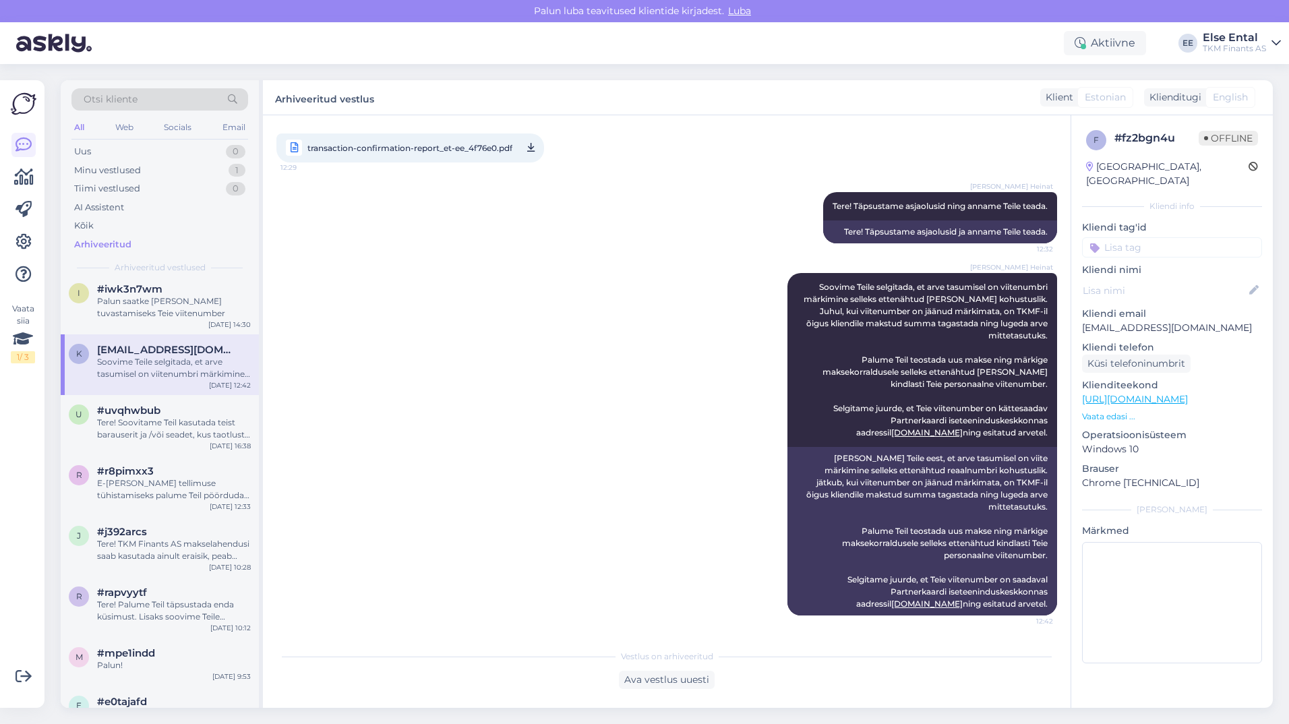
click at [525, 341] on div "[PERSON_NAME] Heinat Soovime Teile selgitada, et arve tasumisel on viitenumbri …" at bounding box center [666, 444] width 780 height 372
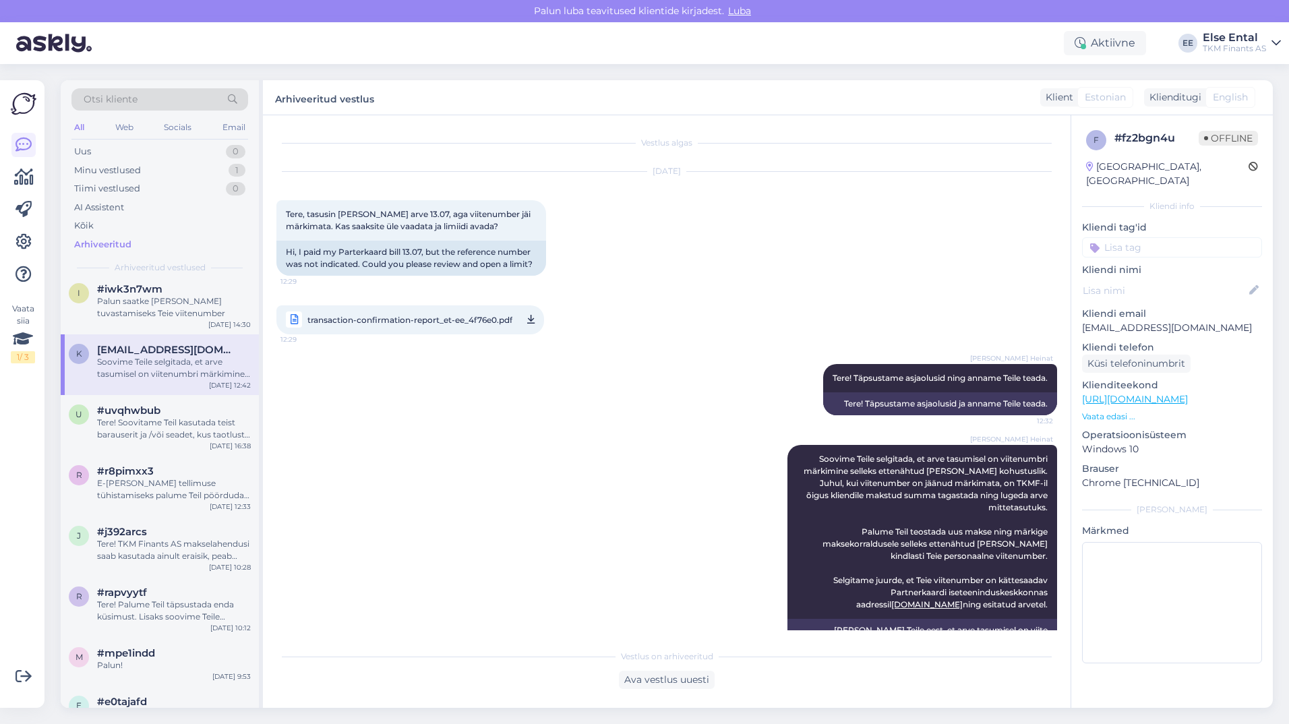
click at [430, 317] on span "transaction-confirmation-report_et-ee_4f76e0.pdf" at bounding box center [409, 319] width 205 height 17
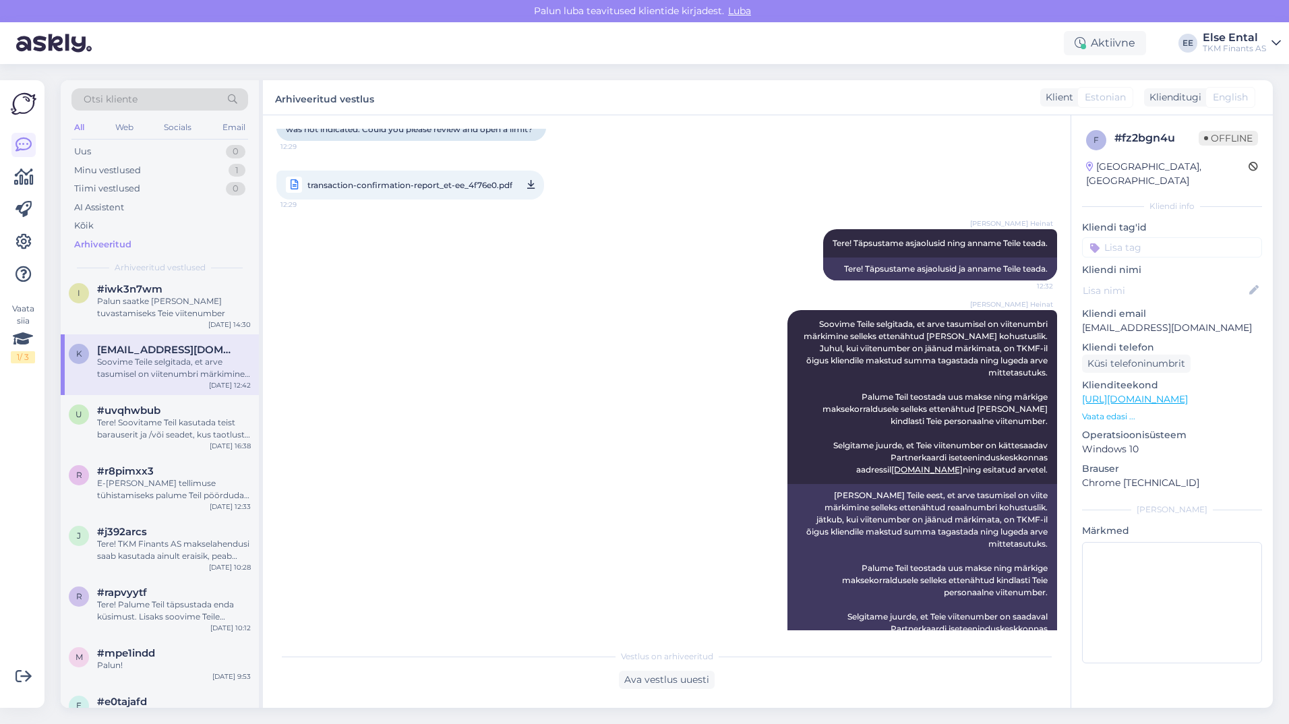
scroll to position [172, 0]
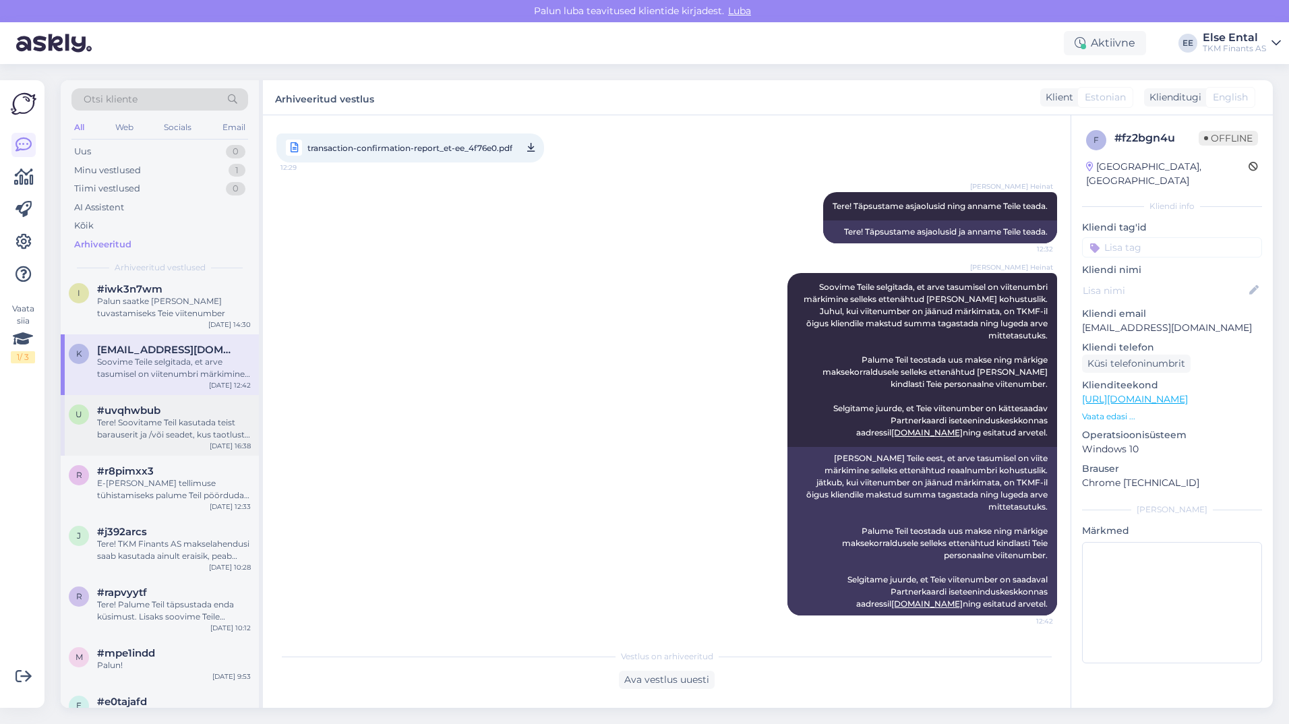
click at [177, 420] on div "Tere! Soovitame Teil kasutada teist barauserit ja /või seadet, kus taotlust täi…" at bounding box center [174, 428] width 154 height 24
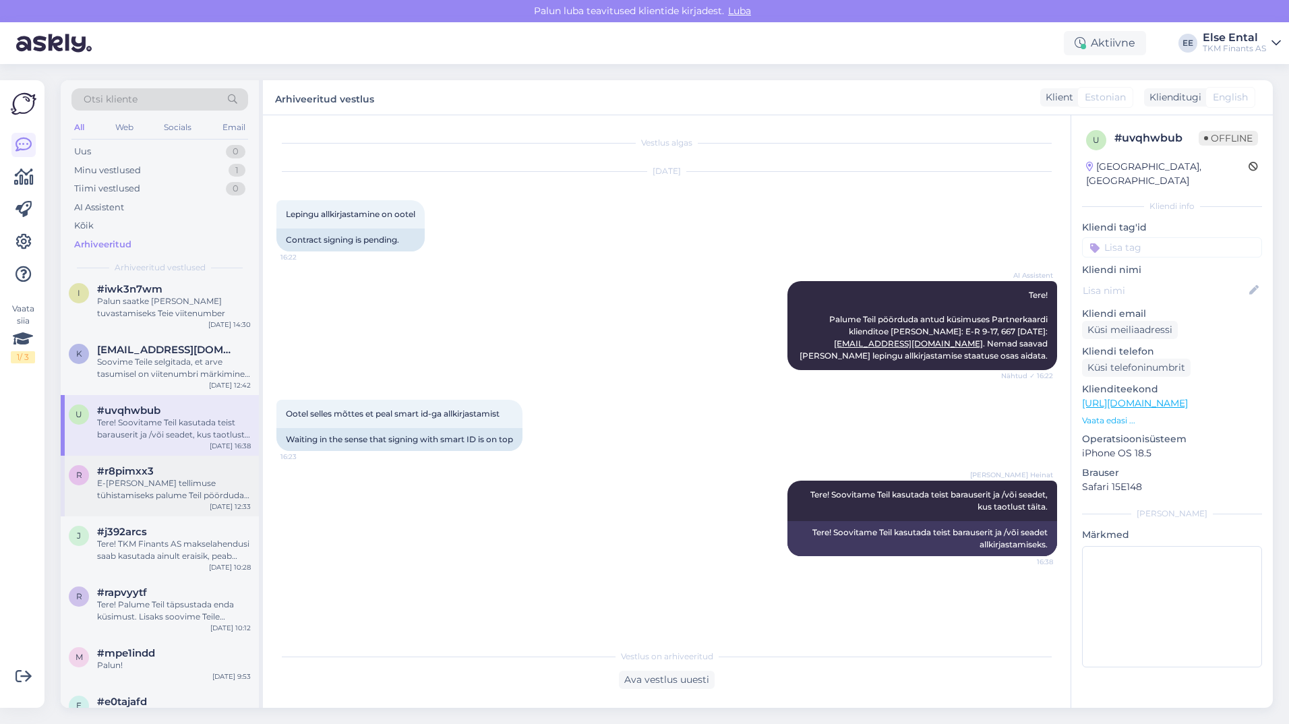
click at [107, 479] on div "E-[PERSON_NAME] tellimuse tühistamiseks palume Teil pöörduda kaupluse [PERSON_N…" at bounding box center [174, 489] width 154 height 24
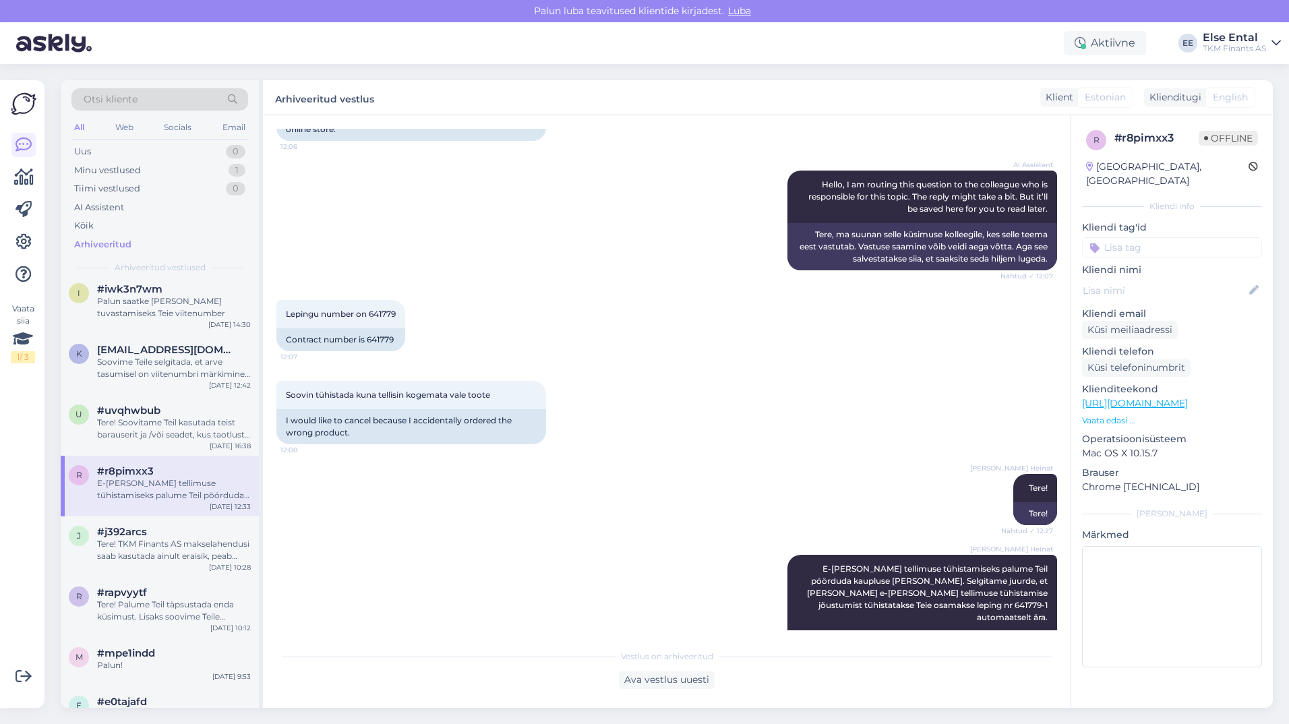
scroll to position [186, 0]
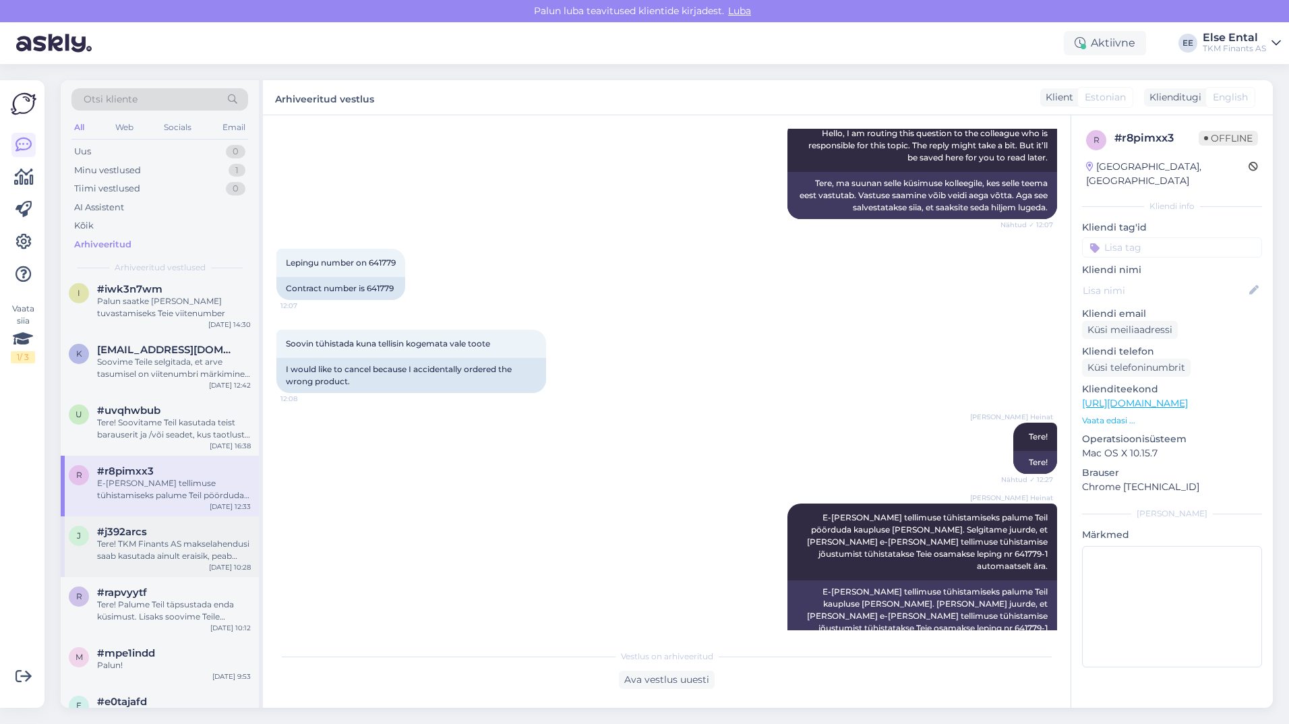
click at [152, 550] on div "Tere! TKM Finants AS makselahendusi saab kasutada ainult eraisik, peab olema [D…" at bounding box center [174, 550] width 154 height 24
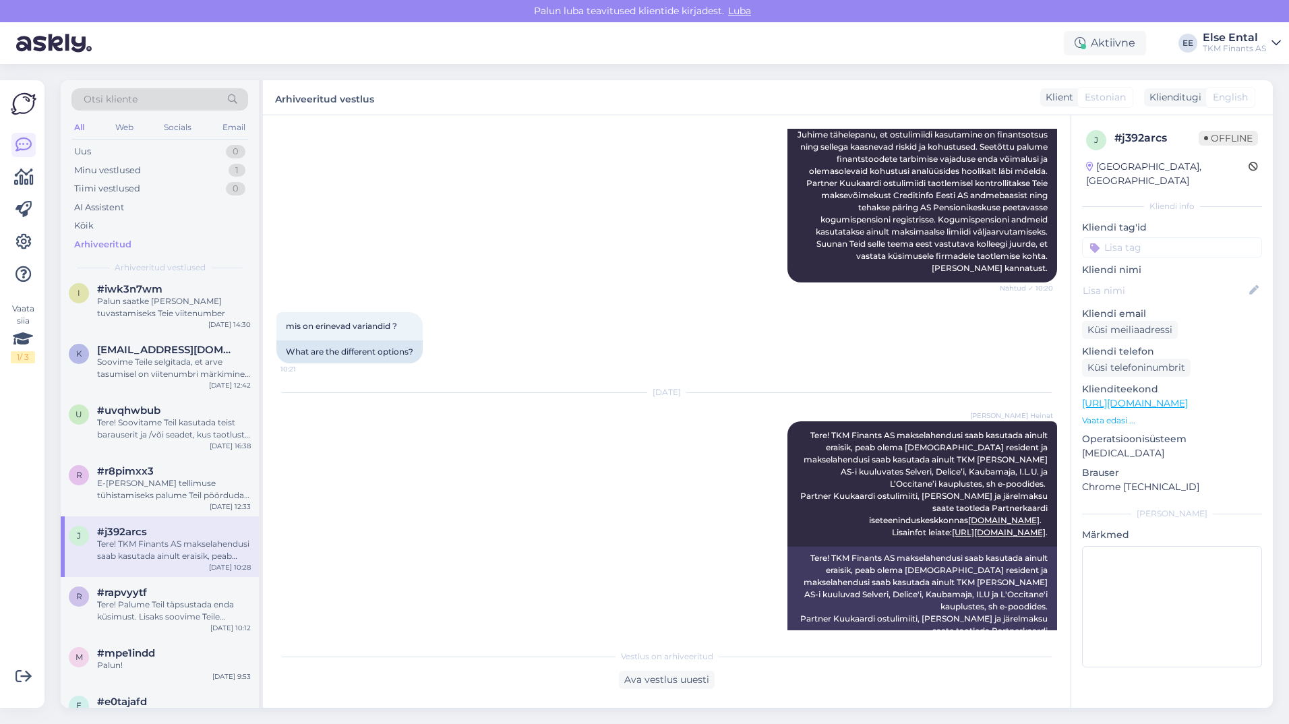
scroll to position [297, 0]
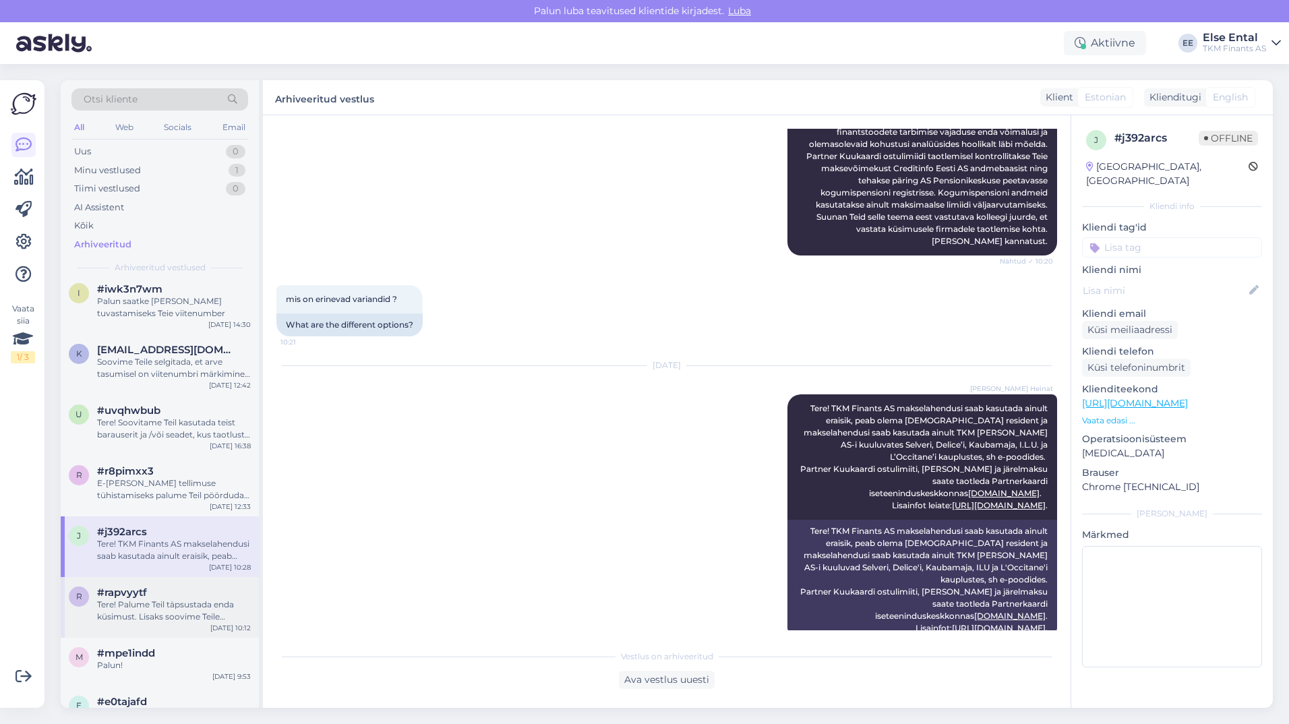
click at [146, 600] on div "Tere! Palume Teil täpsustada enda küsimust. Lisaks soovime Teile selgitada, et …" at bounding box center [174, 610] width 154 height 24
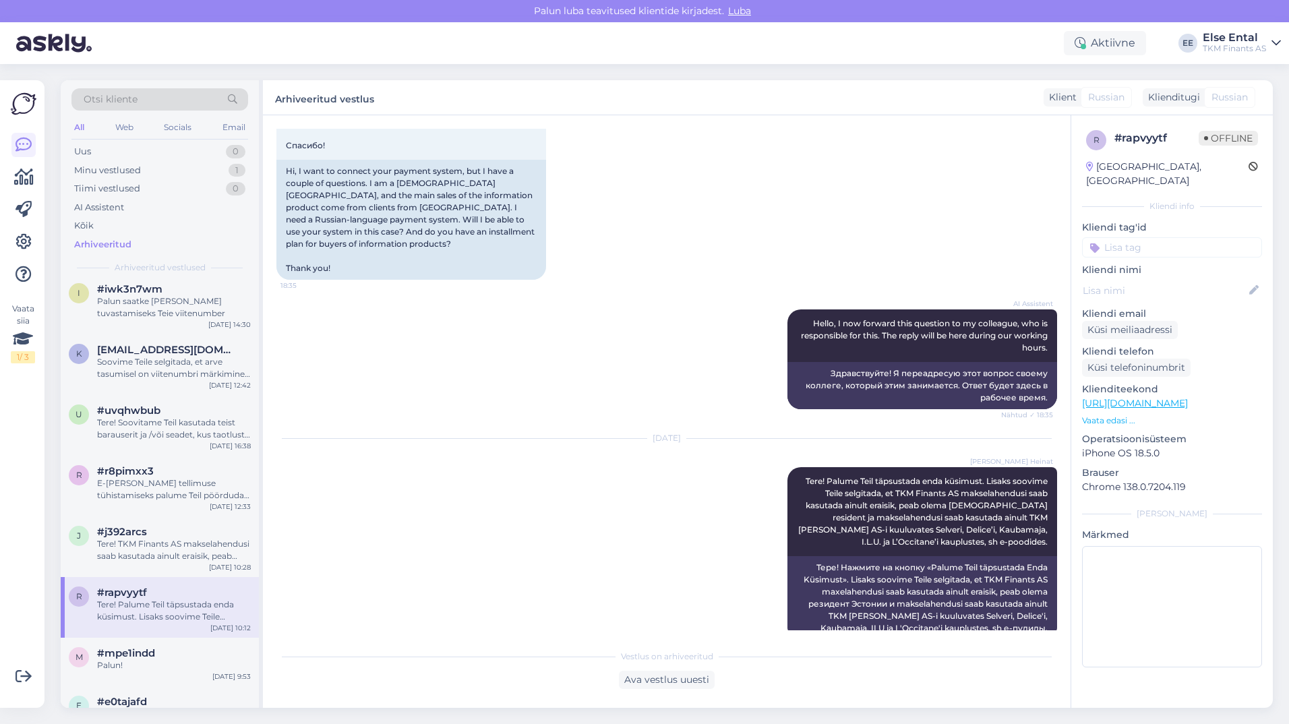
scroll to position [2898, 0]
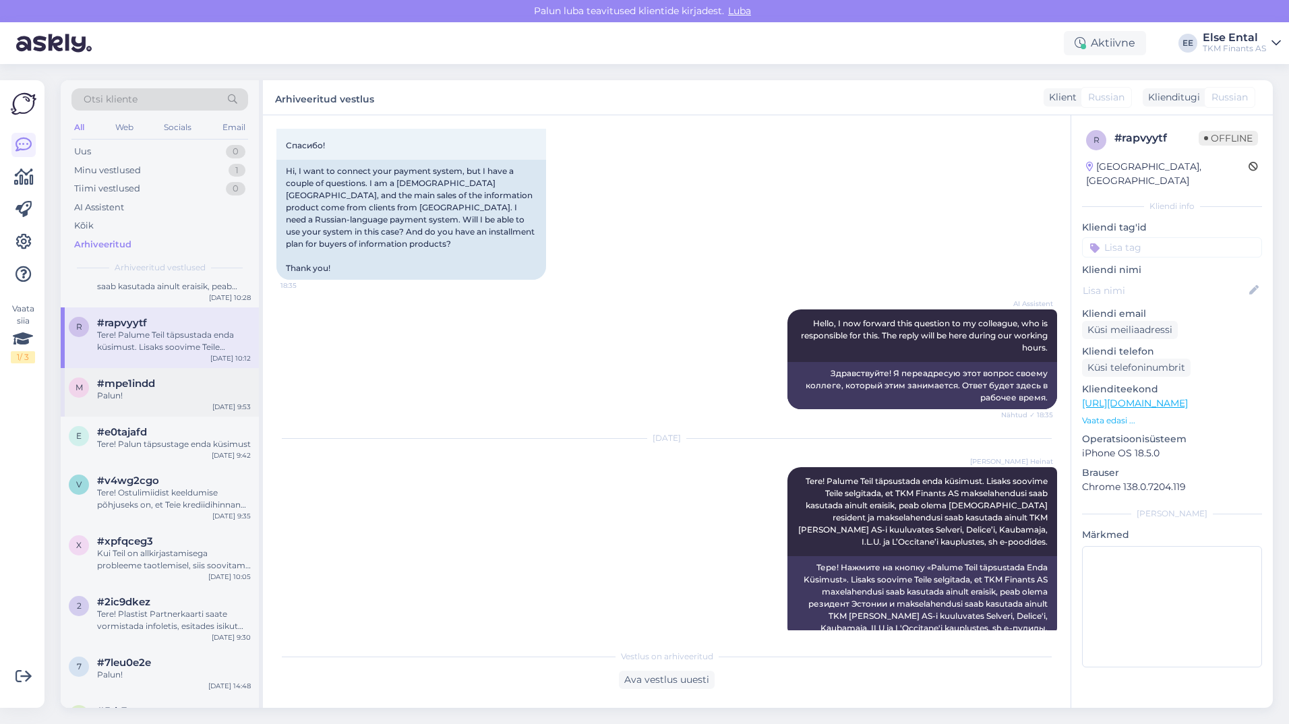
click at [140, 386] on span "#mpe1indd" at bounding box center [126, 383] width 58 height 12
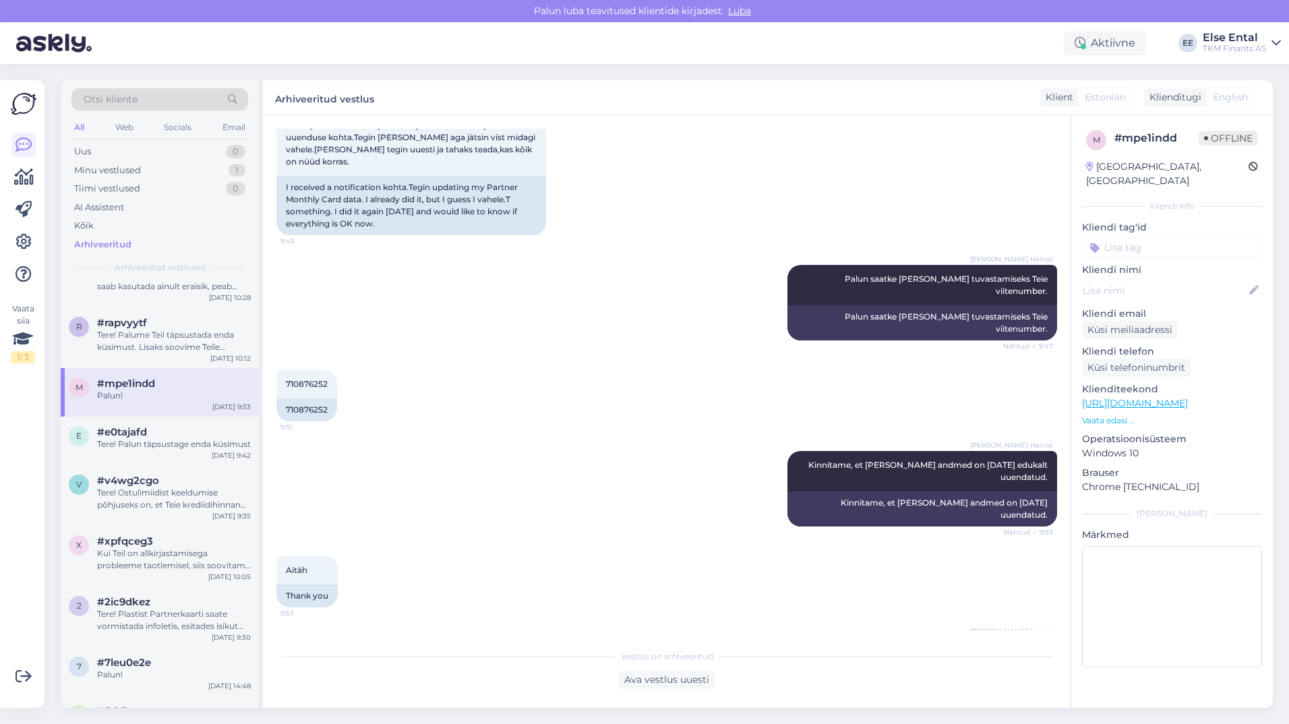
scroll to position [429, 0]
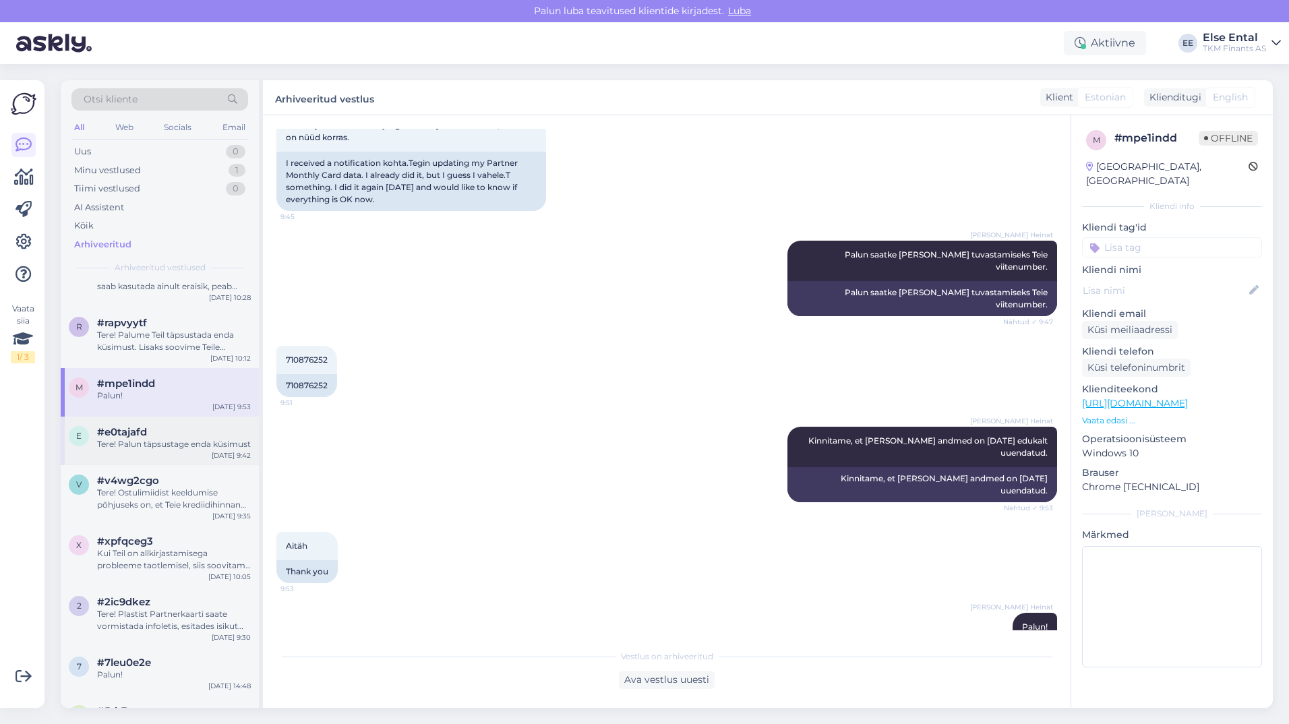
click at [148, 448] on div "Tere! Palun täpsustage enda küsimust" at bounding box center [174, 444] width 154 height 12
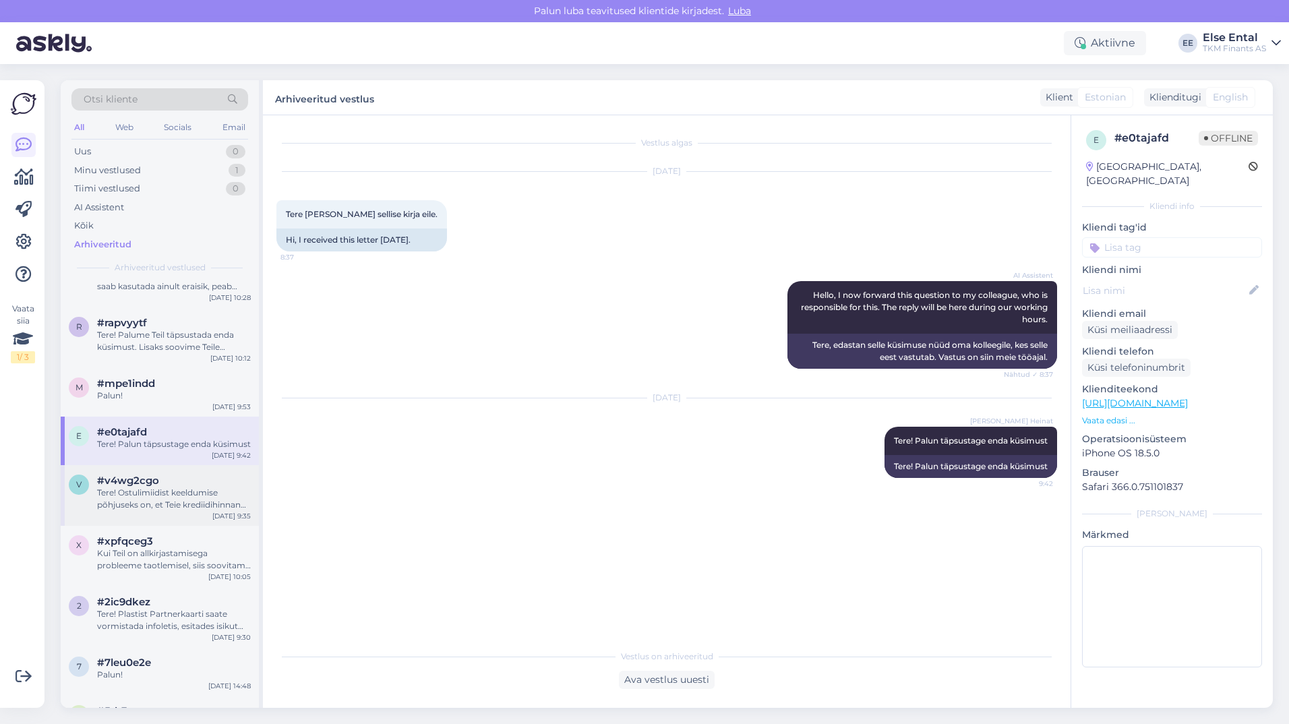
click at [115, 503] on div "Tere! Ostulimiidist keeldumise põhjuseks on, et Teie krediidihinnang ostulimiid…" at bounding box center [174, 499] width 154 height 24
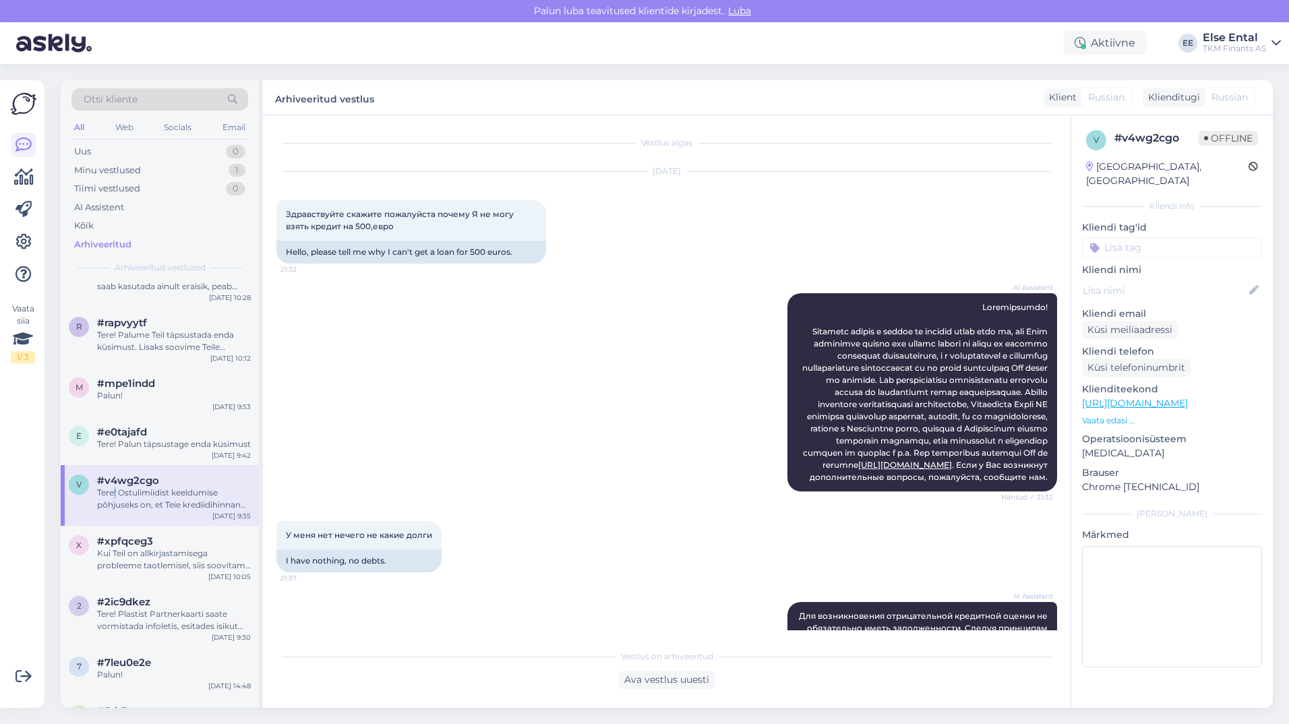
scroll to position [899, 0]
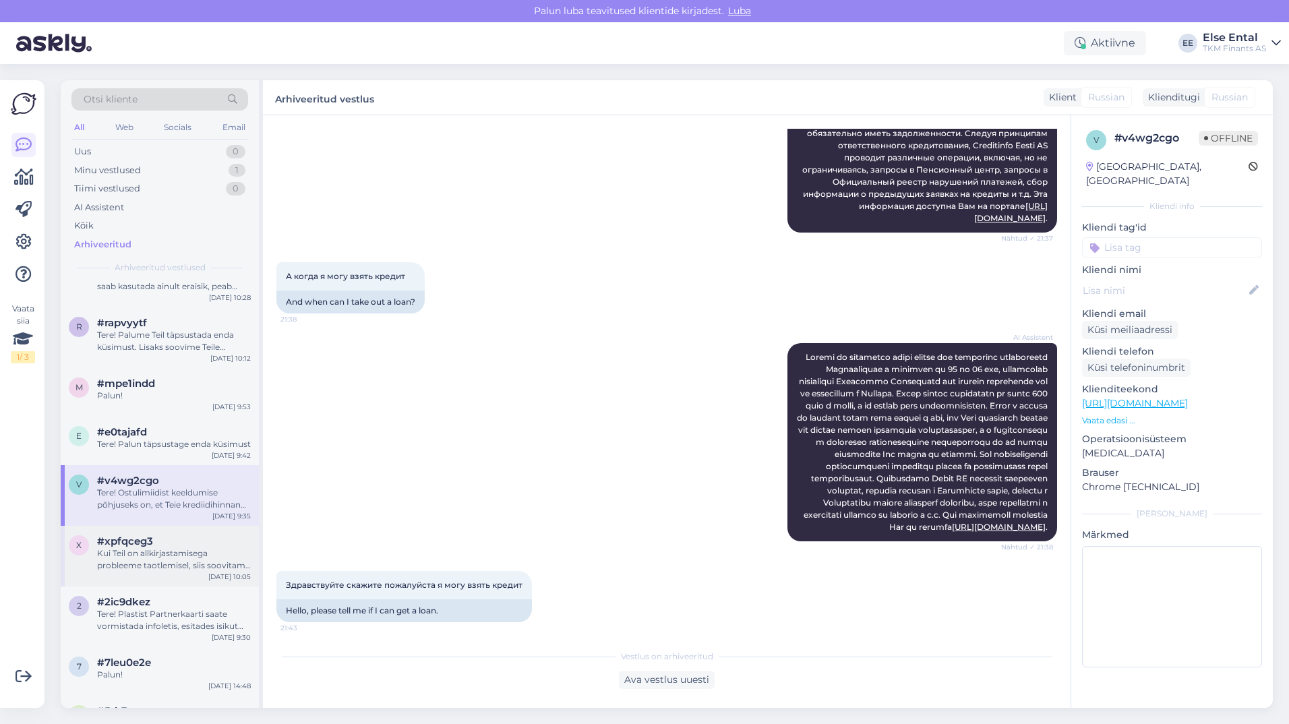
click at [161, 547] on div "#xpfqceg3" at bounding box center [174, 541] width 154 height 12
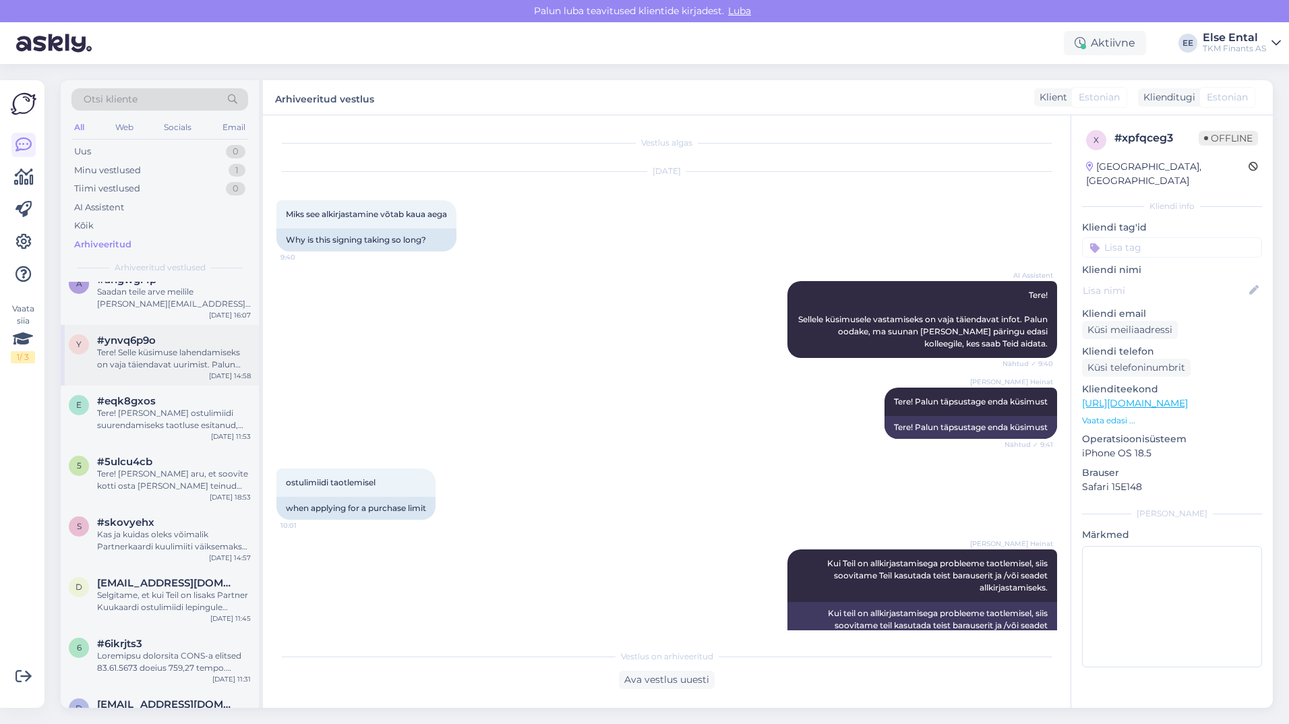
scroll to position [0, 0]
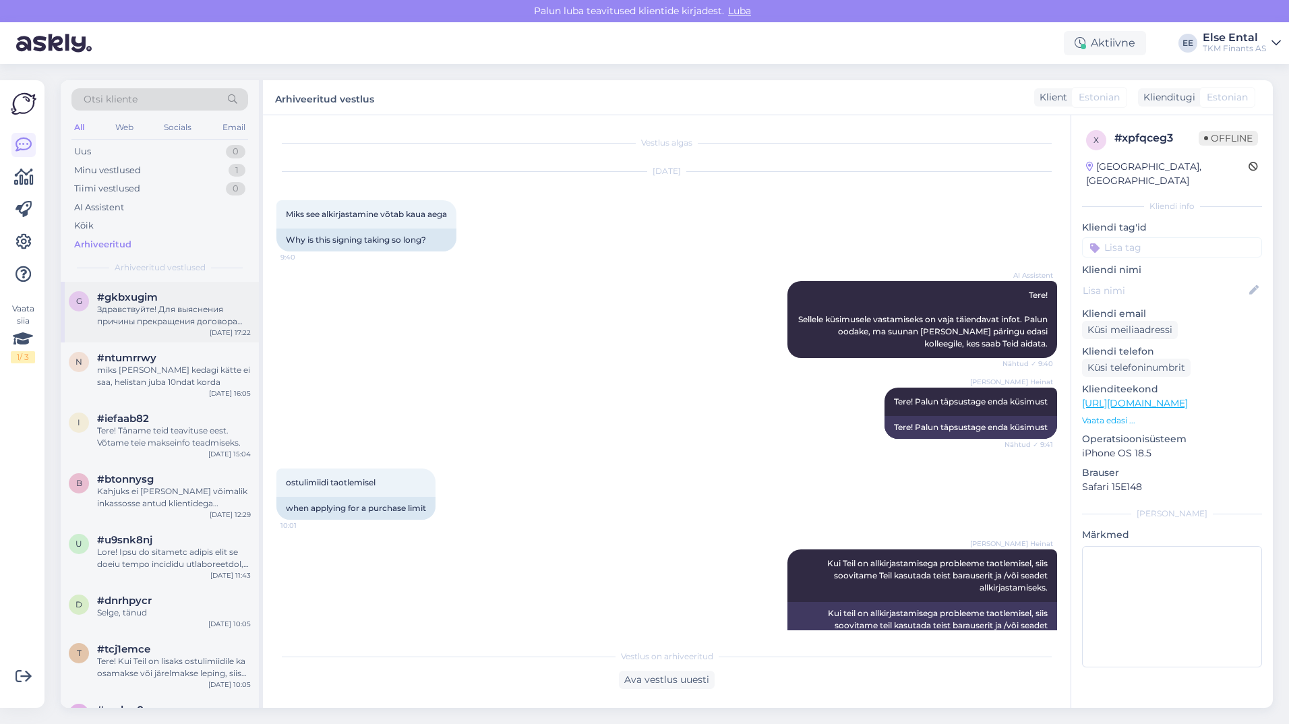
click at [171, 309] on div "Здравствуйте! Для выяснения причины прекращения договора Partner [PERSON_NAME] …" at bounding box center [174, 315] width 154 height 24
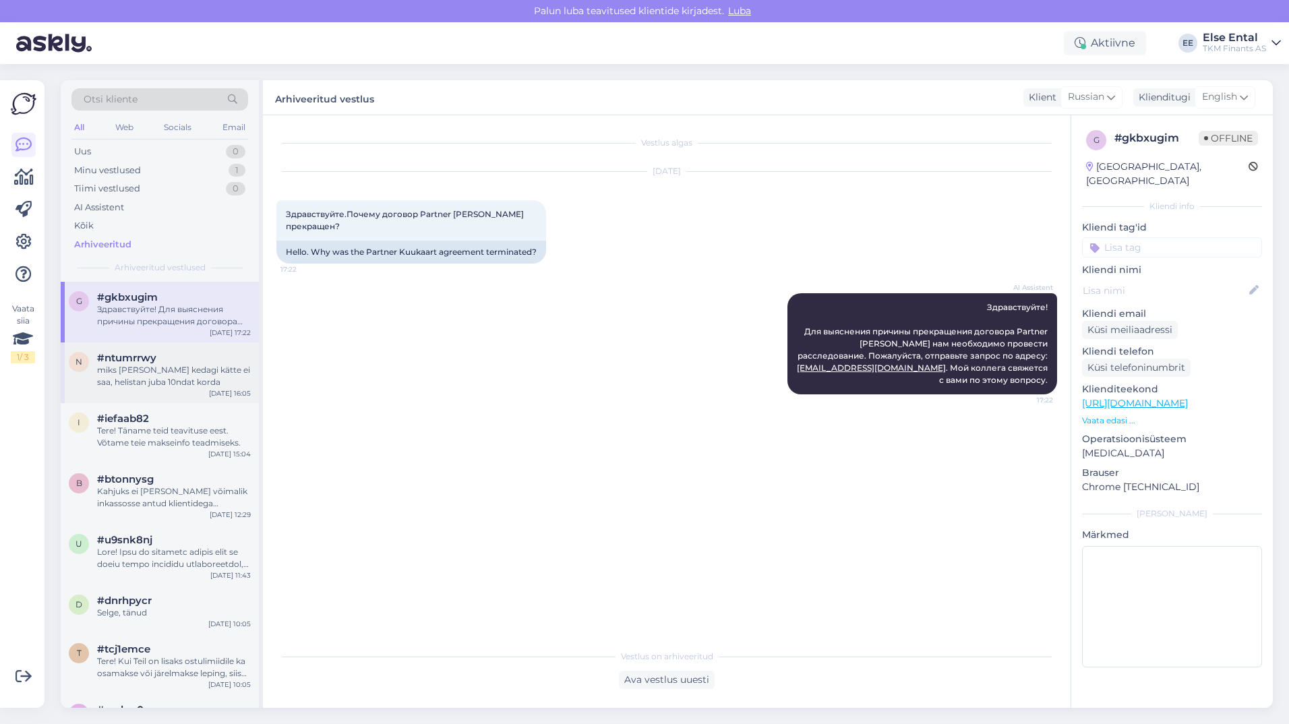
click at [150, 363] on span "#ntumrrwy" at bounding box center [126, 358] width 59 height 12
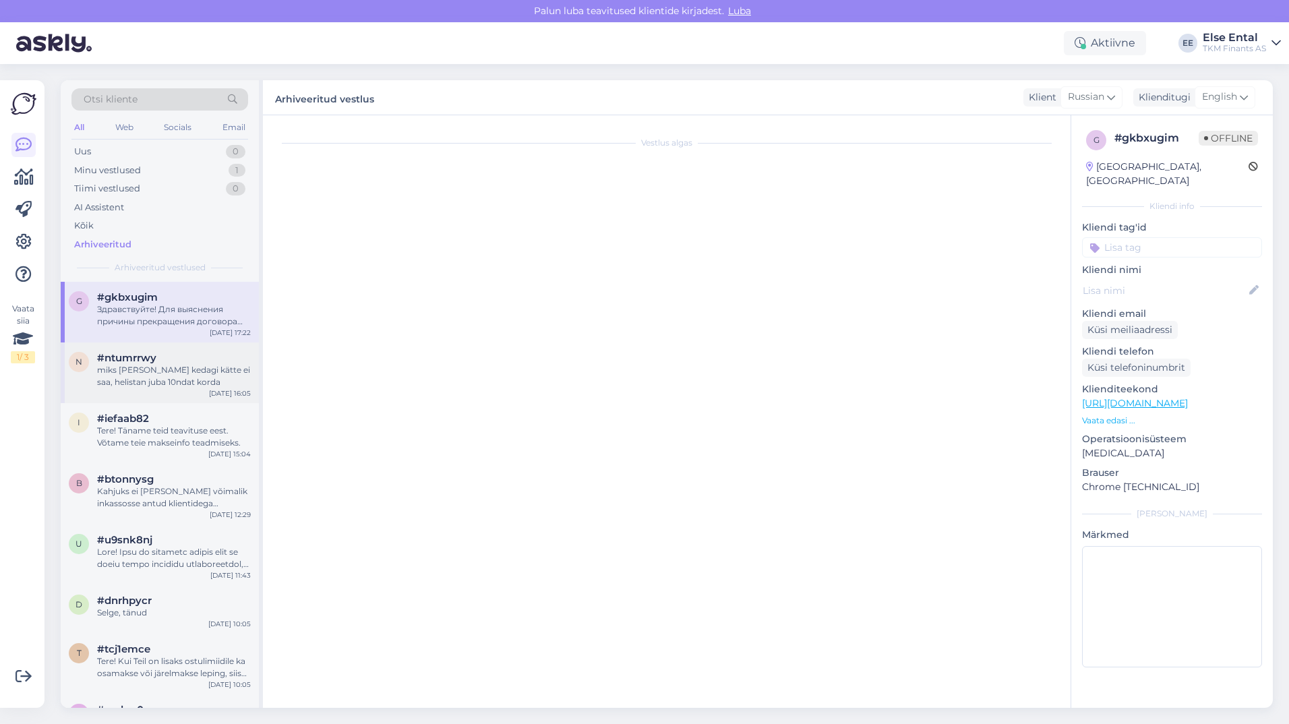
scroll to position [1865, 0]
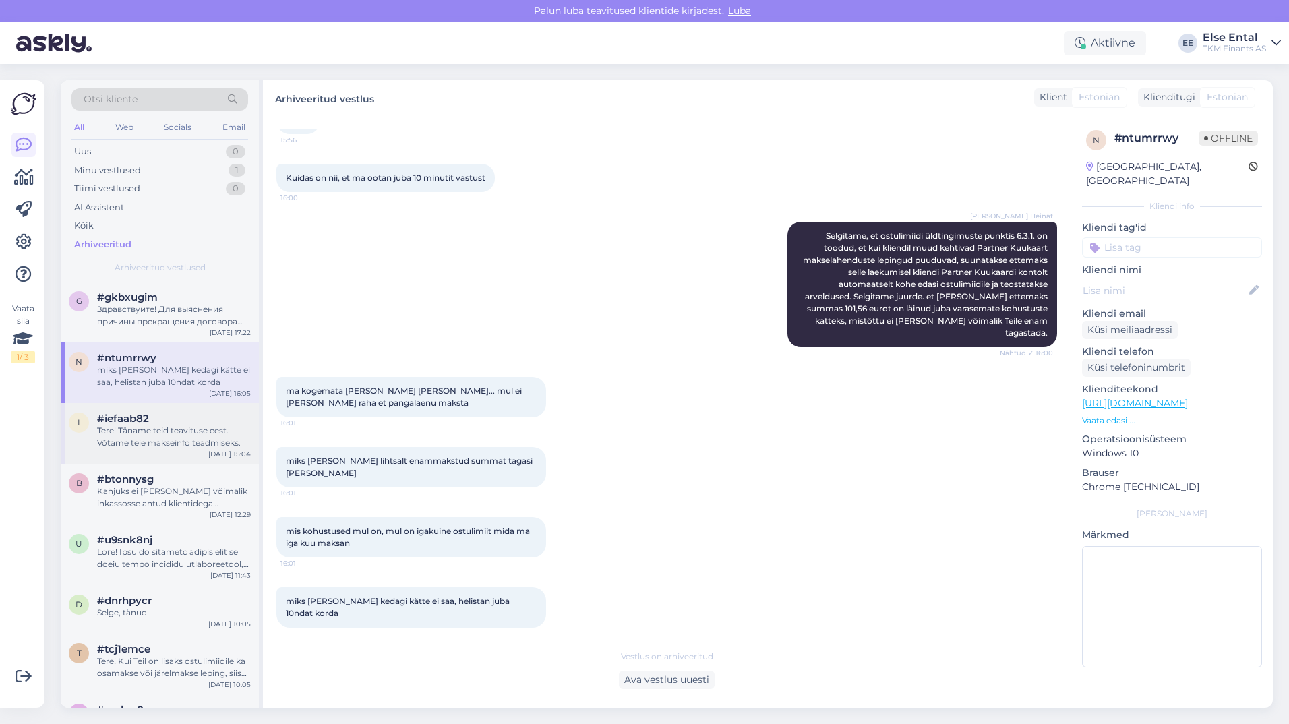
click at [166, 416] on div "#iefaab82" at bounding box center [174, 418] width 154 height 12
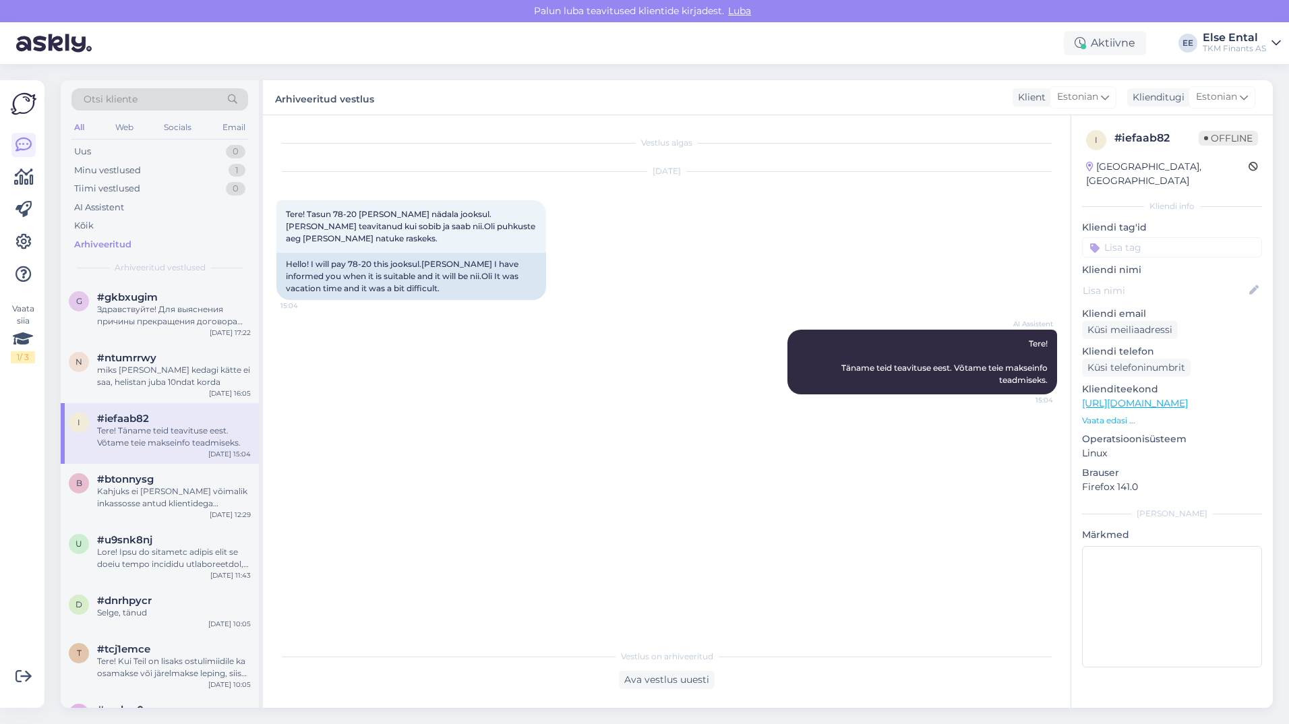
scroll to position [0, 0]
click at [122, 170] on div "Minu vestlused" at bounding box center [107, 170] width 67 height 13
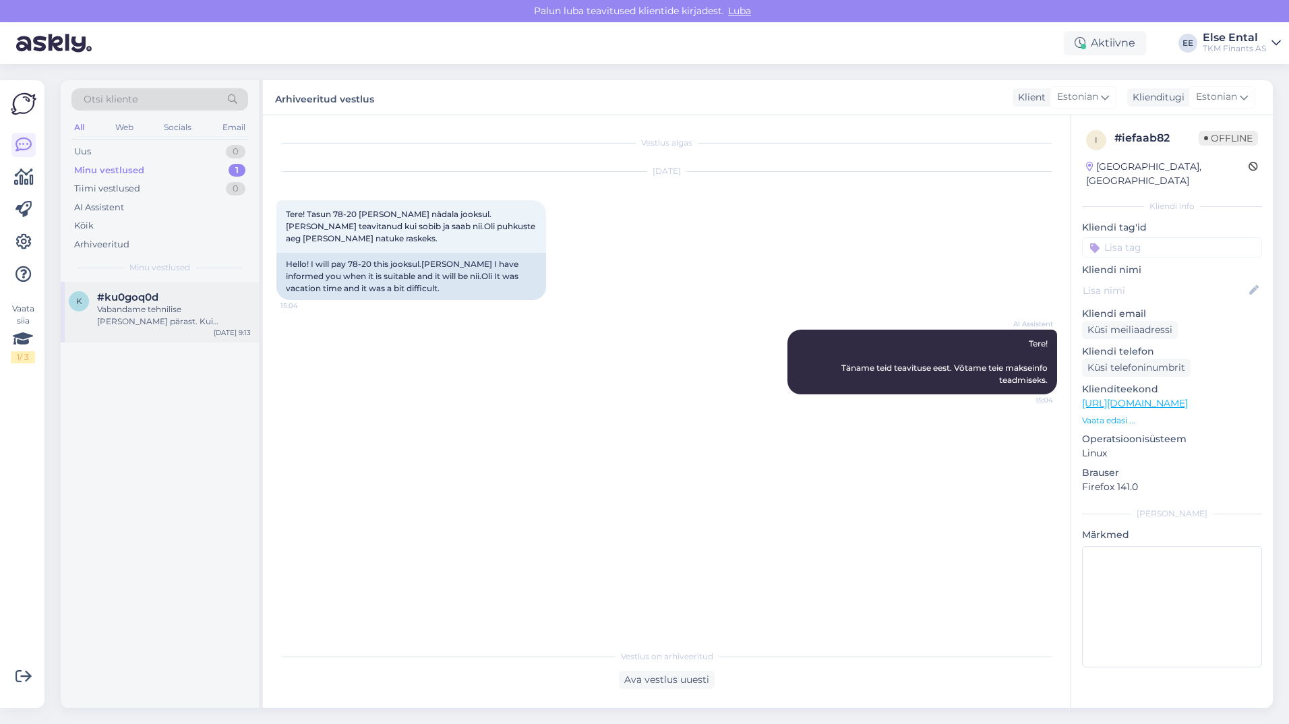
click at [116, 303] on span "#ku0goq0d" at bounding box center [127, 297] width 61 height 12
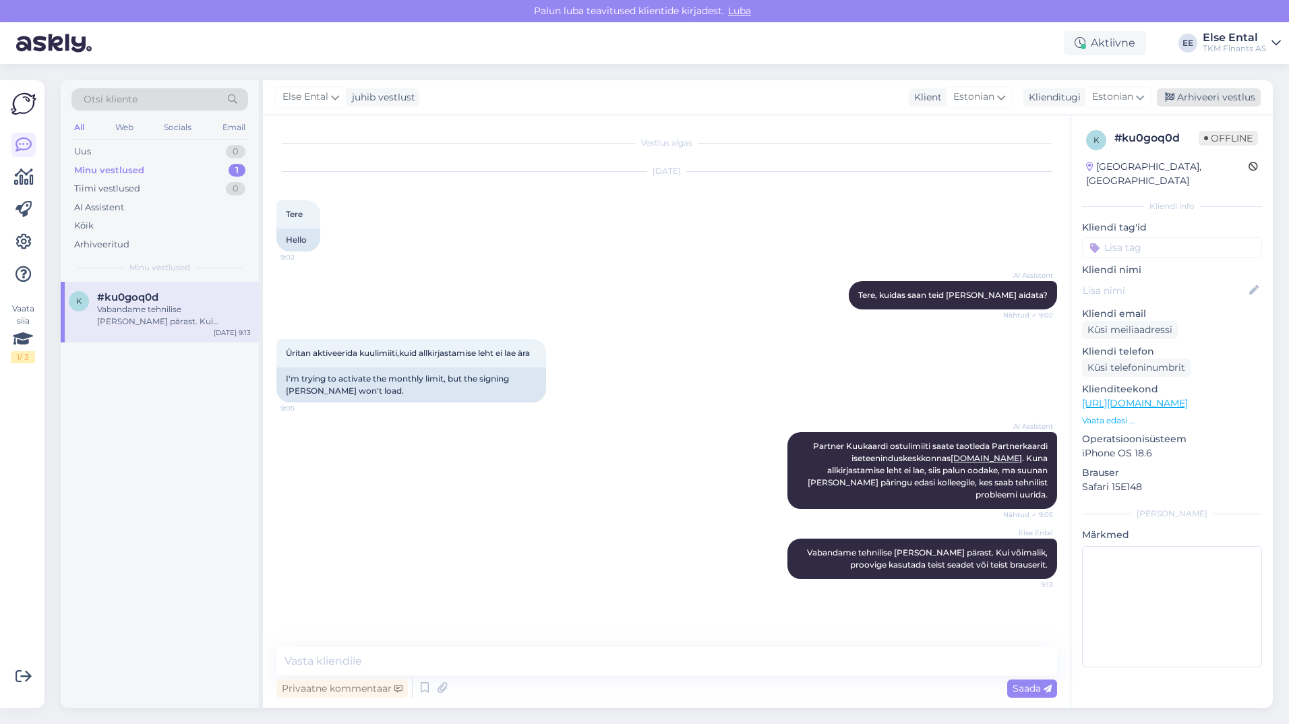
click at [1216, 92] on div "Arhiveeri vestlus" at bounding box center [1208, 97] width 104 height 18
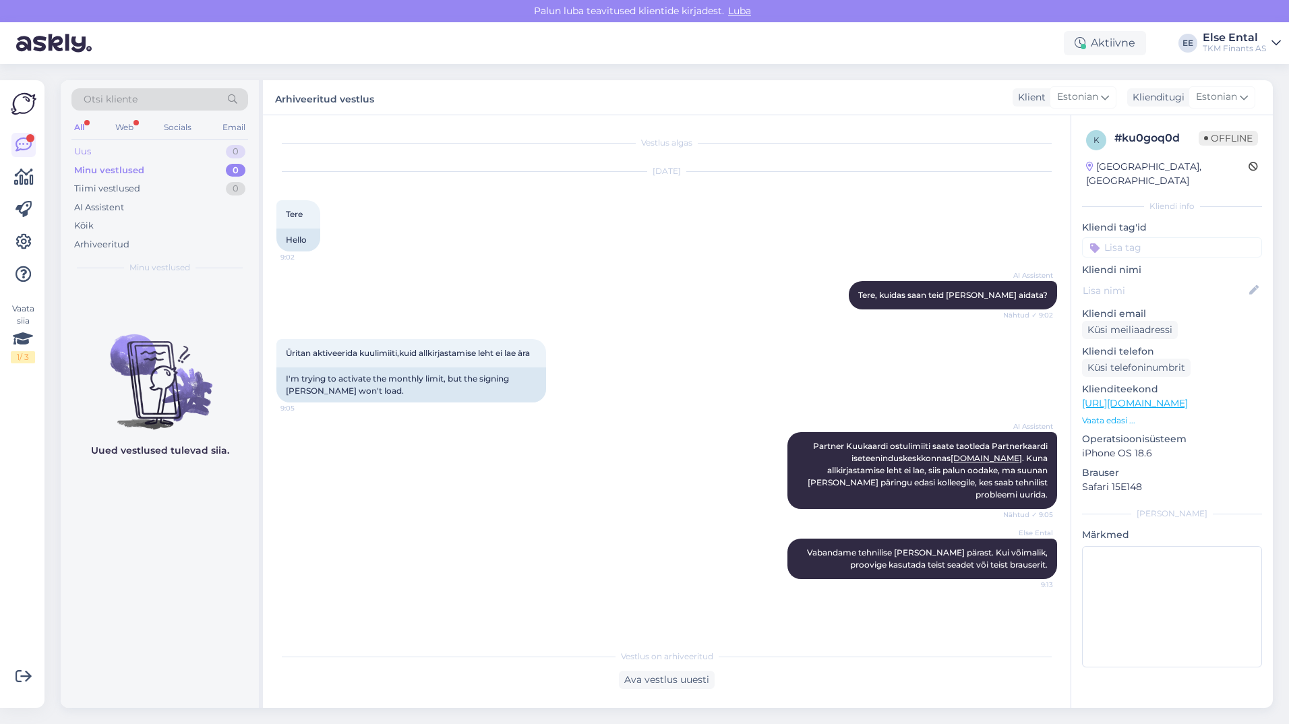
click at [88, 148] on div "Uus" at bounding box center [82, 151] width 17 height 13
click at [91, 167] on div "Minu vestlused" at bounding box center [107, 170] width 67 height 13
click at [96, 186] on div "Tiimi vestlused" at bounding box center [107, 188] width 66 height 13
click at [95, 152] on div "Uus 0" at bounding box center [159, 151] width 177 height 19
click at [1117, 44] on div "Aktiivne" at bounding box center [1104, 43] width 82 height 24
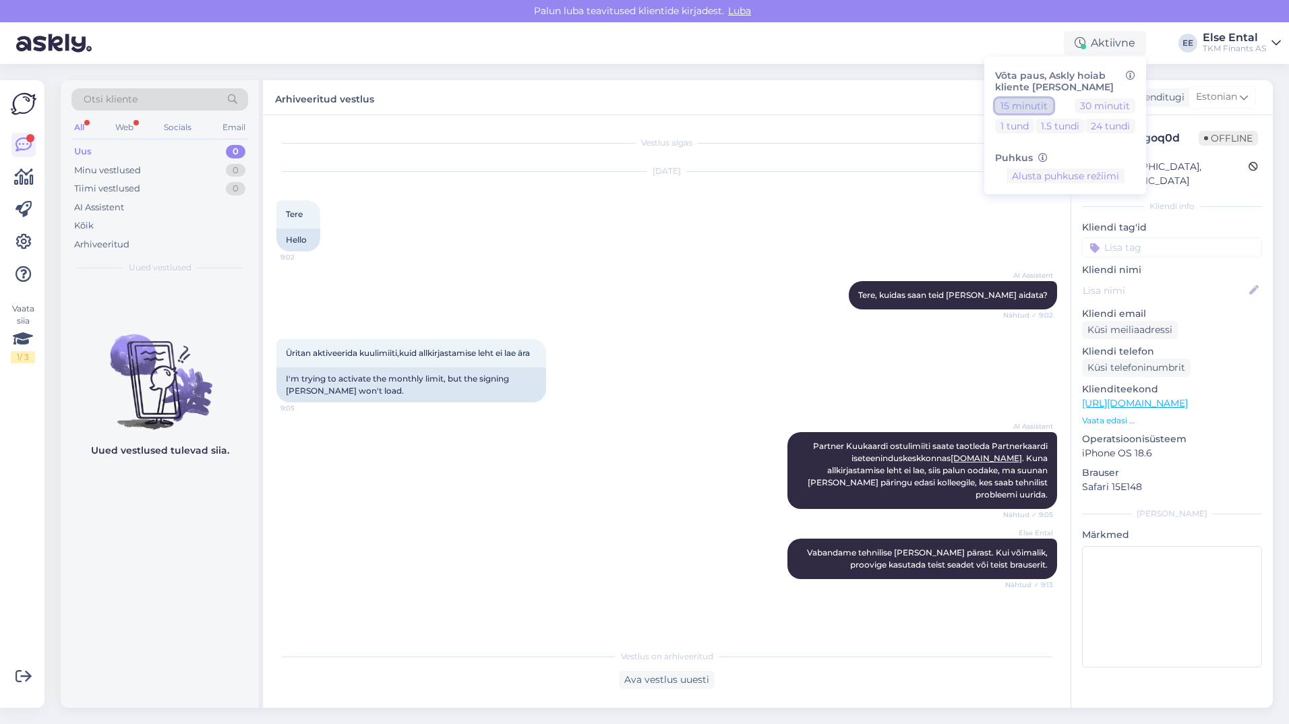
click at [1017, 105] on button "15 minutit" at bounding box center [1024, 105] width 58 height 15
click at [1068, 219] on button "Lõpeta paus" at bounding box center [1065, 218] width 68 height 15
click at [546, 283] on div "AI Assistent [PERSON_NAME], kuidas saan teid [PERSON_NAME] aidata? Nähtud ✓ 9:02" at bounding box center [666, 295] width 780 height 58
click at [106, 152] on div "Uus 0" at bounding box center [159, 151] width 177 height 19
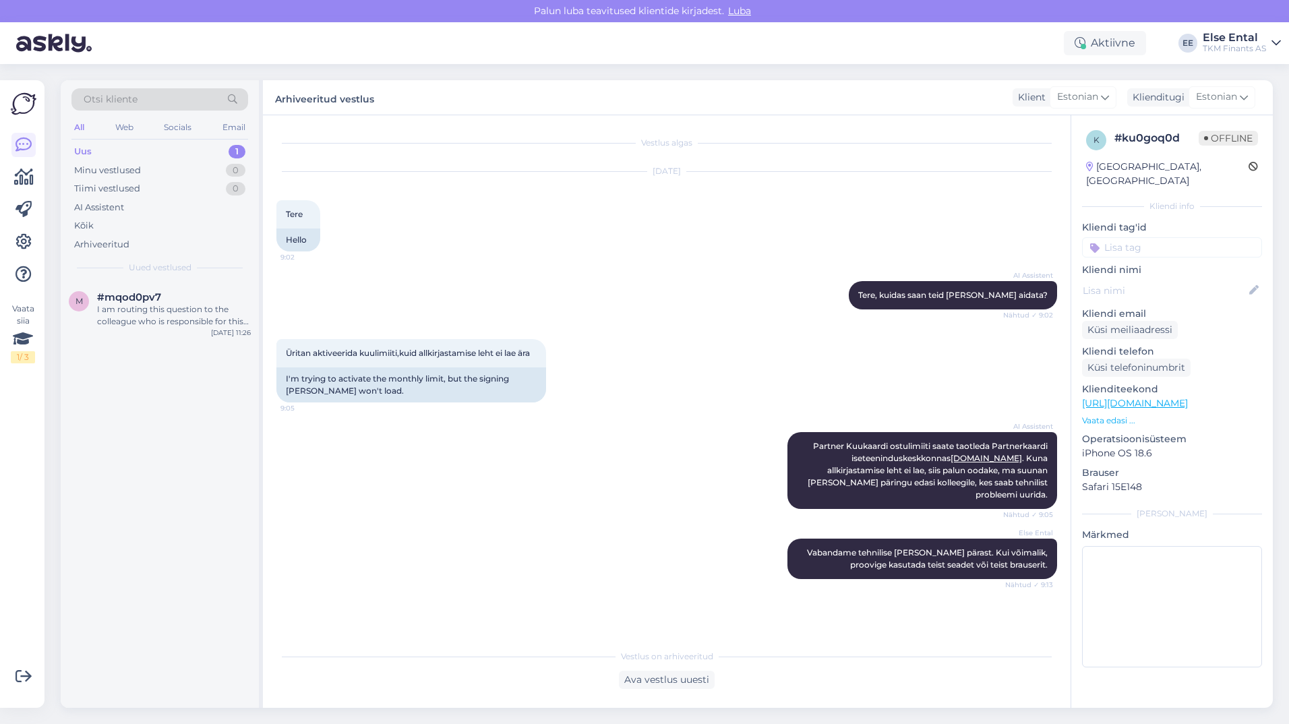
click at [127, 150] on div "Uus 1" at bounding box center [159, 151] width 177 height 19
click at [169, 310] on div "I am routing this question to the colleague who is responsible for this topic. …" at bounding box center [174, 315] width 154 height 24
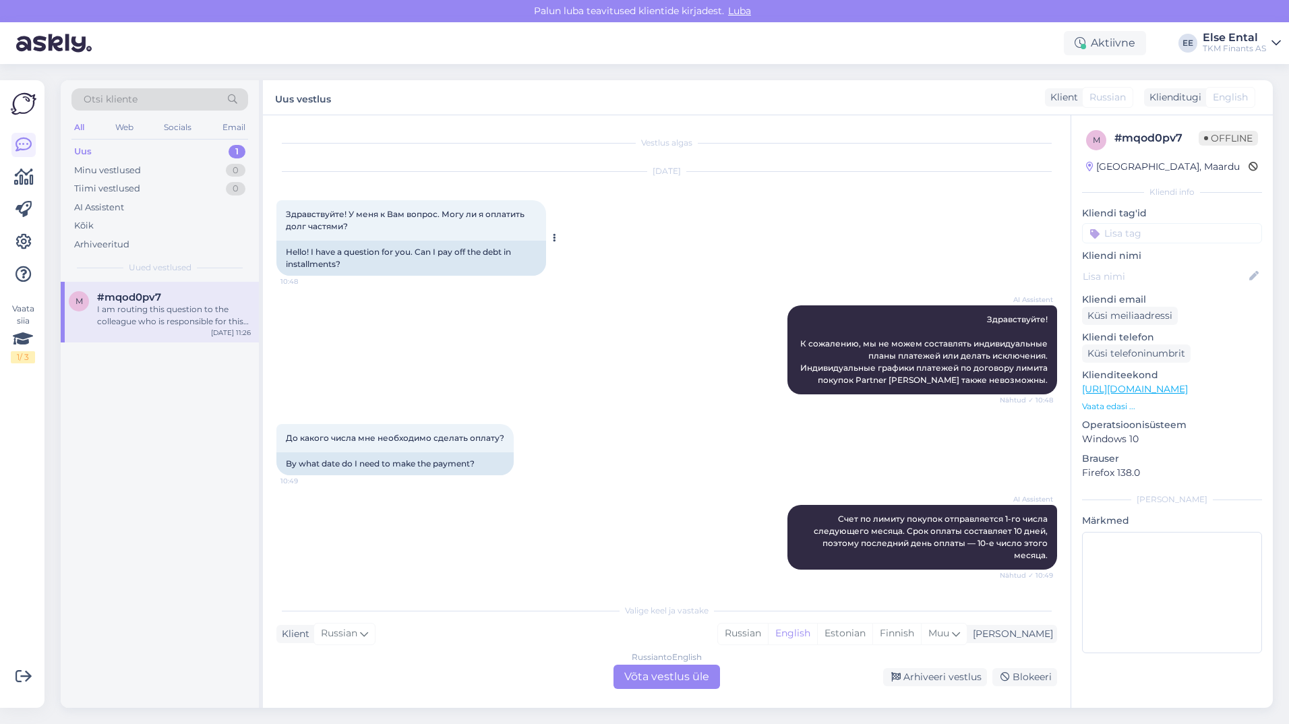
click at [336, 218] on div "Здравствуйте! У меня к Вам вопрос. Могу ли я оплатить долг частями? 10:48" at bounding box center [411, 220] width 270 height 40
click at [336, 218] on span "Здравствуйте! У меня к Вам вопрос. Могу ли я оплатить долг частями?" at bounding box center [406, 220] width 241 height 22
copy div "Здравствуйте! У меня к Вам вопрос. Могу ли я оплатить долг частями? 10:48"
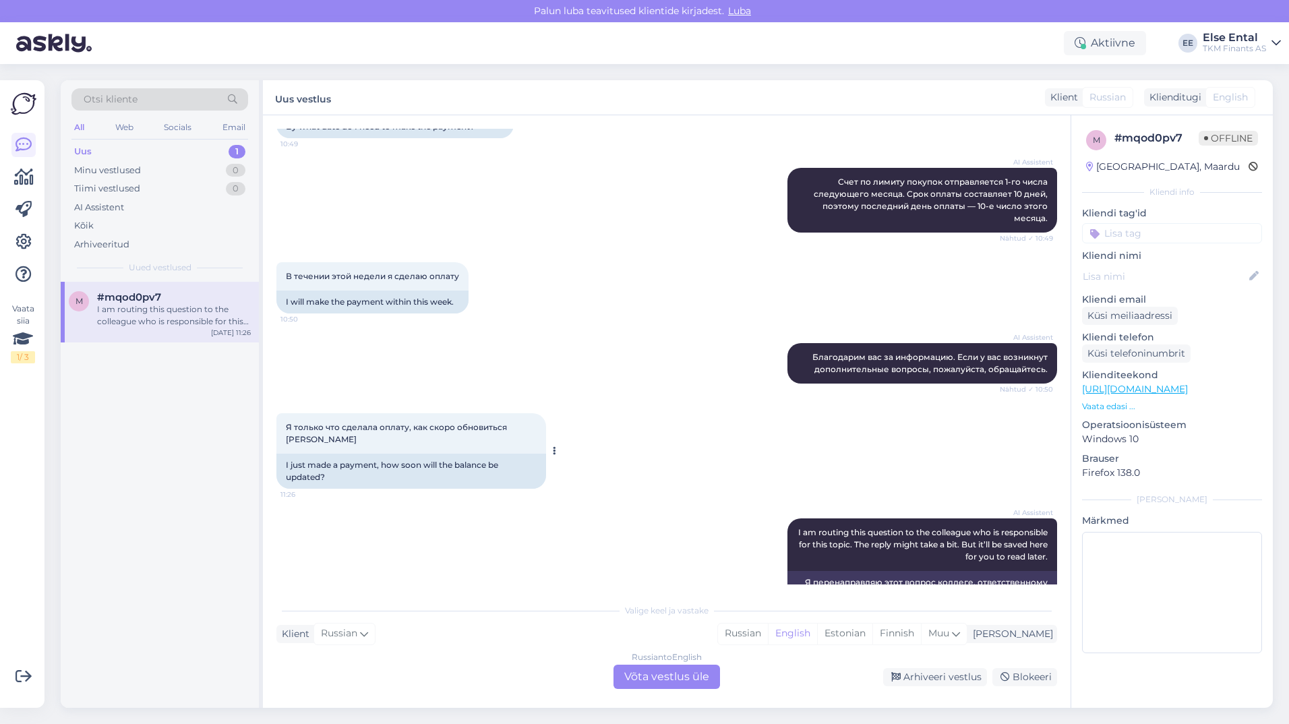
scroll to position [398, 0]
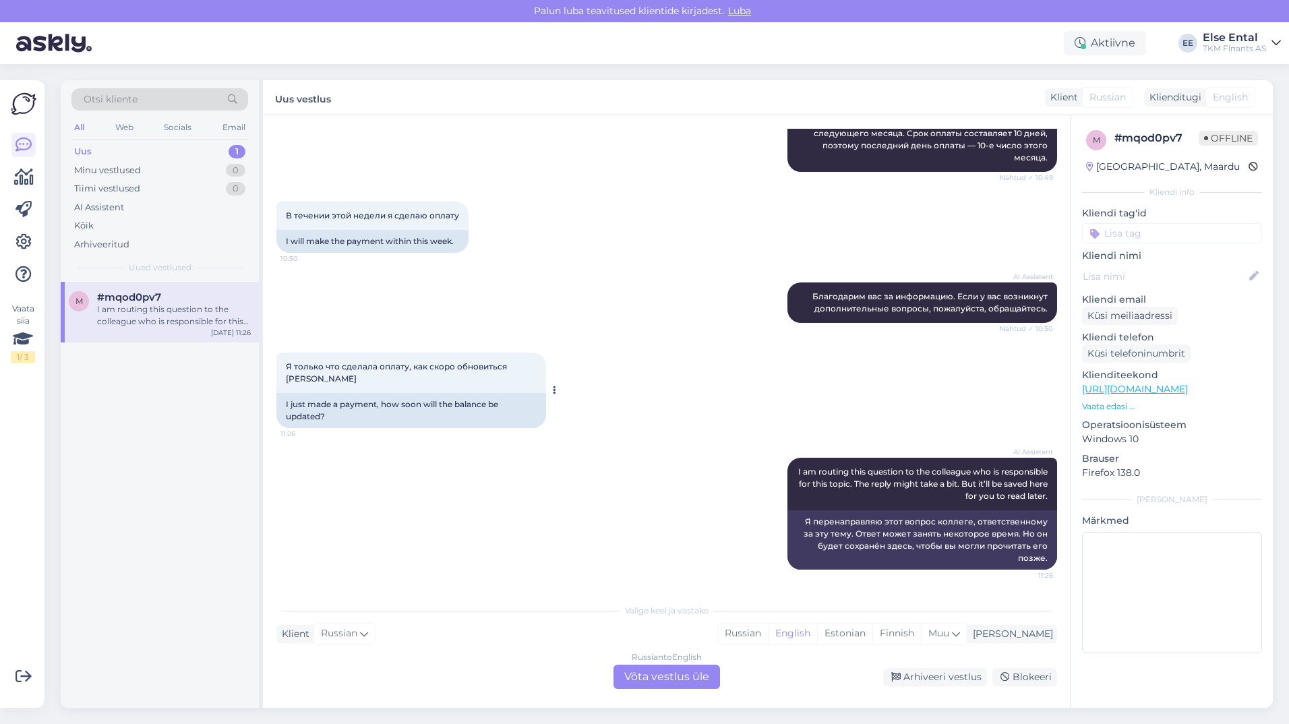
click at [381, 371] on div "Я только что сделала оплату, как скоро обновиться сальдо 11:26" at bounding box center [411, 372] width 270 height 40
drag, startPoint x: 381, startPoint y: 371, endPoint x: 519, endPoint y: 238, distance: 191.6
click at [519, 238] on div "В течении этой недели я сделаю оплату 10:50 I will make the payment within this…" at bounding box center [666, 227] width 780 height 81
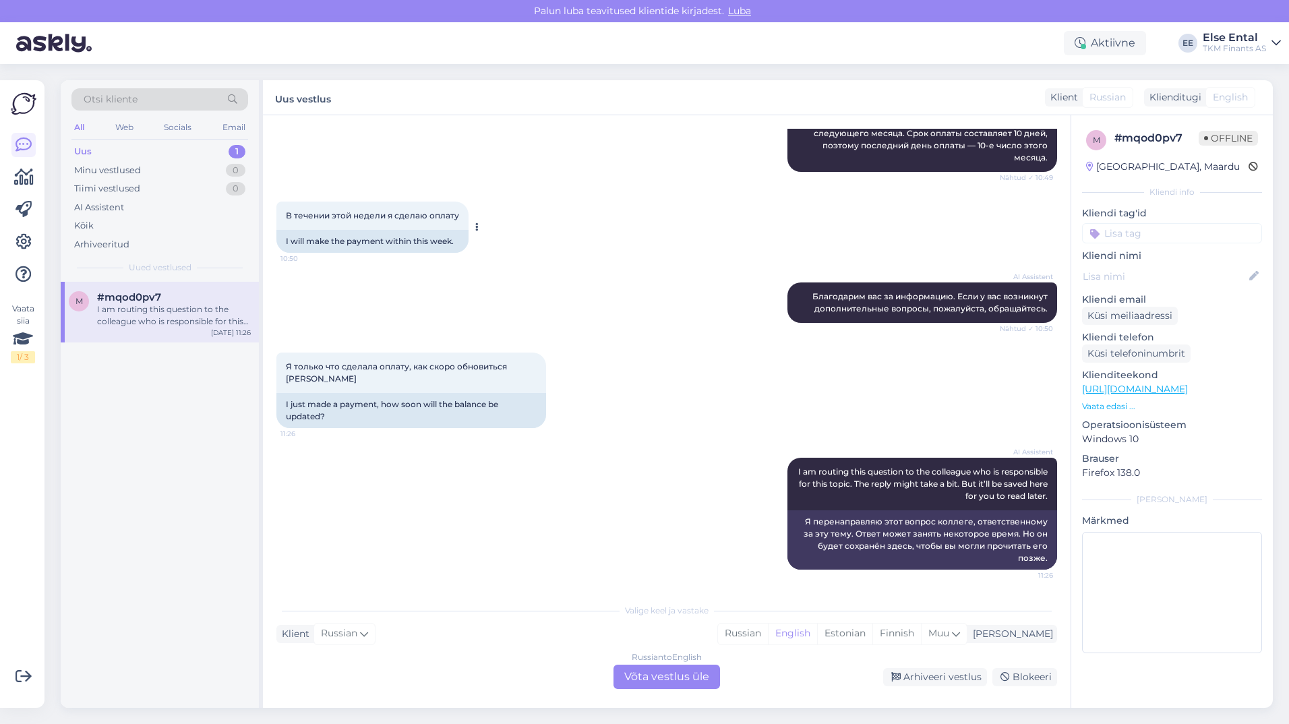
click at [328, 214] on span "В течении этой недели я сделаю оплату" at bounding box center [372, 215] width 173 height 10
copy div "В течении этой недели я сделаю оплату 10:50"
click at [306, 373] on span "Я только что сделала оплату, как скоро обновиться [PERSON_NAME]" at bounding box center [397, 372] width 223 height 22
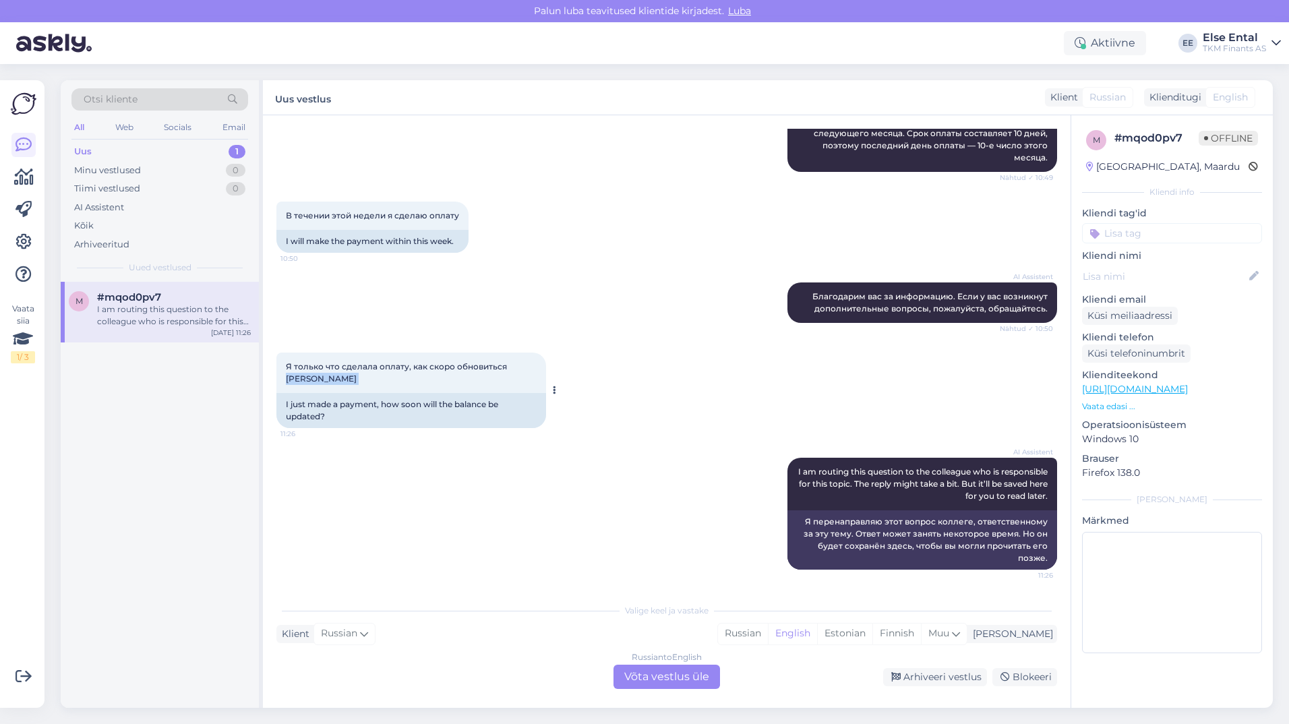
click at [306, 373] on span "Я только что сделала оплату, как скоро обновиться [PERSON_NAME]" at bounding box center [397, 372] width 223 height 22
copy div "Я только что сделала оплату, как скоро обновиться сальдо 11:26"
click at [1191, 98] on div "Klienditugi" at bounding box center [1172, 97] width 57 height 14
click at [666, 681] on div "Russian to English Võta vestlus üle" at bounding box center [666, 676] width 106 height 24
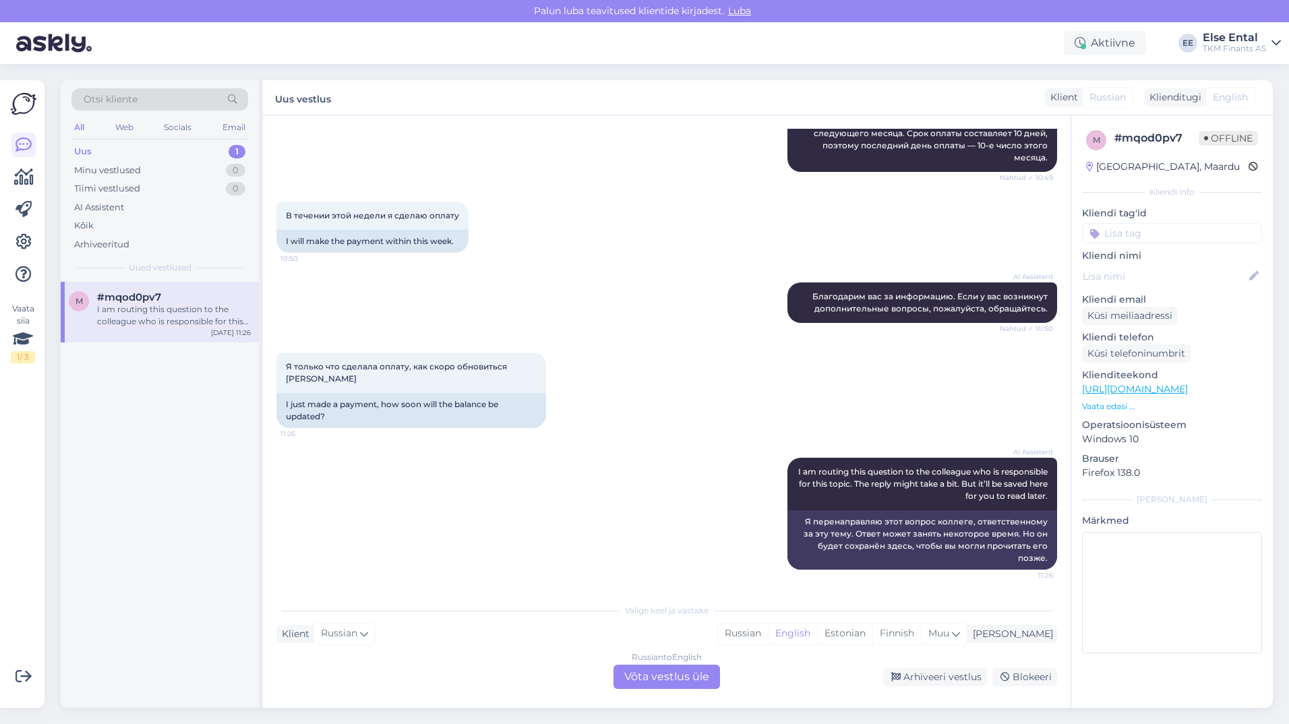
scroll to position [365, 0]
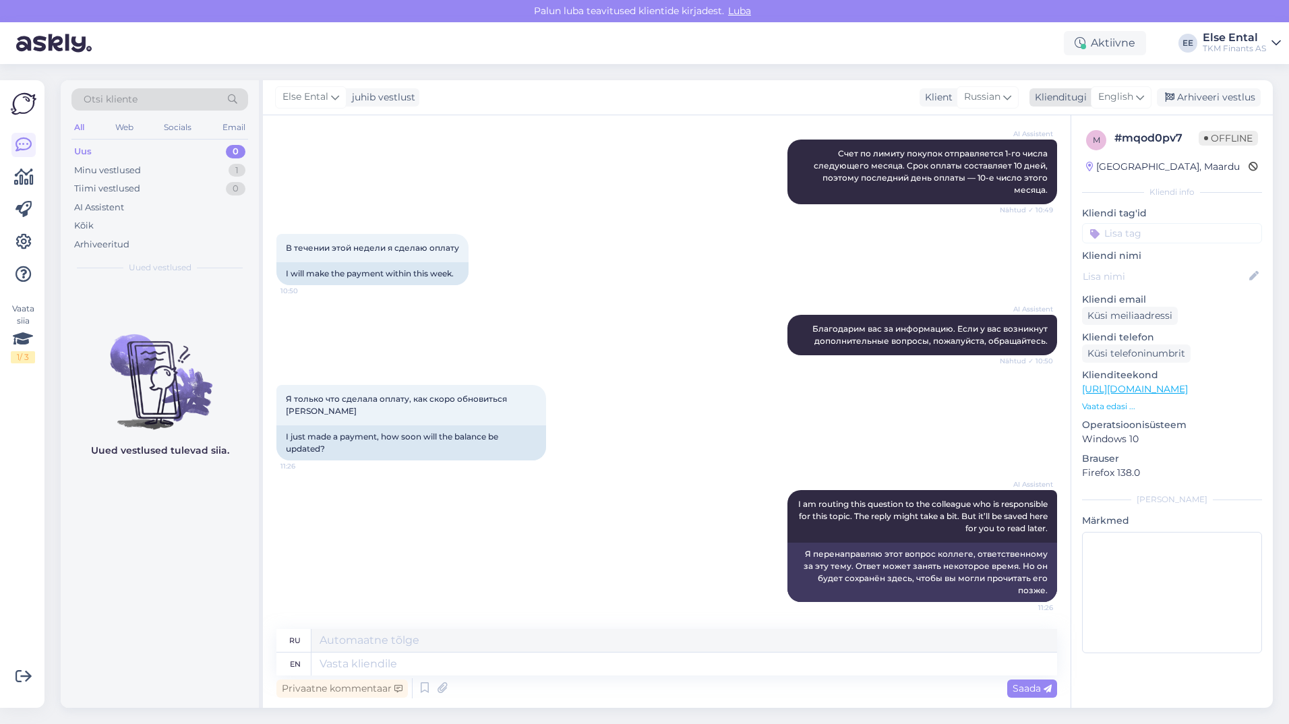
click at [1127, 91] on span "English" at bounding box center [1115, 97] width 35 height 15
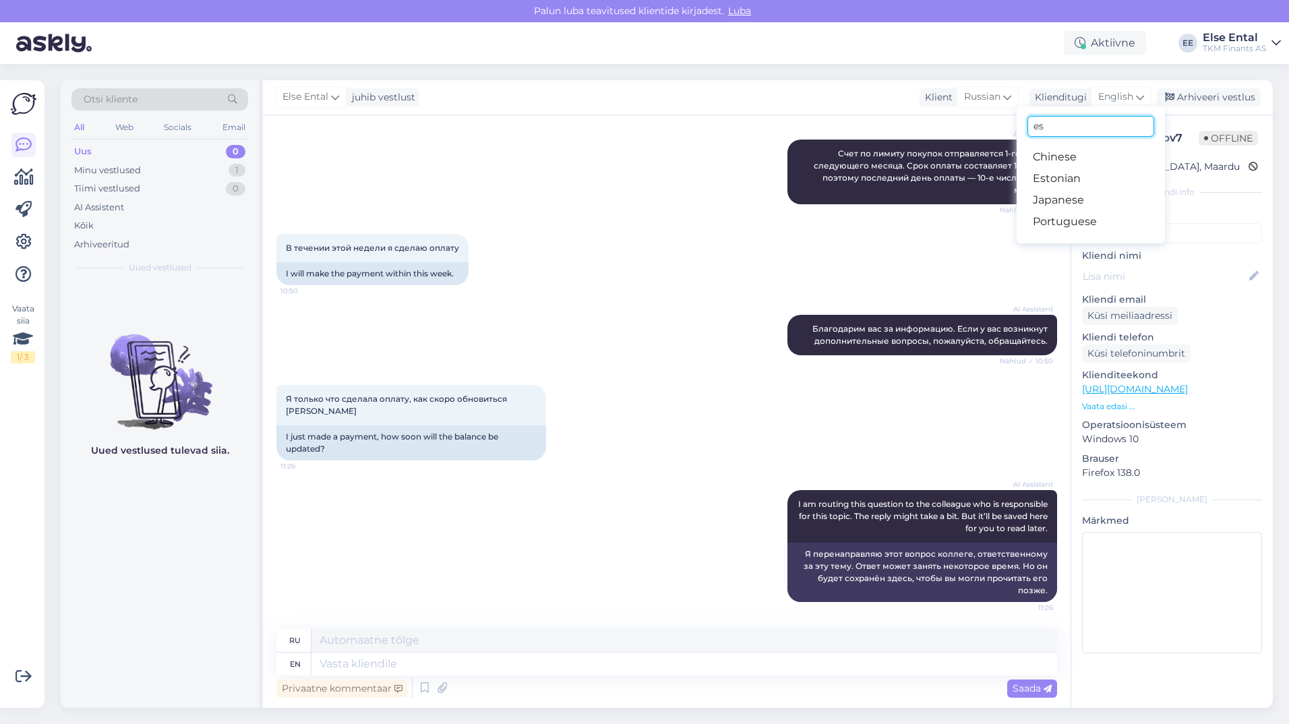
click at [1066, 130] on input "es" at bounding box center [1090, 126] width 127 height 21
click at [1065, 127] on input "es" at bounding box center [1090, 126] width 127 height 21
type input "rus"
click at [1069, 183] on link "Russian" at bounding box center [1090, 179] width 148 height 22
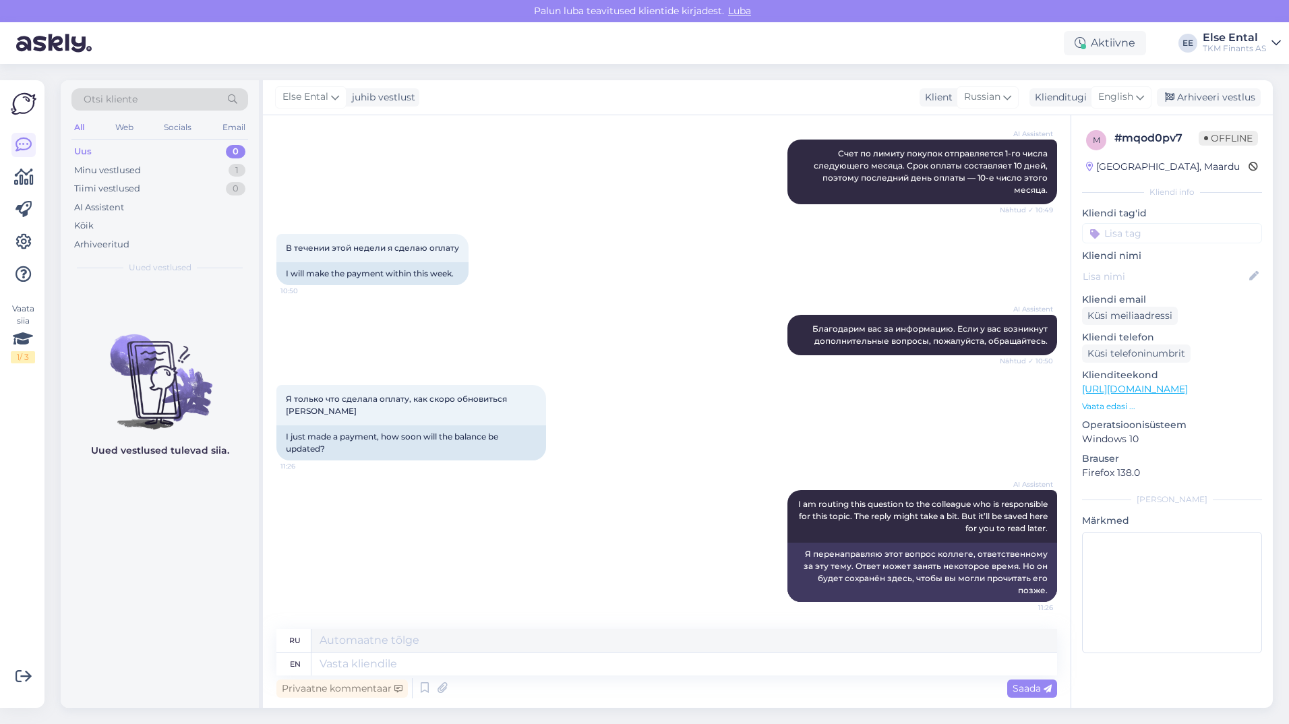
scroll to position [347, 0]
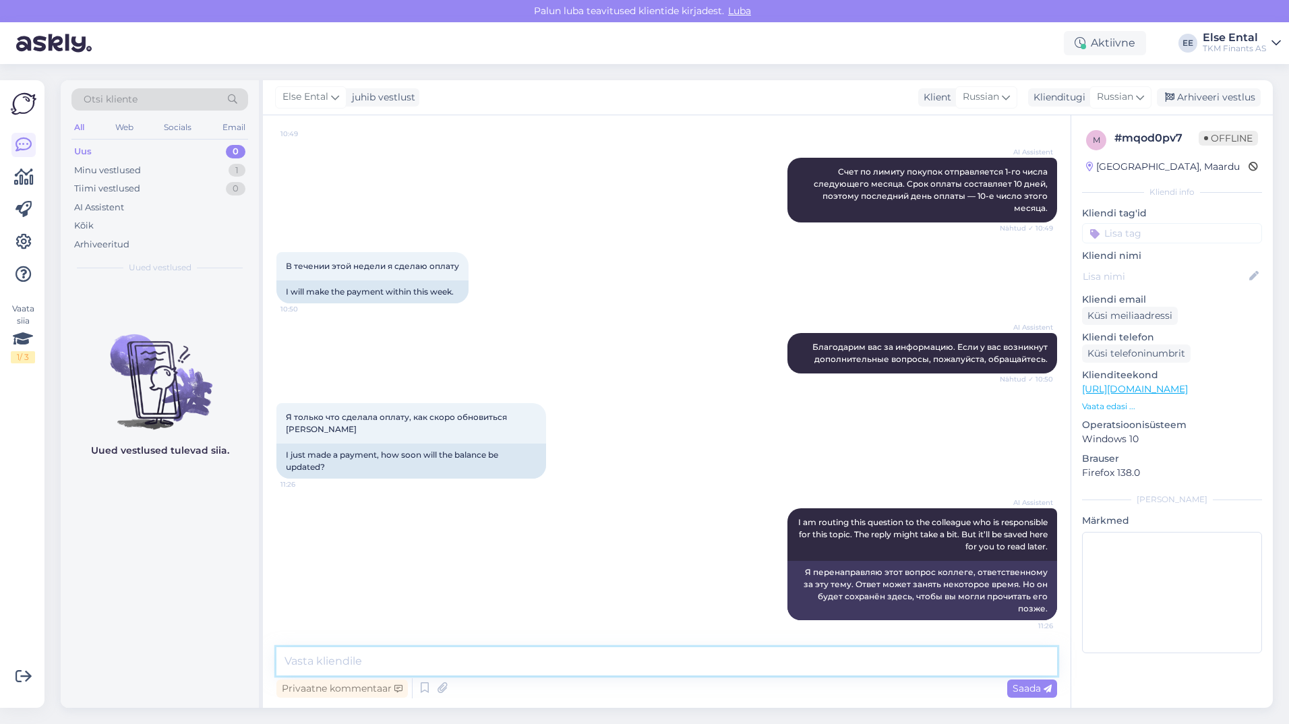
click at [437, 671] on textarea at bounding box center [666, 661] width 780 height 28
click at [632, 664] on textarea "Palun saatke [PERSON_NAME] tuvastamiseks Teie viitenumber." at bounding box center [666, 661] width 780 height 28
type textarea "Palun saatke [PERSON_NAME] tuvastamiseks Teie viitenumber."
click at [1029, 685] on span "Saada" at bounding box center [1031, 688] width 39 height 12
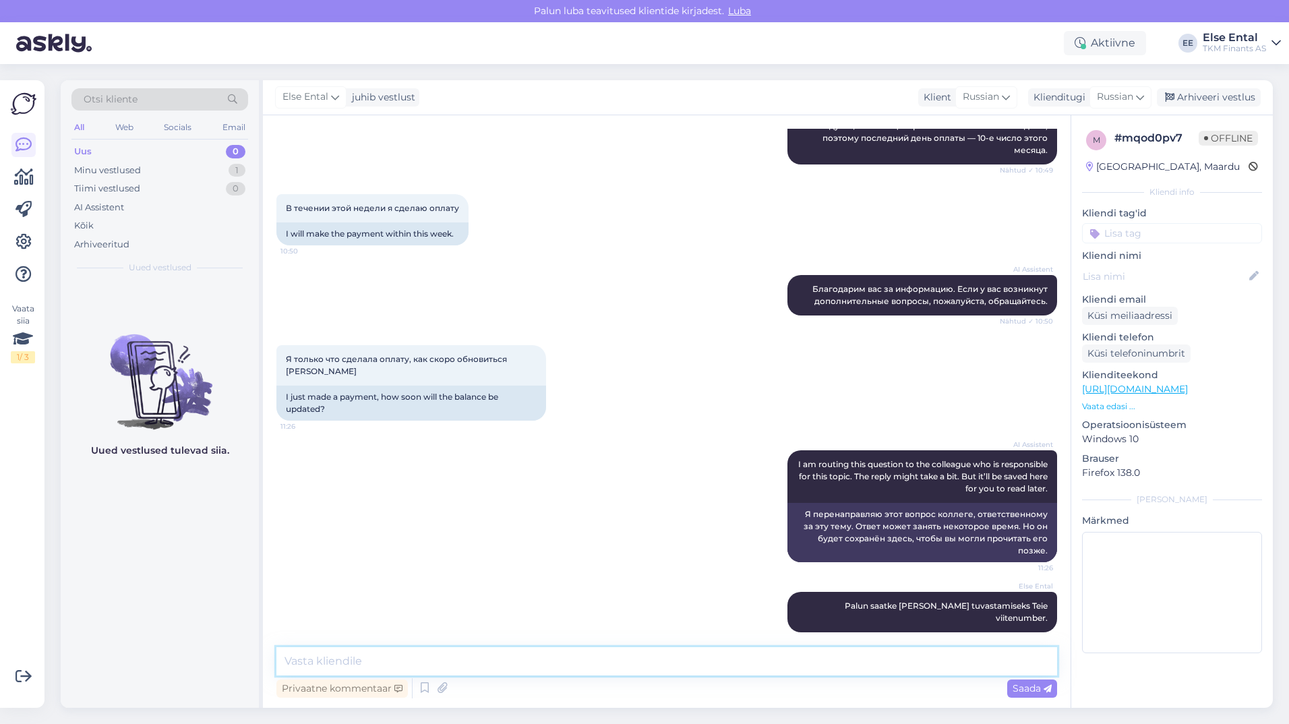
click at [526, 660] on textarea at bounding box center [666, 661] width 780 height 28
click at [837, 276] on div "AI Assistent Благодарим вас за информацию. Если у вас возникнут дополнительные …" at bounding box center [922, 295] width 270 height 40
click at [834, 295] on div "AI Assistent Благодарим вас за информацию. Если у вас возникнут дополнительные …" at bounding box center [922, 295] width 270 height 40
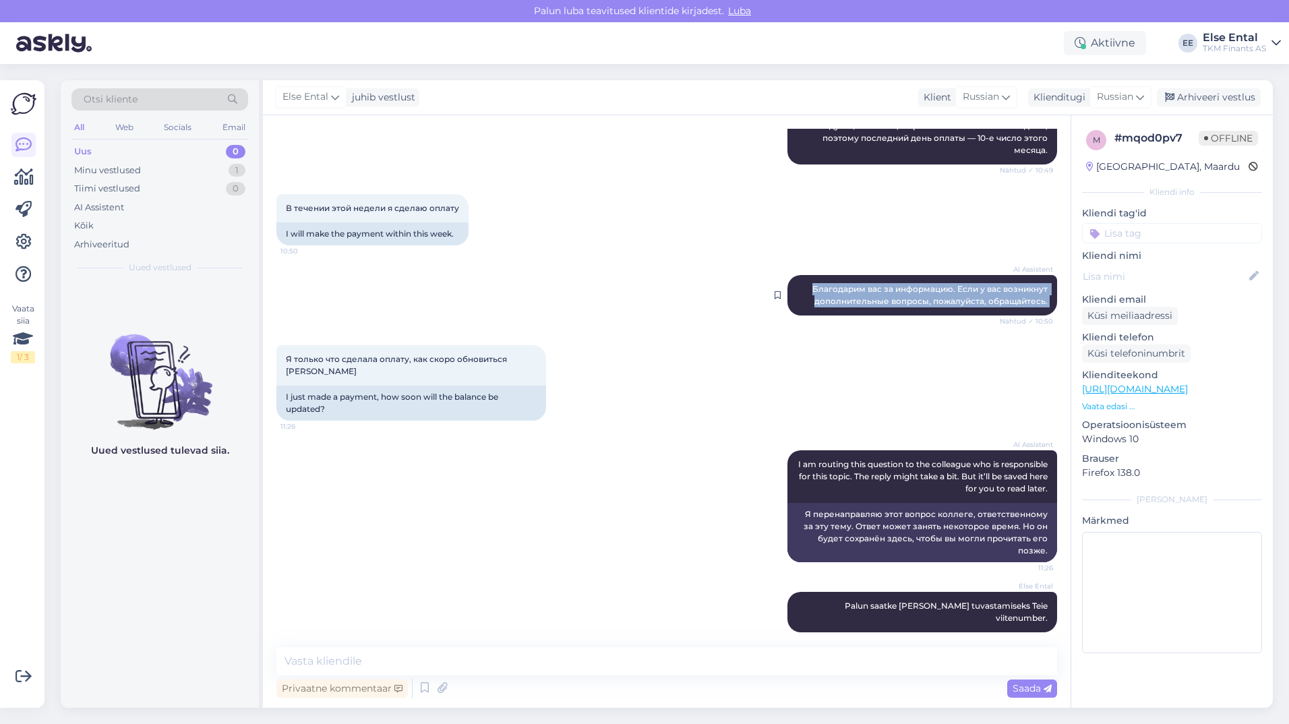
copy div "Благодарим вас за информацию. Если у вас возникнут дополнительные вопросы, пожа…"
click at [396, 668] on textarea at bounding box center [666, 661] width 780 height 28
click at [1132, 94] on span "Russian" at bounding box center [1114, 97] width 36 height 15
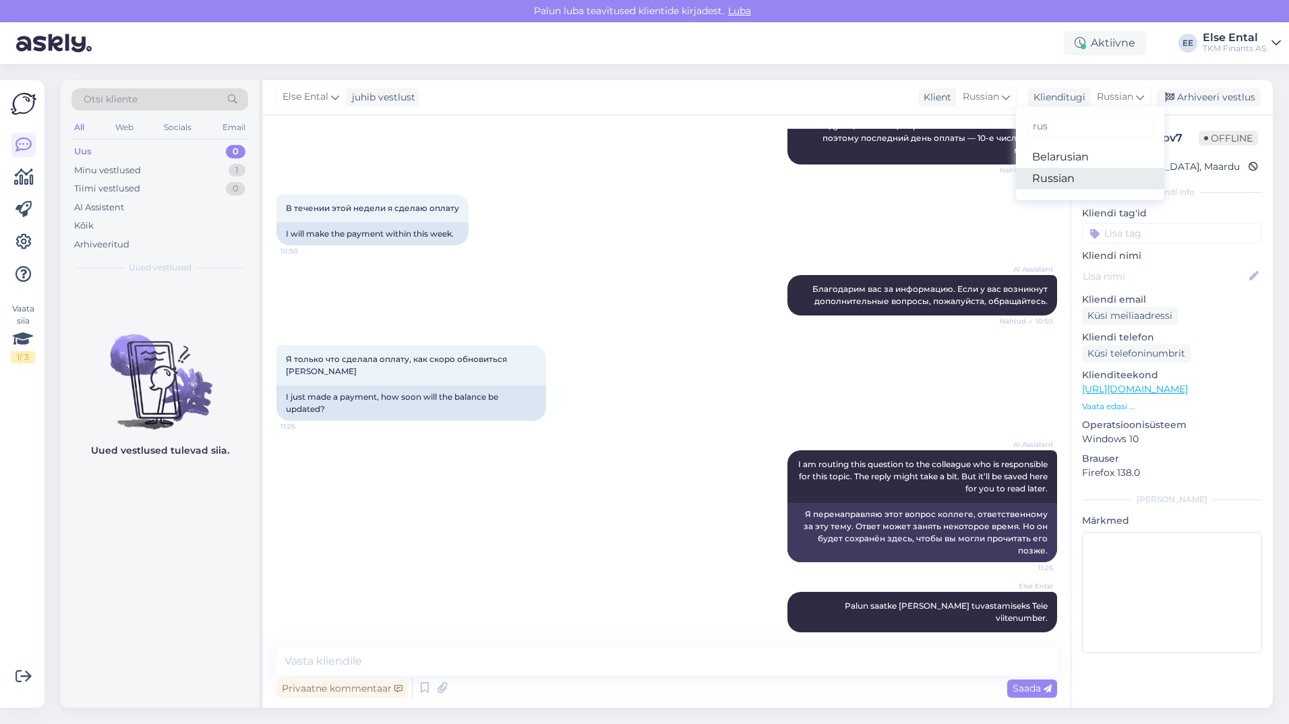
click at [1095, 181] on link "Russian" at bounding box center [1090, 179] width 148 height 22
click at [486, 667] on textarea at bounding box center [666, 661] width 780 height 28
click at [553, 654] on textarea at bounding box center [666, 661] width 780 height 28
click at [450, 653] on textarea at bounding box center [666, 661] width 780 height 28
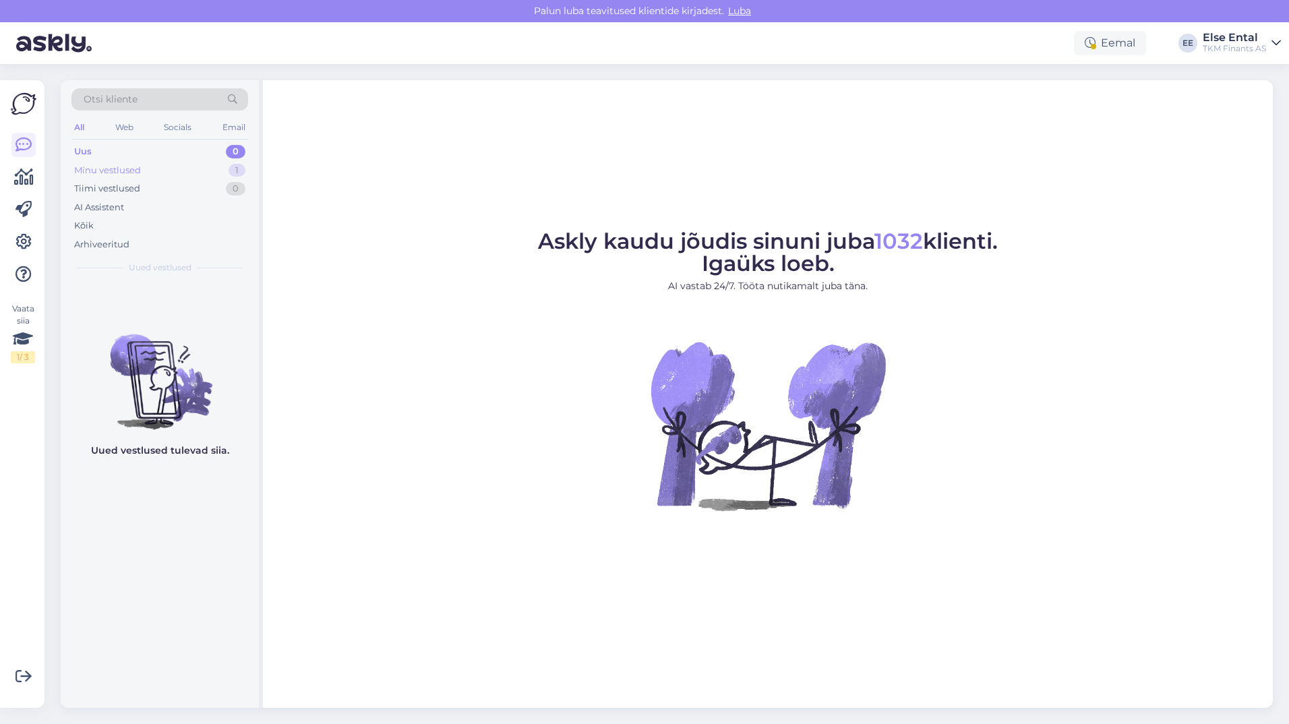
click at [125, 174] on div "Minu vestlused" at bounding box center [107, 170] width 67 height 13
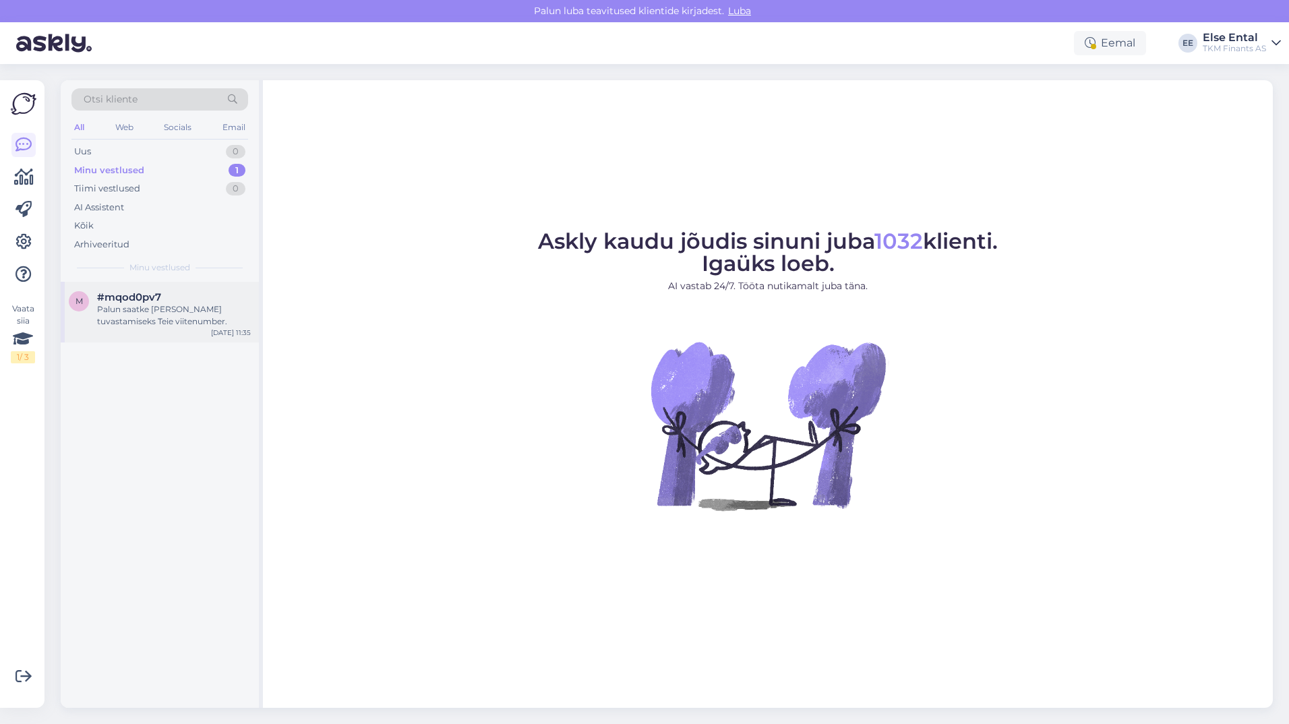
click at [131, 304] on div "Palun saatke [PERSON_NAME] tuvastamiseks Teie viitenumber." at bounding box center [174, 315] width 154 height 24
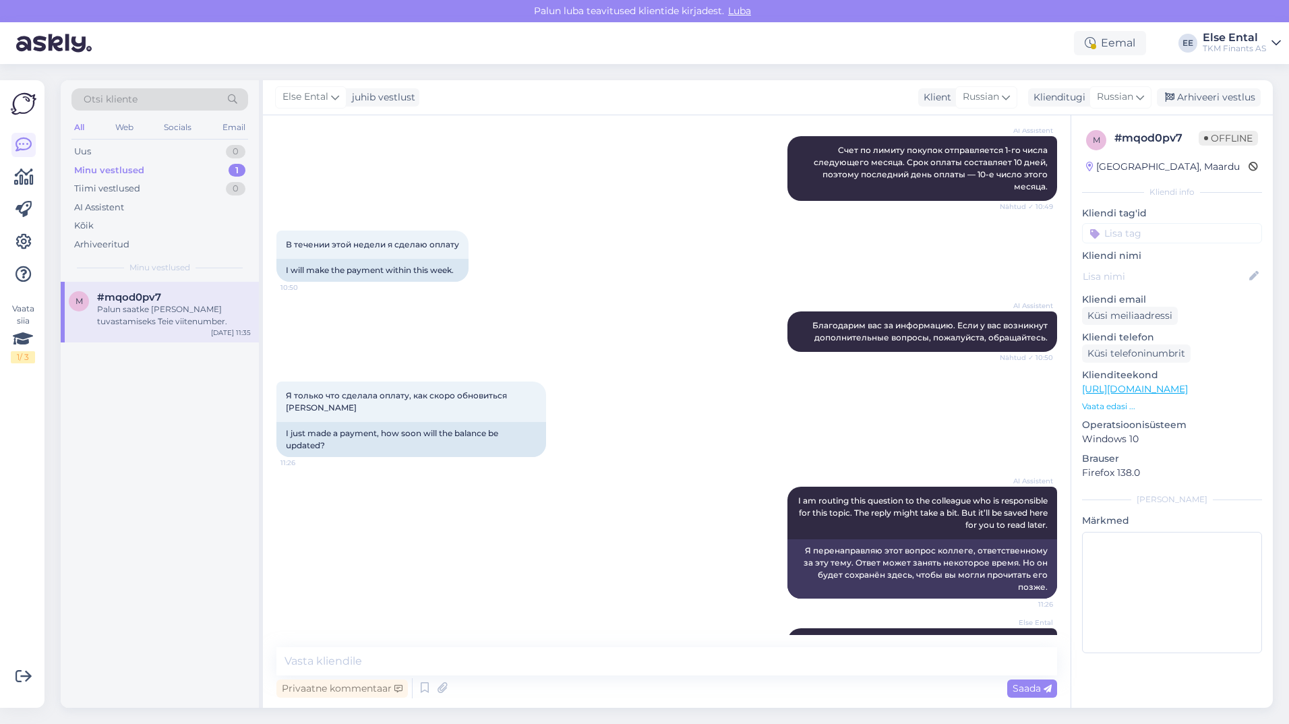
scroll to position [405, 0]
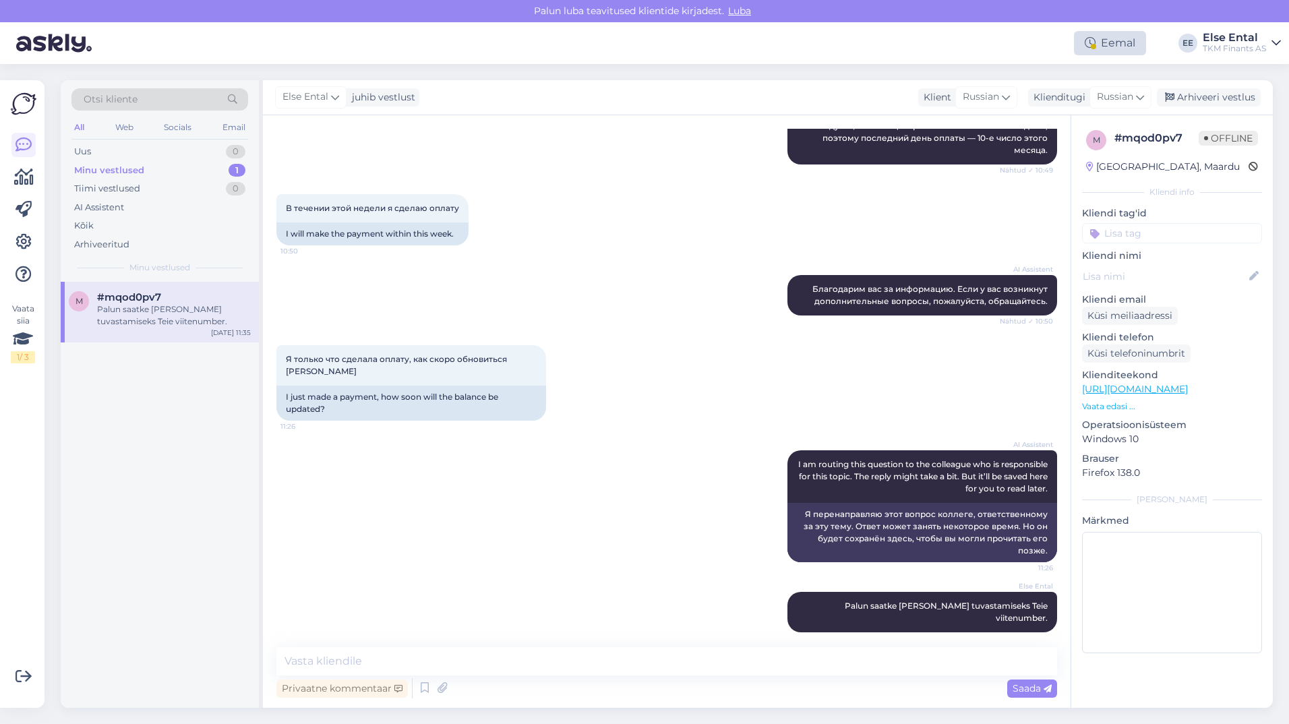
click at [1103, 47] on div "Eemal" at bounding box center [1110, 43] width 72 height 24
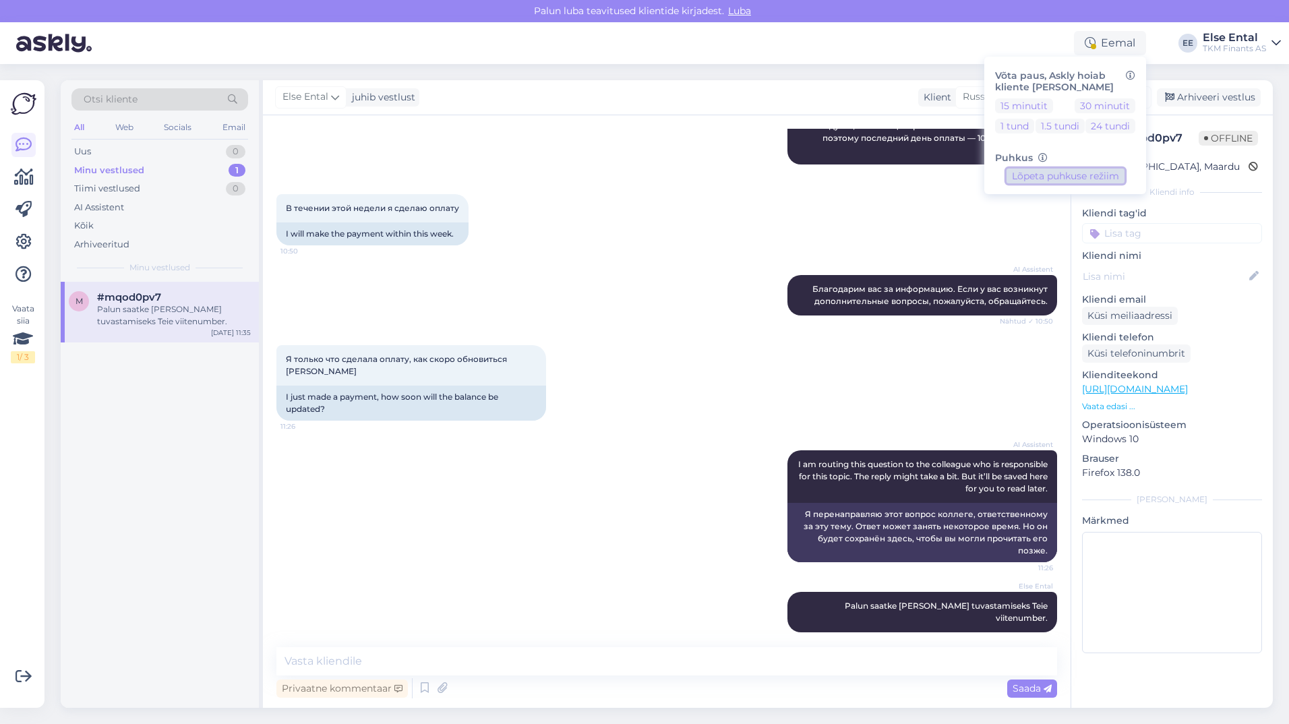
click at [1053, 176] on button "Lõpeta puhkuse režiim" at bounding box center [1065, 175] width 118 height 15
click at [156, 502] on div "m #mqod0pv7 Palun saatke meile Teie tuvastamiseks Teie viitenumber. Aug 12 11:35" at bounding box center [160, 495] width 198 height 426
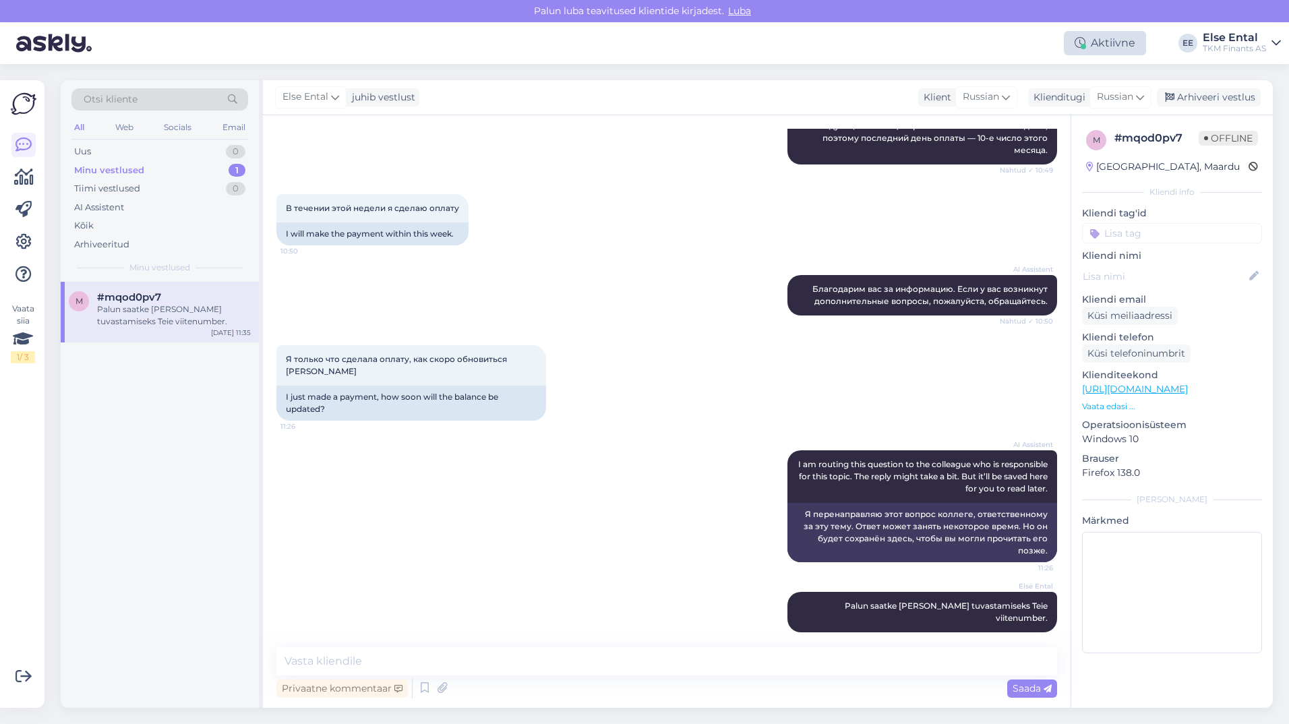
click at [1105, 47] on div "Aktiivne" at bounding box center [1104, 43] width 82 height 24
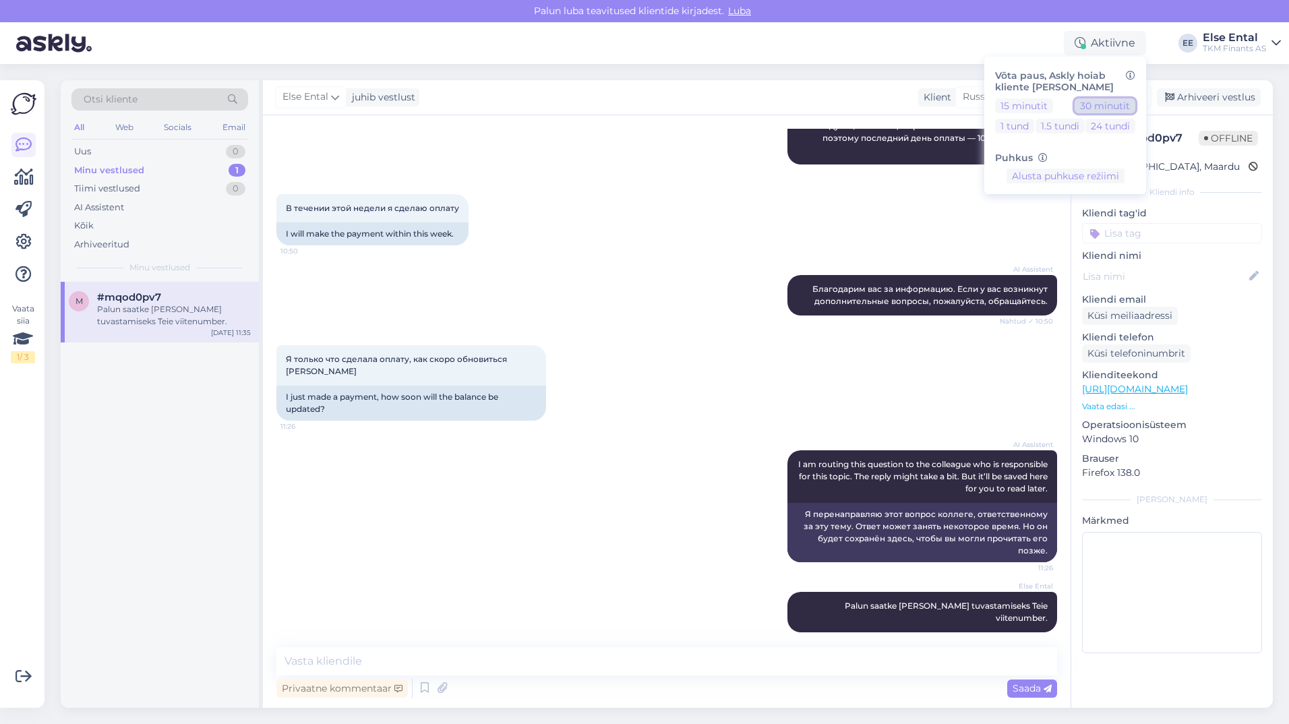
click at [1094, 105] on button "30 minutit" at bounding box center [1104, 105] width 61 height 15
click at [954, 24] on div "Eemal Võta paus, Askly hoiab kliente sinu lehel 15 minutit 30 minutit 1 tund 1.…" at bounding box center [644, 43] width 1289 height 42
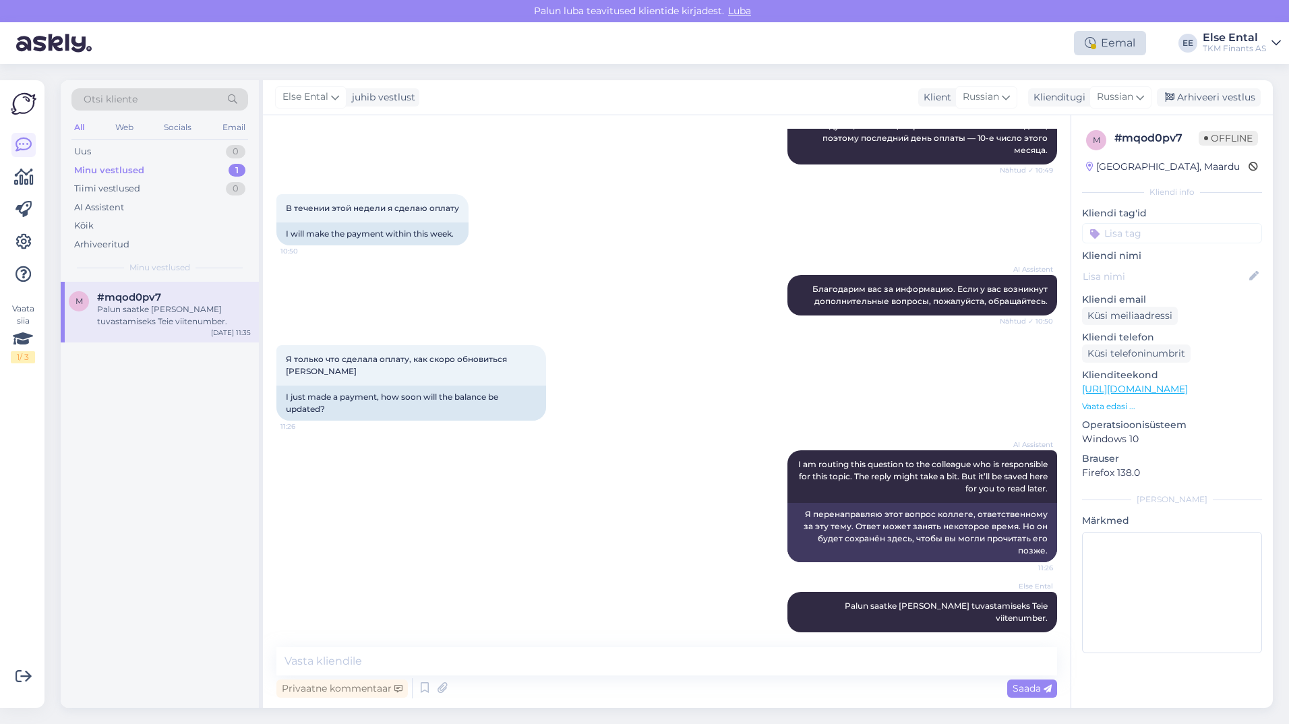
click at [1109, 47] on div "Eemal" at bounding box center [1110, 43] width 72 height 24
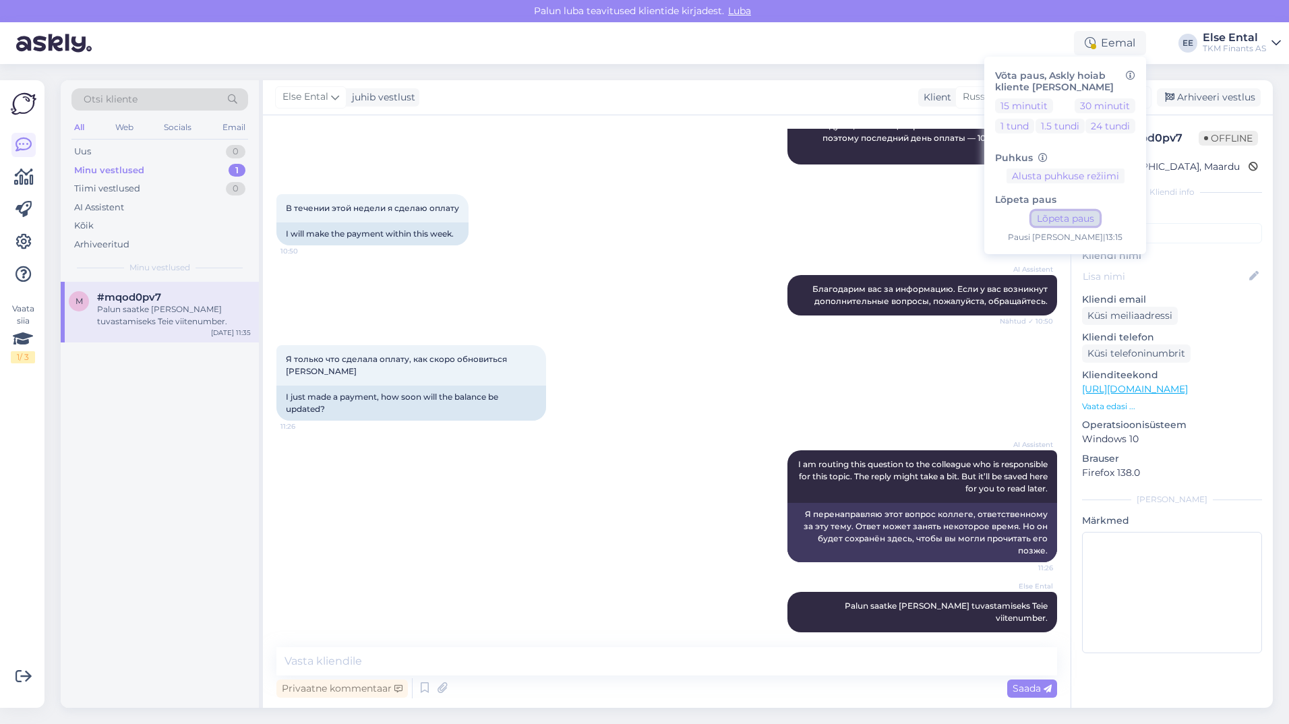
click at [1060, 217] on button "Lõpeta paus" at bounding box center [1065, 218] width 68 height 15
